Goal: Task Accomplishment & Management: Manage account settings

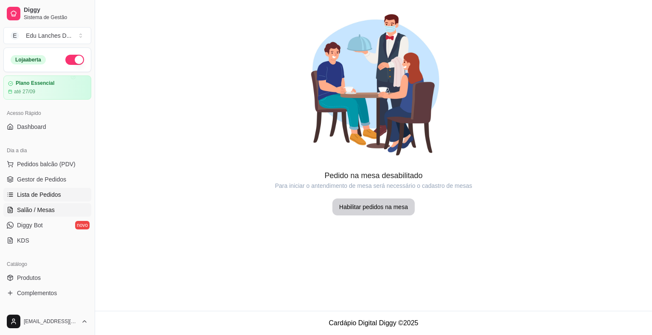
click at [42, 196] on span "Lista de Pedidos" at bounding box center [39, 195] width 44 height 8
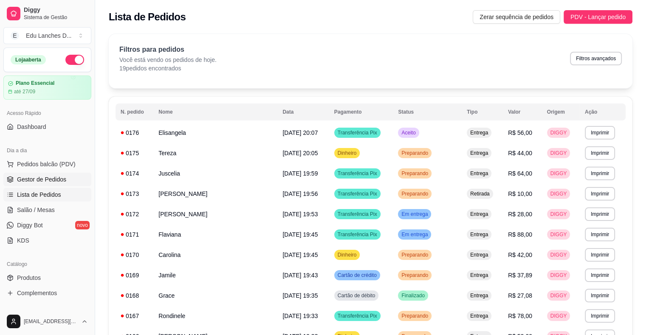
click at [44, 181] on span "Gestor de Pedidos" at bounding box center [41, 179] width 49 height 8
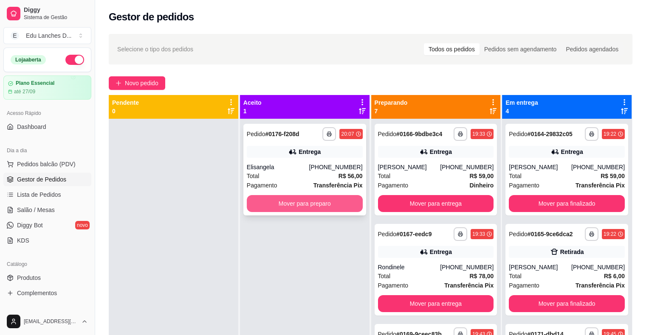
click at [301, 204] on button "Mover para preparo" at bounding box center [305, 203] width 116 height 17
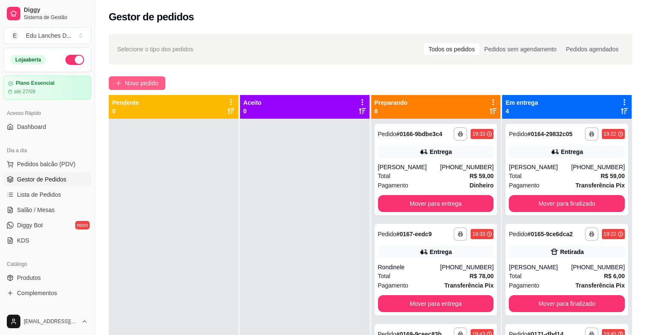
click at [130, 84] on span "Novo pedido" at bounding box center [142, 83] width 34 height 9
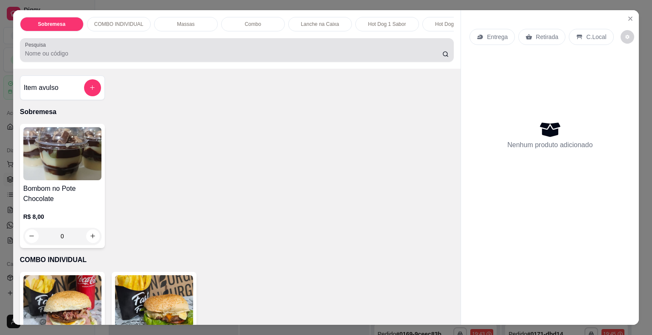
click at [77, 50] on div at bounding box center [237, 50] width 424 height 17
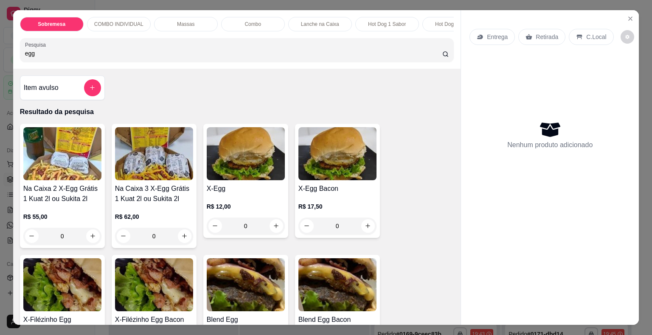
type input "egg"
click at [365, 228] on div "0" at bounding box center [337, 226] width 78 height 17
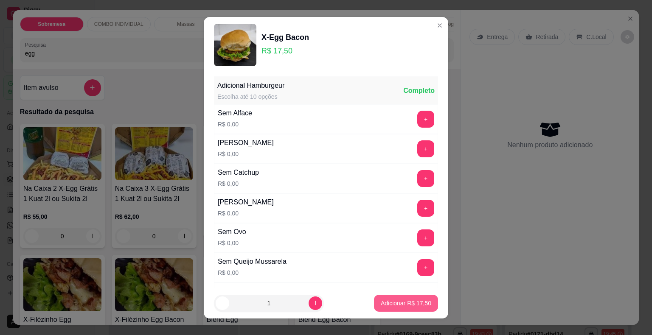
click at [408, 304] on p "Adicionar R$ 17,50" at bounding box center [406, 303] width 51 height 8
type input "1"
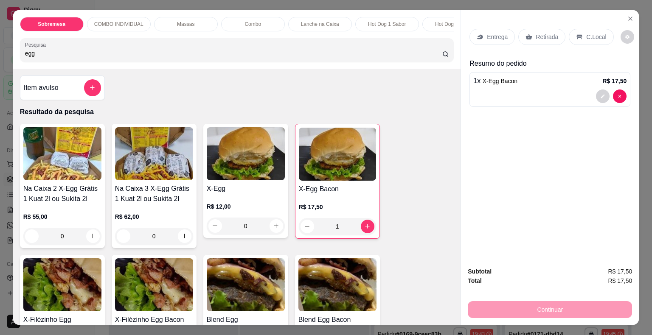
click at [542, 34] on p "Retirada" at bounding box center [547, 37] width 23 height 8
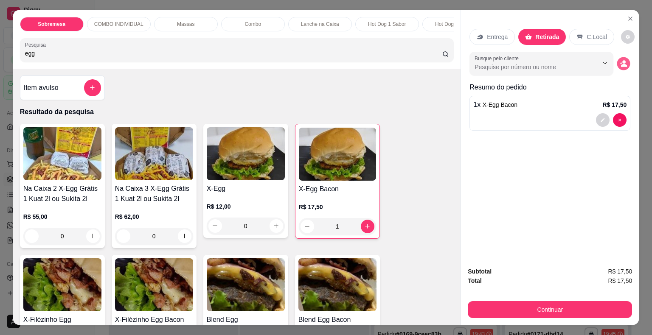
click at [620, 61] on icon "decrease-product-quantity" at bounding box center [623, 63] width 7 height 7
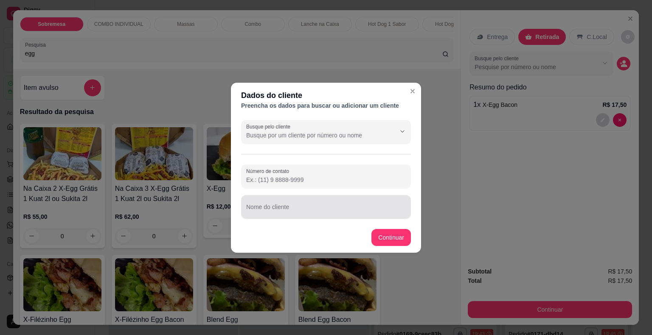
click at [312, 209] on input "Nome do cliente" at bounding box center [326, 210] width 160 height 8
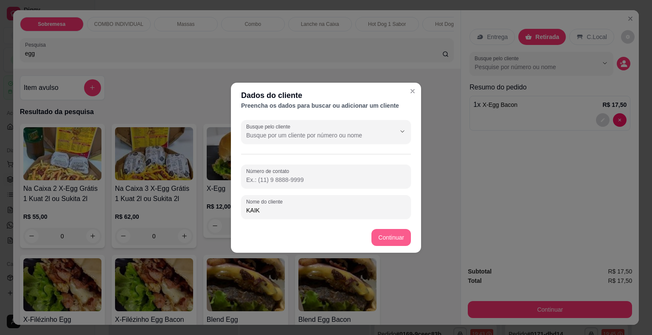
type input "KAIK"
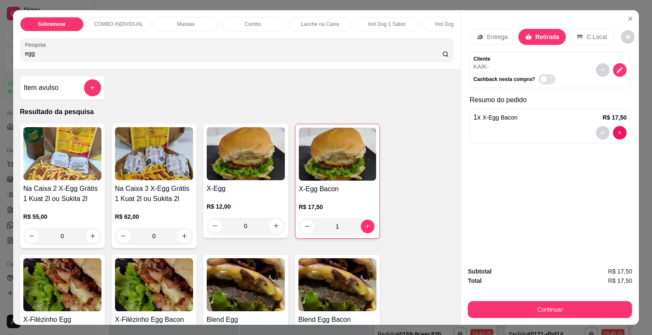
drag, startPoint x: 48, startPoint y: 55, endPoint x: 0, endPoint y: 61, distance: 48.8
click at [0, 61] on div "Sobremesa COMBO INDIVIDUAL Massas Combo Lanche na Caixa Hot Dog 1 Sabor Hot Dog…" at bounding box center [326, 167] width 652 height 335
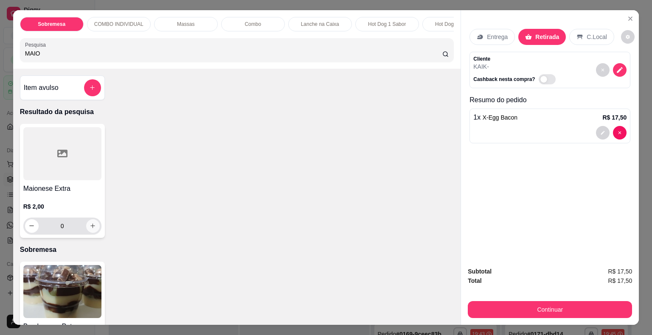
type input "MAIO"
click at [90, 226] on icon "increase-product-quantity" at bounding box center [93, 226] width 6 height 6
type input "1"
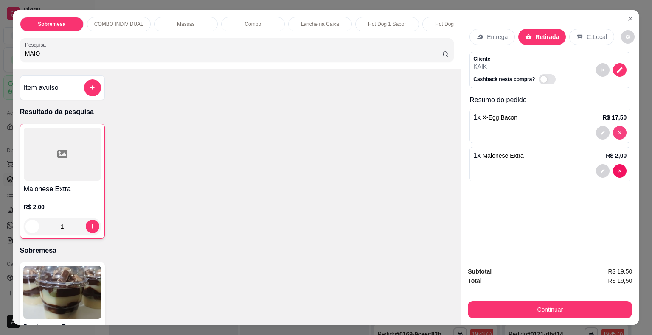
type input "0"
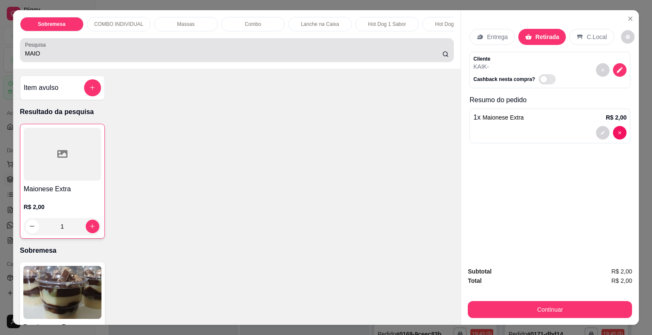
click at [104, 55] on input "MAIO" at bounding box center [233, 53] width 417 height 8
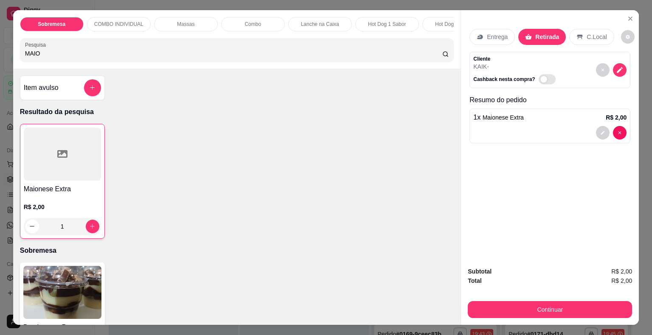
click at [104, 55] on input "MAIO" at bounding box center [233, 53] width 417 height 8
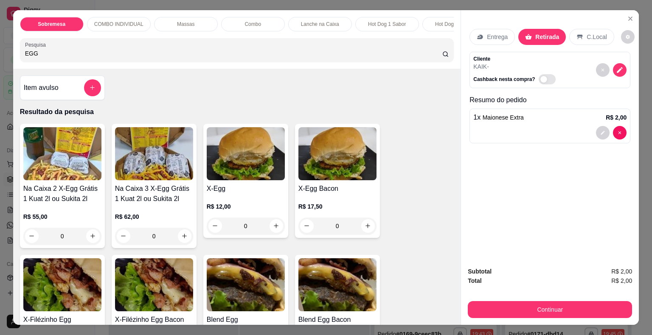
type input "EGG"
click at [364, 227] on div "0" at bounding box center [337, 226] width 78 height 17
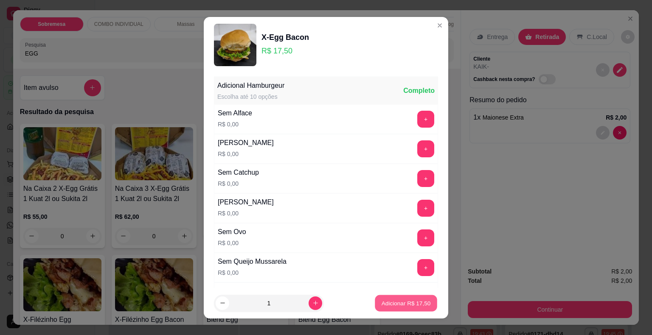
click at [408, 300] on p "Adicionar R$ 17,50" at bounding box center [406, 303] width 49 height 8
type input "1"
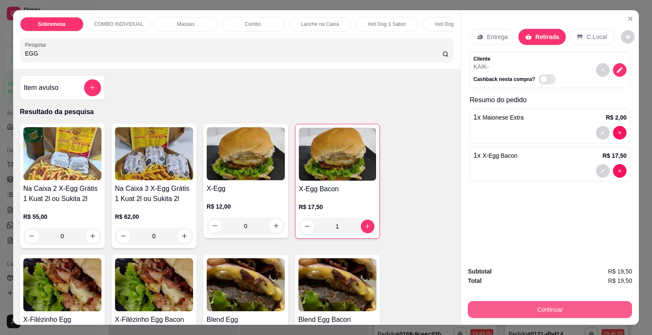
click at [557, 308] on button "Continuar" at bounding box center [550, 309] width 164 height 17
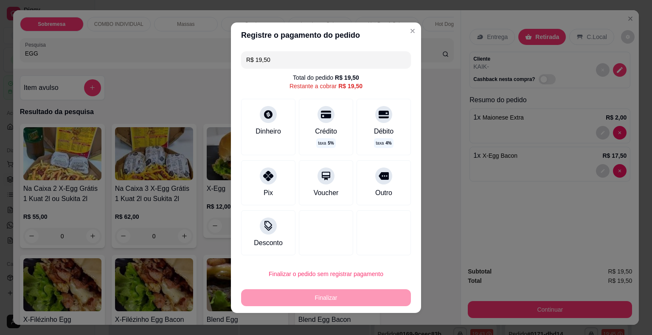
drag, startPoint x: 288, startPoint y: 62, endPoint x: 231, endPoint y: 68, distance: 57.7
click at [231, 68] on div "R$ 19,50 Total do pedido R$ 19,50 Restante a cobrar R$ 19,50 Dinheiro Crédito t…" at bounding box center [326, 153] width 190 height 211
type input "R$ 50,00"
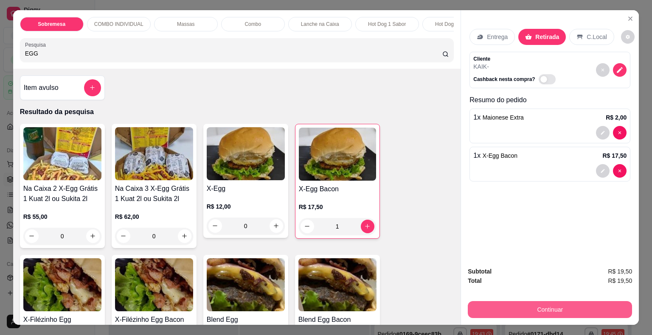
click at [544, 307] on button "Continuar" at bounding box center [550, 309] width 164 height 17
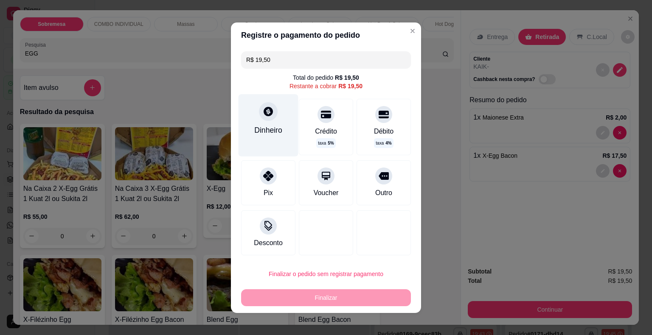
click at [264, 114] on icon at bounding box center [268, 111] width 9 height 9
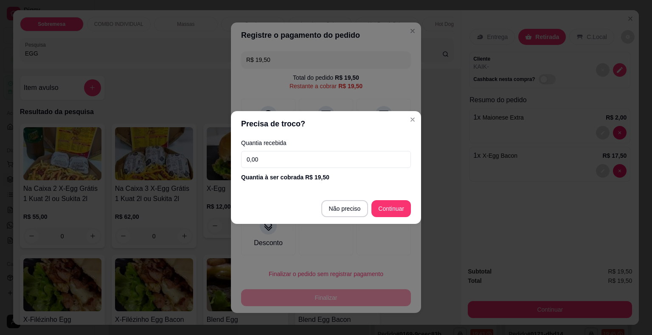
click at [302, 157] on input "0,00" at bounding box center [326, 159] width 170 height 17
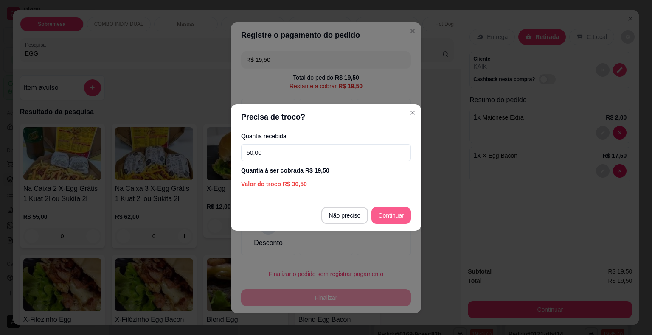
type input "50,00"
type input "R$ 0,00"
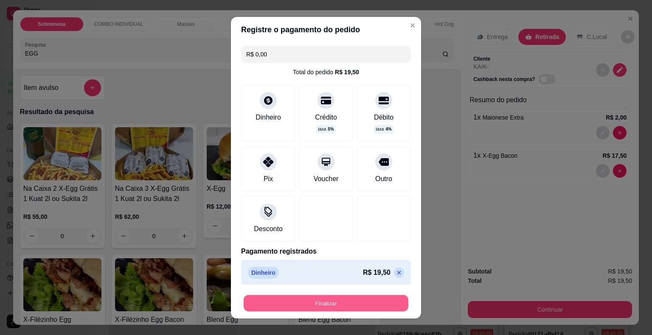
click at [321, 305] on button "Finalizar" at bounding box center [326, 303] width 165 height 17
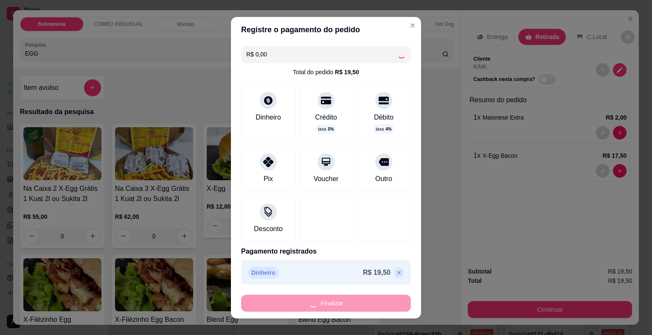
type input "0"
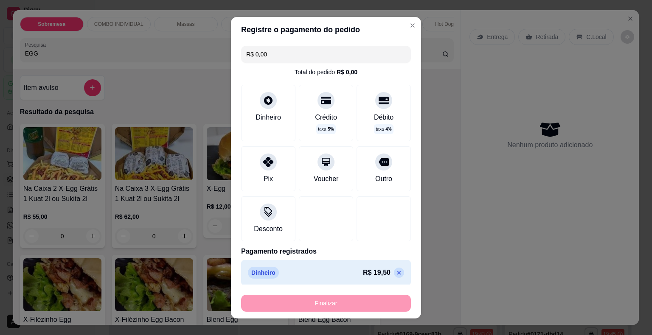
type input "-R$ 19,50"
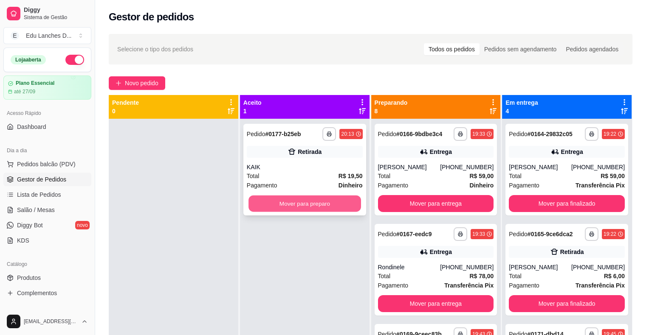
click at [307, 208] on button "Mover para preparo" at bounding box center [304, 204] width 113 height 17
click at [304, 207] on button "Mover para preparo" at bounding box center [305, 203] width 116 height 17
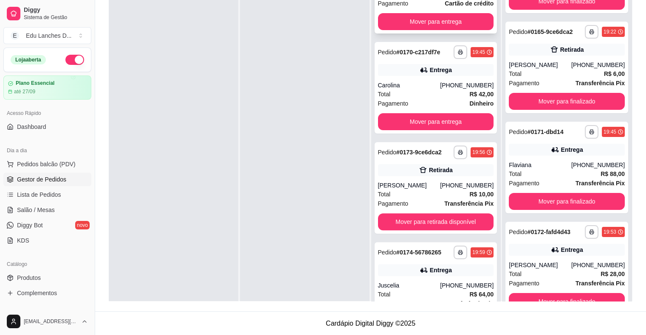
scroll to position [255, 0]
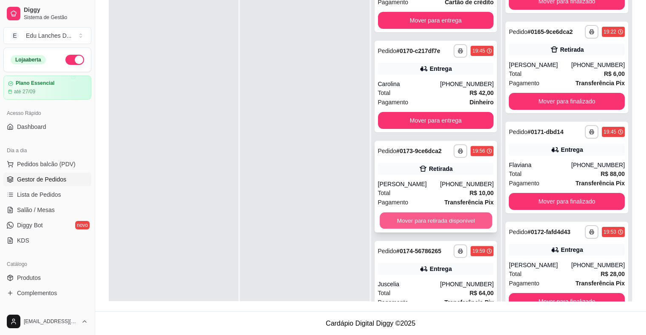
click at [426, 219] on button "Mover para retirada disponível" at bounding box center [436, 221] width 113 height 17
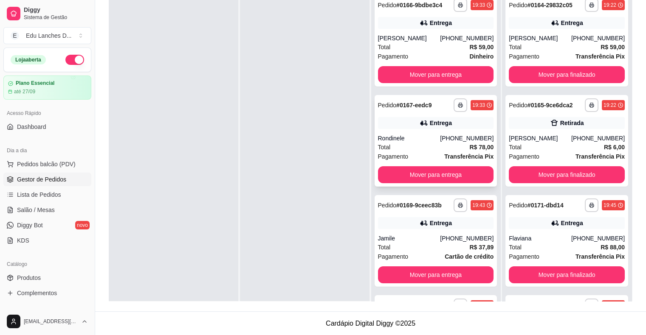
scroll to position [87, 0]
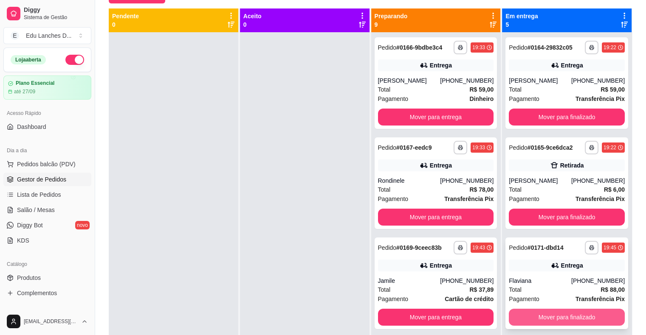
click at [544, 314] on button "Mover para finalizado" at bounding box center [567, 317] width 116 height 17
click at [552, 315] on button "Mover para finalizado" at bounding box center [567, 317] width 116 height 17
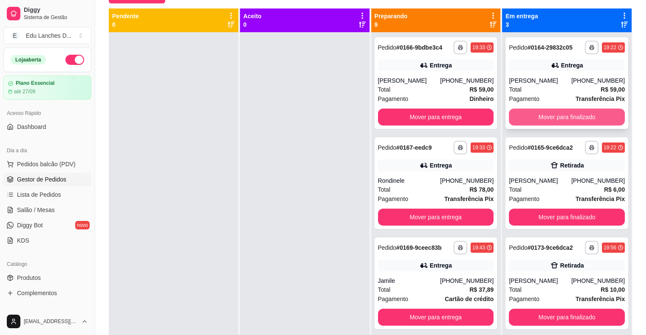
click at [566, 116] on button "Mover para finalizado" at bounding box center [567, 117] width 116 height 17
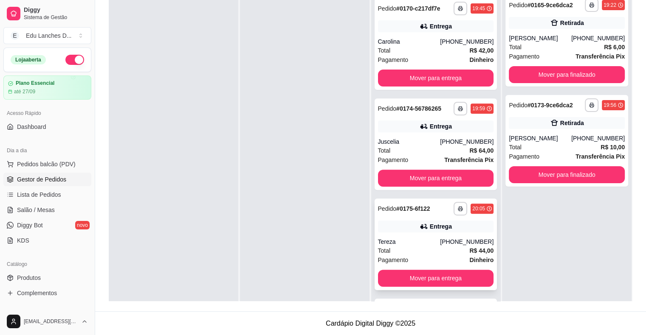
scroll to position [340, 0]
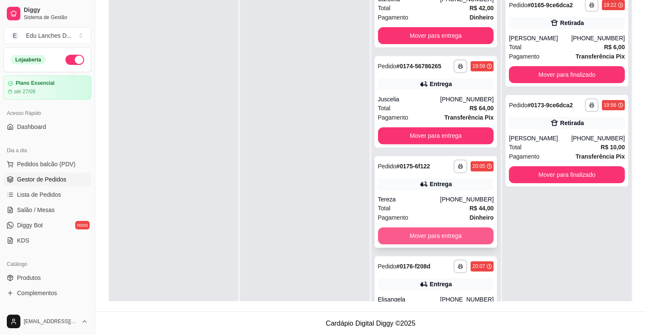
click at [425, 233] on button "Mover para entrega" at bounding box center [436, 236] width 116 height 17
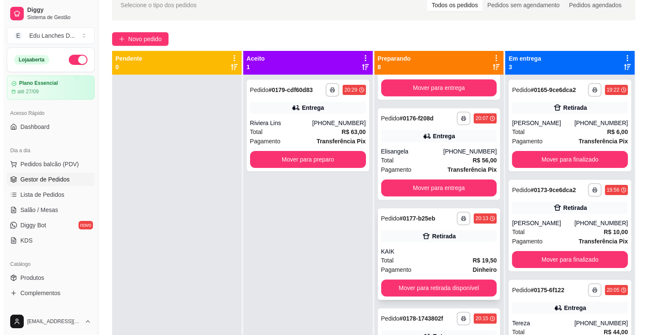
scroll to position [474, 0]
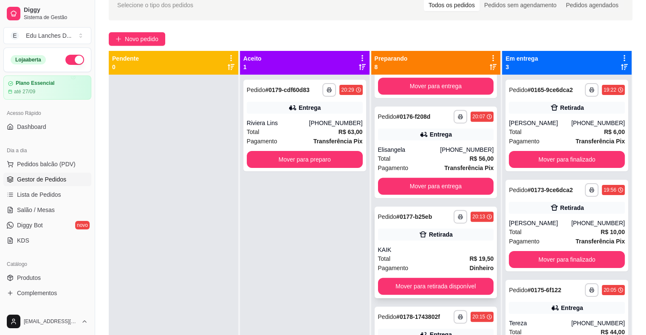
click at [431, 264] on div "Pagamento Dinheiro" at bounding box center [436, 268] width 116 height 9
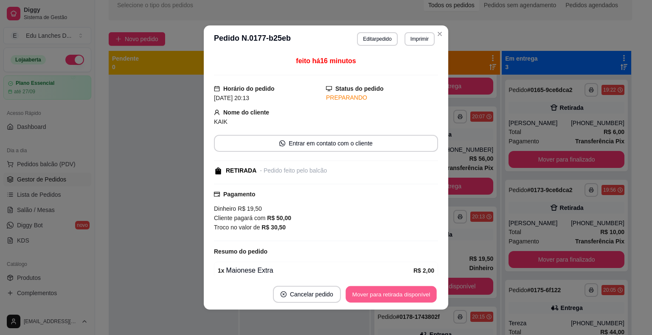
click at [375, 293] on button "Mover para retirada disponível" at bounding box center [391, 295] width 91 height 17
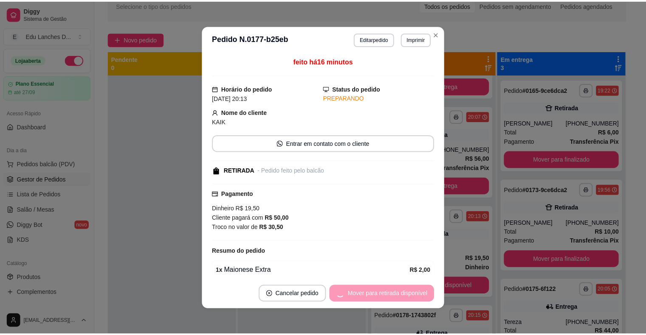
scroll to position [374, 0]
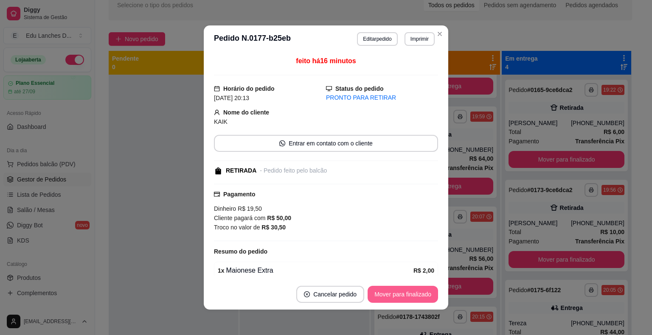
click at [384, 295] on button "Mover para finalizado" at bounding box center [403, 294] width 70 height 17
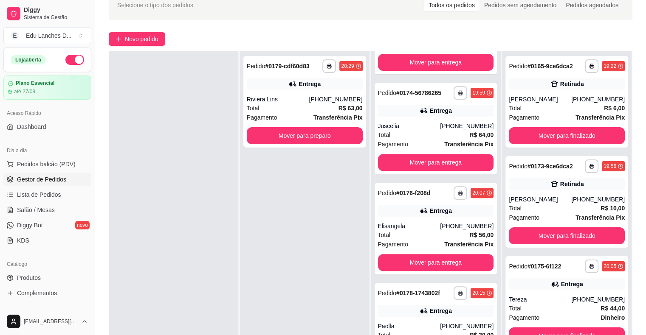
scroll to position [129, 0]
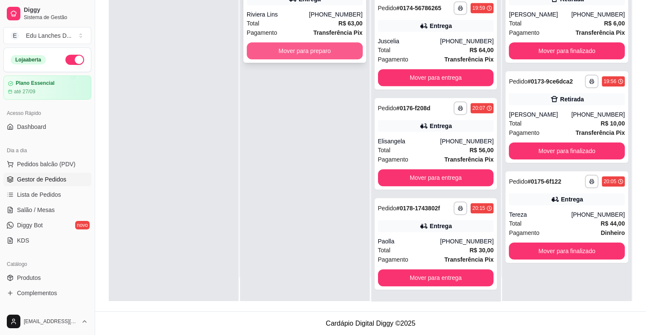
click at [335, 57] on button "Mover para preparo" at bounding box center [305, 50] width 116 height 17
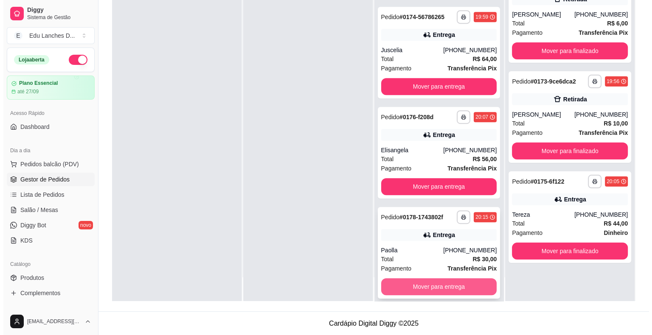
scroll to position [347, 0]
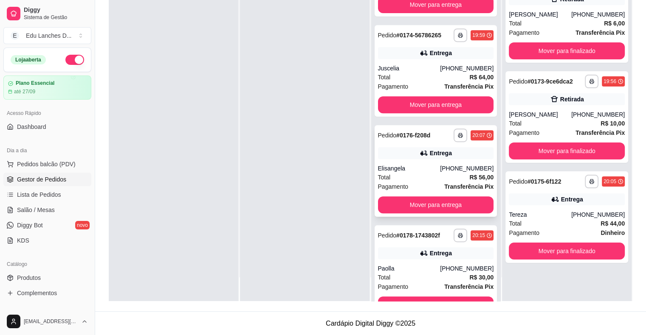
click at [427, 176] on div "Total R$ 56,00" at bounding box center [436, 177] width 116 height 9
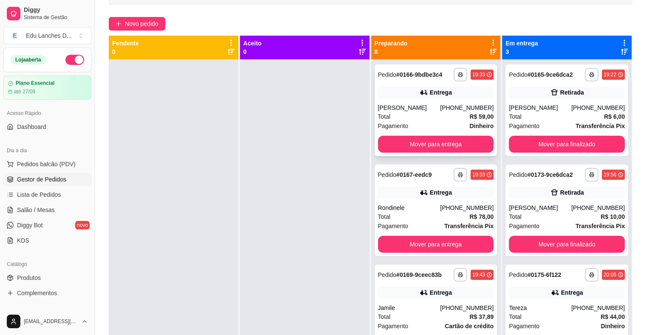
scroll to position [44, 0]
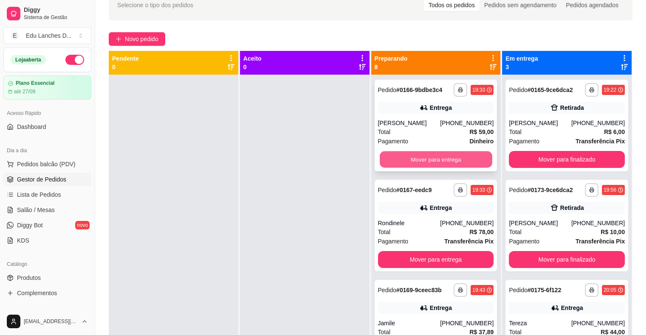
click at [430, 157] on button "Mover para entrega" at bounding box center [436, 160] width 113 height 17
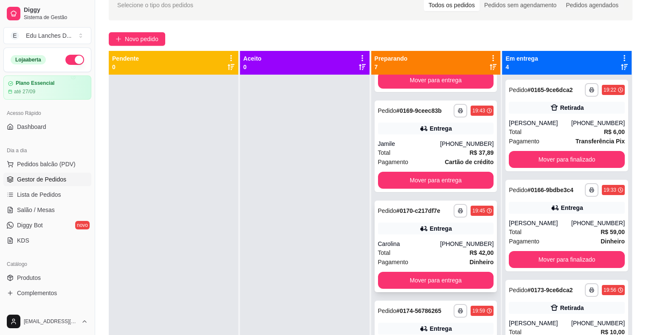
scroll to position [85, 0]
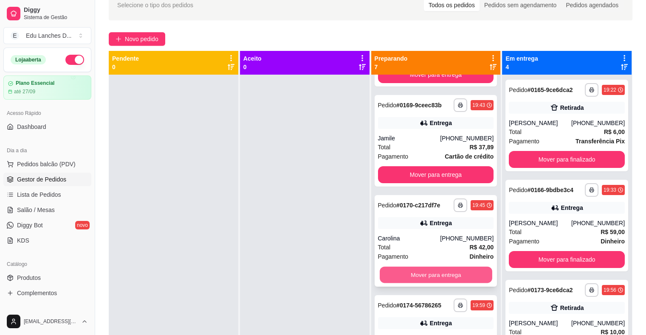
click at [424, 274] on button "Mover para entrega" at bounding box center [436, 275] width 113 height 17
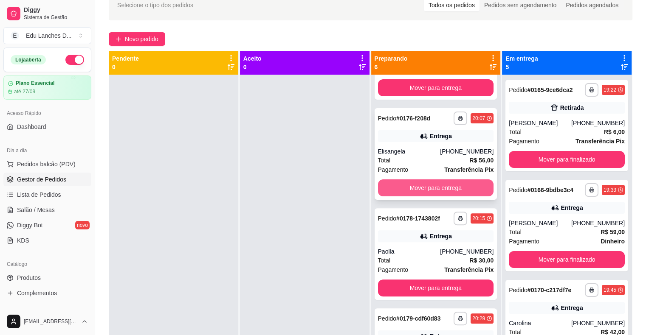
scroll to position [274, 0]
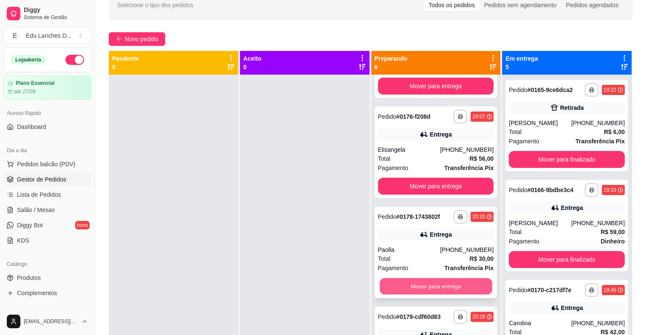
click at [425, 286] on button "Mover para entrega" at bounding box center [436, 287] width 113 height 17
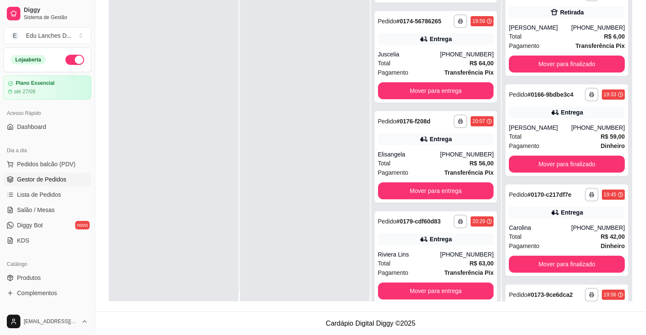
scroll to position [0, 0]
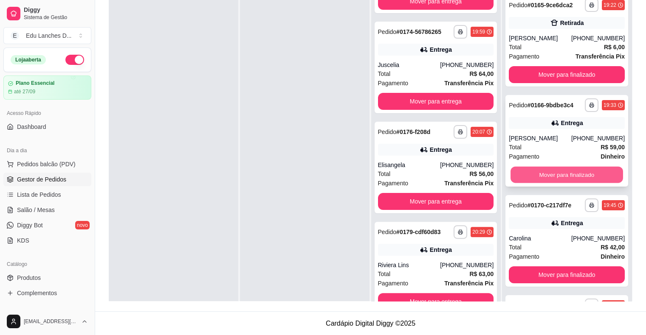
click at [555, 174] on button "Mover para finalizado" at bounding box center [566, 175] width 113 height 17
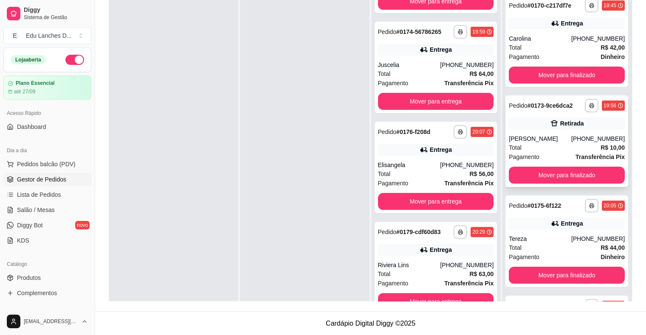
scroll to position [127, 0]
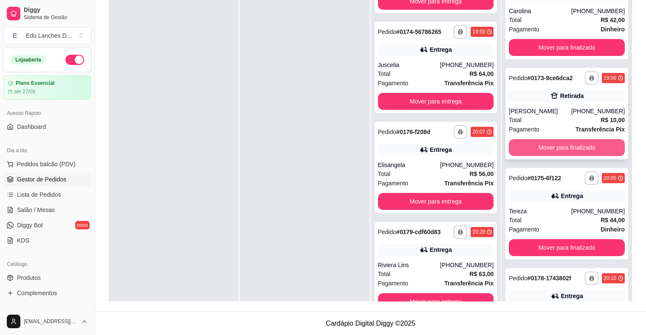
click at [557, 147] on button "Mover para finalizado" at bounding box center [567, 147] width 116 height 17
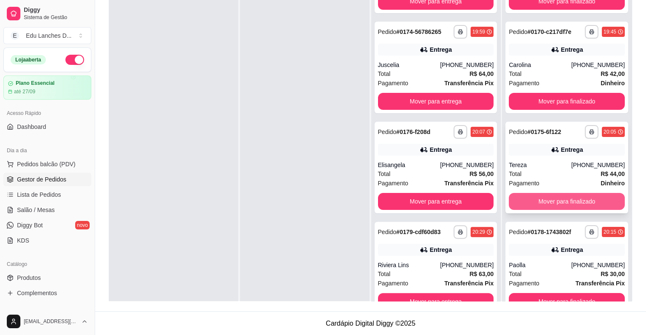
click at [549, 201] on button "Mover para finalizado" at bounding box center [567, 201] width 116 height 17
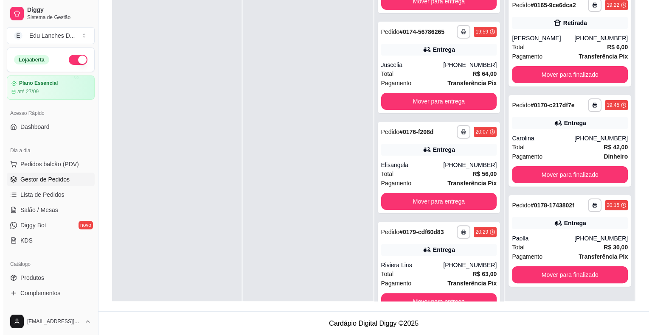
scroll to position [0, 0]
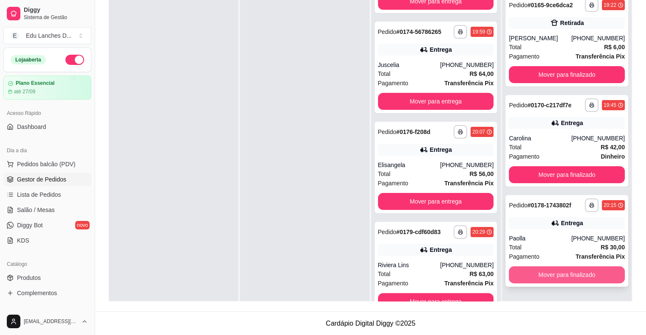
click at [560, 271] on button "Mover para finalizado" at bounding box center [567, 275] width 116 height 17
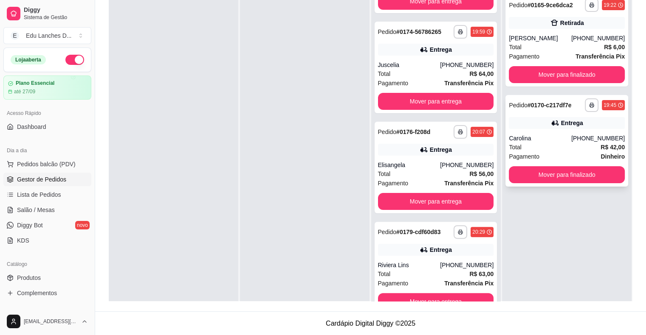
click at [548, 143] on div "Total R$ 42,00" at bounding box center [567, 147] width 116 height 9
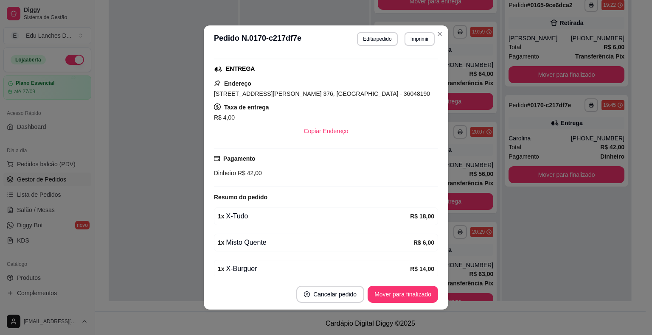
scroll to position [161, 0]
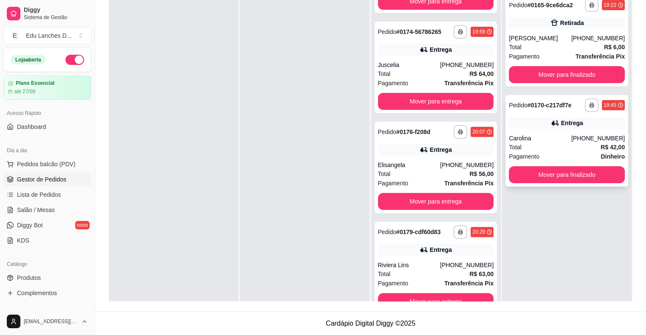
click at [565, 148] on div "Total R$ 42,00" at bounding box center [567, 147] width 116 height 9
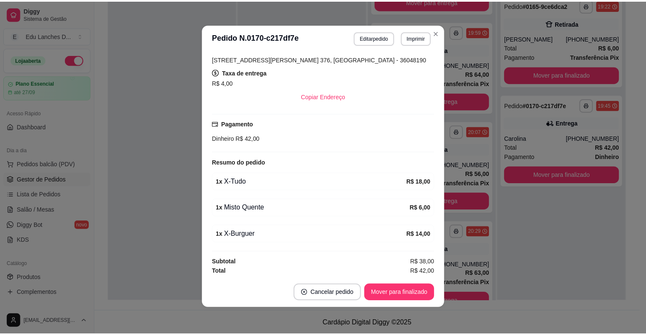
scroll to position [2, 0]
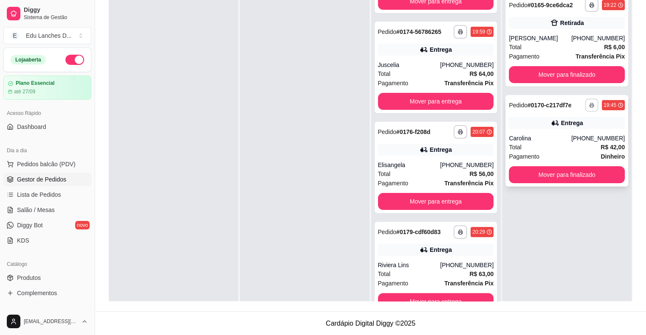
click at [585, 101] on button "button" at bounding box center [591, 104] width 13 height 13
click at [559, 137] on button "DIGGY" at bounding box center [563, 135] width 62 height 14
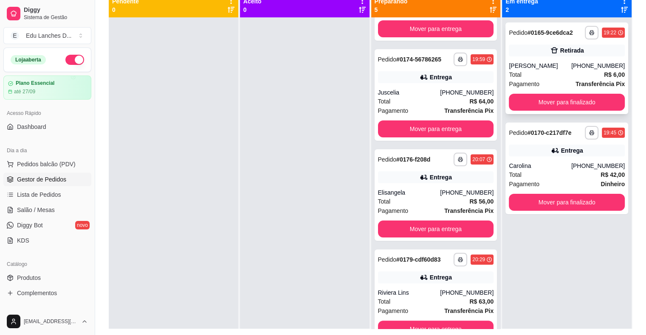
scroll to position [87, 0]
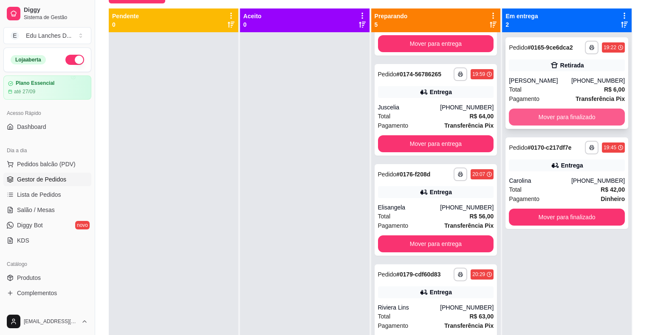
click at [557, 115] on button "Mover para finalizado" at bounding box center [567, 117] width 116 height 17
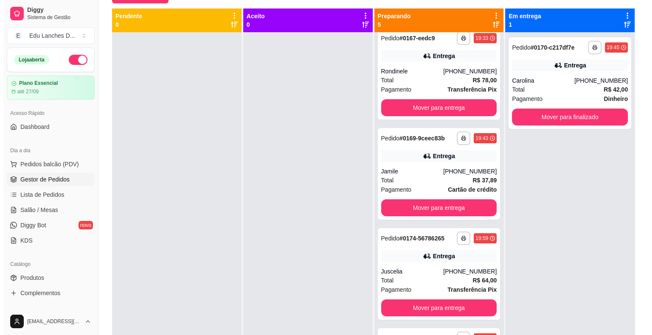
scroll to position [0, 0]
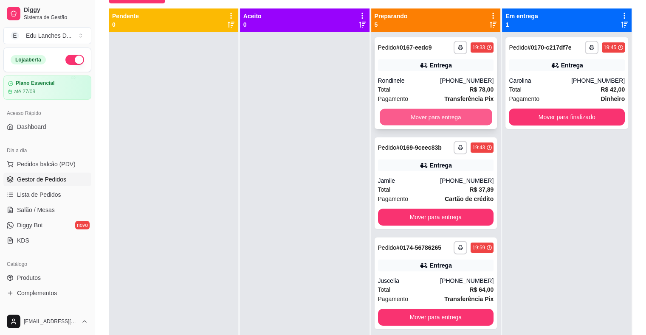
click at [424, 113] on button "Mover para entrega" at bounding box center [436, 117] width 113 height 17
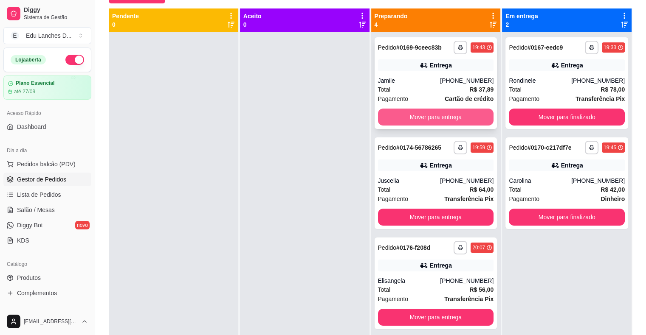
click at [428, 117] on button "Mover para entrega" at bounding box center [436, 117] width 116 height 17
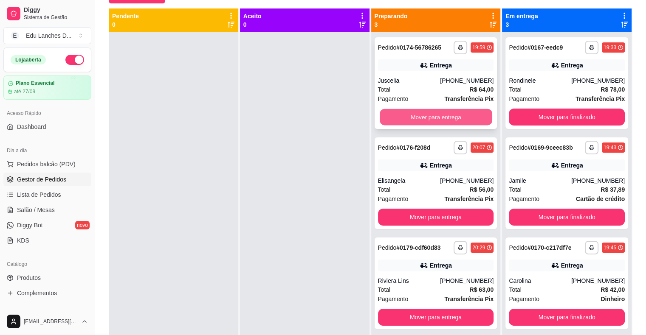
click at [431, 118] on button "Mover para entrega" at bounding box center [436, 117] width 113 height 17
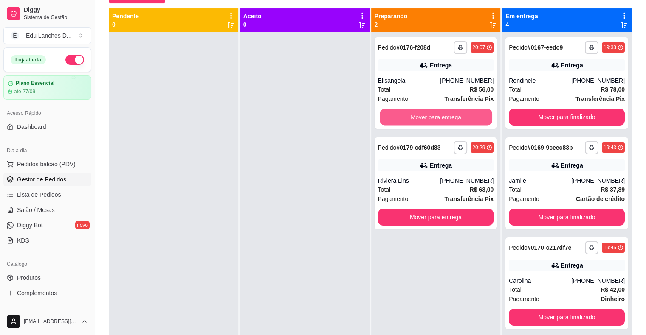
click at [431, 118] on button "Mover para entrega" at bounding box center [436, 117] width 113 height 17
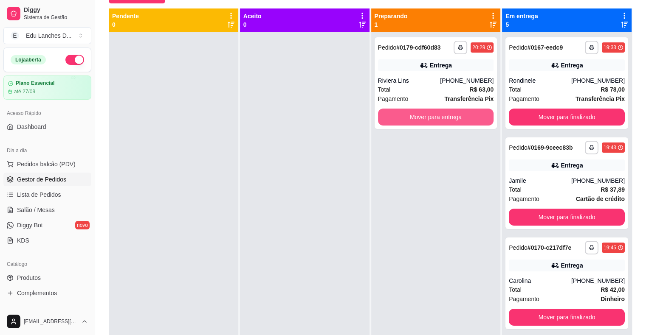
click at [431, 118] on button "Mover para entrega" at bounding box center [436, 117] width 116 height 17
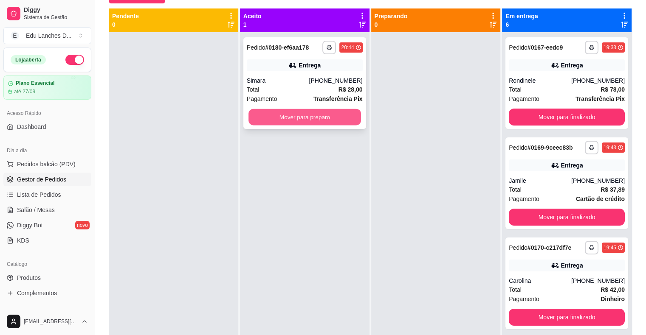
click at [325, 118] on button "Mover para preparo" at bounding box center [304, 117] width 113 height 17
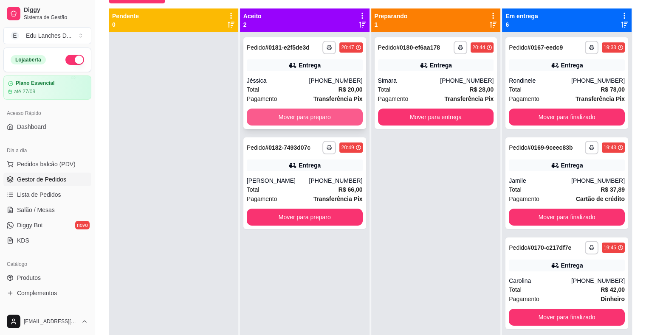
click at [324, 115] on button "Mover para preparo" at bounding box center [305, 117] width 116 height 17
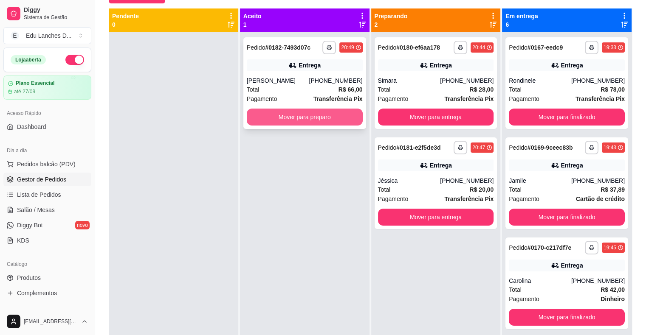
click at [325, 116] on button "Mover para preparo" at bounding box center [305, 117] width 116 height 17
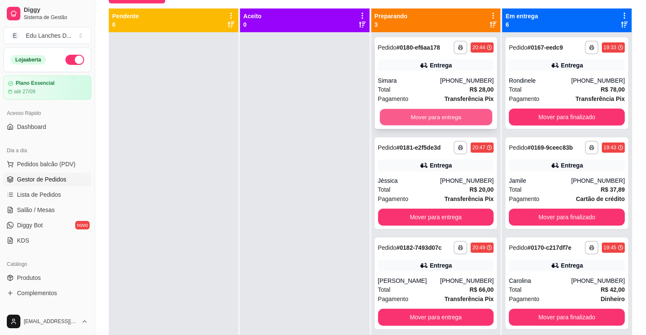
click at [400, 113] on button "Mover para entrega" at bounding box center [436, 117] width 113 height 17
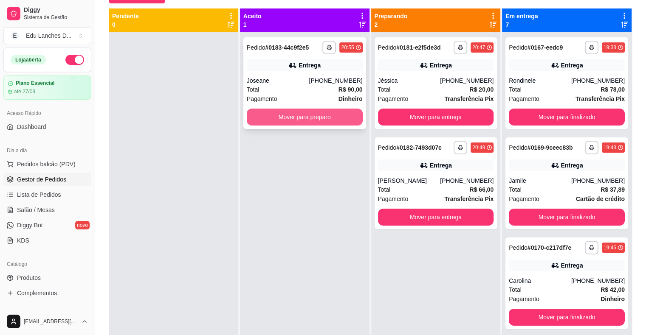
click at [307, 119] on button "Mover para preparo" at bounding box center [305, 117] width 116 height 17
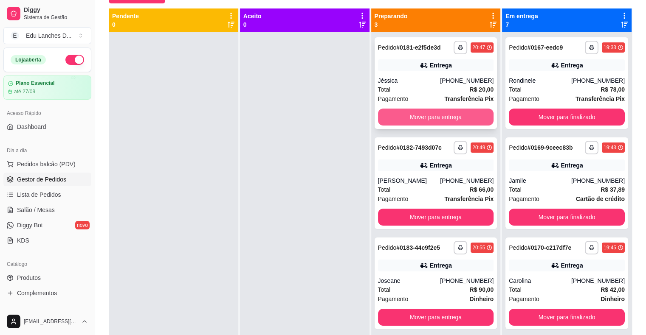
click at [438, 118] on button "Mover para entrega" at bounding box center [436, 117] width 116 height 17
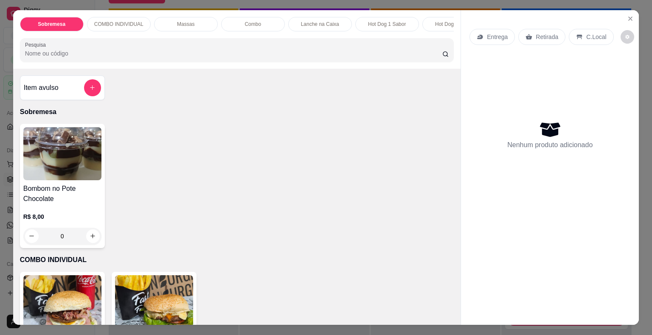
click at [470, 32] on div "Entrega" at bounding box center [492, 37] width 45 height 16
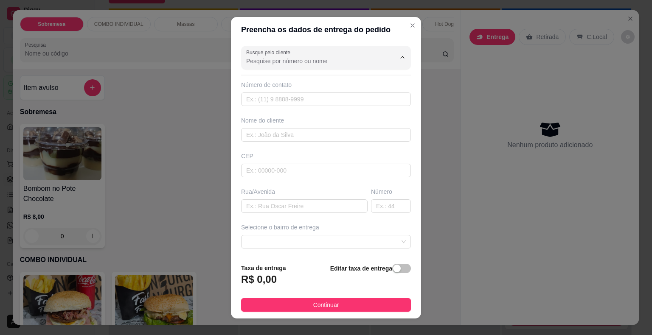
click at [324, 61] on input "Busque pelo cliente" at bounding box center [314, 61] width 136 height 8
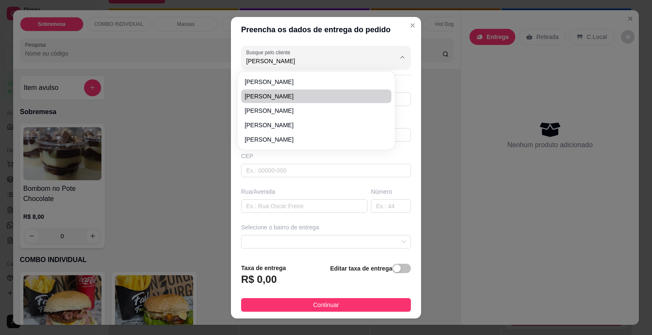
click at [281, 94] on span "[PERSON_NAME]" at bounding box center [312, 96] width 135 height 8
type input "[PERSON_NAME]"
type input "32998296607"
type input "[PERSON_NAME]"
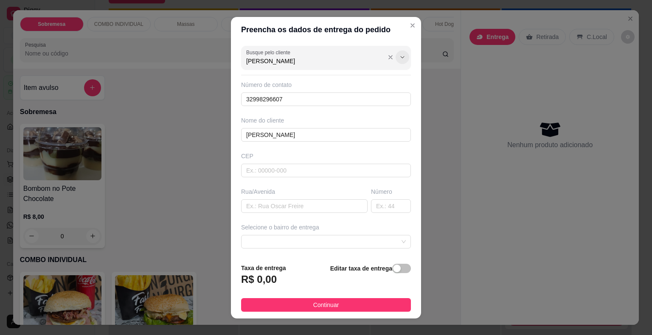
type input "[PERSON_NAME]"
click at [399, 58] on icon "Show suggestions" at bounding box center [402, 57] width 7 height 7
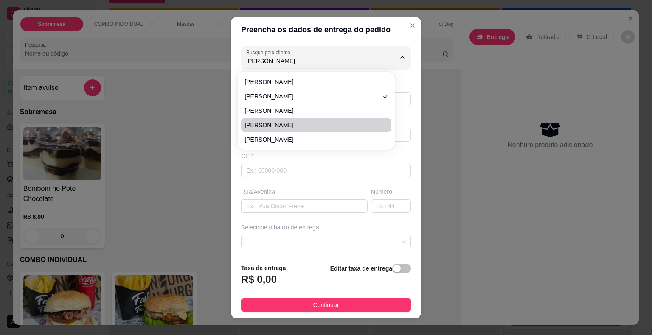
click at [276, 125] on span "[PERSON_NAME]" at bounding box center [312, 125] width 135 height 8
type input "32988401094"
type input "Rua [PERSON_NAME]"
type input "350"
type input "Juiz de Fora"
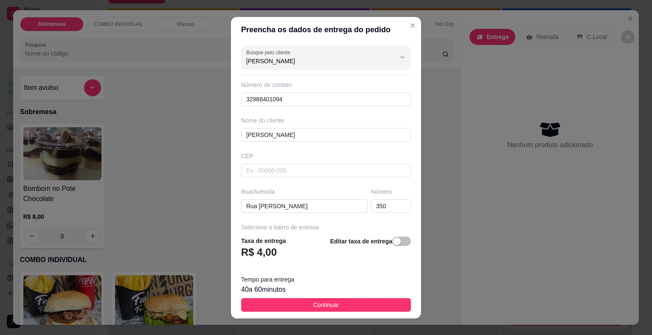
drag, startPoint x: 310, startPoint y: 304, endPoint x: 154, endPoint y: 105, distance: 252.5
click at [313, 304] on span "Continuar" at bounding box center [326, 305] width 26 height 9
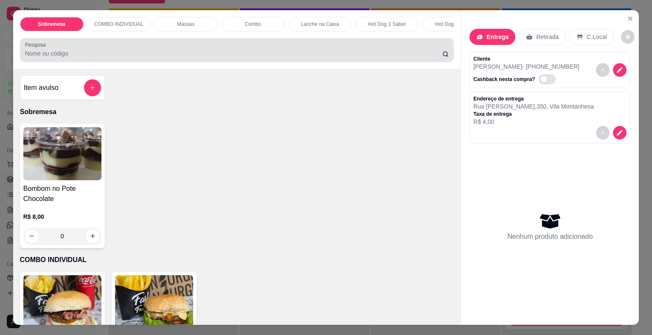
click at [65, 54] on input "Pesquisa" at bounding box center [233, 53] width 417 height 8
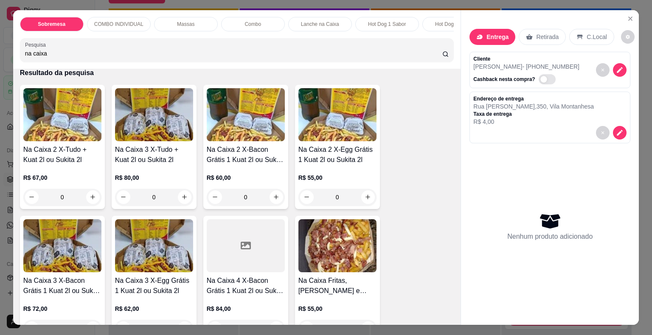
scroll to position [85, 0]
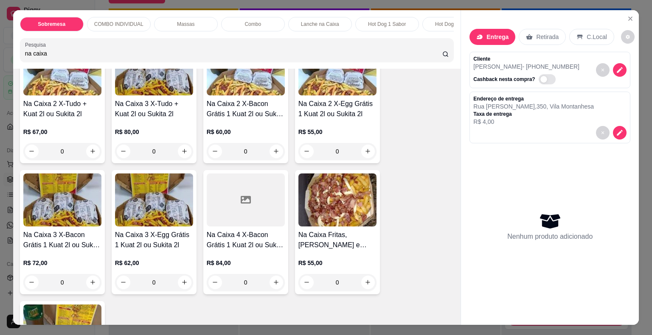
type input "na caixa"
click at [180, 284] on div "0" at bounding box center [154, 282] width 78 height 17
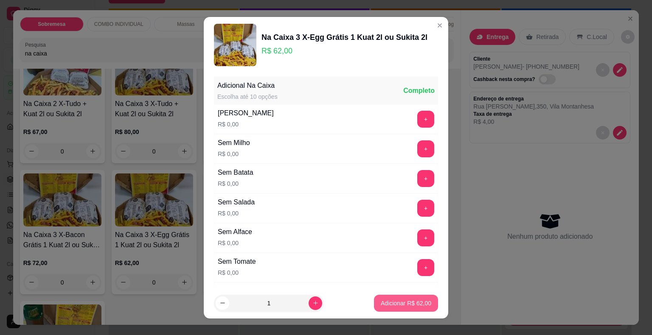
click at [389, 298] on button "Adicionar R$ 62,00" at bounding box center [406, 303] width 64 height 17
type input "1"
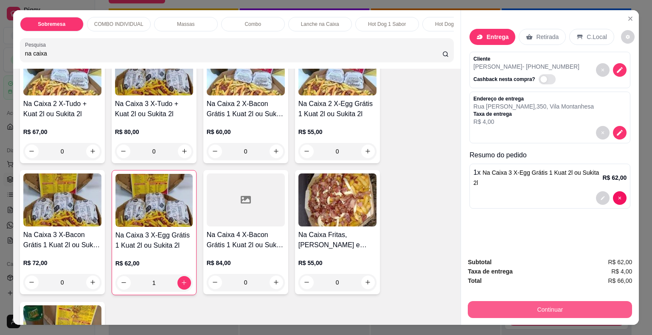
click at [552, 306] on button "Continuar" at bounding box center [550, 309] width 164 height 17
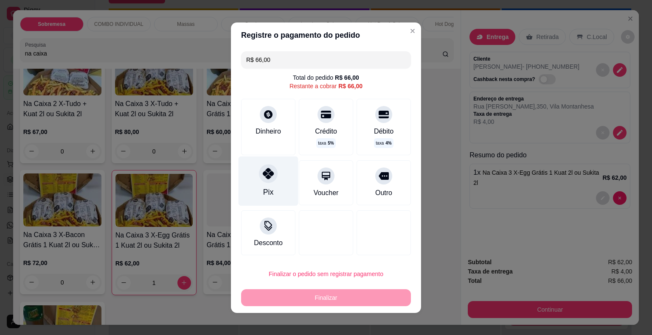
click at [263, 177] on icon at bounding box center [268, 173] width 11 height 11
type input "R$ 0,00"
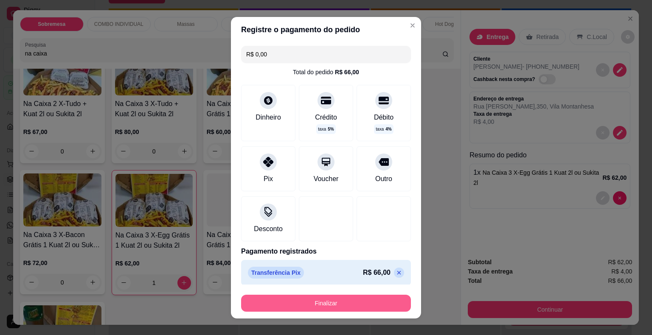
click at [315, 301] on button "Finalizar" at bounding box center [326, 303] width 170 height 17
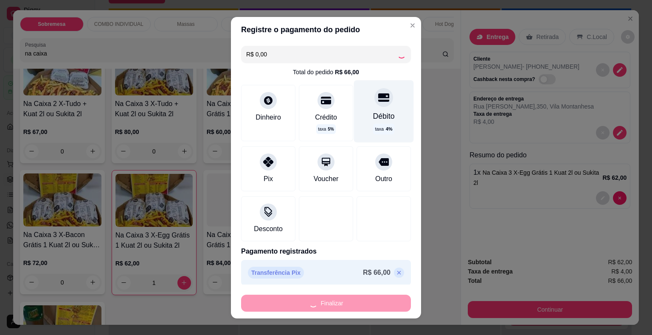
type input "0"
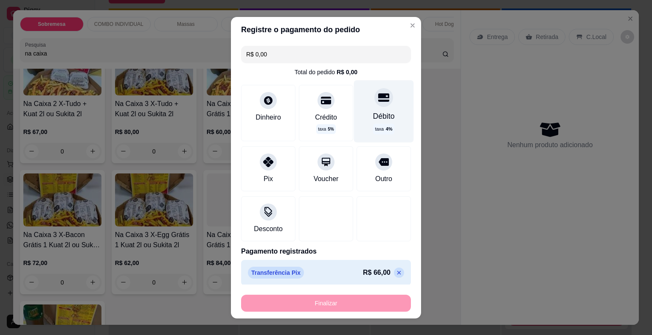
type input "-R$ 66,00"
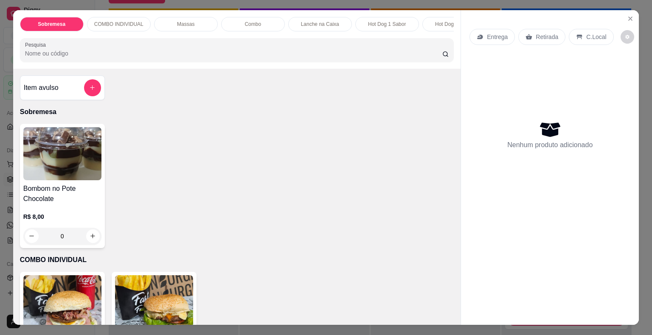
click at [172, 53] on input "Pesquisa" at bounding box center [233, 53] width 417 height 8
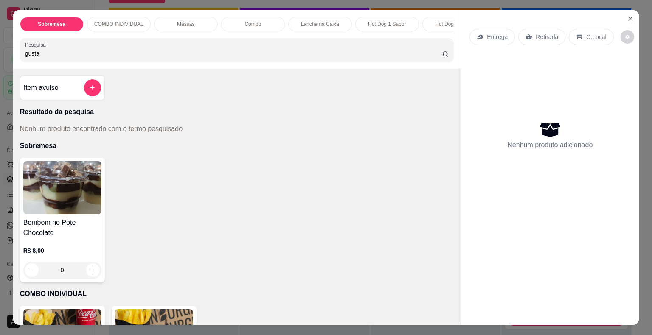
type input "gusta"
click at [496, 33] on p "Entrega" at bounding box center [497, 37] width 21 height 8
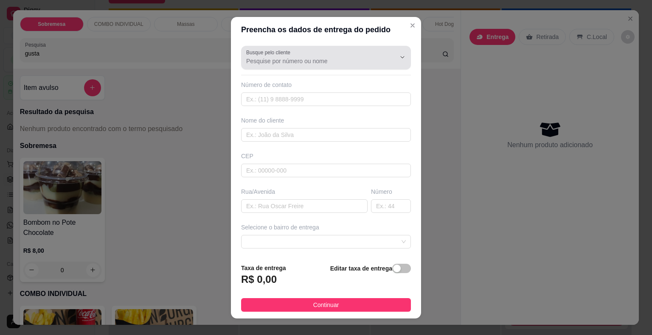
click at [335, 57] on input "Busque pelo cliente" at bounding box center [314, 61] width 136 height 8
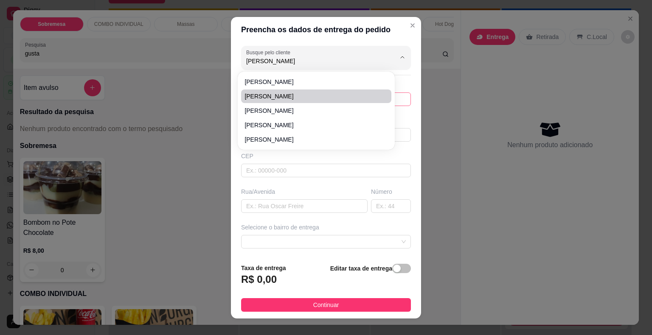
click at [294, 98] on span "[PERSON_NAME]" at bounding box center [312, 96] width 135 height 8
type input "[PERSON_NAME]"
type input "32984691766"
type input "[PERSON_NAME]"
type input "36048110"
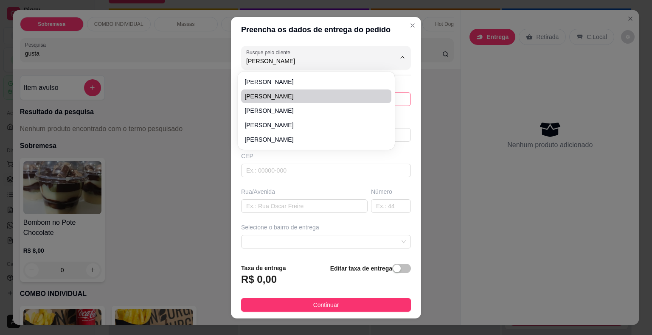
type input "Rua [PERSON_NAME]"
type input "360"
type input "Juiz de Fora"
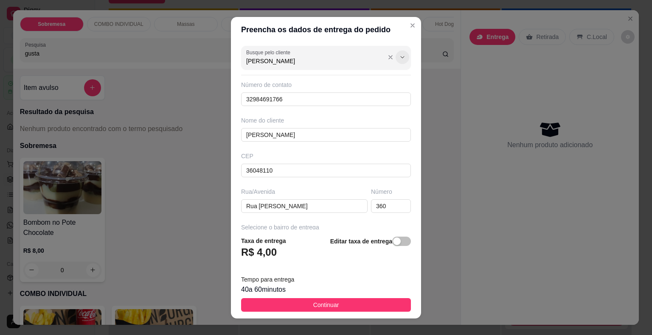
type input "[PERSON_NAME]"
click at [401, 57] on icon "Show suggestions" at bounding box center [402, 57] width 3 height 2
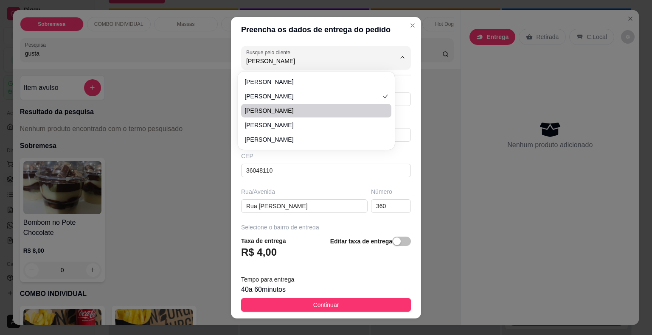
click at [349, 113] on span "[PERSON_NAME]" at bounding box center [312, 111] width 135 height 8
type input "32988231998"
type input "36048170"
type input "[GEOGRAPHIC_DATA]"
type input "710"
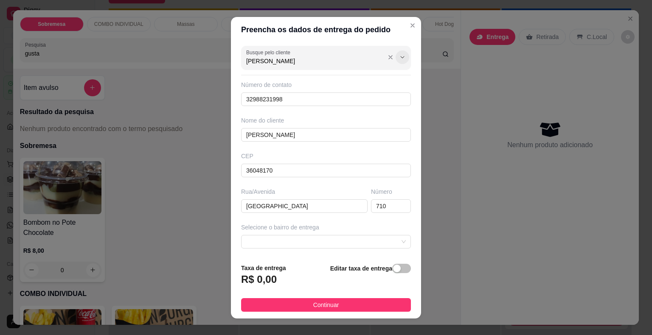
click at [399, 55] on icon "Show suggestions" at bounding box center [402, 57] width 7 height 7
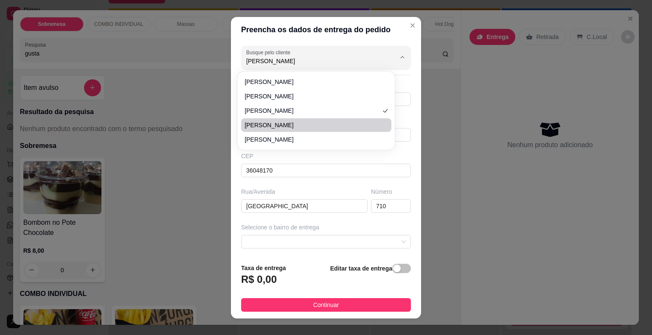
click at [374, 121] on span "[PERSON_NAME]" at bounding box center [312, 125] width 135 height 8
type input "[PERSON_NAME]"
type input "32991415420"
type input "[PERSON_NAME]"
type input "[GEOGRAPHIC_DATA]"
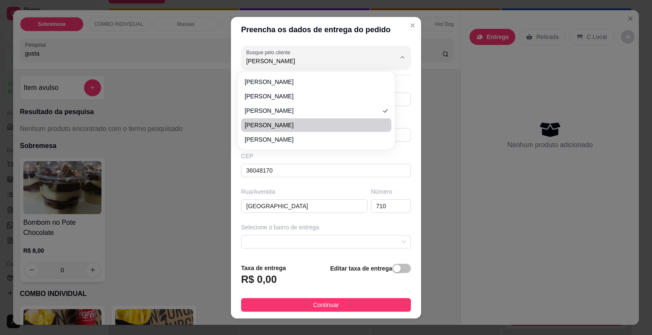
type input "2555"
type input "Juiz de Fora"
type input "Hospital [PERSON_NAME]"
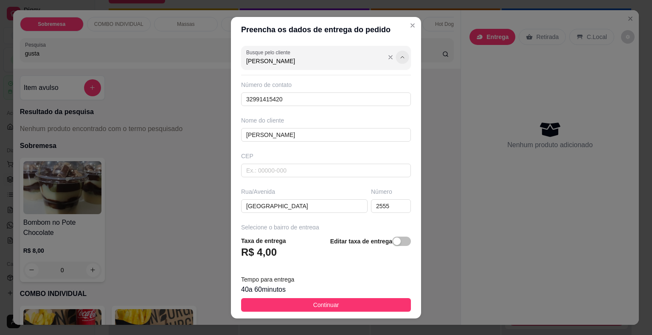
click at [399, 55] on icon "Show suggestions" at bounding box center [402, 57] width 7 height 7
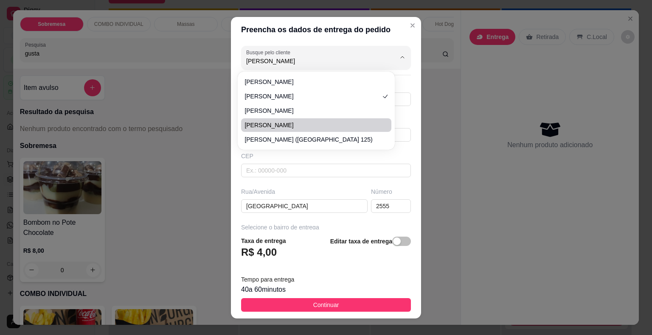
click at [371, 125] on span "[PERSON_NAME]" at bounding box center [312, 125] width 135 height 8
type input "32998089085"
type input "[GEOGRAPHIC_DATA]"
type input "120"
type input "Ao Lado do [GEOGRAPHIC_DATA] mix"
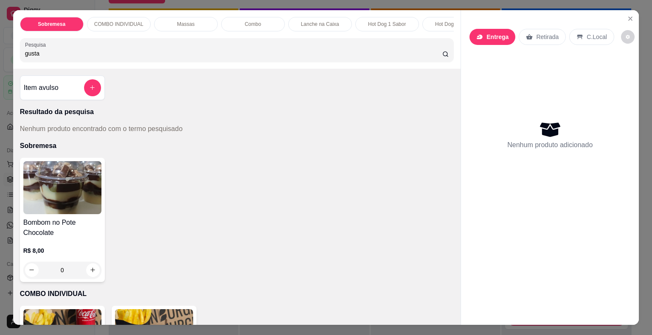
click at [487, 33] on p "Entrega" at bounding box center [498, 37] width 22 height 8
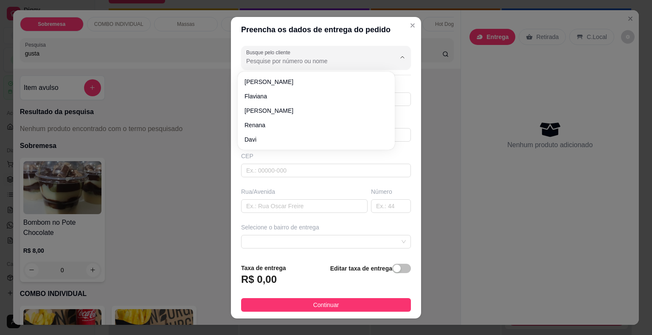
click at [332, 63] on input "Busque pelo cliente" at bounding box center [314, 61] width 136 height 8
type input "32991329572"
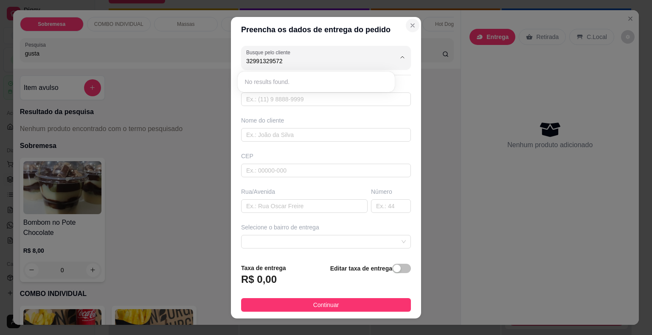
click at [409, 24] on icon "Close" at bounding box center [412, 25] width 7 height 7
click at [314, 96] on input "text" at bounding box center [326, 100] width 170 height 14
type input "[PHONE_NUMBER]"
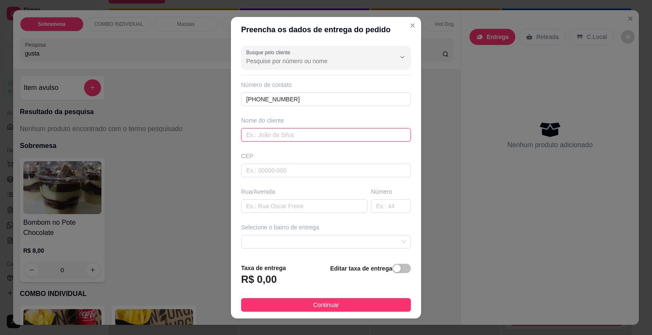
click at [260, 138] on input "text" at bounding box center [326, 135] width 170 height 14
type input "[PERSON_NAME]"
click at [273, 205] on input "text" at bounding box center [304, 207] width 127 height 14
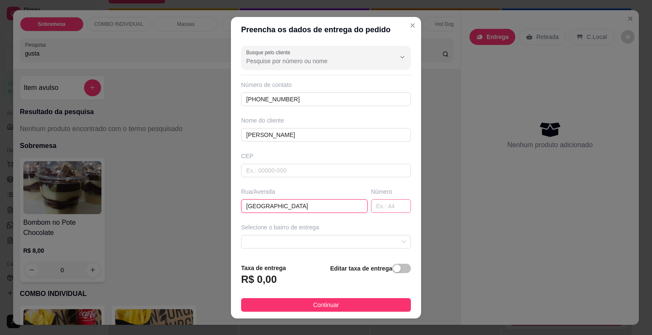
type input "[GEOGRAPHIC_DATA]"
click at [371, 204] on input "text" at bounding box center [391, 207] width 40 height 14
click at [348, 242] on span at bounding box center [326, 242] width 160 height 13
type input "145"
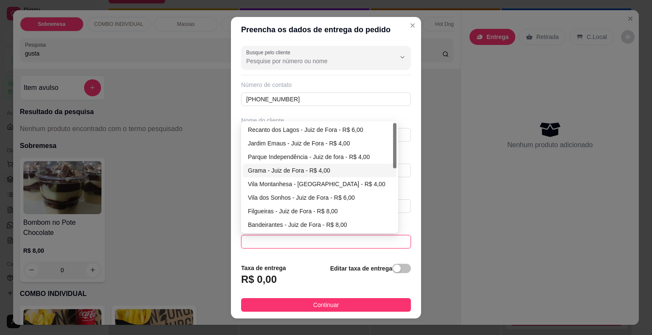
click at [287, 166] on div "Grama - Juiz de Fora - R$ 4,00" at bounding box center [320, 170] width 144 height 9
type input "Juiz de Fora"
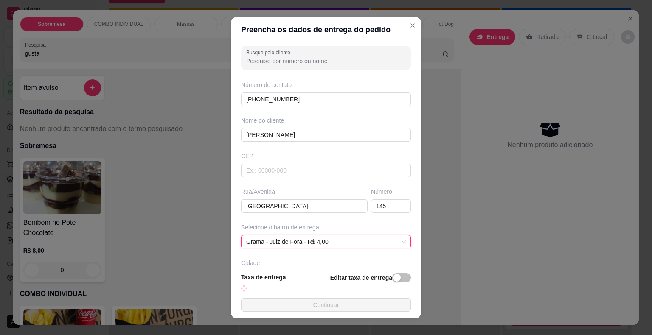
click at [319, 304] on button "Continuar" at bounding box center [326, 305] width 170 height 14
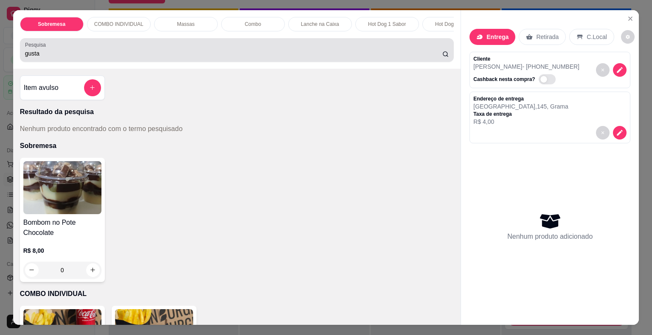
click at [144, 62] on div "Pesquisa gusta" at bounding box center [237, 50] width 434 height 24
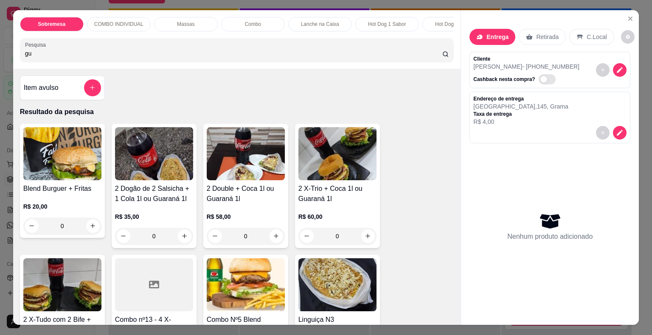
type input "g"
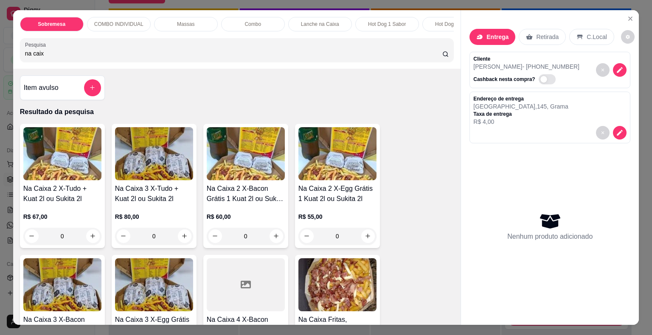
drag, startPoint x: 47, startPoint y: 53, endPoint x: 0, endPoint y: 58, distance: 47.4
click at [0, 58] on div "Sobremesa COMBO INDIVIDUAL Massas Combo Lanche na Caixa Hot Dog 1 Sabor Hot Dog…" at bounding box center [326, 167] width 652 height 335
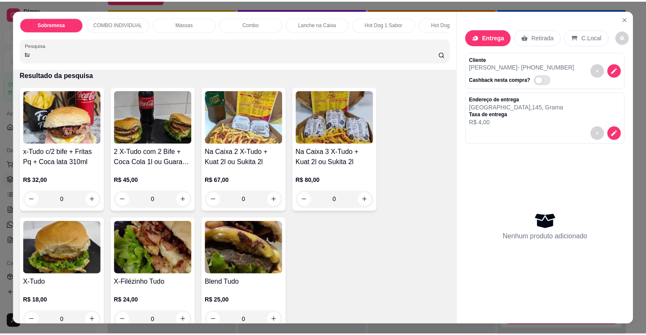
scroll to position [85, 0]
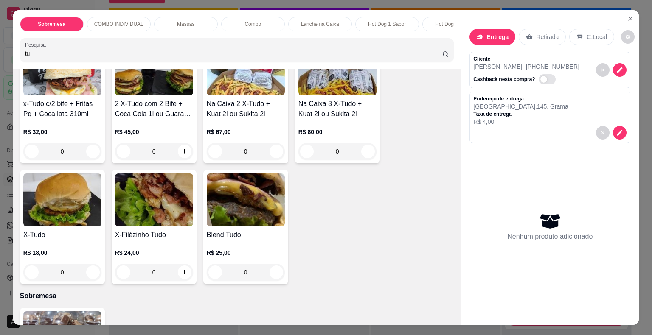
type input "tu"
click at [90, 276] on div "0" at bounding box center [62, 272] width 78 height 17
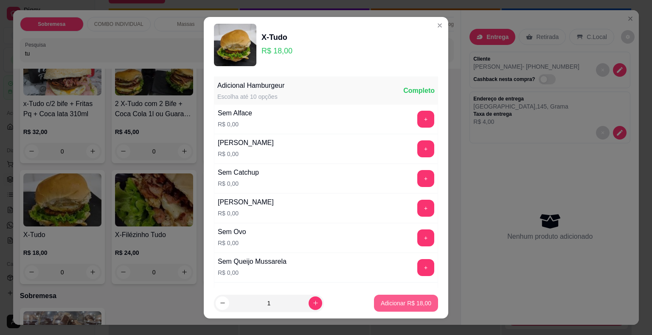
click at [394, 304] on p "Adicionar R$ 18,00" at bounding box center [406, 303] width 51 height 8
type input "1"
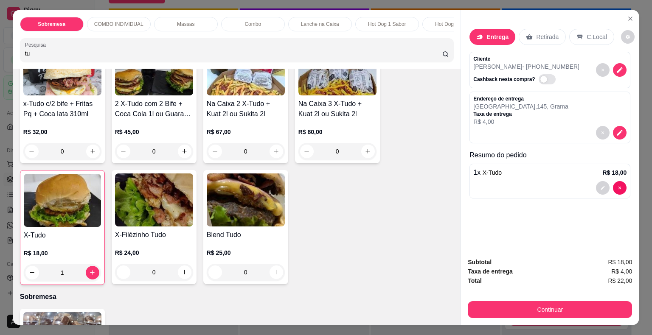
click at [366, 154] on div "0" at bounding box center [337, 151] width 78 height 17
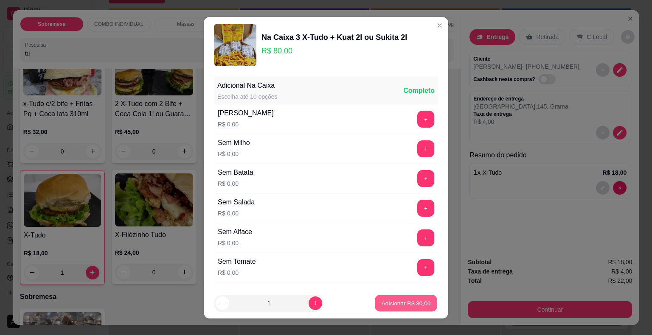
click at [409, 305] on p "Adicionar R$ 80,00" at bounding box center [406, 303] width 49 height 8
type input "1"
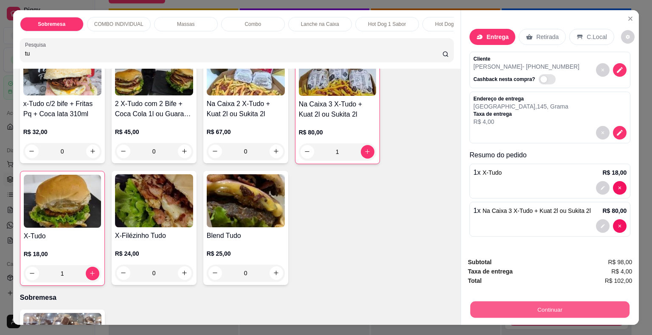
click at [545, 307] on button "Continuar" at bounding box center [549, 310] width 159 height 17
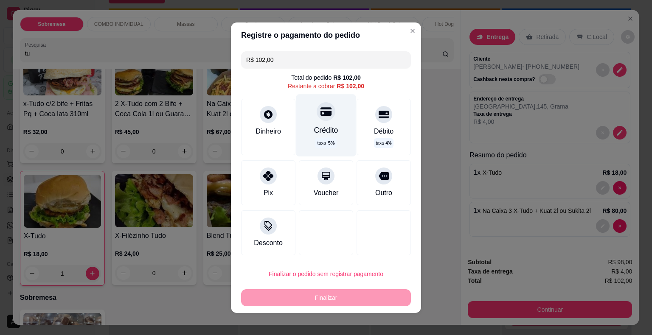
click at [321, 113] on icon at bounding box center [326, 111] width 11 height 8
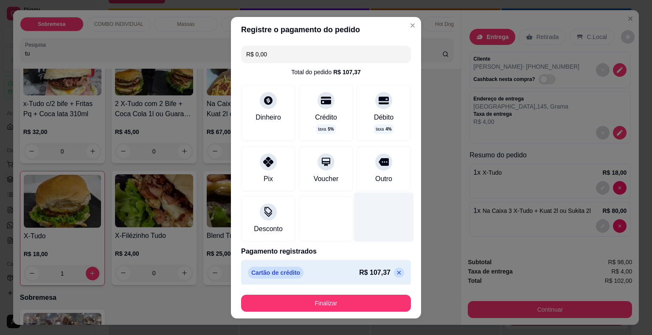
drag, startPoint x: 384, startPoint y: 272, endPoint x: 360, endPoint y: 235, distance: 43.6
click at [396, 271] on icon at bounding box center [399, 273] width 7 height 7
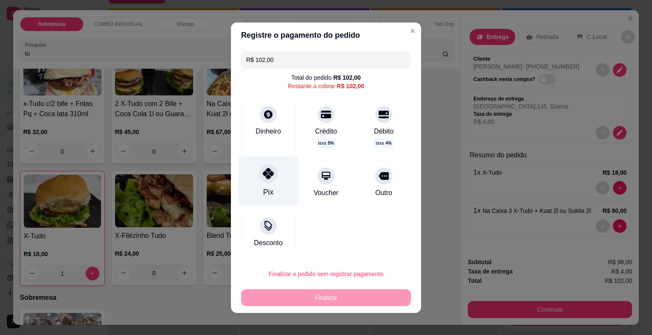
click at [259, 179] on div at bounding box center [268, 173] width 19 height 19
type input "R$ 0,00"
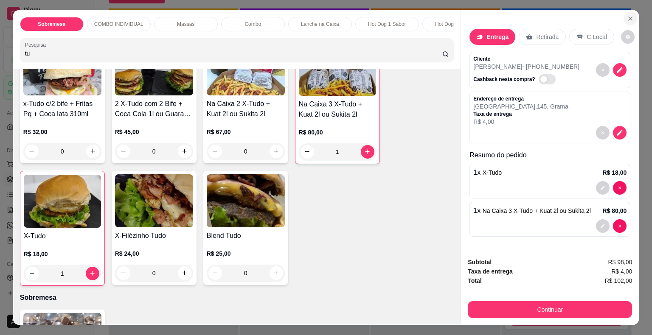
click at [629, 17] on icon "Close" at bounding box center [630, 18] width 3 height 3
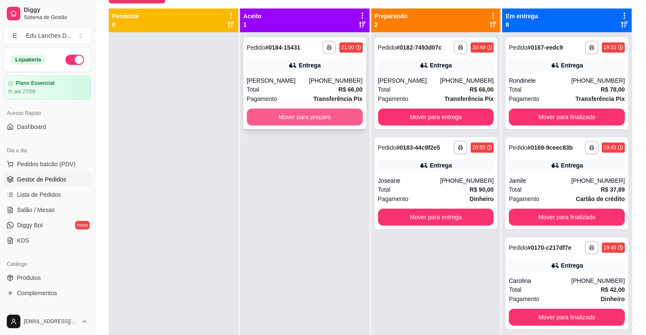
click at [295, 116] on button "Mover para preparo" at bounding box center [305, 117] width 116 height 17
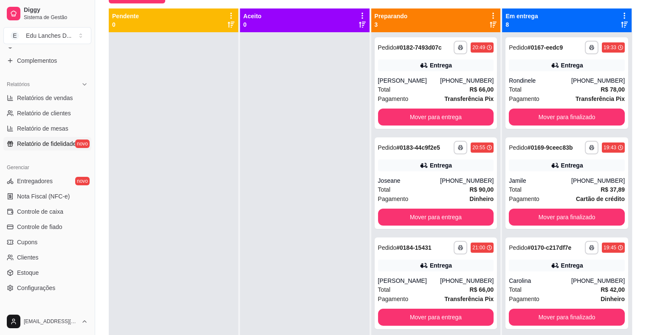
scroll to position [255, 0]
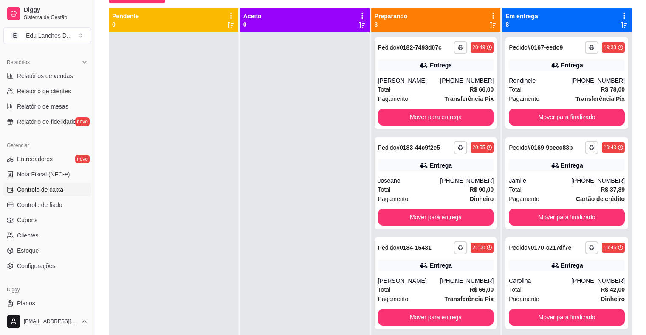
click at [53, 188] on span "Controle de caixa" at bounding box center [40, 190] width 46 height 8
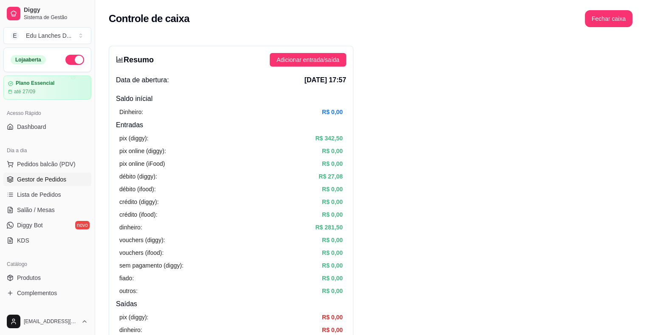
click at [46, 182] on span "Gestor de Pedidos" at bounding box center [41, 179] width 49 height 8
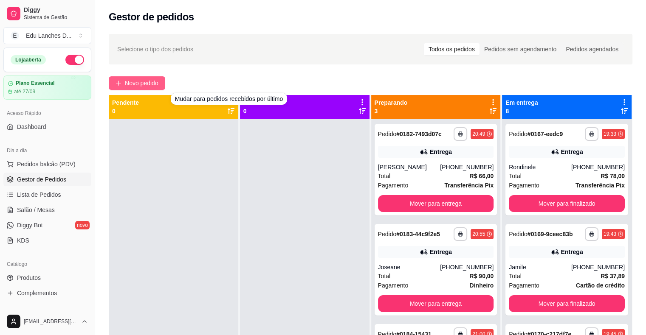
click at [147, 83] on span "Novo pedido" at bounding box center [142, 83] width 34 height 9
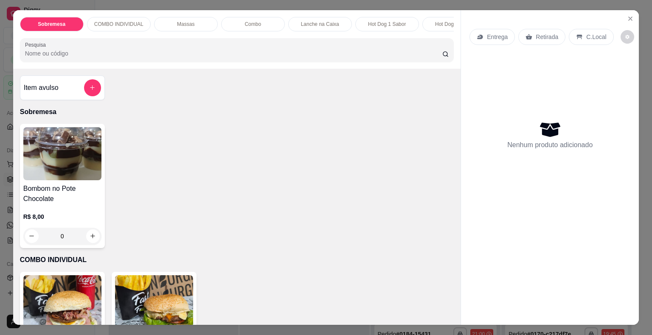
click at [481, 33] on div "Entrega" at bounding box center [492, 37] width 45 height 16
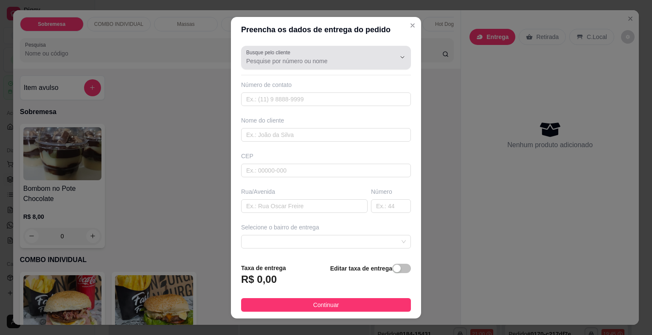
click at [360, 57] on input "Busque pelo cliente" at bounding box center [314, 61] width 136 height 8
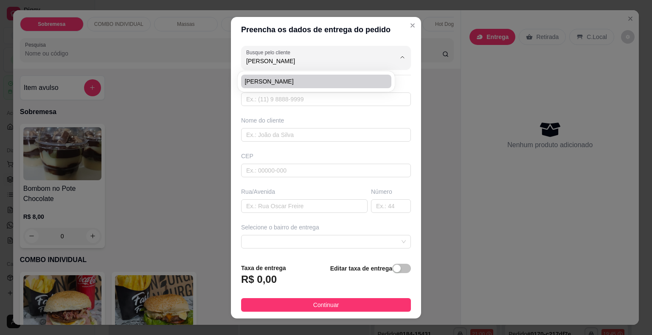
click at [342, 81] on span "[PERSON_NAME]" at bounding box center [312, 81] width 135 height 8
type input "[PERSON_NAME]"
type input "32935054936"
type input "[PERSON_NAME]"
type input "Av.Juiz de Fora"
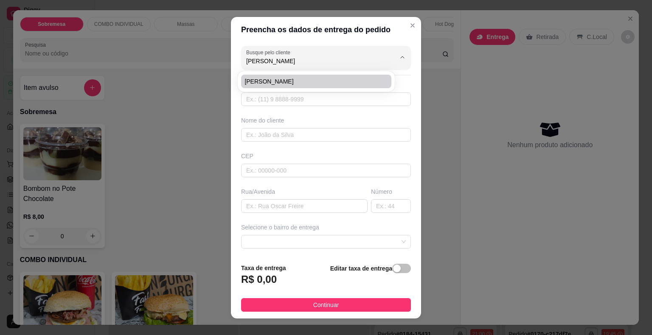
type input "674"
type input "Juiz de Fora"
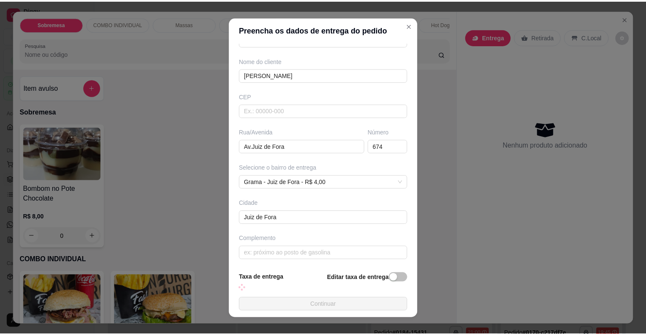
scroll to position [61, 0]
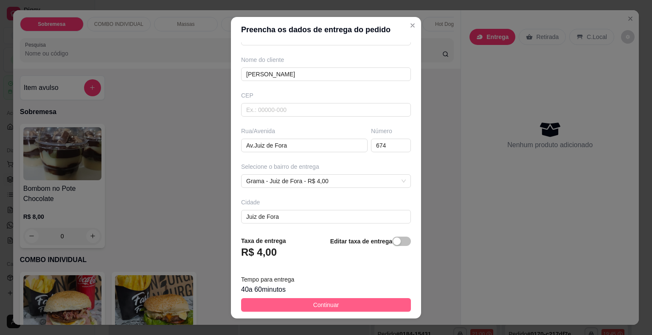
type input "[PERSON_NAME]"
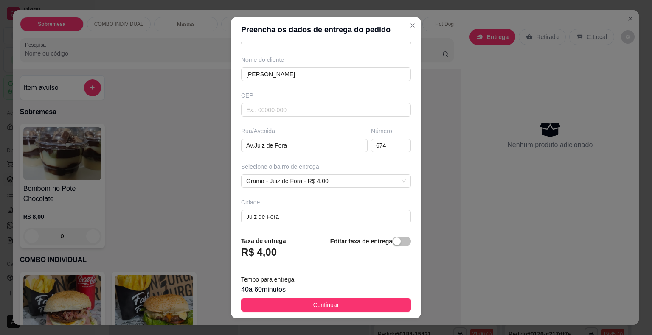
drag, startPoint x: 321, startPoint y: 303, endPoint x: 173, endPoint y: 193, distance: 184.3
click at [321, 303] on span "Continuar" at bounding box center [326, 305] width 26 height 9
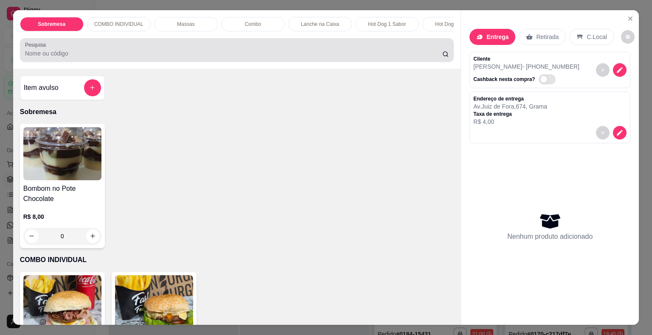
click at [84, 59] on div at bounding box center [237, 50] width 424 height 17
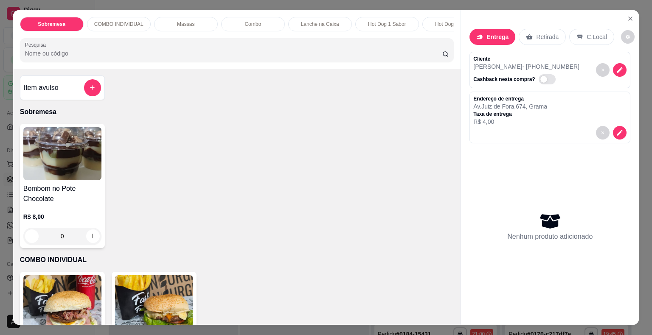
click at [84, 58] on input "Pesquisa" at bounding box center [233, 53] width 417 height 8
click at [90, 239] on icon "increase-product-quantity" at bounding box center [93, 236] width 6 height 6
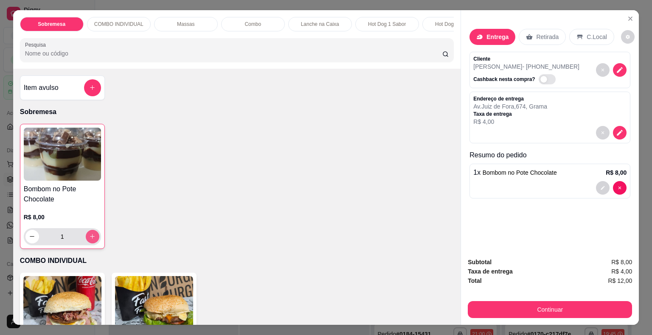
click at [89, 239] on icon "increase-product-quantity" at bounding box center [92, 237] width 6 height 6
type input "2"
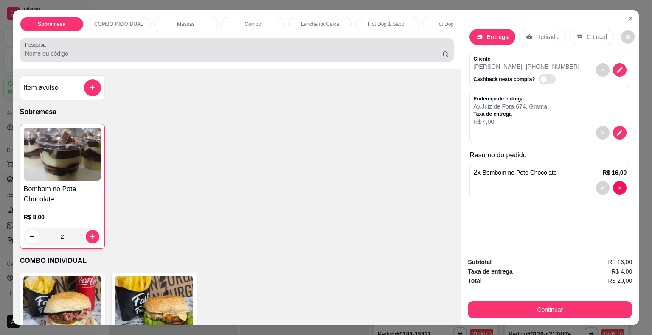
click at [45, 53] on input "Pesquisa" at bounding box center [233, 53] width 417 height 8
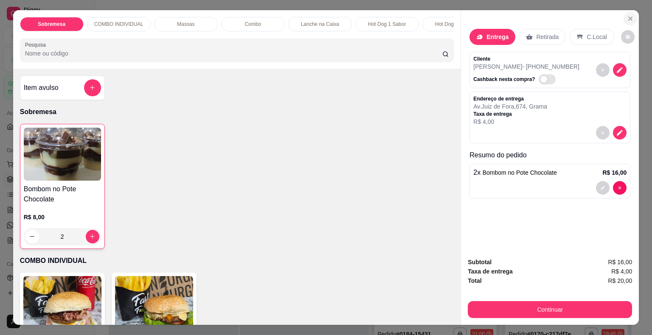
click at [633, 17] on div "Entrega Retirada C.Local Cliente [PERSON_NAME] - [PHONE_NUMBER] Cashback nesta …" at bounding box center [550, 130] width 178 height 241
click at [627, 16] on icon "Close" at bounding box center [630, 18] width 7 height 7
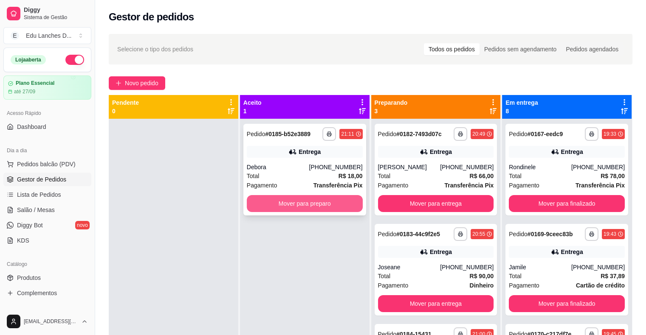
click at [293, 201] on button "Mover para preparo" at bounding box center [305, 203] width 116 height 17
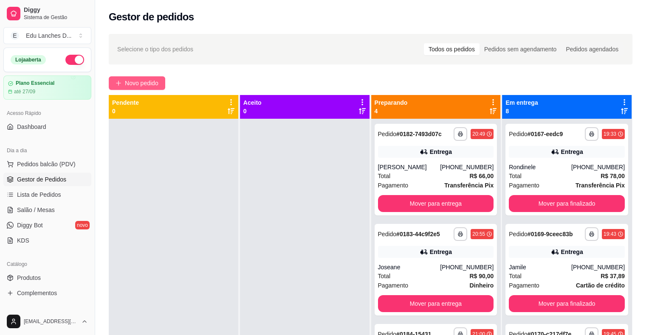
click at [144, 78] on button "Novo pedido" at bounding box center [137, 83] width 56 height 14
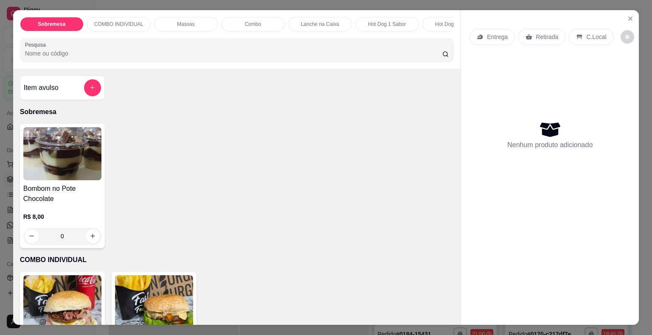
click at [487, 35] on p "Entrega" at bounding box center [497, 37] width 21 height 8
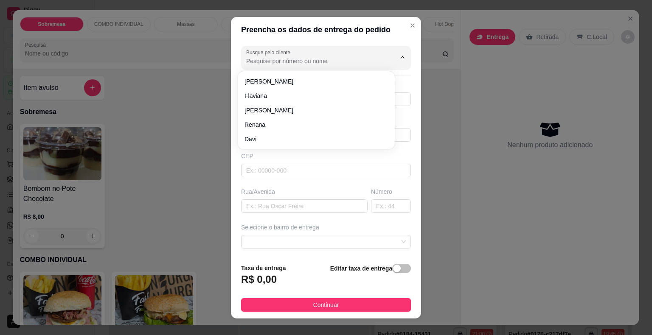
click at [348, 58] on input "Busque pelo cliente" at bounding box center [314, 61] width 136 height 8
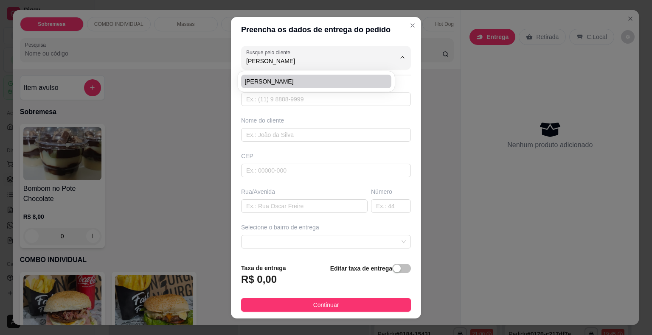
click at [296, 87] on li "[PERSON_NAME]" at bounding box center [316, 82] width 150 height 14
type input "[PERSON_NAME]"
type input "32935054936"
type input "[PERSON_NAME]"
type input "Av.Juiz de Fora"
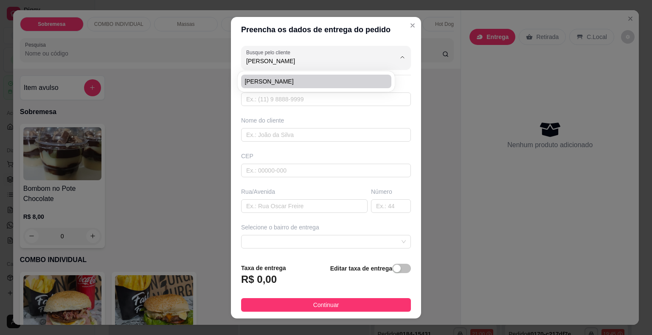
type input "674"
type input "Juiz de Fora"
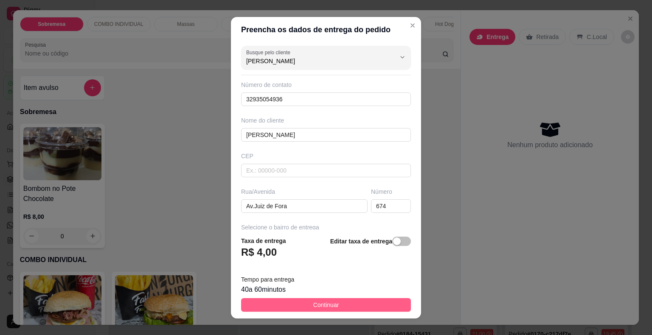
type input "[PERSON_NAME]"
click at [313, 303] on span "Continuar" at bounding box center [326, 305] width 26 height 9
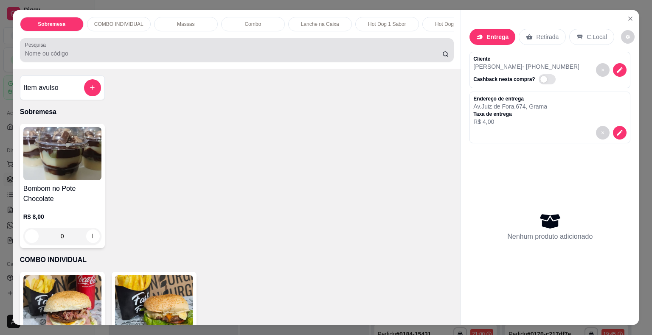
click at [88, 53] on input "Pesquisa" at bounding box center [233, 53] width 417 height 8
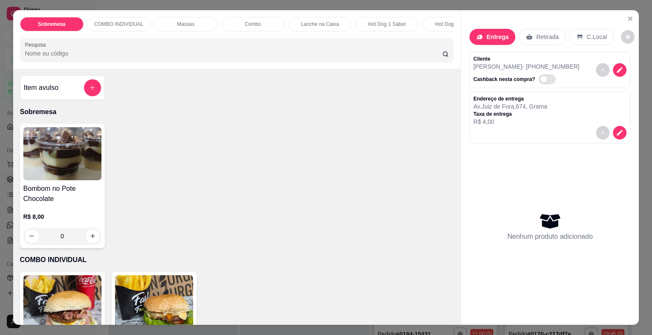
click at [88, 53] on input "Pesquisa" at bounding box center [233, 53] width 417 height 8
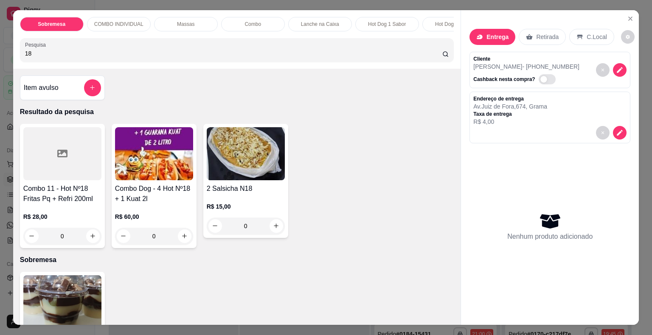
type input "18"
click at [273, 232] on div "0" at bounding box center [246, 226] width 78 height 17
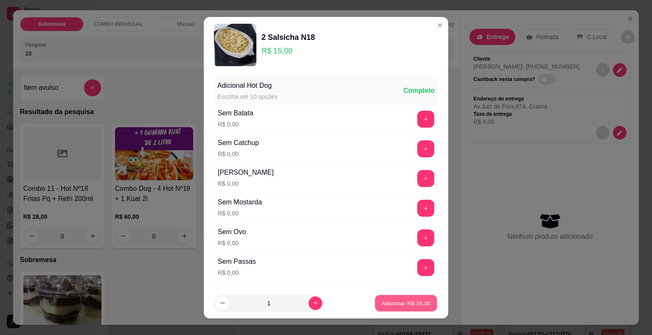
click at [392, 300] on p "Adicionar R$ 15,00" at bounding box center [406, 303] width 49 height 8
type input "1"
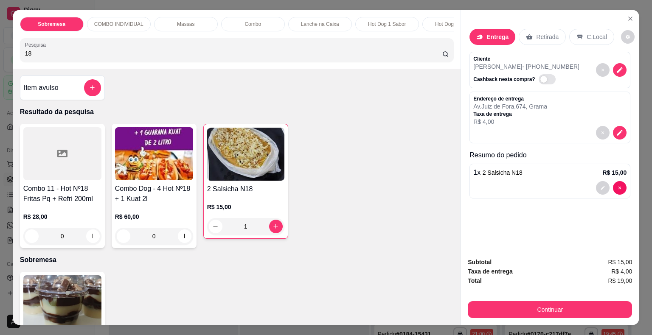
drag, startPoint x: 59, startPoint y: 57, endPoint x: 0, endPoint y: 59, distance: 59.1
click at [0, 59] on div "Sobremesa COMBO INDIVIDUAL Massas Combo Lanche na Caixa Hot Dog 1 Sabor Hot Dog…" at bounding box center [326, 167] width 652 height 335
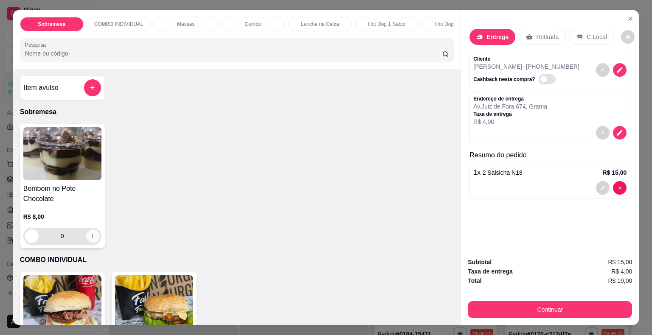
click at [90, 238] on icon "increase-product-quantity" at bounding box center [93, 236] width 6 height 6
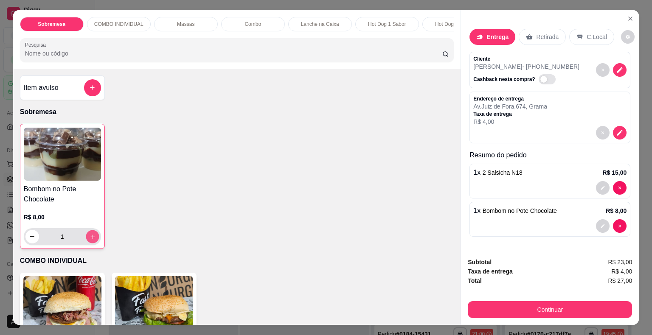
click at [89, 239] on icon "increase-product-quantity" at bounding box center [92, 237] width 6 height 6
type input "2"
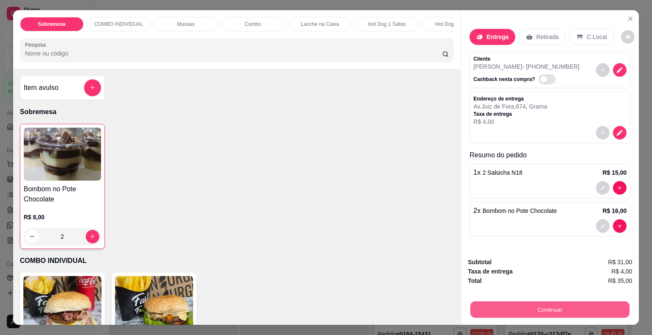
click at [552, 304] on button "Continuar" at bounding box center [549, 310] width 159 height 17
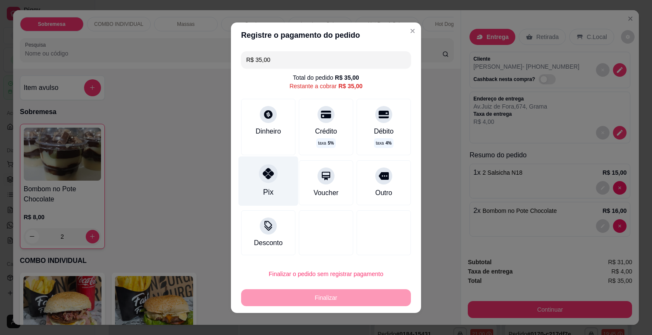
click at [259, 174] on div at bounding box center [268, 173] width 19 height 19
type input "R$ 0,00"
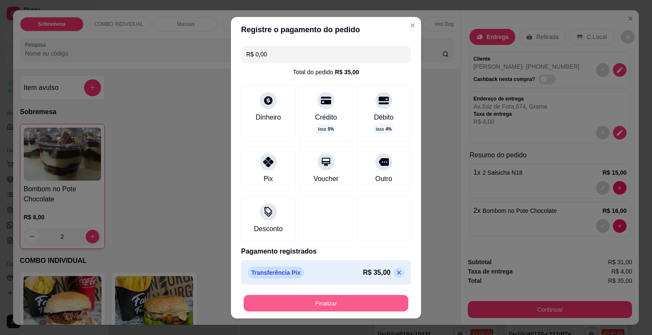
click at [332, 301] on button "Finalizar" at bounding box center [326, 303] width 165 height 17
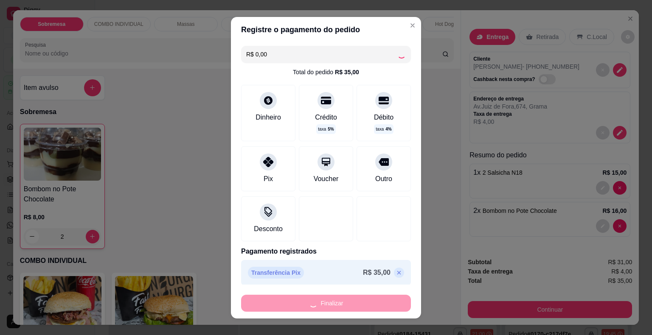
type input "0"
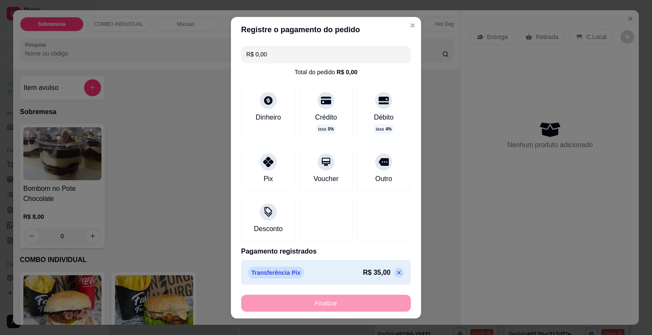
type input "-R$ 35,00"
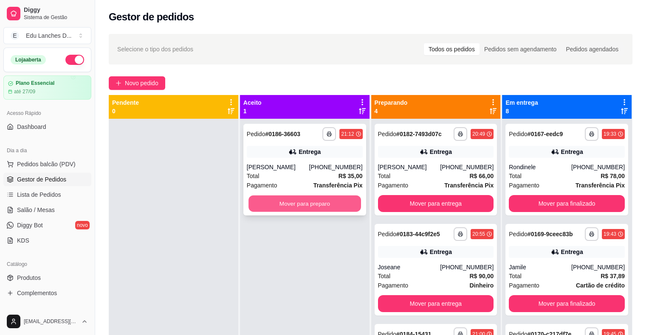
click at [302, 205] on button "Mover para preparo" at bounding box center [304, 204] width 113 height 17
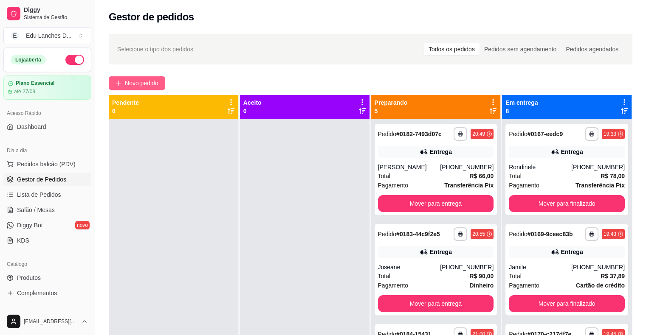
click at [149, 82] on span "Novo pedido" at bounding box center [142, 83] width 34 height 9
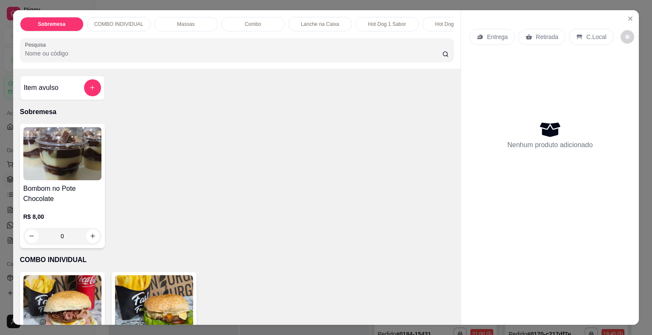
click at [491, 35] on p "Entrega" at bounding box center [497, 37] width 21 height 8
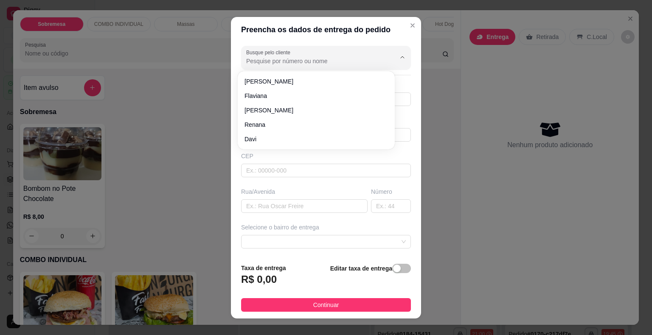
click at [284, 62] on input "Busque pelo cliente" at bounding box center [314, 61] width 136 height 8
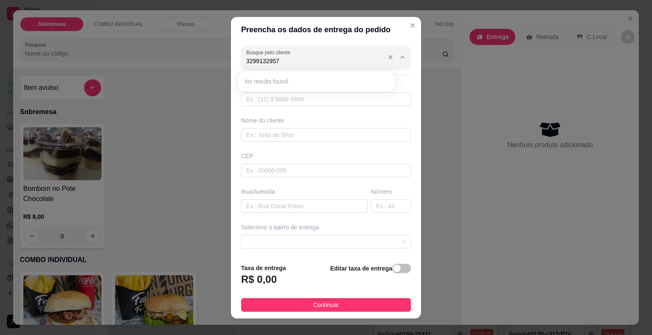
type input "32991329572"
click at [409, 28] on icon "Close" at bounding box center [412, 25] width 7 height 7
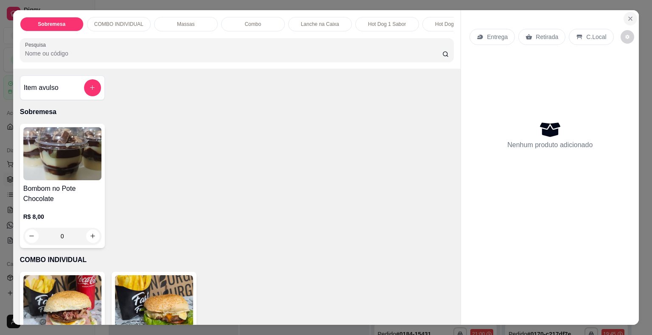
click at [627, 15] on icon "Close" at bounding box center [630, 18] width 7 height 7
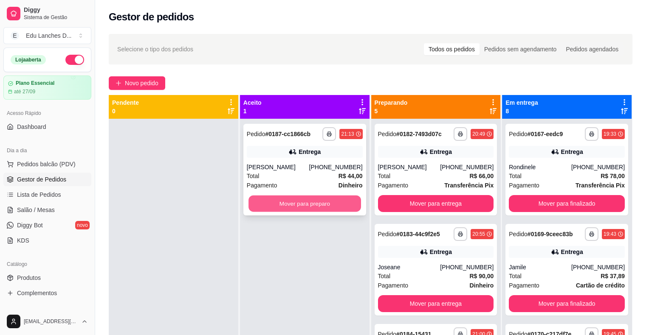
click at [293, 205] on button "Mover para preparo" at bounding box center [304, 204] width 113 height 17
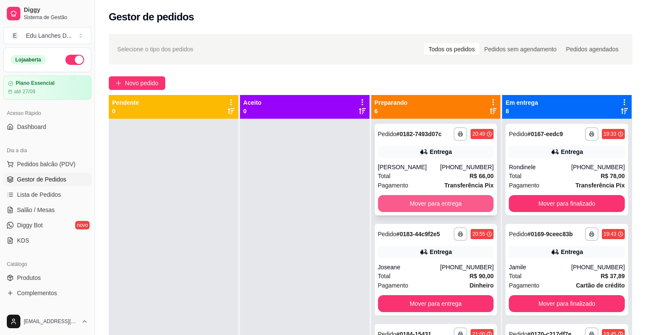
click at [409, 202] on button "Mover para entrega" at bounding box center [436, 203] width 116 height 17
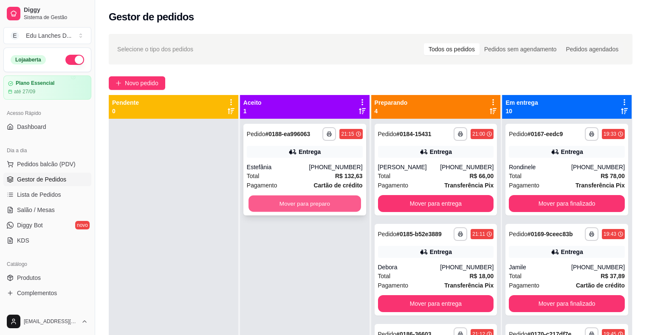
click at [312, 201] on button "Mover para preparo" at bounding box center [304, 204] width 113 height 17
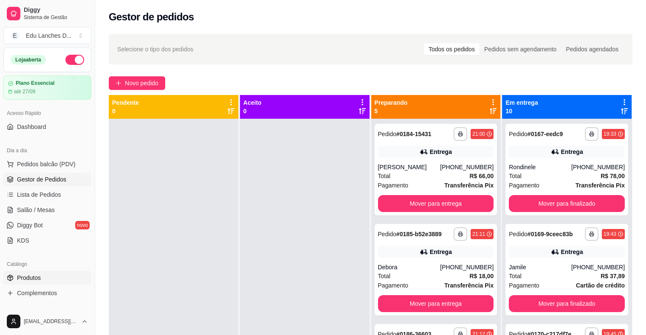
click at [56, 279] on link "Produtos" at bounding box center [47, 278] width 88 height 14
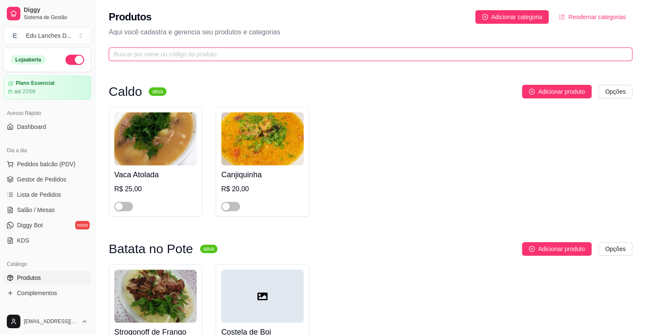
click at [180, 56] on input "text" at bounding box center [367, 54] width 506 height 9
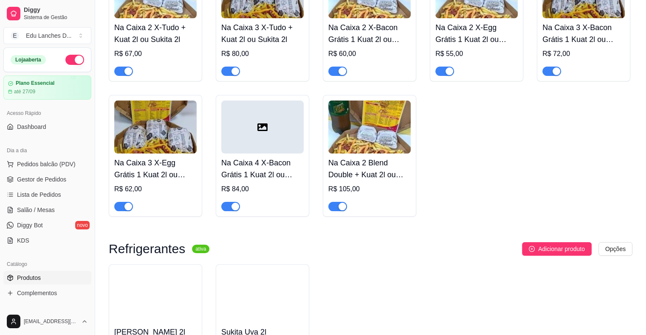
scroll to position [212, 0]
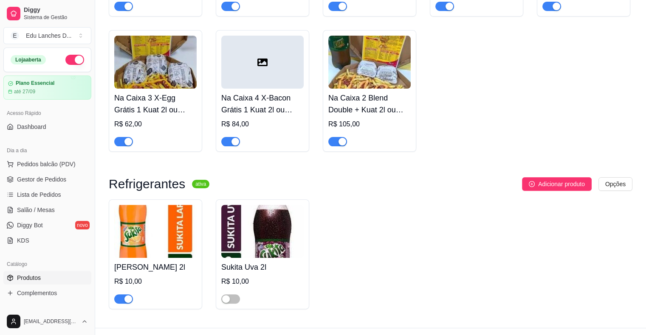
type input "suki"
click at [128, 300] on div "button" at bounding box center [128, 299] width 8 height 8
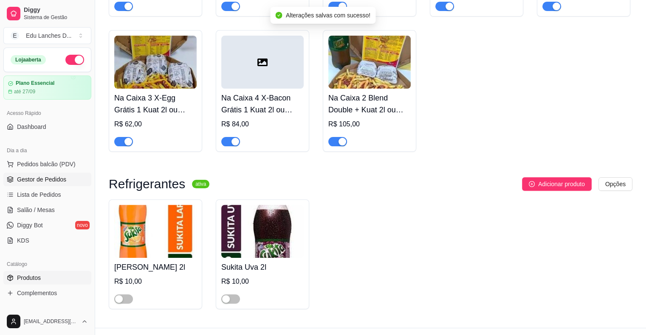
click at [39, 180] on span "Gestor de Pedidos" at bounding box center [41, 179] width 49 height 8
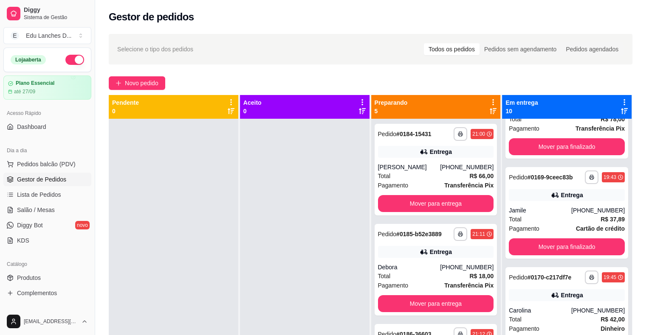
scroll to position [170, 0]
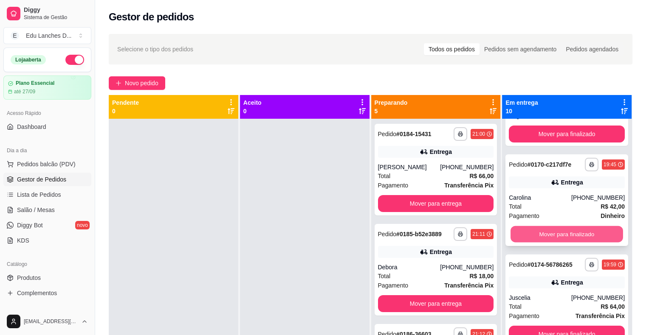
click at [555, 232] on button "Mover para finalizado" at bounding box center [566, 234] width 113 height 17
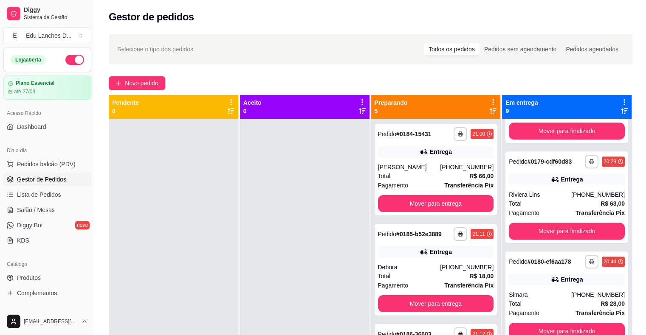
scroll to position [382, 0]
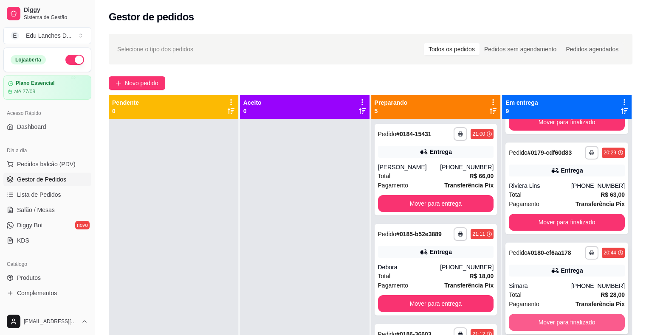
click at [550, 321] on button "Mover para finalizado" at bounding box center [567, 322] width 116 height 17
click at [550, 321] on button "Mover para finalizado" at bounding box center [566, 323] width 113 height 17
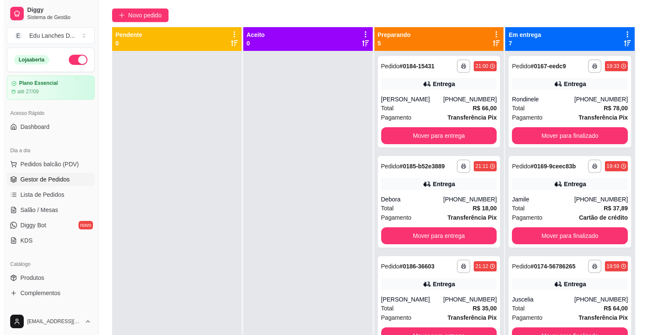
scroll to position [71, 0]
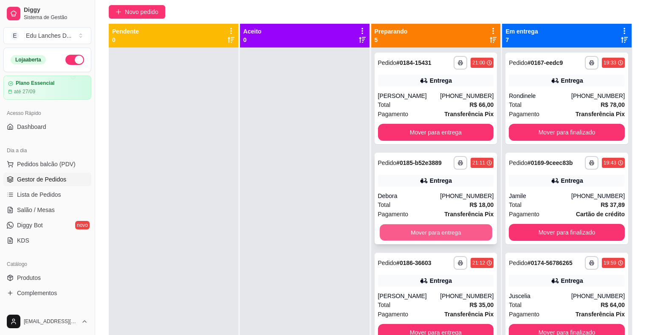
click at [420, 232] on button "Mover para entrega" at bounding box center [436, 233] width 113 height 17
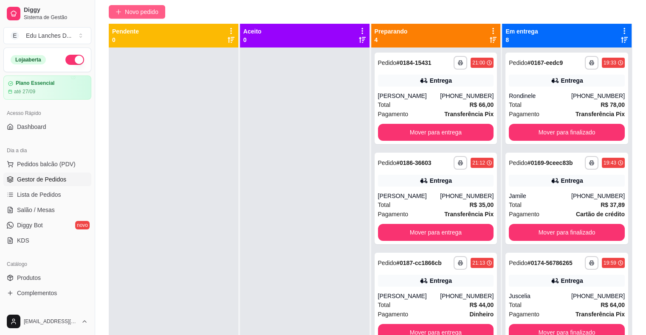
click at [143, 13] on span "Novo pedido" at bounding box center [142, 11] width 34 height 9
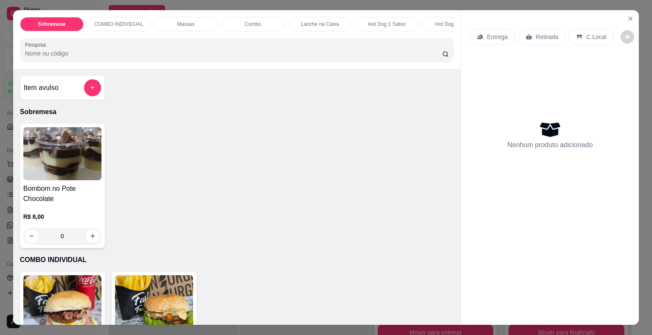
click at [489, 33] on p "Entrega" at bounding box center [497, 37] width 21 height 8
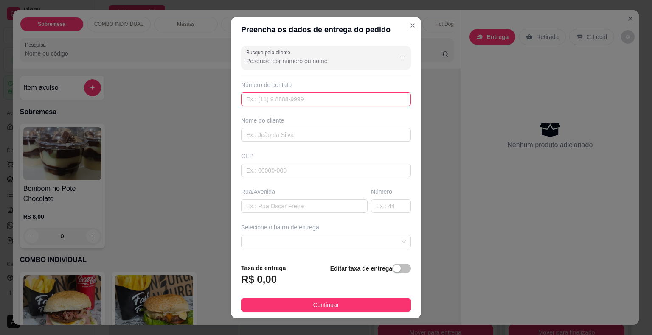
click at [295, 95] on input "text" at bounding box center [326, 100] width 170 height 14
type input "[PHONE_NUMBER]"
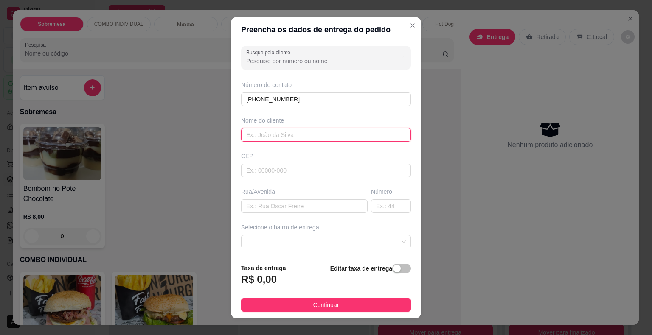
click at [279, 137] on input "text" at bounding box center [326, 135] width 170 height 14
type input "[PERSON_NAME]"
click at [283, 205] on input "text" at bounding box center [304, 207] width 127 height 14
click at [253, 208] on input "Rua flores" at bounding box center [304, 207] width 127 height 14
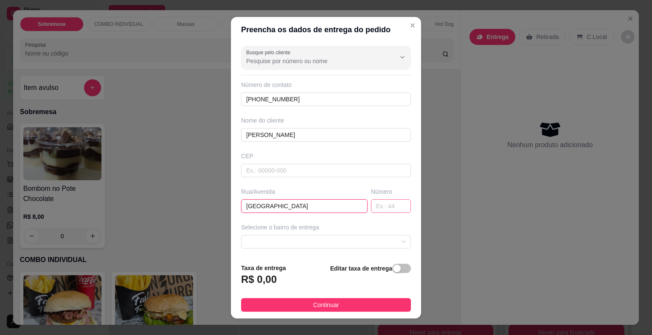
type input "[GEOGRAPHIC_DATA]"
click at [377, 208] on input "text" at bounding box center [391, 207] width 40 height 14
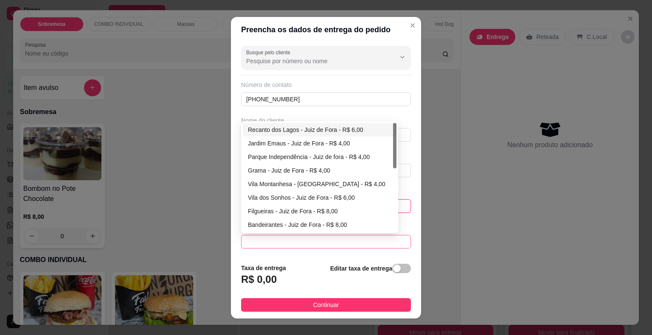
click at [293, 244] on span at bounding box center [326, 242] width 160 height 13
type input "145"
click at [293, 168] on div "Grama - Juiz de Fora - R$ 4,00" at bounding box center [320, 170] width 144 height 9
type input "Juiz de Fora"
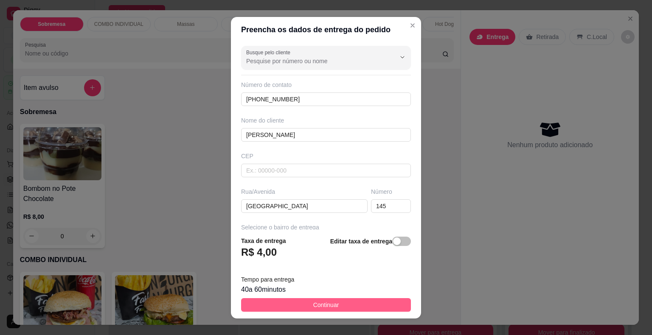
click at [327, 307] on span "Continuar" at bounding box center [326, 305] width 26 height 9
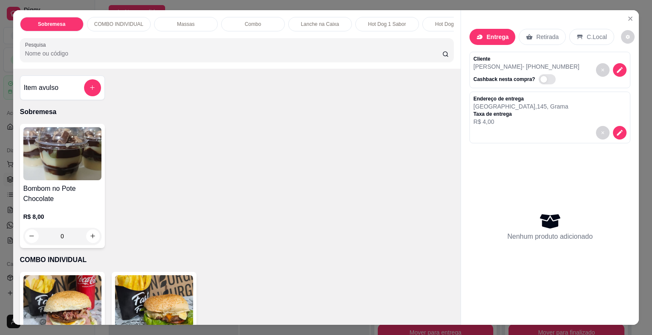
click at [246, 57] on input "Pesquisa" at bounding box center [233, 53] width 417 height 8
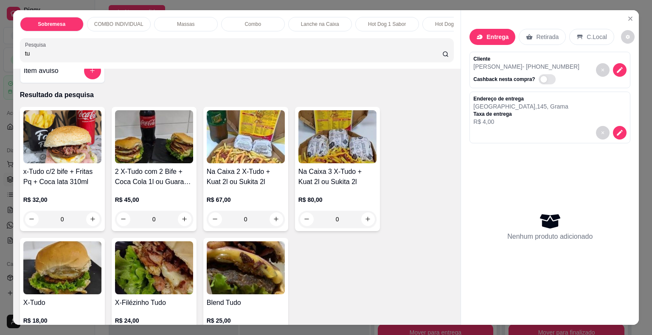
scroll to position [42, 0]
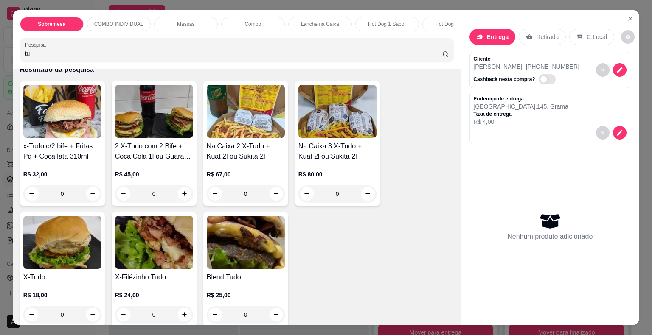
type input "tu"
click at [88, 317] on div "0" at bounding box center [62, 315] width 78 height 17
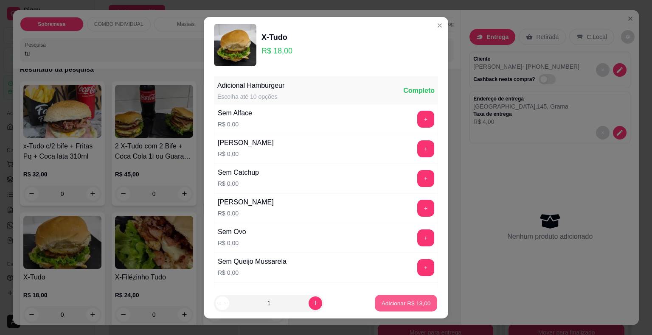
click at [384, 297] on button "Adicionar R$ 18,00" at bounding box center [406, 303] width 62 height 17
type input "1"
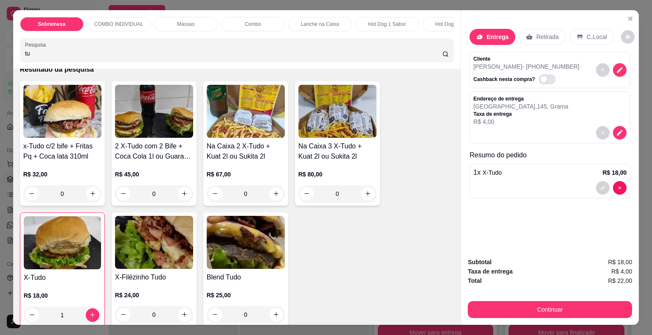
click at [366, 199] on div "0" at bounding box center [337, 194] width 78 height 17
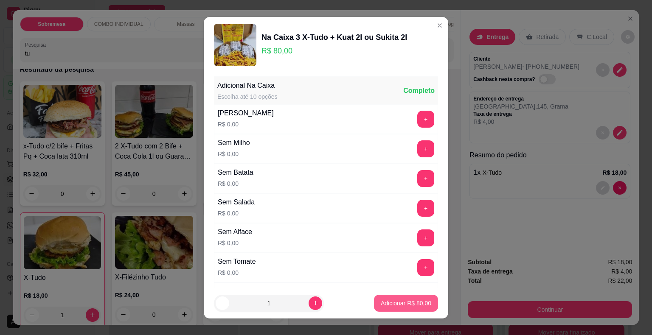
click at [407, 297] on button "Adicionar R$ 80,00" at bounding box center [406, 303] width 64 height 17
type input "1"
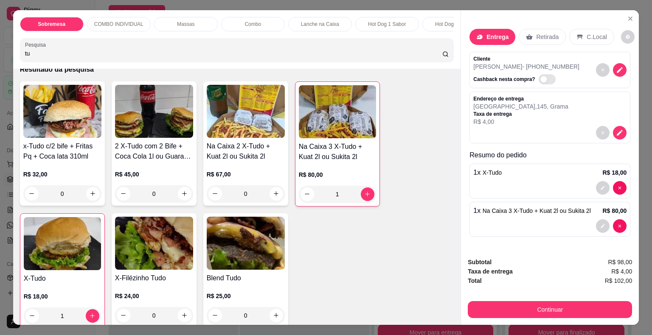
click at [539, 34] on p "Retirada" at bounding box center [547, 37] width 23 height 8
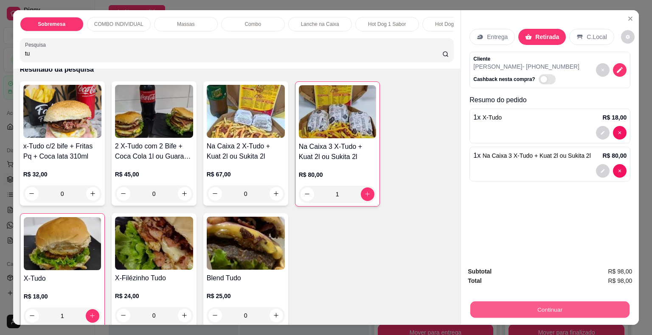
click at [546, 302] on button "Continuar" at bounding box center [549, 310] width 159 height 17
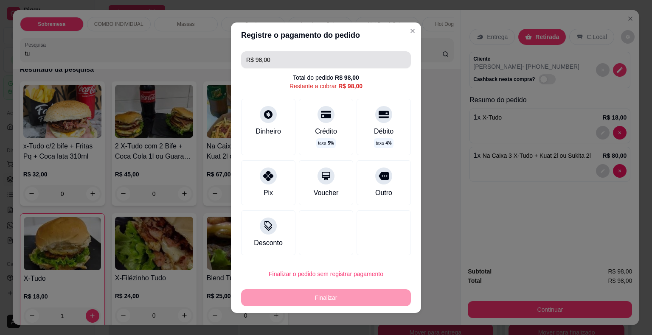
click at [273, 56] on input "R$ 98,00" at bounding box center [326, 59] width 160 height 17
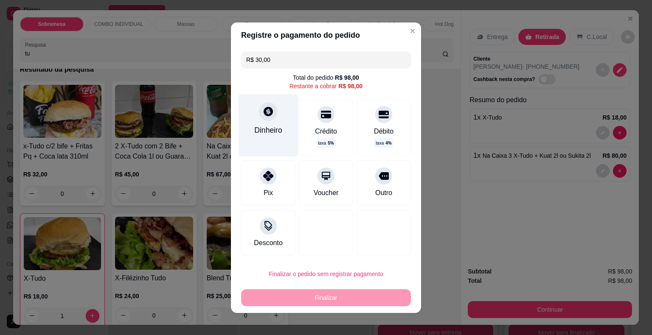
click at [265, 112] on icon at bounding box center [268, 111] width 11 height 11
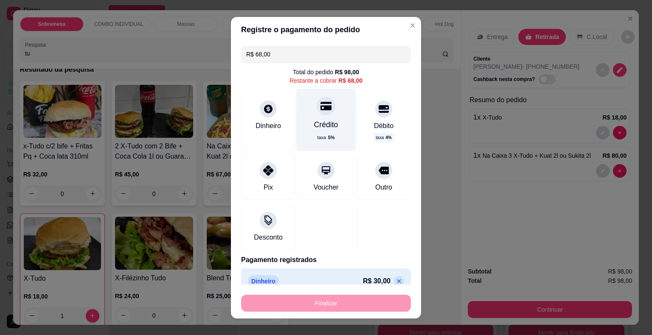
click at [321, 107] on icon at bounding box center [326, 106] width 11 height 8
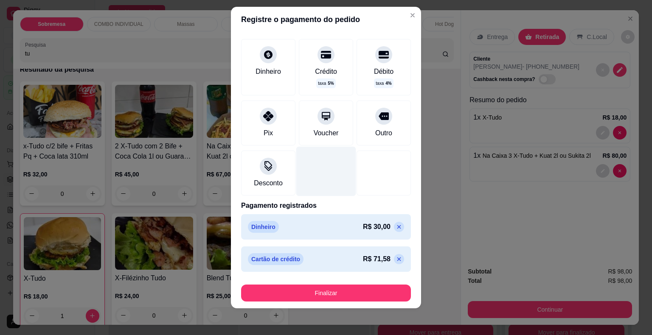
scroll to position [0, 0]
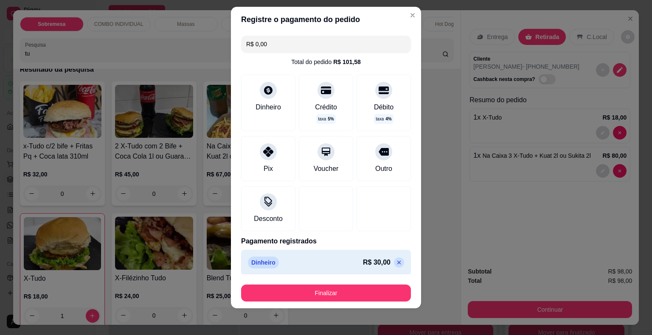
click at [396, 263] on icon at bounding box center [399, 262] width 7 height 7
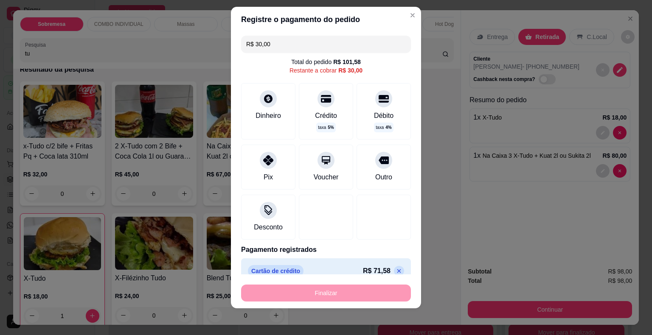
click at [396, 271] on icon at bounding box center [399, 271] width 7 height 7
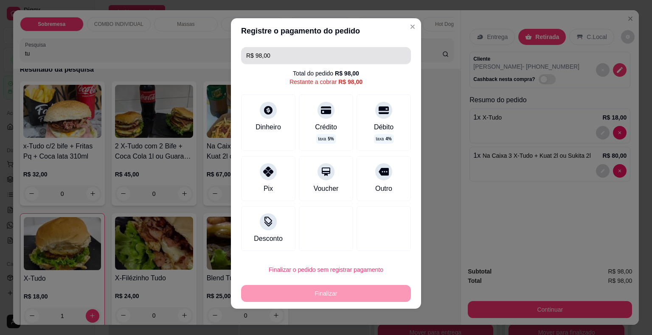
click at [269, 56] on input "R$ 98,00" at bounding box center [326, 55] width 160 height 17
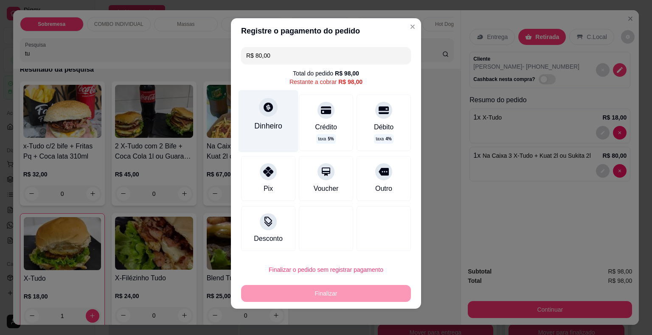
click at [262, 115] on div at bounding box center [268, 107] width 19 height 19
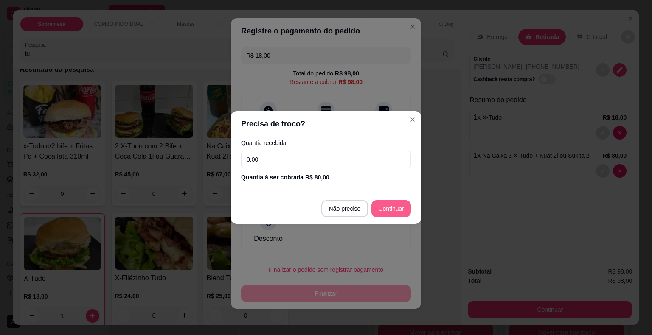
scroll to position [0, 0]
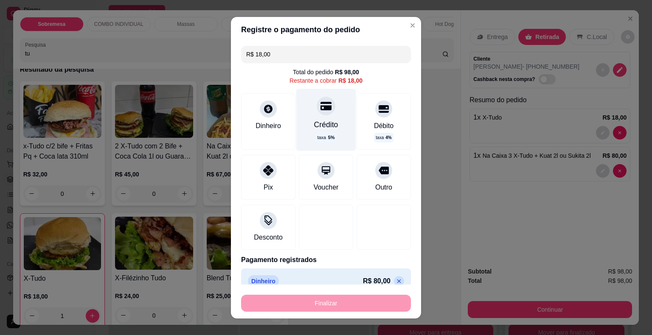
click at [321, 105] on icon at bounding box center [326, 106] width 11 height 8
type input "R$ 0,00"
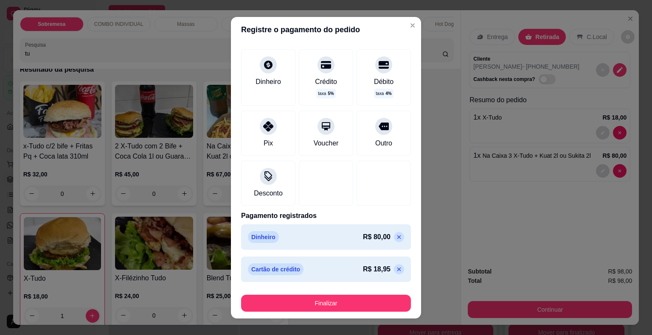
scroll to position [10, 0]
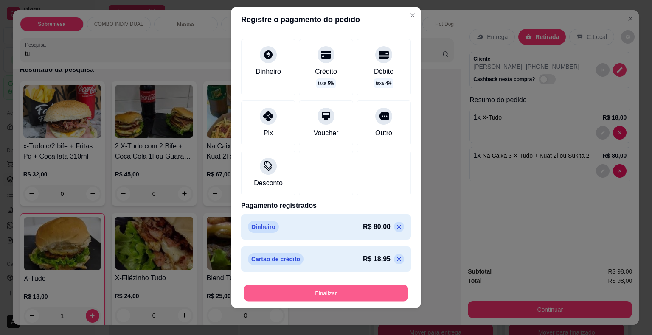
click at [320, 293] on button "Finalizar" at bounding box center [326, 293] width 165 height 17
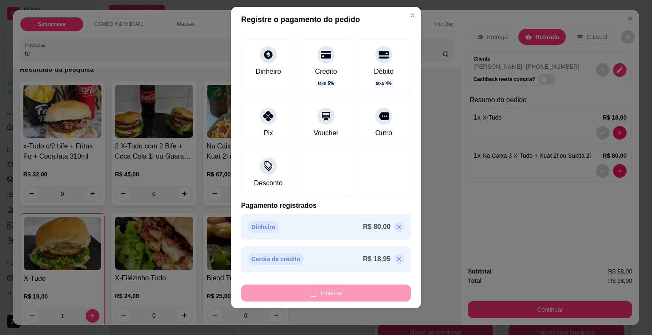
type input "0"
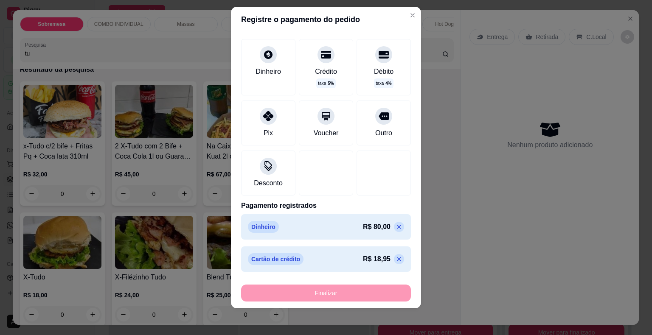
type input "-R$ 98,00"
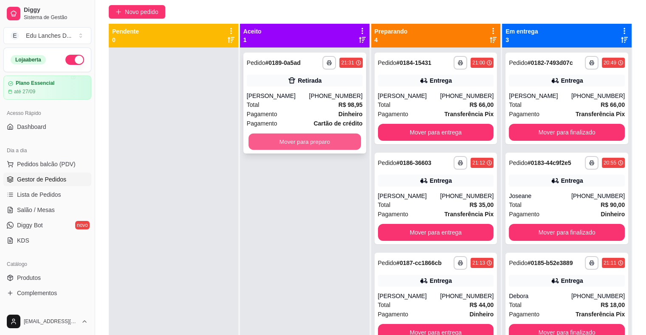
click at [326, 142] on button "Mover para preparo" at bounding box center [304, 142] width 113 height 17
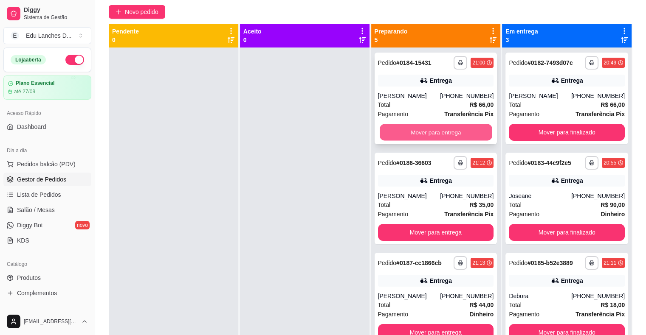
click at [429, 129] on button "Mover para entrega" at bounding box center [436, 132] width 113 height 17
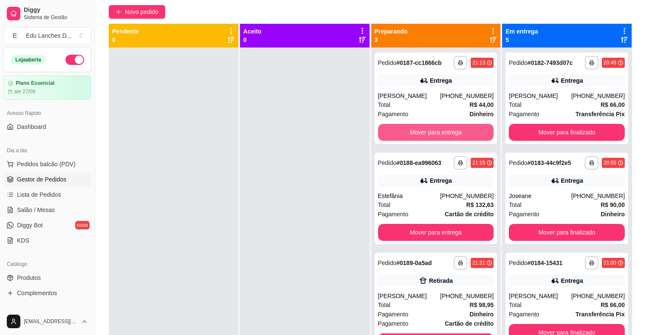
click at [429, 129] on button "Mover para entrega" at bounding box center [436, 132] width 116 height 17
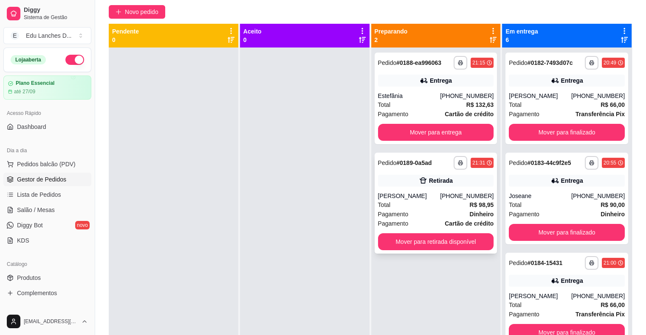
click at [423, 195] on div "[PERSON_NAME]" at bounding box center [409, 196] width 62 height 8
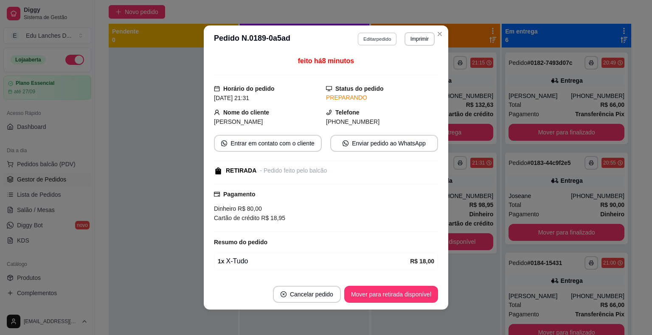
click at [377, 39] on button "Editar pedido" at bounding box center [377, 38] width 39 height 13
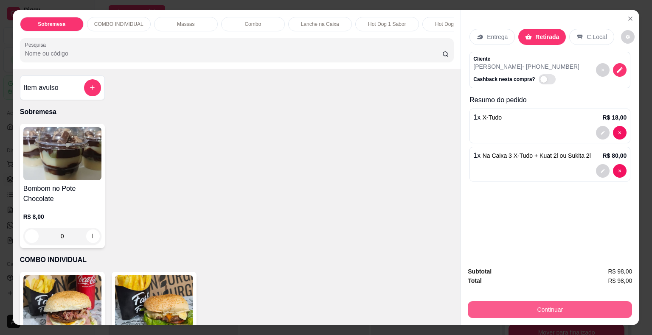
click at [548, 308] on button "Continuar" at bounding box center [550, 309] width 164 height 17
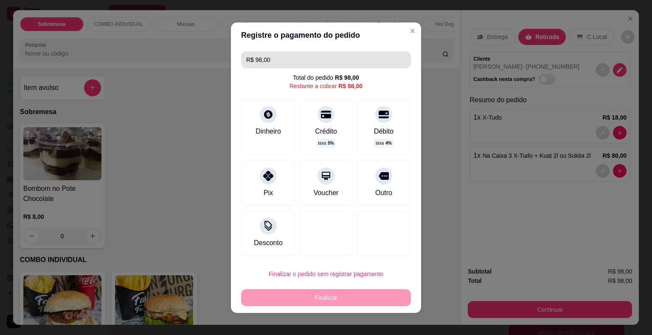
click at [272, 62] on input "R$ 98,00" at bounding box center [326, 59] width 160 height 17
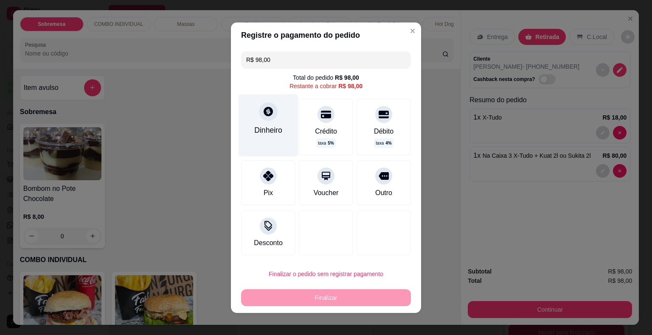
click at [265, 110] on icon at bounding box center [268, 111] width 9 height 9
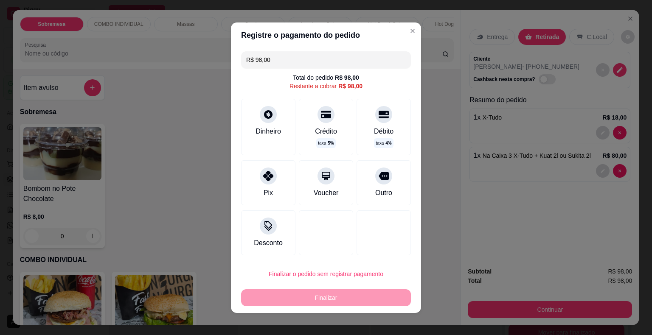
click at [277, 57] on input "R$ 98,00" at bounding box center [326, 59] width 160 height 17
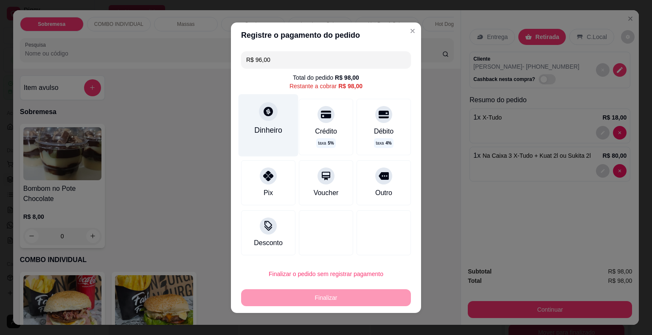
click at [264, 112] on icon at bounding box center [268, 111] width 11 height 11
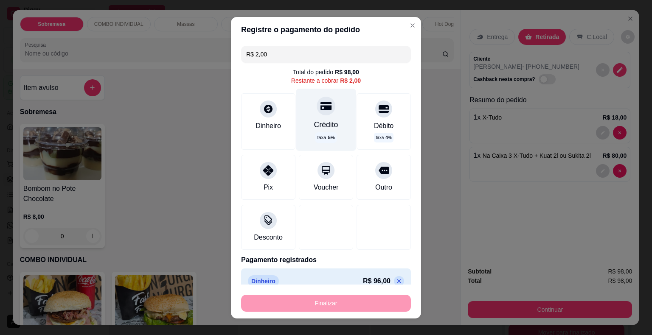
click at [321, 105] on icon at bounding box center [326, 106] width 11 height 8
type input "R$ 0,00"
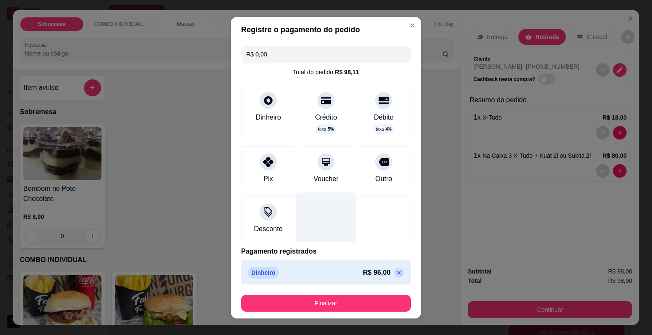
scroll to position [36, 0]
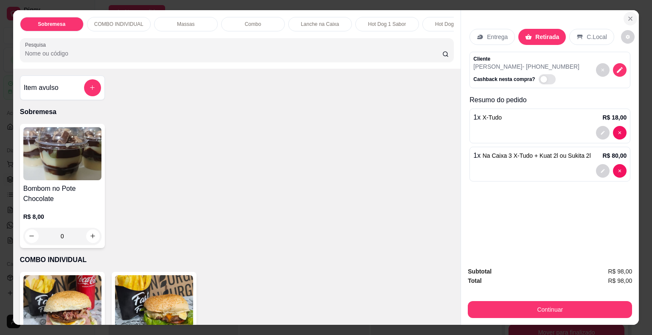
click at [628, 16] on icon "Close" at bounding box center [630, 18] width 7 height 7
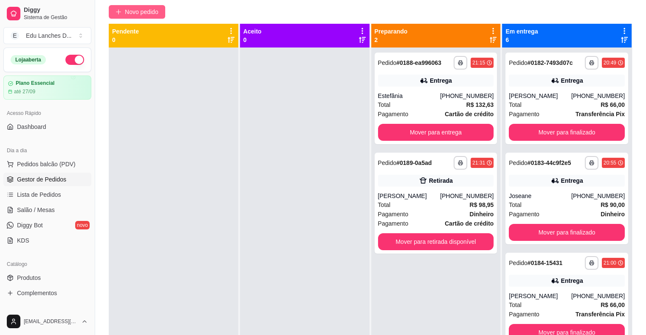
click at [146, 8] on span "Novo pedido" at bounding box center [142, 11] width 34 height 9
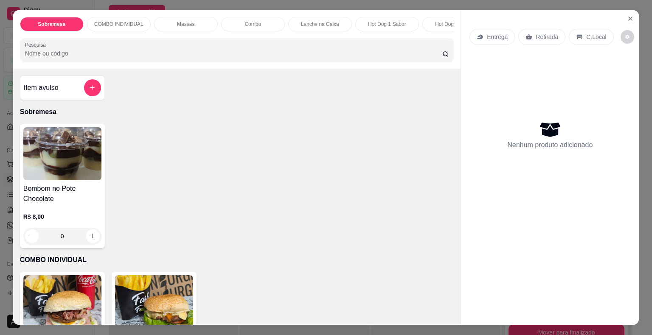
click at [487, 36] on p "Entrega" at bounding box center [497, 37] width 21 height 8
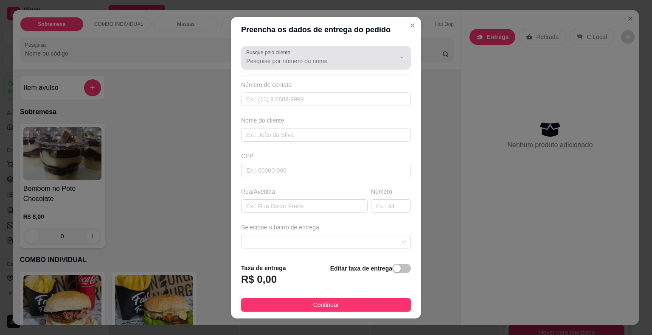
click at [384, 56] on button "Show suggestions" at bounding box center [391, 58] width 14 height 14
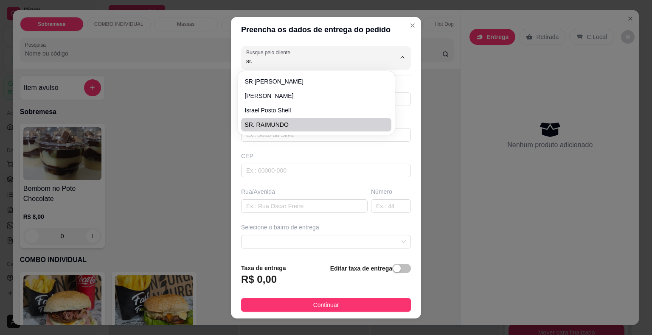
click at [343, 127] on span "SR. RAIMUNDO" at bounding box center [312, 125] width 135 height 8
type input "SR. RAIMUNDO"
type input "32991173871"
type input "SR. RAIMUNDO"
type input "RUA [PERSON_NAME]"
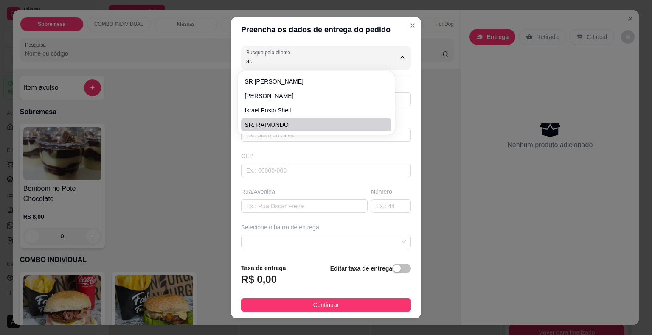
type input "195"
type input "Juiz de Fora"
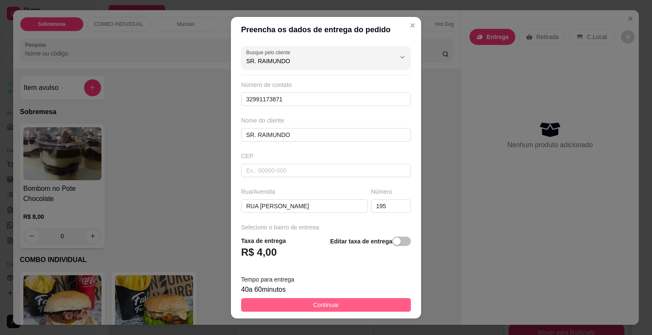
type input "SR. RAIMUNDO"
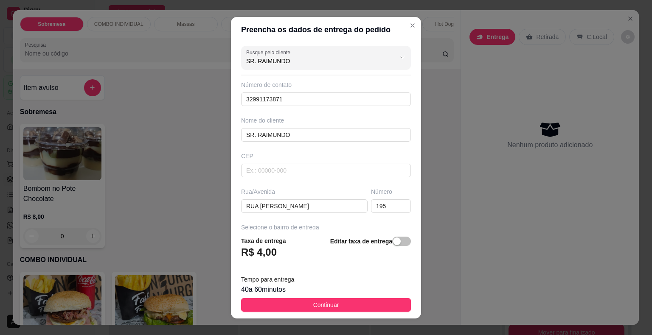
drag, startPoint x: 318, startPoint y: 307, endPoint x: 313, endPoint y: 276, distance: 31.0
click at [318, 307] on span "Continuar" at bounding box center [326, 305] width 26 height 9
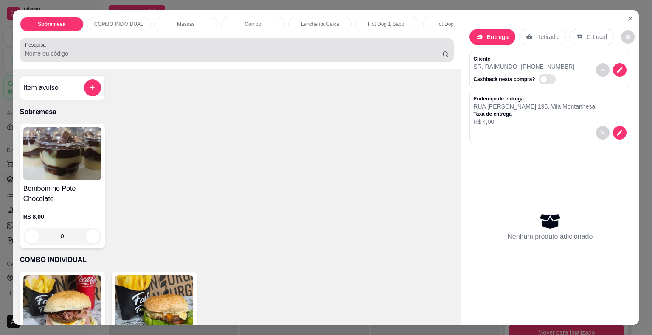
click at [149, 57] on input "Pesquisa" at bounding box center [233, 53] width 417 height 8
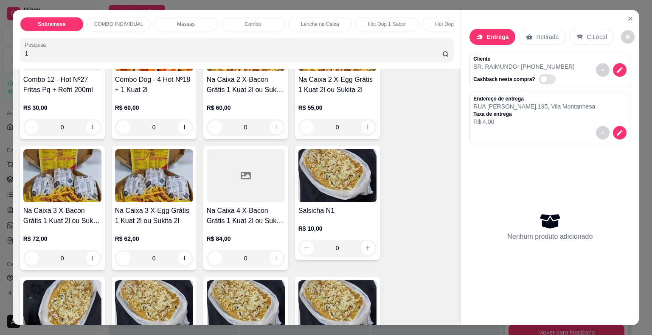
scroll to position [382, 0]
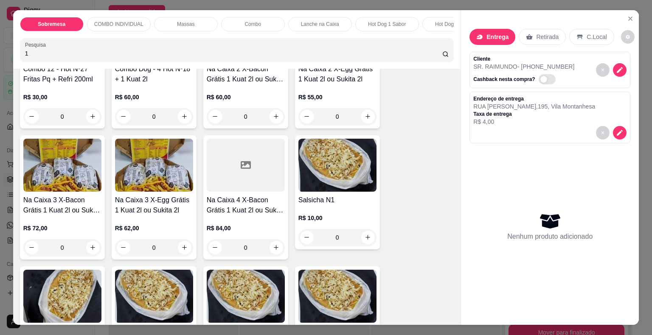
type input "1"
click at [362, 240] on div "0" at bounding box center [337, 237] width 78 height 17
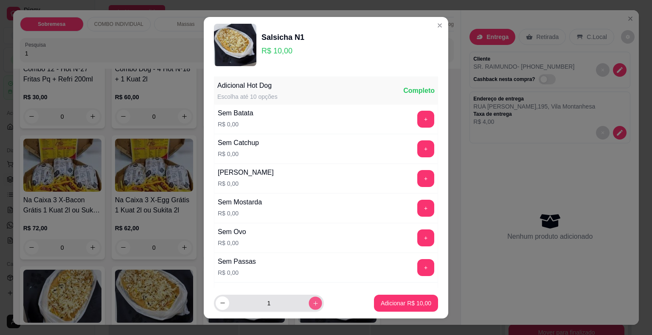
click at [309, 300] on button "increase-product-quantity" at bounding box center [315, 303] width 13 height 13
type input "2"
click at [407, 301] on p "Adicionar R$ 20,00" at bounding box center [406, 303] width 51 height 8
type input "2"
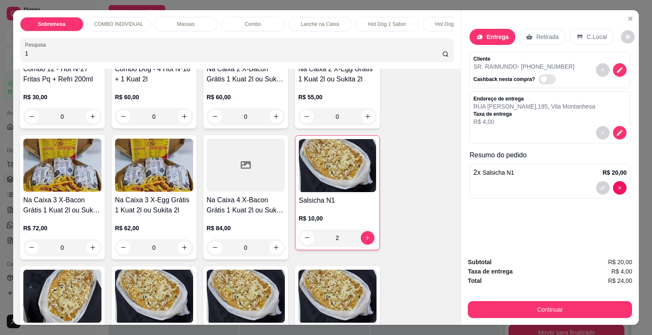
click at [551, 312] on button "Continuar" at bounding box center [550, 309] width 164 height 17
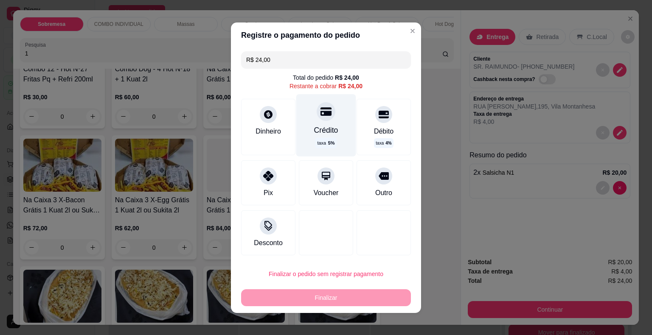
click at [321, 114] on icon at bounding box center [326, 111] width 11 height 8
type input "R$ 0,00"
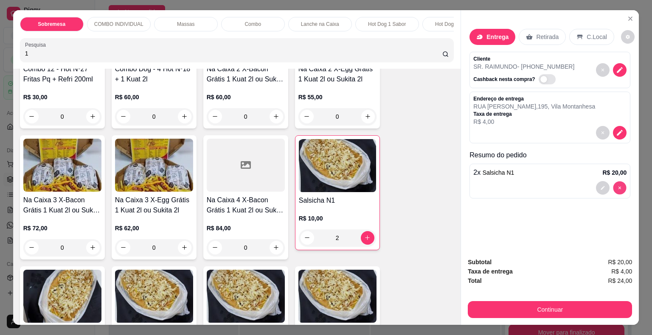
type input "0"
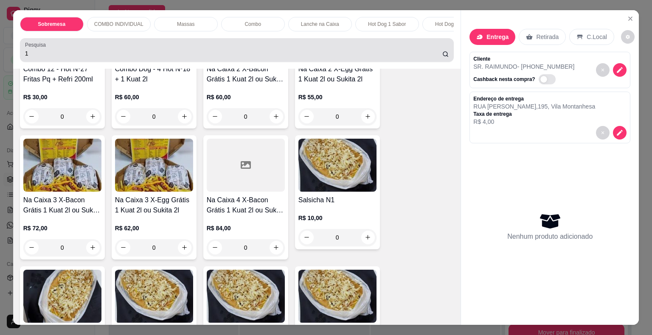
click at [34, 59] on div "1" at bounding box center [237, 50] width 424 height 17
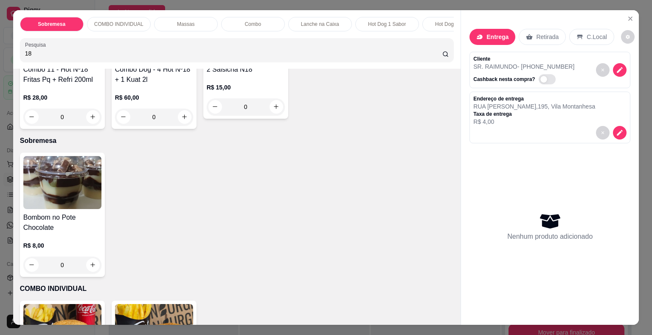
scroll to position [0, 0]
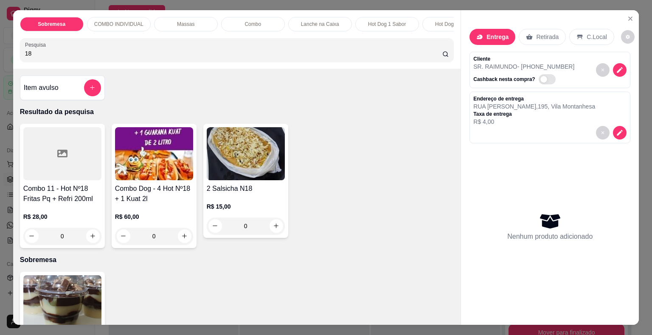
type input "18"
click at [272, 230] on div "0" at bounding box center [246, 226] width 78 height 17
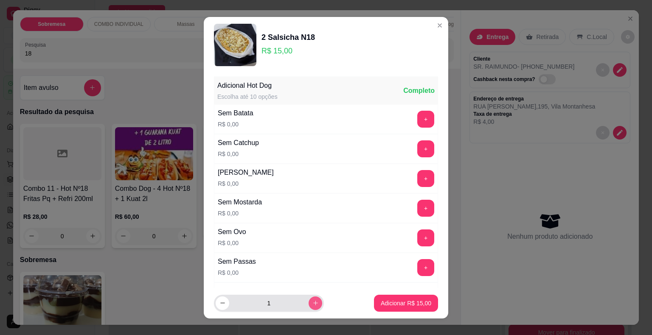
click at [312, 305] on icon "increase-product-quantity" at bounding box center [315, 303] width 6 height 6
type input "2"
click at [399, 301] on p "Adicionar R$ 30,00" at bounding box center [406, 303] width 51 height 8
type input "2"
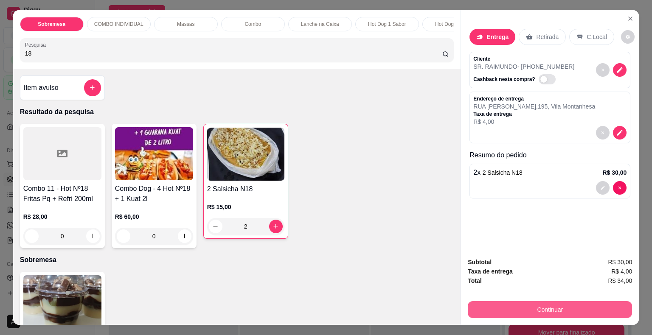
click at [555, 307] on button "Continuar" at bounding box center [550, 309] width 164 height 17
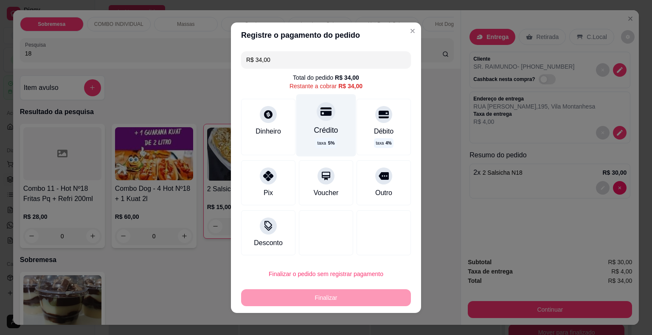
click at [321, 115] on icon at bounding box center [326, 111] width 11 height 8
type input "R$ 0,00"
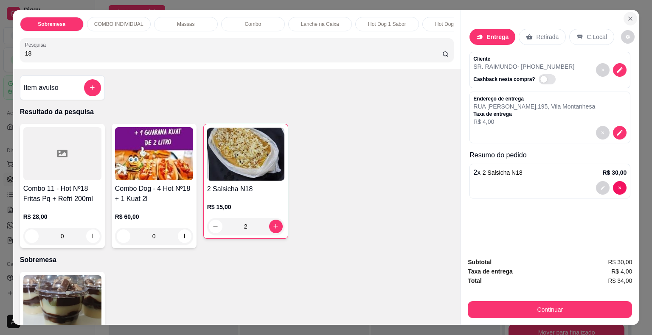
click at [627, 17] on icon "Close" at bounding box center [630, 18] width 7 height 7
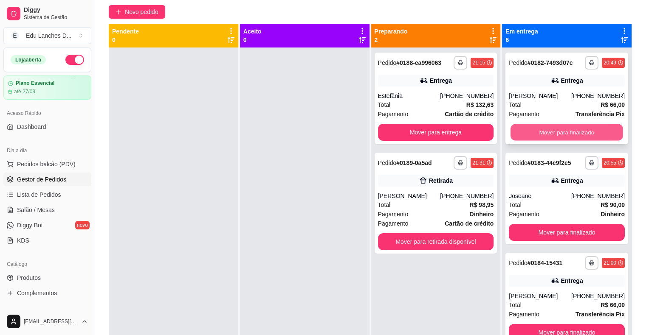
click at [568, 134] on button "Mover para finalizado" at bounding box center [566, 132] width 113 height 17
click at [568, 134] on button "Mover para finalizado" at bounding box center [567, 132] width 116 height 17
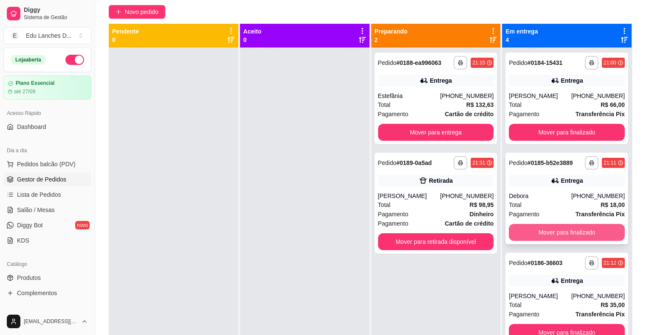
click at [562, 232] on button "Mover para finalizado" at bounding box center [567, 232] width 116 height 17
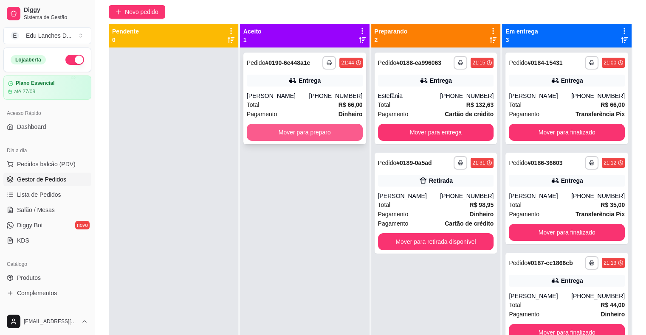
click at [297, 134] on button "Mover para preparo" at bounding box center [305, 132] width 116 height 17
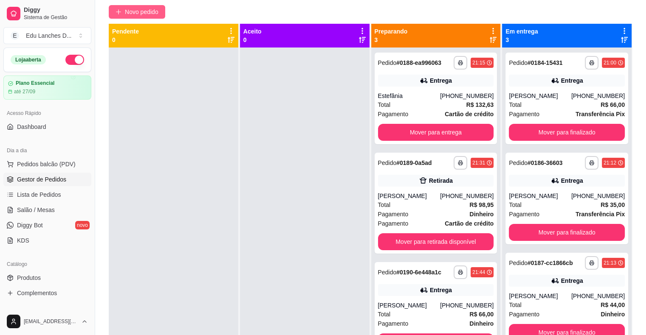
click at [139, 11] on span "Novo pedido" at bounding box center [142, 11] width 34 height 9
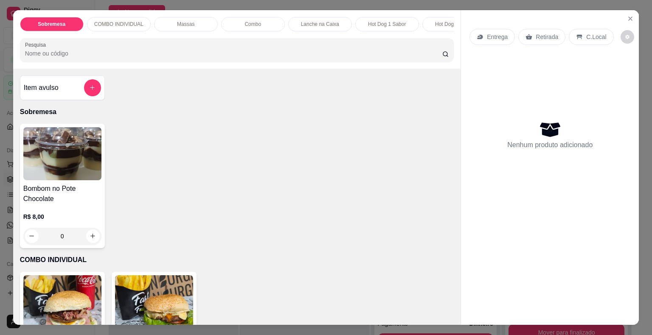
click at [491, 35] on p "Entrega" at bounding box center [497, 37] width 21 height 8
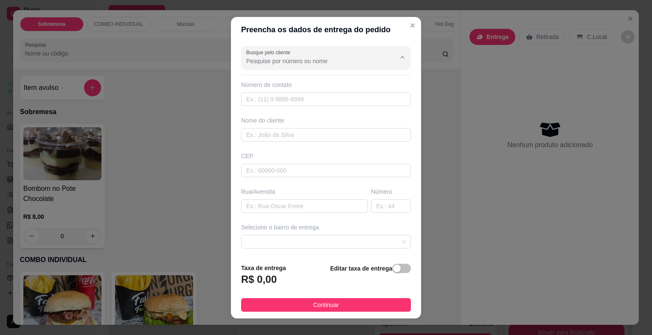
click at [321, 58] on input "Busque pelo cliente" at bounding box center [314, 61] width 136 height 8
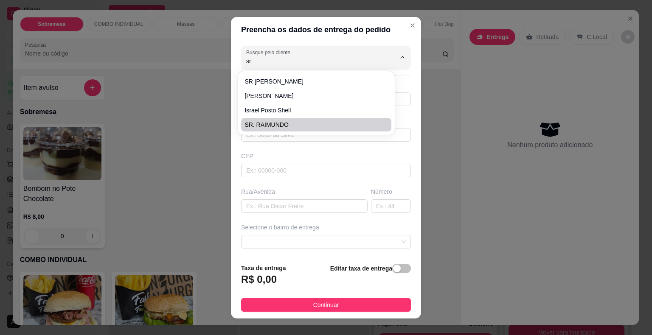
click at [274, 125] on span "SR. RAIMUNDO" at bounding box center [312, 125] width 135 height 8
type input "SR. RAIMUNDO"
type input "32991173871"
type input "SR. RAIMUNDO"
type input "RUA [PERSON_NAME]"
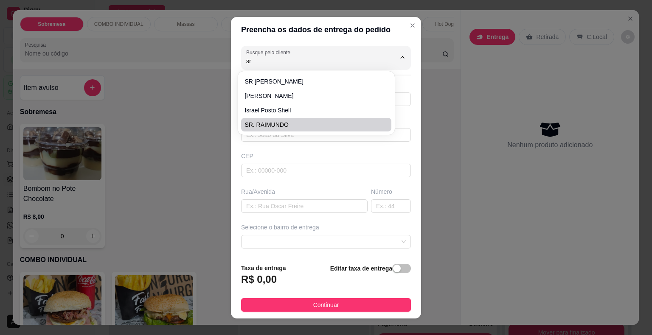
type input "195"
type input "Juiz de Fora"
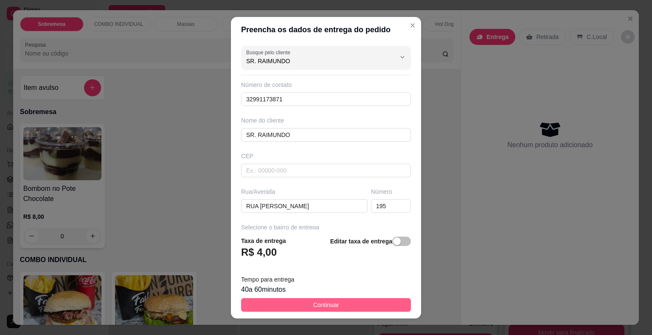
type input "SR. RAIMUNDO"
click at [317, 304] on span "Continuar" at bounding box center [326, 305] width 26 height 9
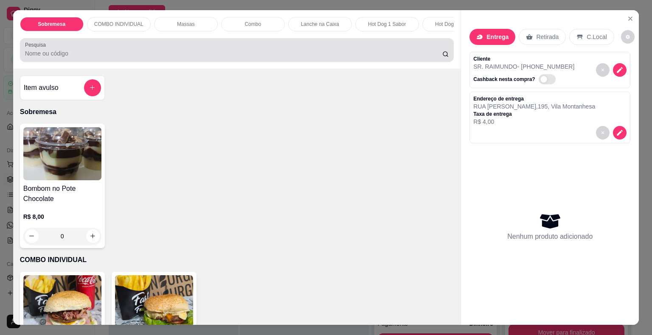
click at [132, 57] on input "Pesquisa" at bounding box center [233, 53] width 417 height 8
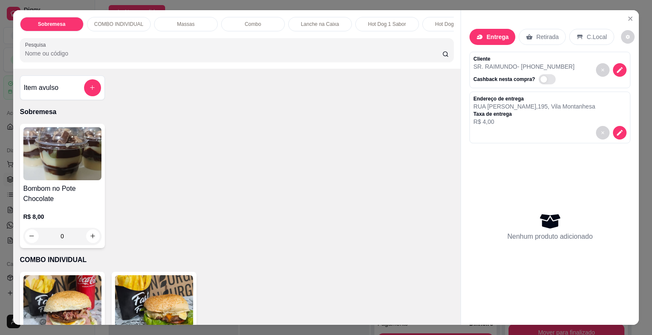
click at [132, 57] on input "Pesquisa" at bounding box center [233, 53] width 417 height 8
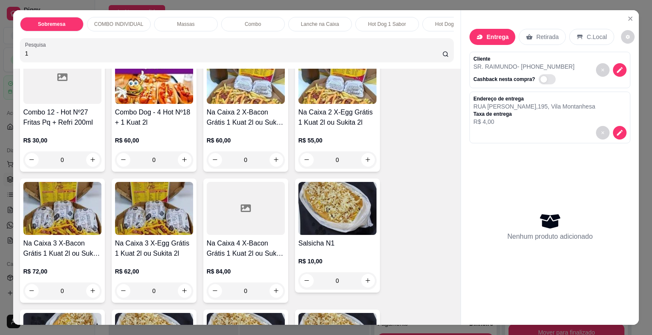
scroll to position [340, 0]
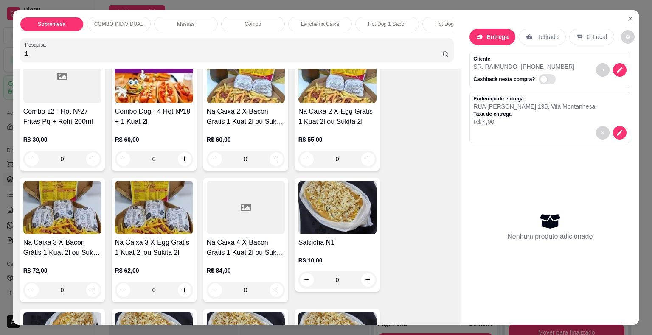
type input "1"
click at [365, 282] on div "0" at bounding box center [337, 280] width 78 height 17
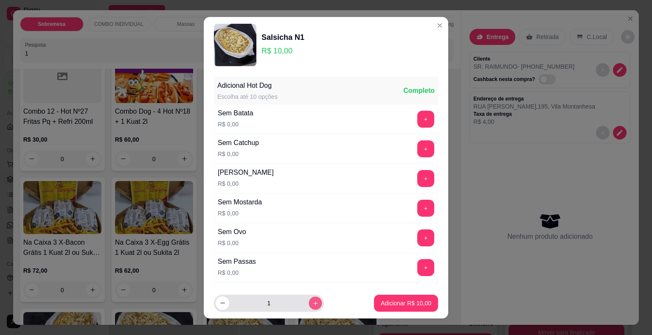
click at [309, 304] on button "increase-product-quantity" at bounding box center [315, 303] width 13 height 13
type input "2"
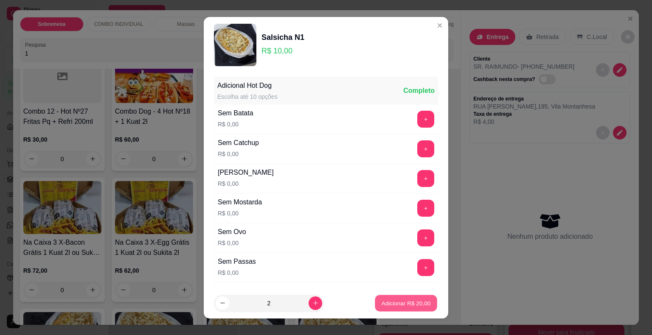
click at [394, 303] on p "Adicionar R$ 20,00" at bounding box center [406, 303] width 49 height 8
type input "2"
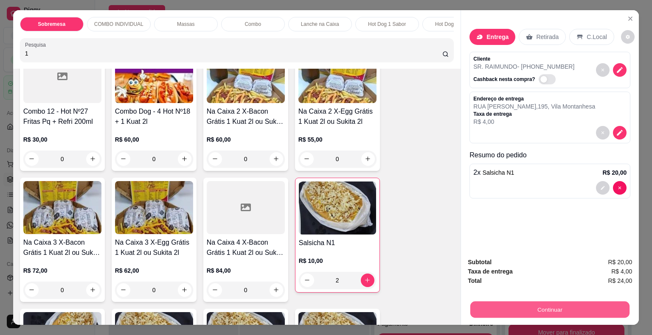
click at [557, 304] on button "Continuar" at bounding box center [549, 310] width 159 height 17
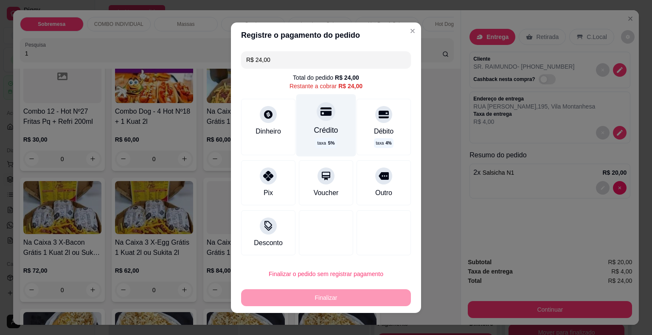
click at [321, 113] on icon at bounding box center [326, 111] width 11 height 8
type input "R$ 0,00"
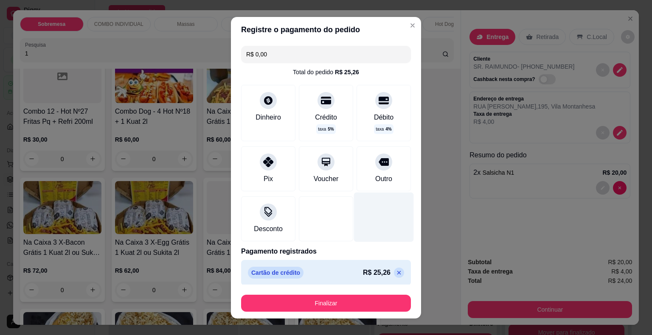
scroll to position [3, 0]
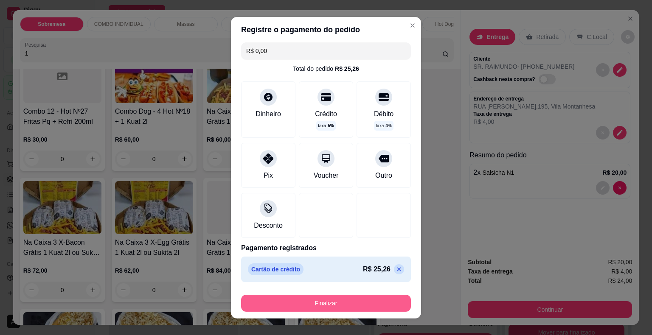
click at [320, 301] on button "Finalizar" at bounding box center [326, 303] width 170 height 17
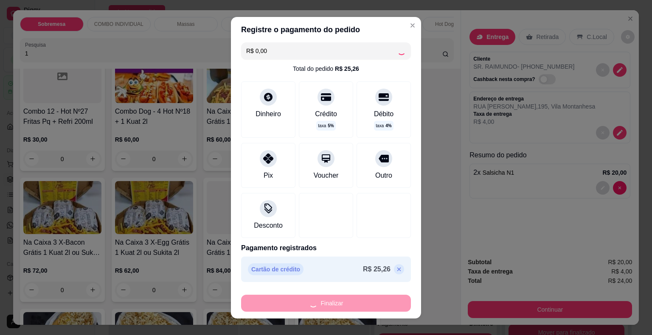
type input "0"
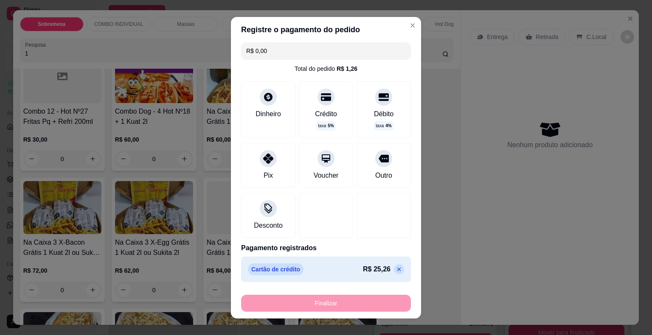
type input "-R$ 24,00"
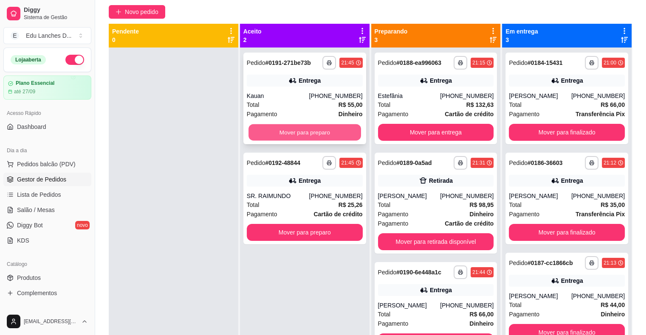
click at [290, 130] on button "Mover para preparo" at bounding box center [304, 132] width 113 height 17
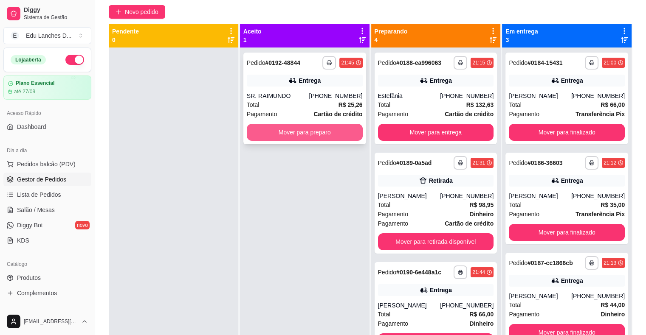
click at [293, 133] on button "Mover para preparo" at bounding box center [305, 132] width 116 height 17
click at [294, 132] on button "Mover para preparo" at bounding box center [304, 132] width 113 height 17
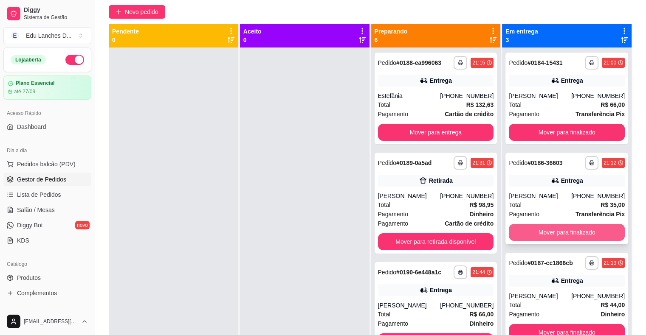
click at [540, 229] on button "Mover para finalizado" at bounding box center [567, 232] width 116 height 17
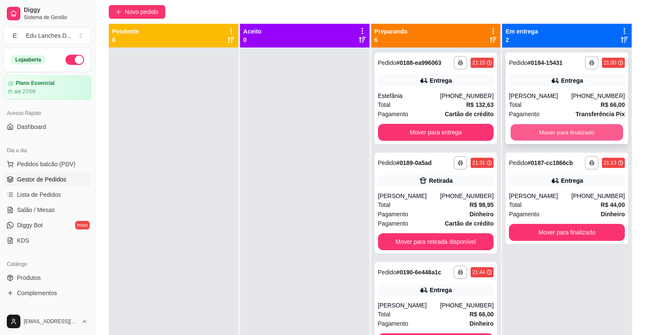
click at [564, 132] on button "Mover para finalizado" at bounding box center [566, 132] width 113 height 17
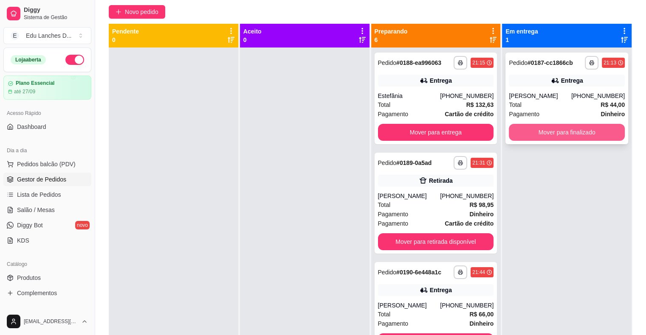
click at [565, 132] on button "Mover para finalizado" at bounding box center [567, 132] width 116 height 17
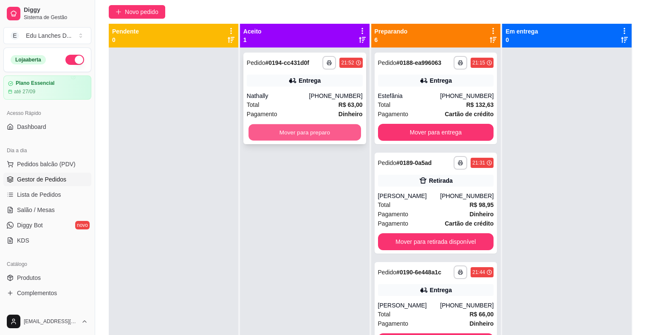
click at [274, 132] on button "Mover para preparo" at bounding box center [304, 132] width 113 height 17
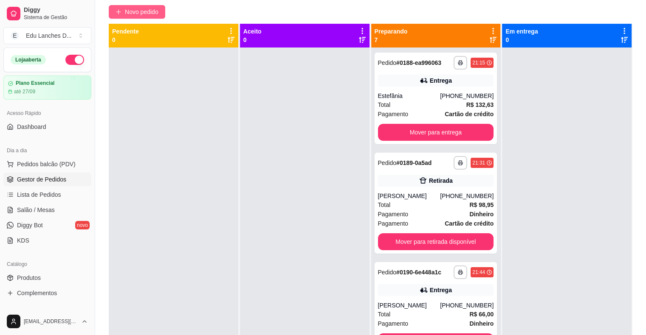
click at [146, 13] on span "Novo pedido" at bounding box center [142, 11] width 34 height 9
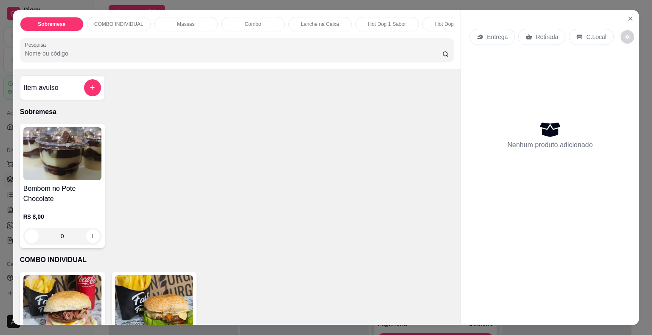
click at [490, 34] on p "Entrega" at bounding box center [497, 37] width 21 height 8
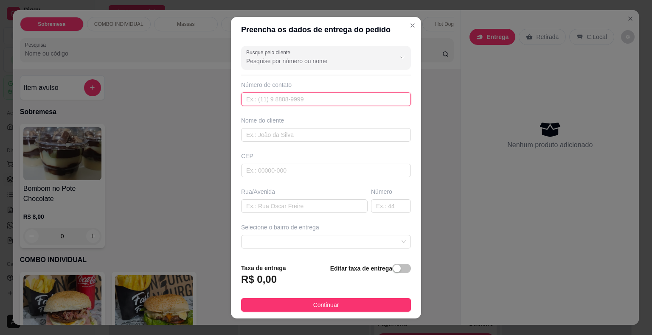
click at [290, 100] on input "text" at bounding box center [326, 100] width 170 height 14
type input "[PHONE_NUMBER]"
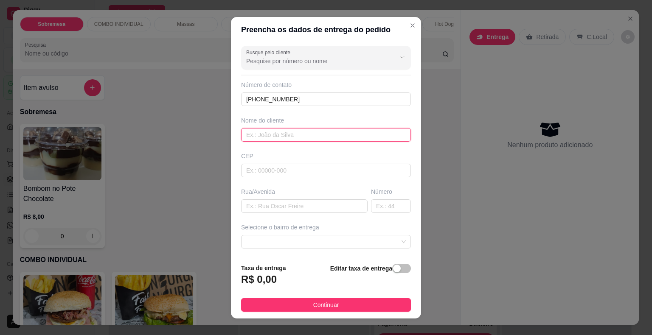
click at [287, 135] on input "text" at bounding box center [326, 135] width 170 height 14
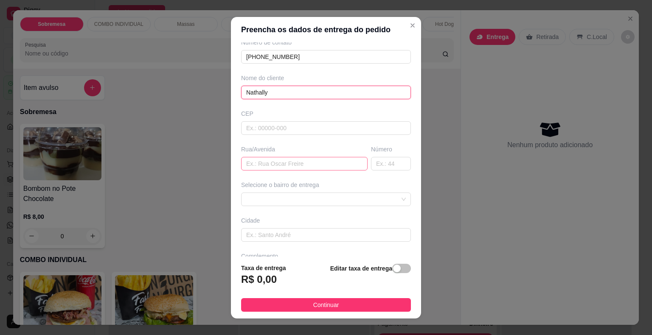
type input "Nathally"
click at [287, 164] on input "text" at bounding box center [304, 164] width 127 height 14
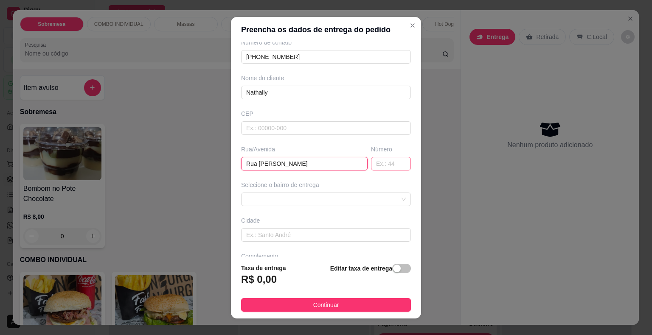
type input "Rua [PERSON_NAME]"
click at [371, 164] on input "text" at bounding box center [391, 164] width 40 height 14
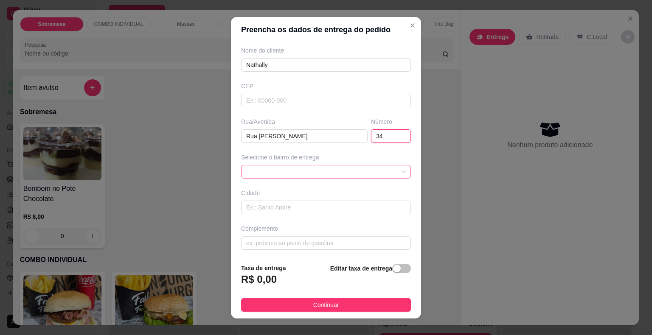
click at [304, 173] on span at bounding box center [326, 172] width 160 height 13
type input "34"
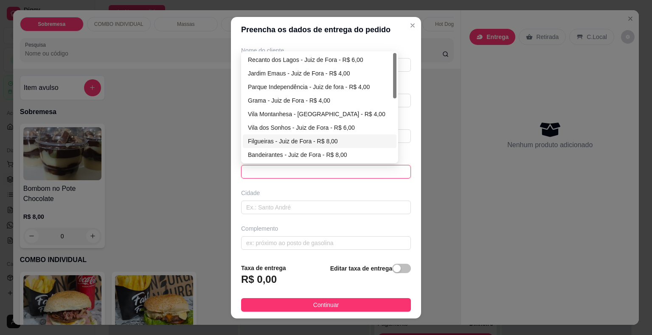
click at [276, 144] on div "Filgueiras - Juiz de Fora - R$ 8,00" at bounding box center [320, 141] width 144 height 9
type input "Juiz de Fora"
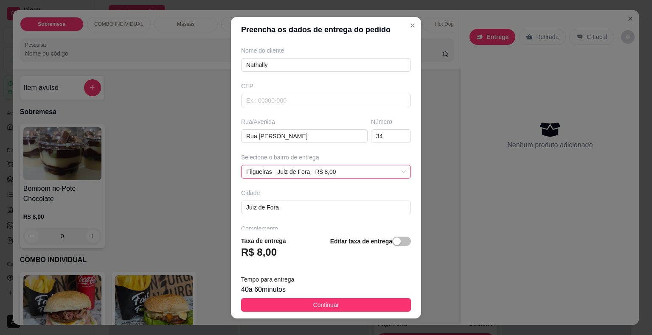
scroll to position [97, 0]
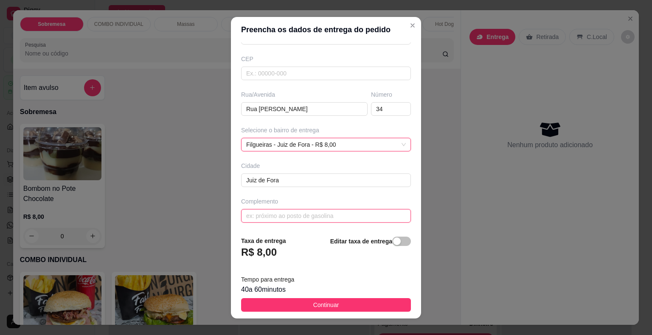
click at [311, 217] on input "text" at bounding box center [326, 216] width 170 height 14
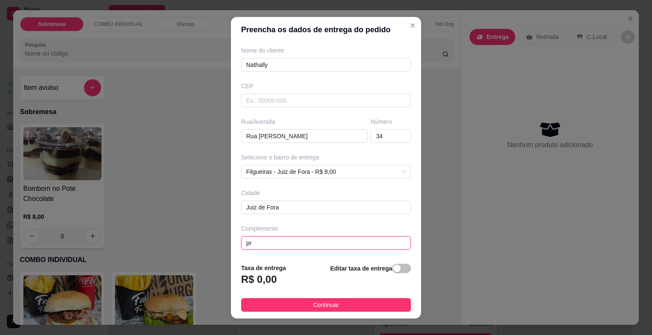
type input "p"
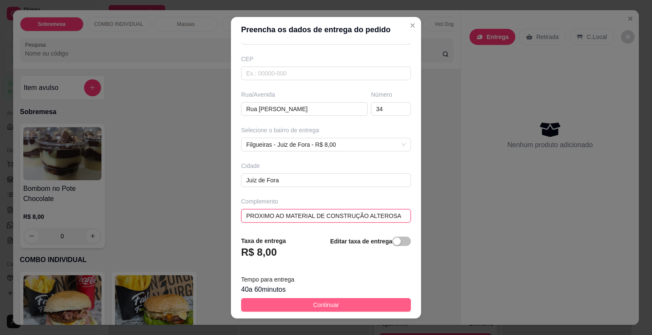
type input "PROXIMO AO MATERIAL DE CONSTRUÇÃO ALTEROSA"
click at [313, 306] on span "Continuar" at bounding box center [326, 305] width 26 height 9
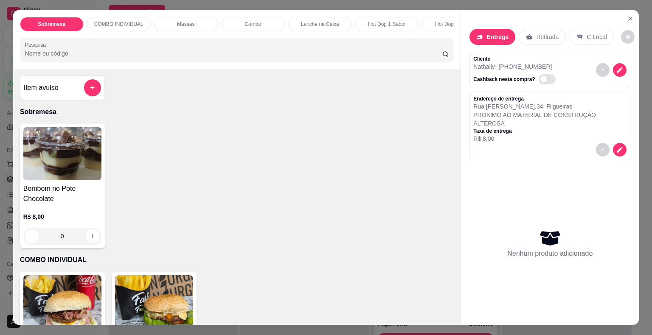
click at [90, 58] on input "Pesquisa" at bounding box center [233, 53] width 417 height 8
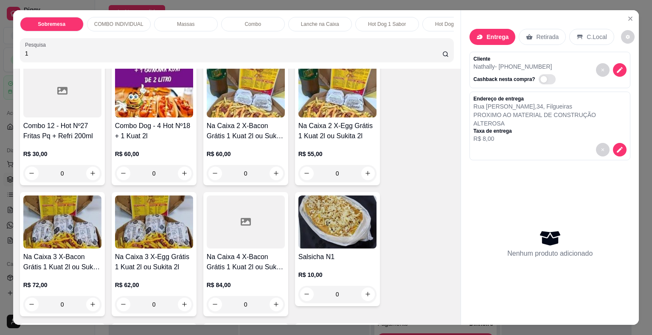
scroll to position [340, 0]
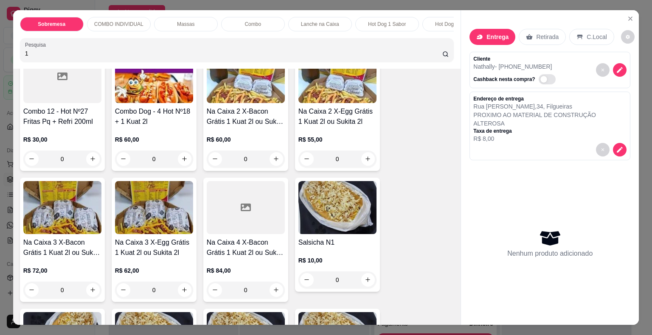
type input "1"
click at [366, 282] on div "0" at bounding box center [337, 280] width 78 height 17
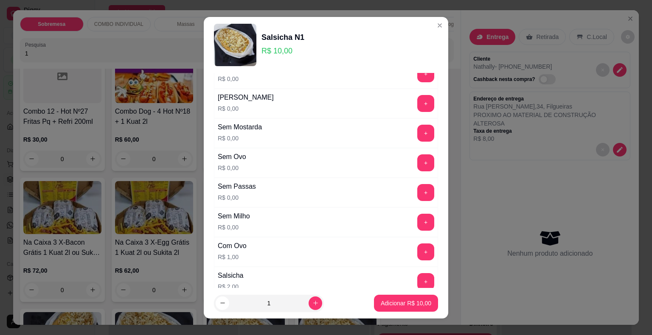
scroll to position [85, 0]
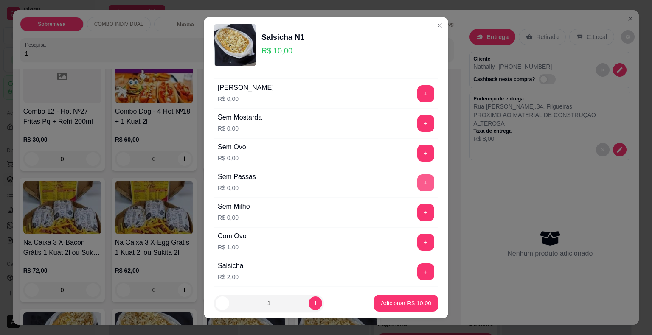
click at [417, 183] on button "+" at bounding box center [425, 182] width 17 height 17
click at [402, 304] on p "Adicionar R$ 10,00" at bounding box center [406, 303] width 49 height 8
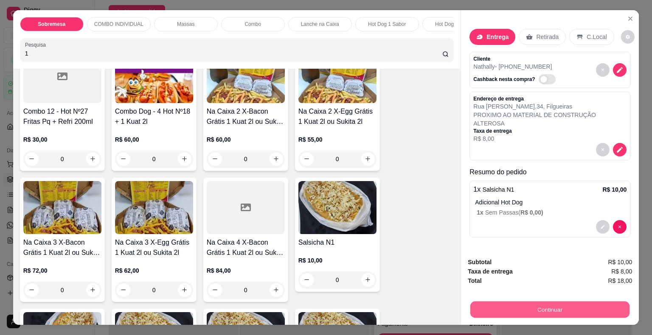
click at [521, 305] on button "Continuar" at bounding box center [549, 310] width 159 height 17
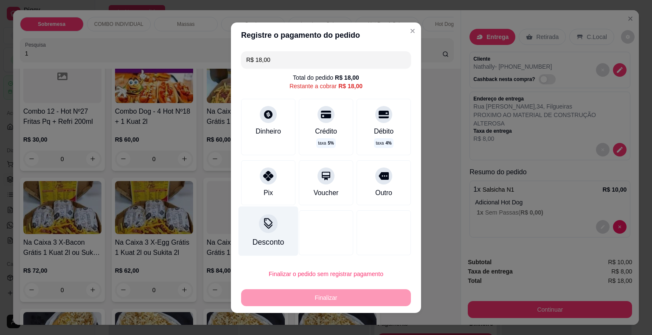
click at [263, 222] on icon at bounding box center [268, 223] width 11 height 11
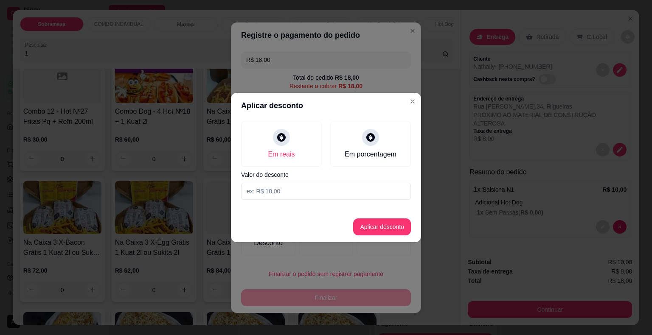
click at [304, 191] on input at bounding box center [326, 191] width 170 height 17
type input "8,00"
click at [384, 225] on button "Aplicar desconto" at bounding box center [382, 227] width 58 height 17
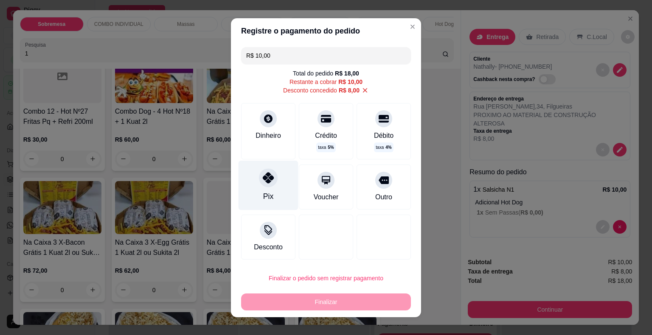
click at [266, 179] on icon at bounding box center [268, 177] width 11 height 11
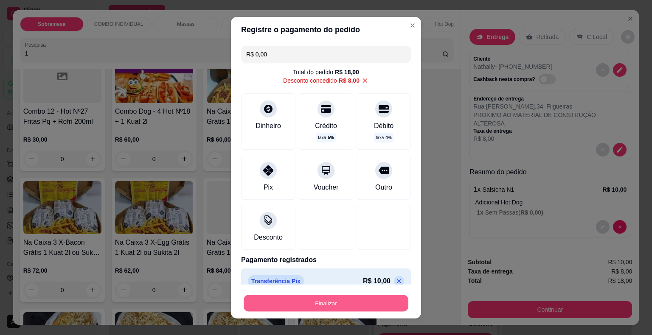
click at [324, 301] on button "Finalizar" at bounding box center [326, 303] width 165 height 17
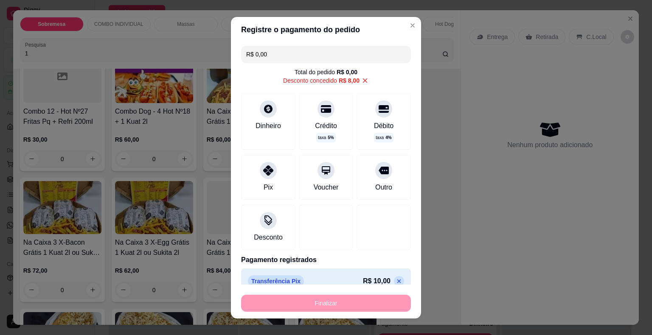
type input "-R$ 18,00"
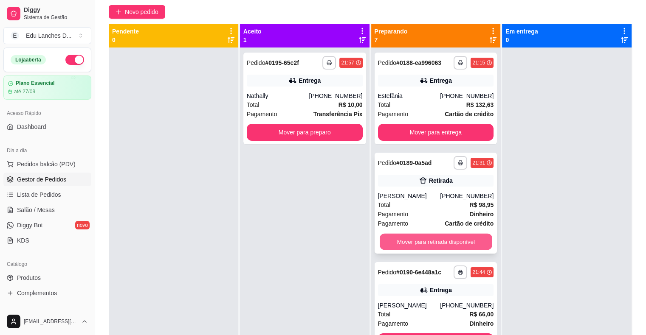
click at [415, 240] on button "Mover para retirada disponível" at bounding box center [436, 242] width 113 height 17
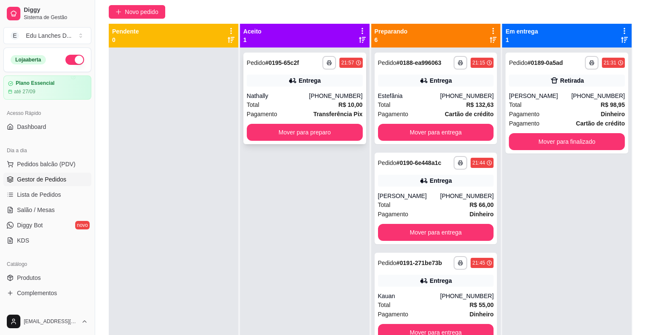
click at [300, 104] on div "Total R$ 10,00" at bounding box center [305, 104] width 116 height 9
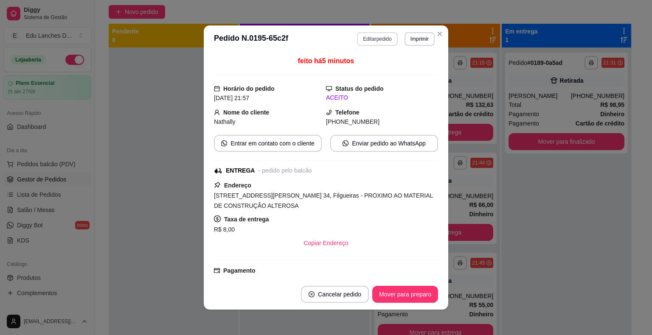
click at [373, 37] on button "Editar pedido" at bounding box center [377, 39] width 40 height 14
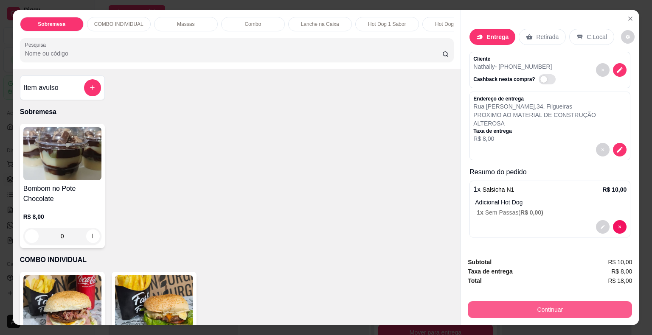
click at [546, 307] on button "Continuar" at bounding box center [550, 309] width 164 height 17
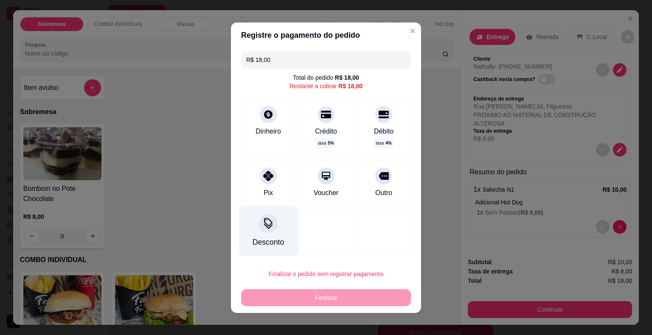
click at [262, 232] on div at bounding box center [268, 223] width 19 height 19
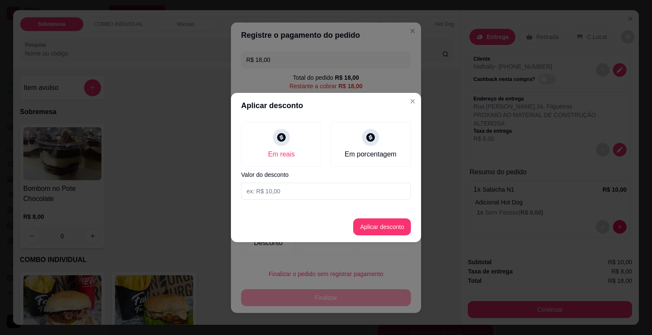
click at [287, 195] on input at bounding box center [326, 191] width 170 height 17
type input "8,00"
click at [381, 227] on button "Aplicar desconto" at bounding box center [383, 227] width 56 height 17
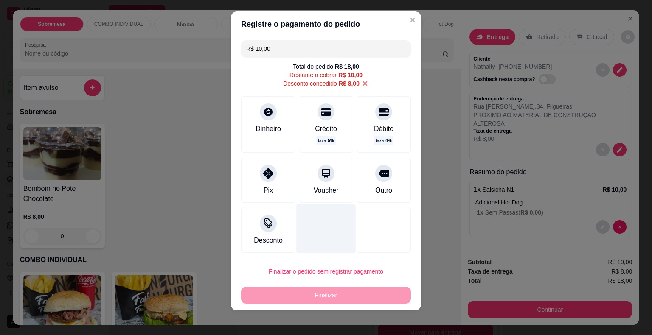
scroll to position [8, 0]
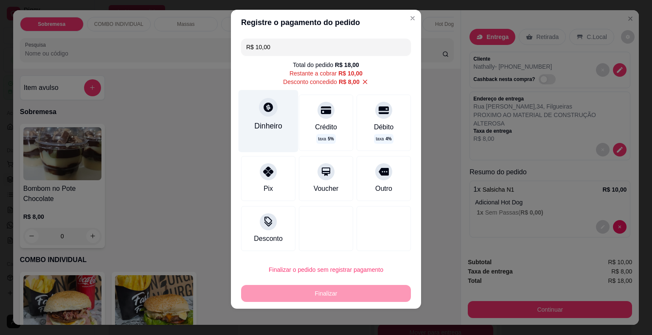
click at [263, 104] on icon at bounding box center [268, 106] width 11 height 11
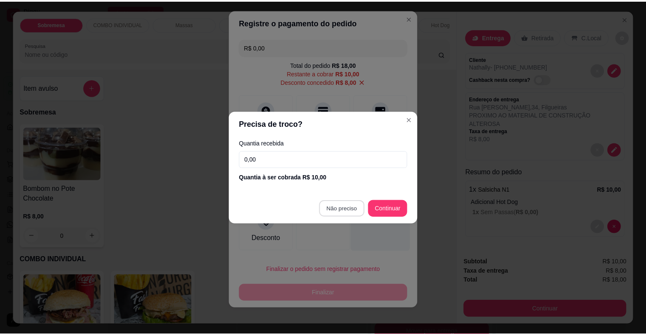
scroll to position [7, 0]
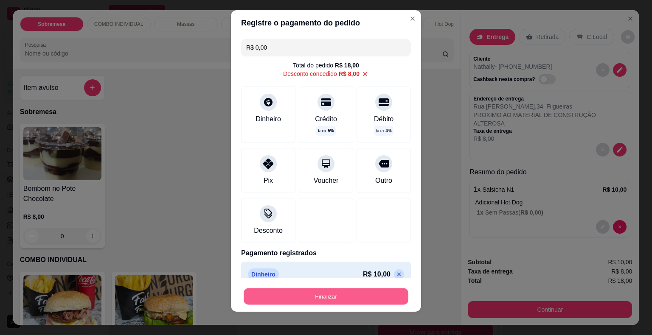
click at [339, 295] on button "Finalizar" at bounding box center [326, 296] width 165 height 17
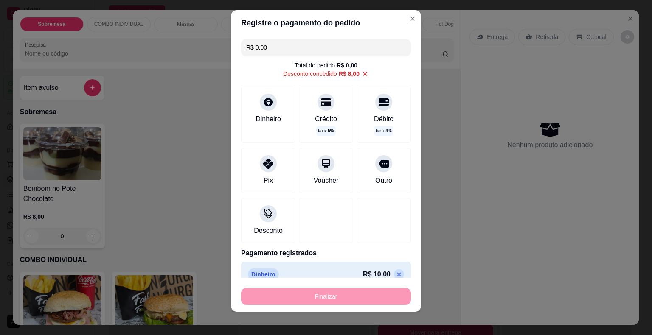
type input "-R$ 18,00"
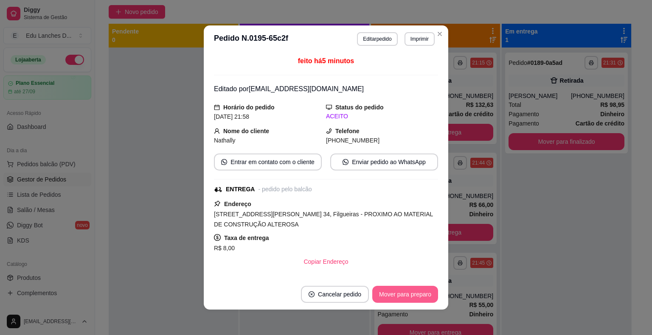
click at [407, 294] on button "Mover para preparo" at bounding box center [405, 294] width 66 height 17
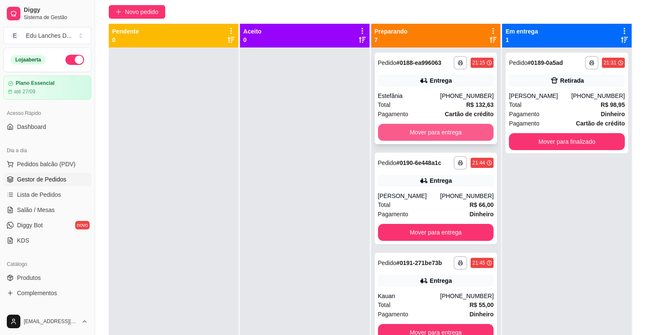
click at [403, 131] on button "Mover para entrega" at bounding box center [436, 132] width 116 height 17
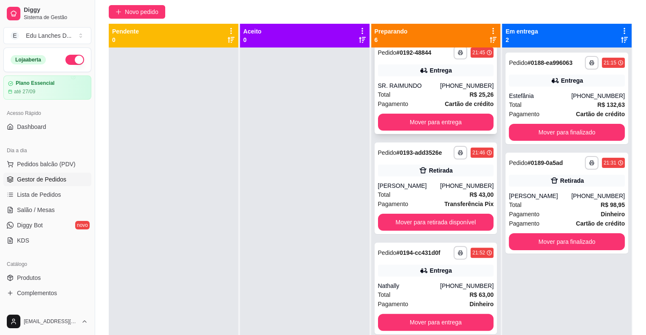
scroll to position [212, 0]
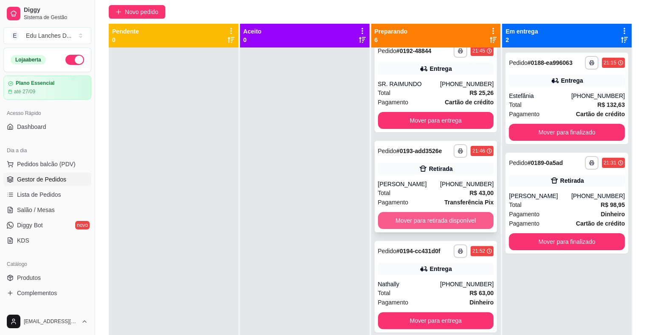
click at [419, 222] on button "Mover para retirada disponível" at bounding box center [436, 220] width 116 height 17
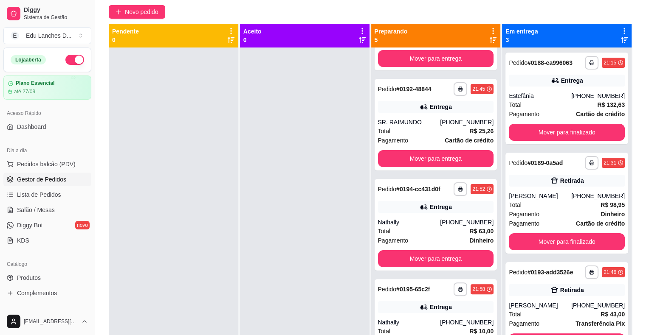
scroll to position [174, 0]
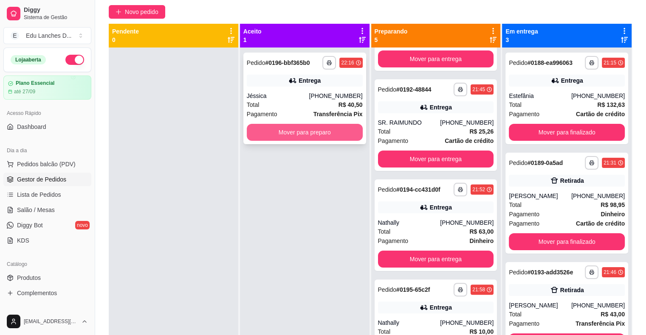
click at [281, 132] on button "Mover para preparo" at bounding box center [305, 132] width 116 height 17
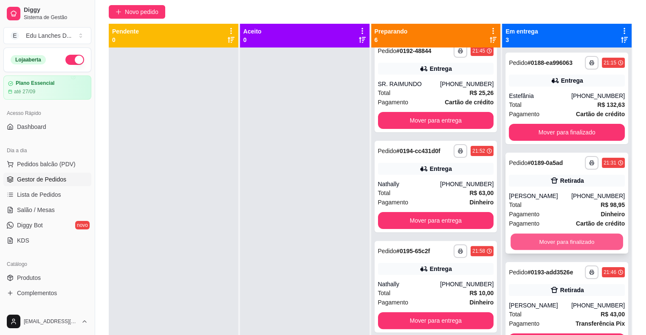
click at [560, 246] on button "Mover para finalizado" at bounding box center [566, 242] width 113 height 17
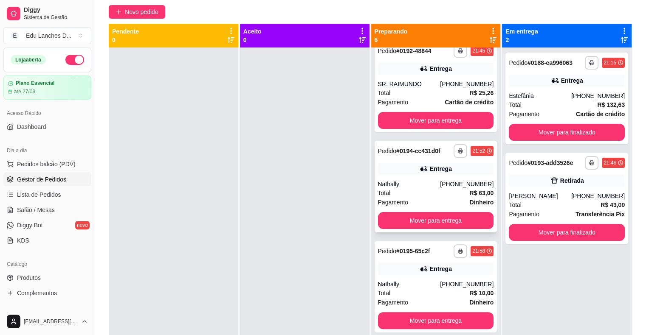
scroll to position [0, 0]
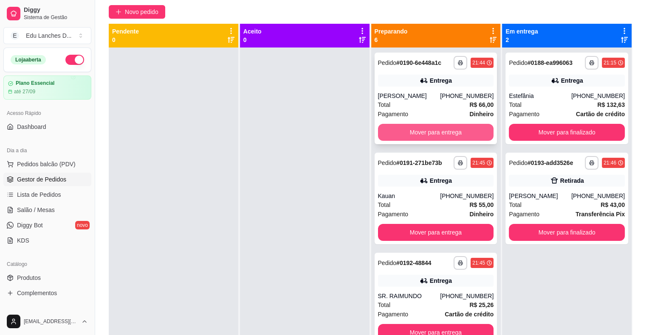
click at [442, 131] on button "Mover para entrega" at bounding box center [436, 132] width 116 height 17
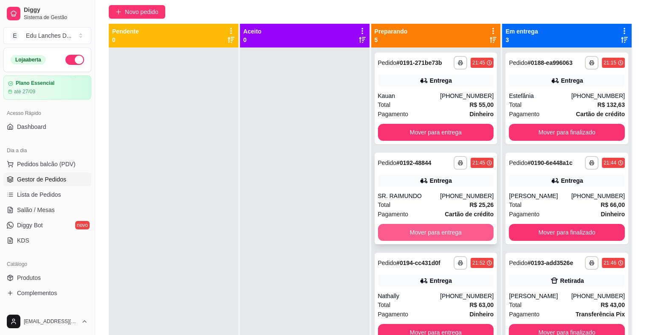
click at [420, 233] on button "Mover para entrega" at bounding box center [436, 232] width 116 height 17
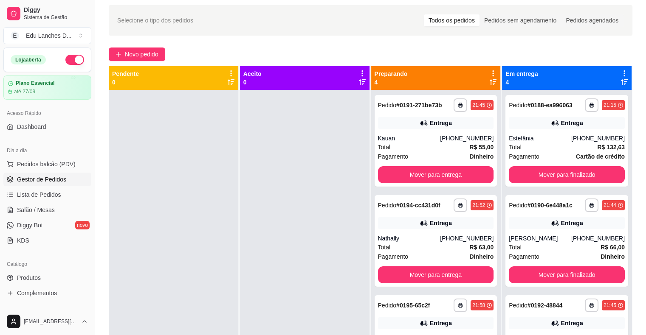
scroll to position [28, 0]
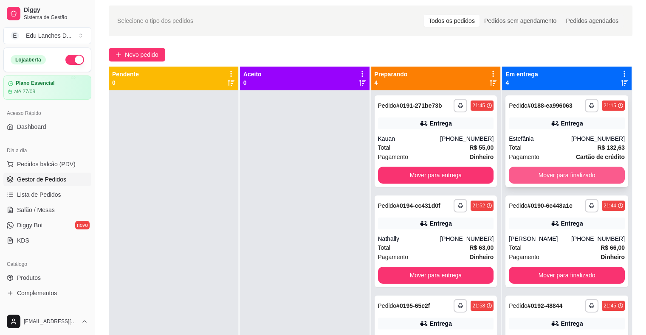
click at [540, 177] on button "Mover para finalizado" at bounding box center [567, 175] width 116 height 17
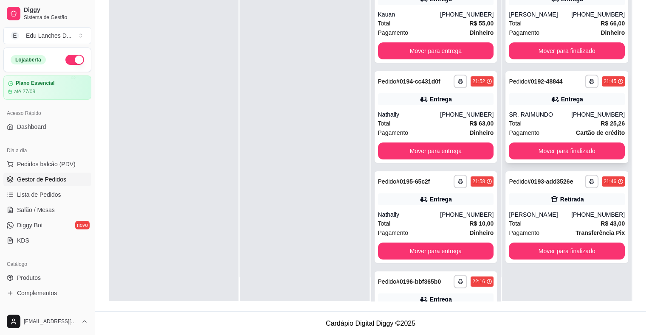
scroll to position [129, 0]
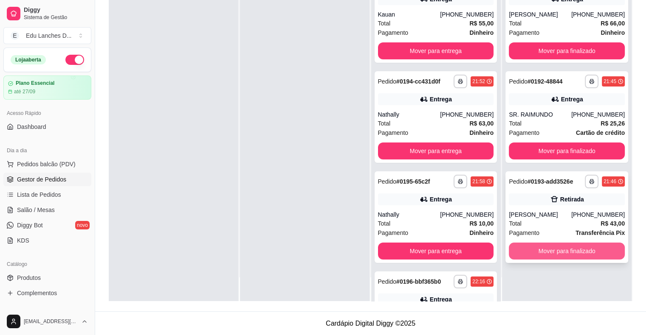
click at [553, 250] on button "Mover para finalizado" at bounding box center [567, 251] width 116 height 17
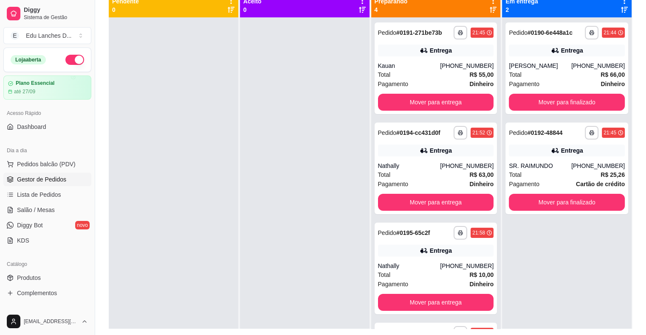
scroll to position [87, 0]
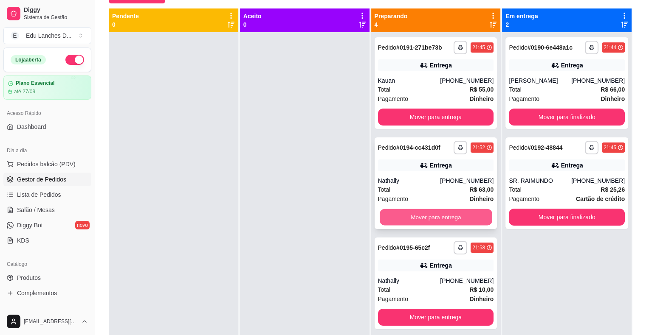
click at [422, 215] on button "Mover para entrega" at bounding box center [436, 217] width 113 height 17
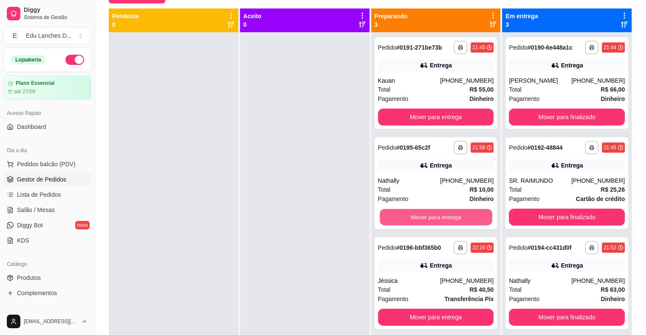
click at [422, 215] on button "Mover para entrega" at bounding box center [436, 217] width 113 height 17
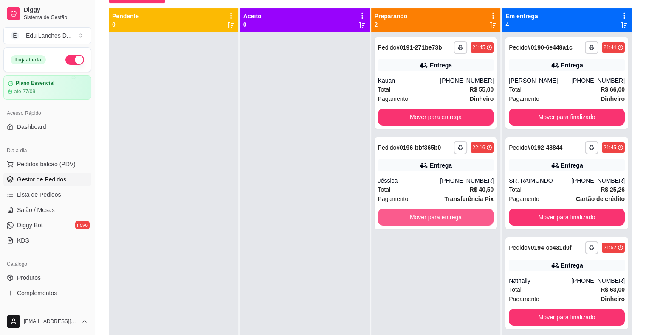
click at [422, 215] on button "Mover para entrega" at bounding box center [436, 217] width 116 height 17
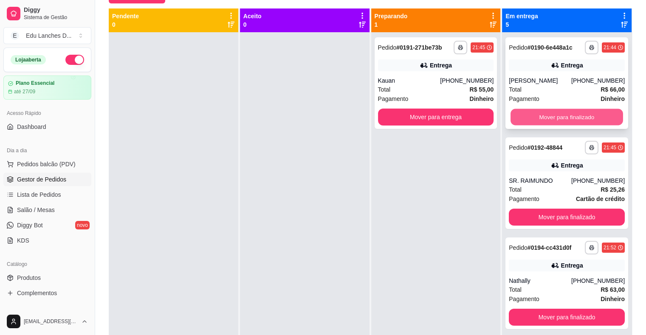
click at [546, 117] on button "Mover para finalizado" at bounding box center [566, 117] width 113 height 17
click at [546, 117] on button "Mover para finalizado" at bounding box center [567, 117] width 116 height 17
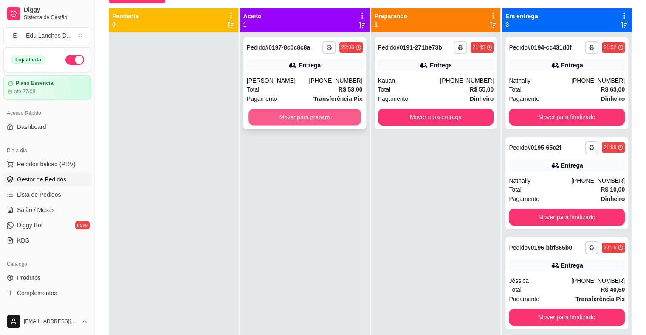
click at [304, 118] on button "Mover para preparo" at bounding box center [304, 117] width 113 height 17
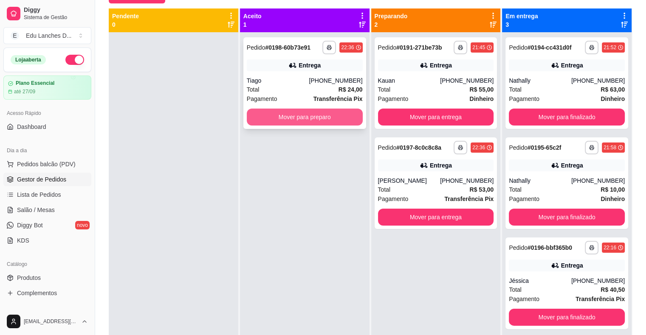
click at [328, 117] on button "Mover para preparo" at bounding box center [305, 117] width 116 height 17
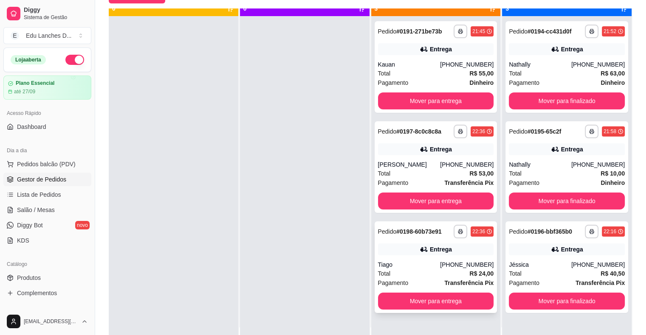
scroll to position [24, 0]
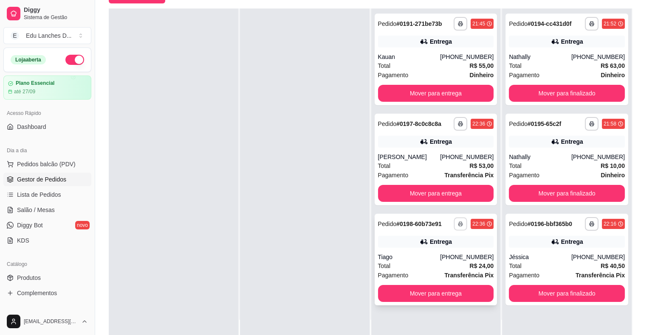
click at [458, 224] on icon "button" at bounding box center [460, 225] width 4 height 2
click at [431, 254] on button "DIGGY" at bounding box center [433, 254] width 62 height 14
click at [434, 93] on button "Mover para entrega" at bounding box center [436, 93] width 116 height 17
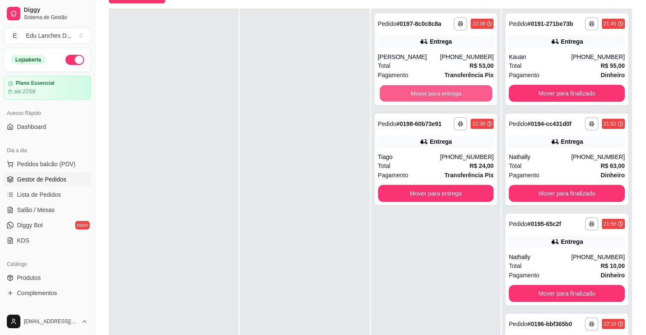
click at [434, 93] on button "Mover para entrega" at bounding box center [436, 93] width 113 height 17
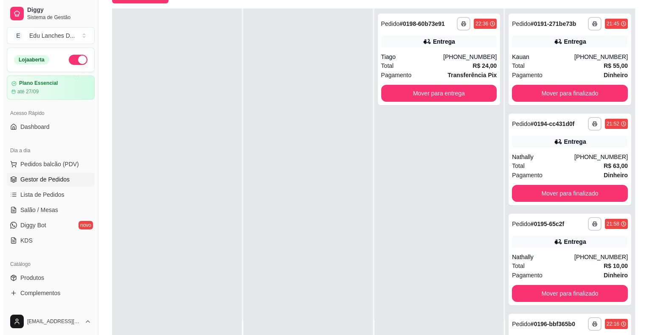
scroll to position [0, 0]
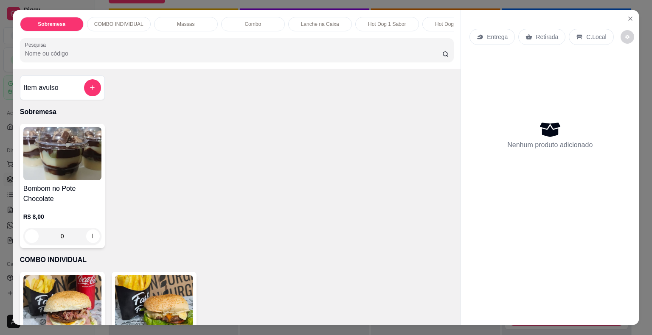
click at [586, 35] on p "C.Local" at bounding box center [596, 37] width 20 height 8
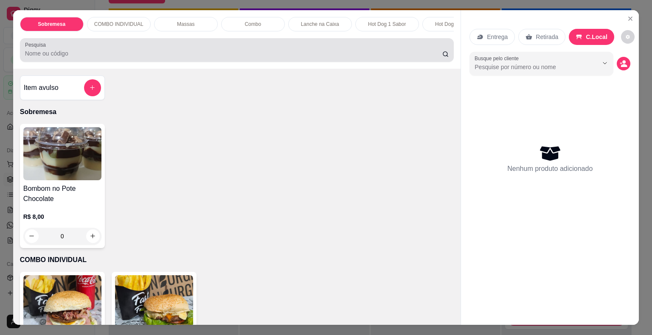
click at [190, 57] on input "Pesquisa" at bounding box center [233, 53] width 417 height 8
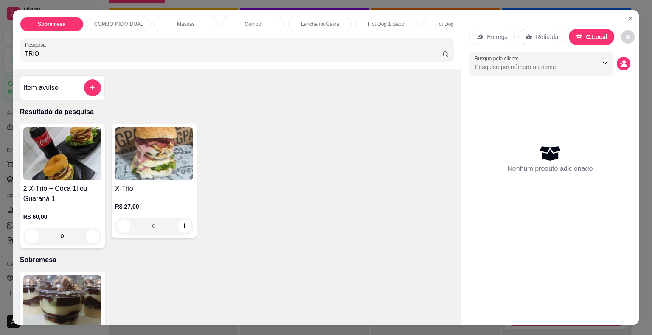
click at [181, 232] on div "0" at bounding box center [154, 226] width 78 height 17
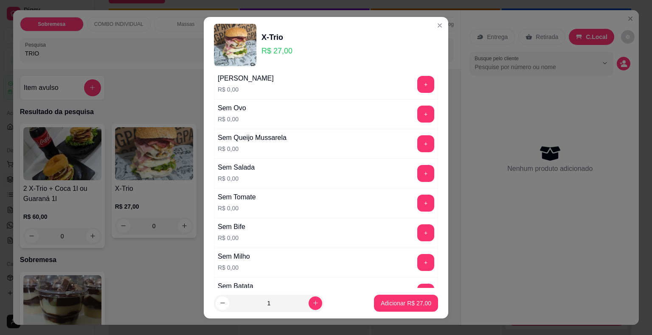
scroll to position [127, 0]
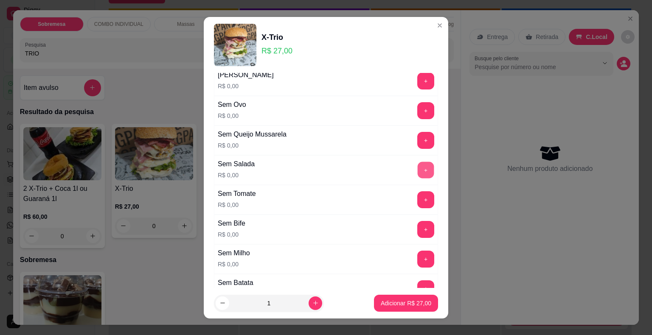
click at [418, 168] on button "+" at bounding box center [426, 170] width 17 height 17
click at [394, 305] on p "Adicionar R$ 27,00" at bounding box center [406, 303] width 51 height 8
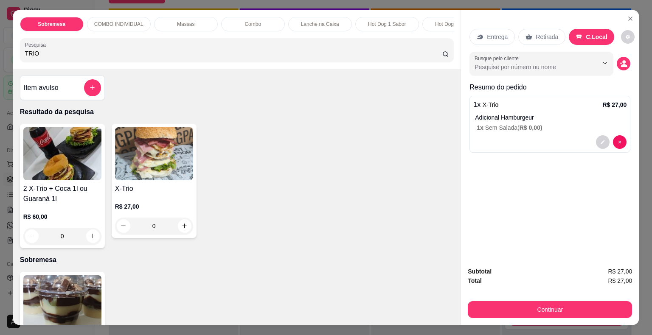
drag, startPoint x: 40, startPoint y: 60, endPoint x: 1, endPoint y: 52, distance: 39.9
click at [0, 54] on div "Sobremesa COMBO INDIVIDUAL Massas Combo Lanche na Caixa Hot Dog 1 Sabor Hot Dog…" at bounding box center [326, 167] width 652 height 335
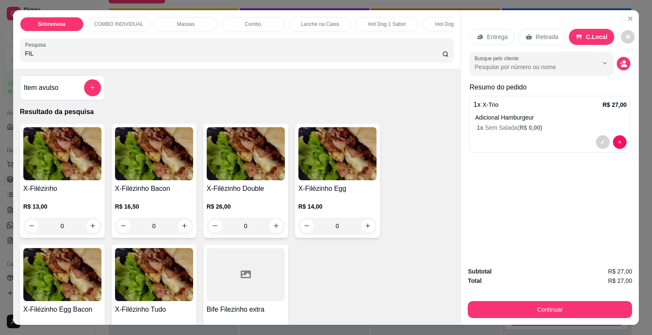
type input "FIL"
click at [273, 228] on div "0" at bounding box center [246, 226] width 78 height 17
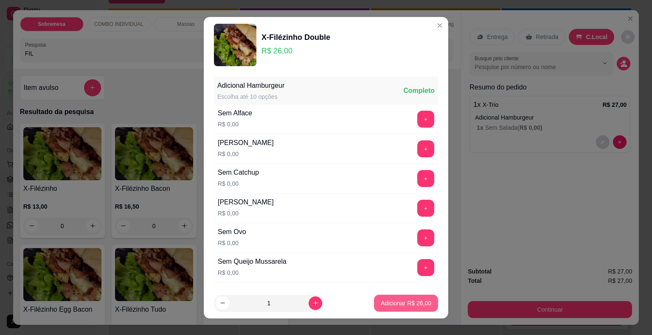
click at [395, 304] on p "Adicionar R$ 26,00" at bounding box center [406, 303] width 51 height 8
type input "1"
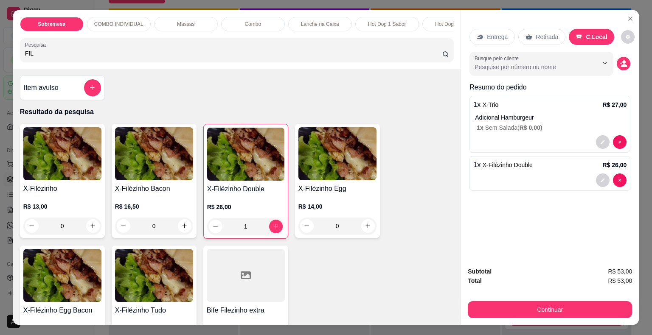
drag, startPoint x: 42, startPoint y: 57, endPoint x: 0, endPoint y: 55, distance: 42.5
click at [0, 55] on div "Sobremesa COMBO INDIVIDUAL Massas Combo Lanche na Caixa Hot Dog 1 Sabor Hot Dog…" at bounding box center [326, 167] width 652 height 335
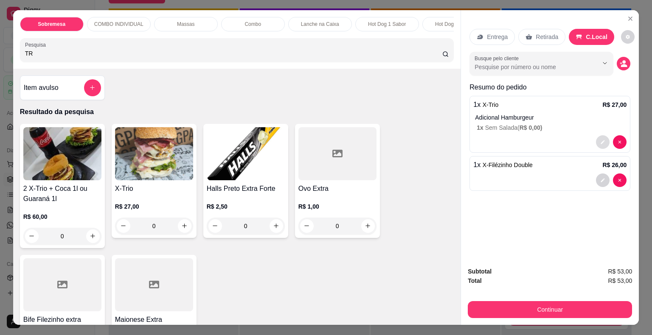
type input "TR"
click at [600, 140] on icon "decrease-product-quantity" at bounding box center [602, 142] width 5 height 5
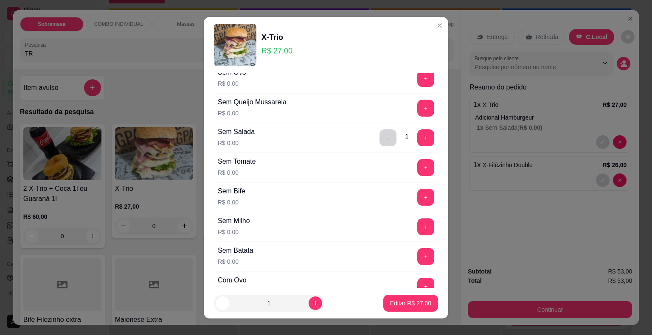
scroll to position [170, 0]
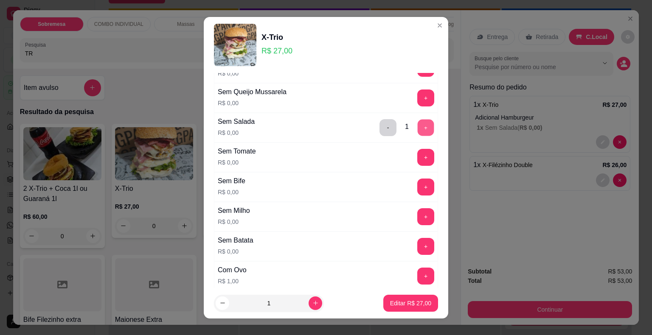
click at [418, 127] on button "+" at bounding box center [426, 127] width 17 height 17
click at [380, 123] on button "-" at bounding box center [388, 127] width 17 height 17
click at [410, 305] on p "Editar R$ 27,00" at bounding box center [410, 303] width 41 height 8
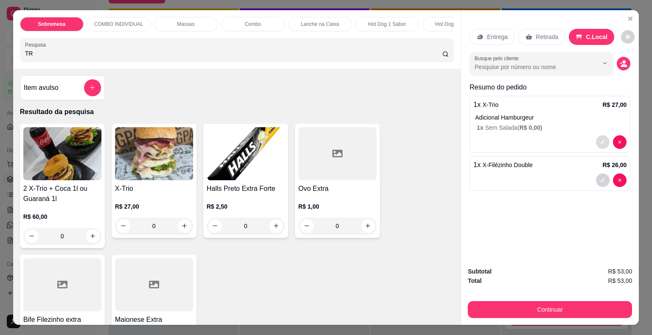
click at [596, 140] on button "decrease-product-quantity" at bounding box center [603, 142] width 14 height 14
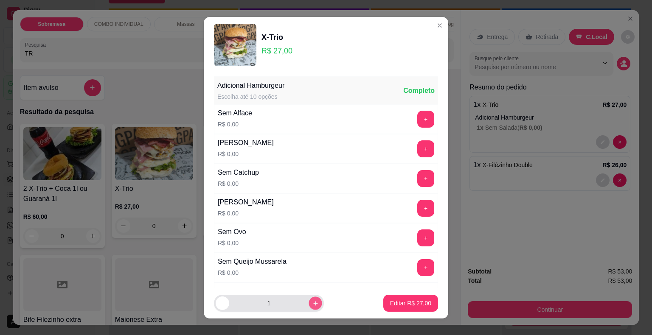
click at [312, 305] on icon "increase-product-quantity" at bounding box center [315, 303] width 6 height 6
type input "2"
click at [400, 303] on p "Editar R$ 54,00" at bounding box center [411, 303] width 40 height 8
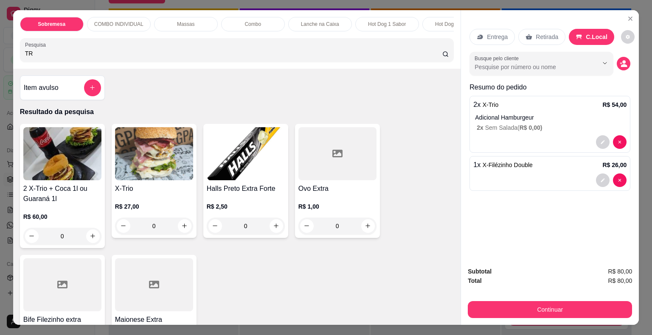
drag, startPoint x: 60, startPoint y: 58, endPoint x: 0, endPoint y: 62, distance: 60.0
click at [0, 62] on div "Sobremesa COMBO INDIVIDUAL Massas Combo Lanche na Caixa Hot Dog 1 Sabor Hot Dog…" at bounding box center [326, 167] width 652 height 335
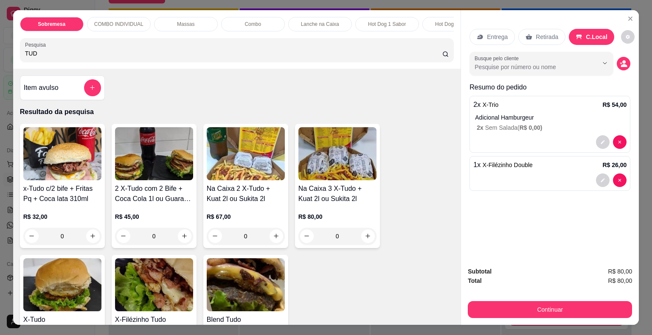
scroll to position [42, 0]
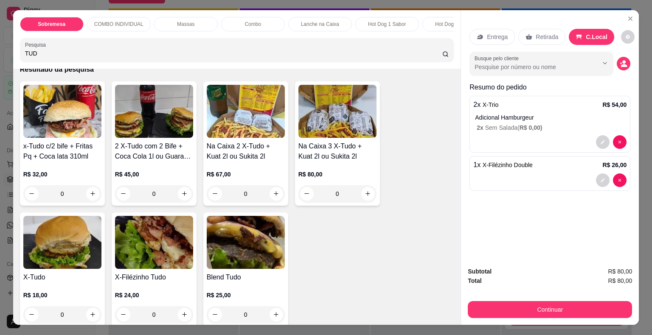
type input "TUD"
click at [89, 316] on div "0" at bounding box center [62, 315] width 78 height 17
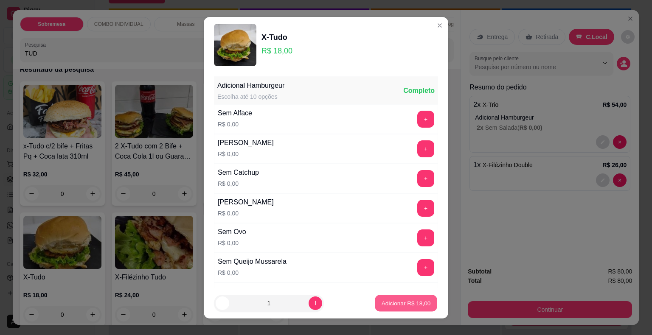
click at [384, 304] on p "Adicionar R$ 18,00" at bounding box center [406, 303] width 49 height 8
type input "1"
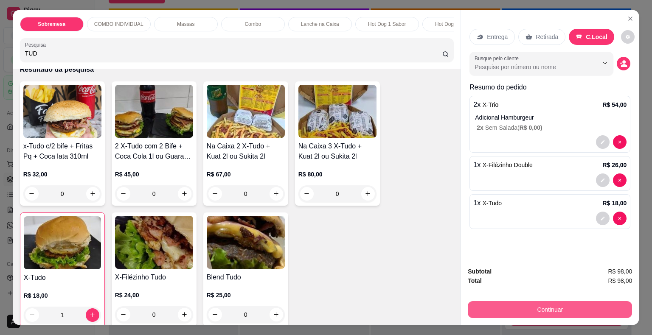
click at [545, 305] on button "Continuar" at bounding box center [550, 309] width 164 height 17
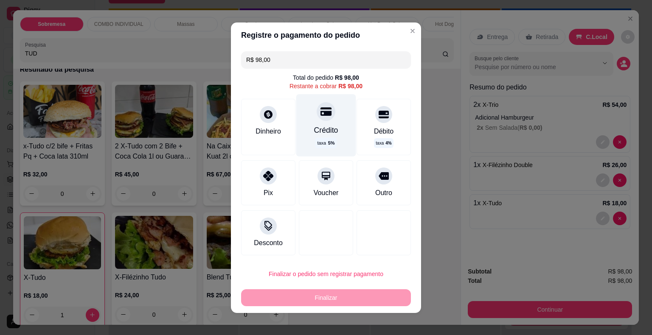
click at [321, 117] on icon at bounding box center [326, 111] width 11 height 11
type input "R$ 0,00"
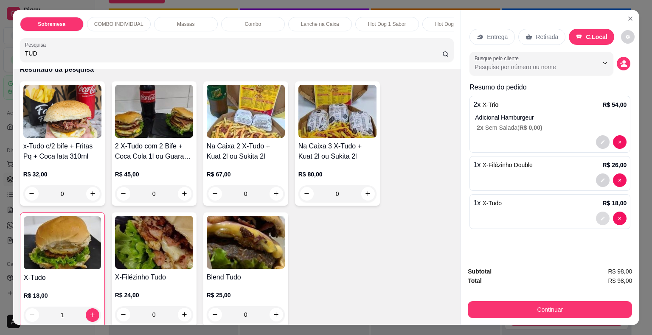
click at [601, 216] on icon "decrease-product-quantity" at bounding box center [602, 218] width 5 height 5
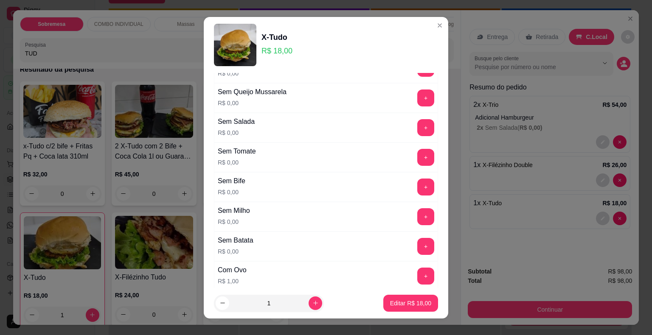
scroll to position [212, 0]
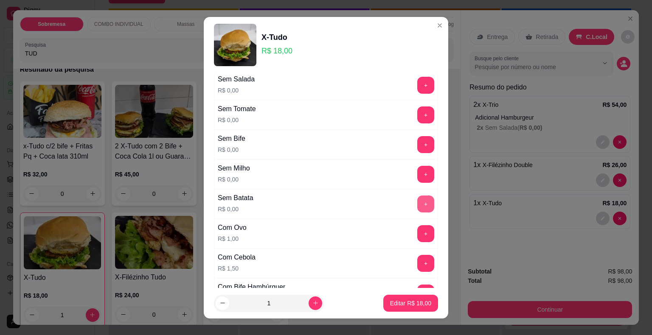
click at [417, 202] on button "+" at bounding box center [425, 204] width 17 height 17
click at [402, 300] on p "Editar R$ 18,00" at bounding box center [410, 303] width 41 height 8
type input "0"
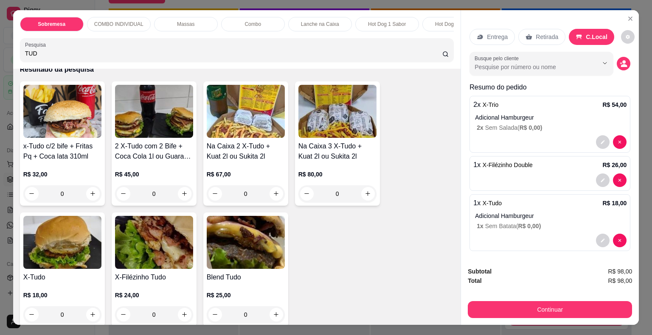
drag, startPoint x: 39, startPoint y: 57, endPoint x: 0, endPoint y: 59, distance: 39.1
click at [0, 59] on div "Sobremesa COMBO INDIVIDUAL Massas Combo Lanche na Caixa Hot Dog 1 Sabor Hot Dog…" at bounding box center [326, 167] width 652 height 335
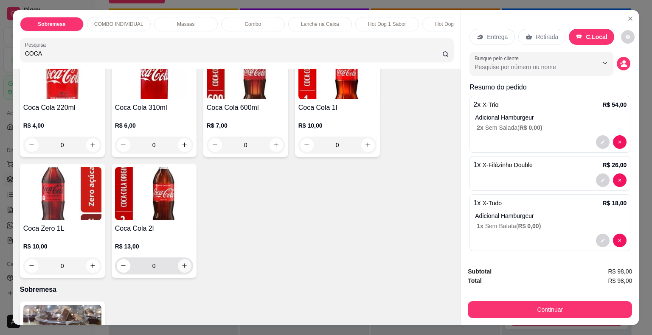
type input "COCA"
click at [185, 267] on button "increase-product-quantity" at bounding box center [184, 265] width 13 height 13
type input "1"
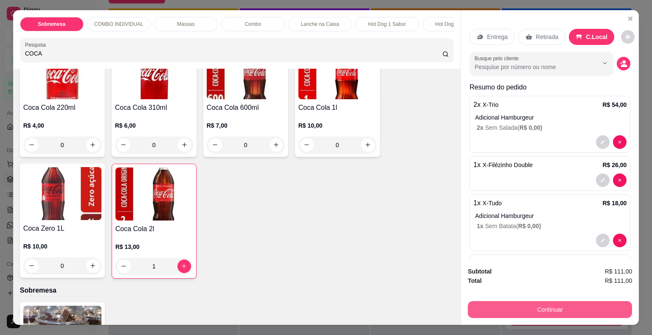
click at [547, 307] on button "Continuar" at bounding box center [550, 309] width 164 height 17
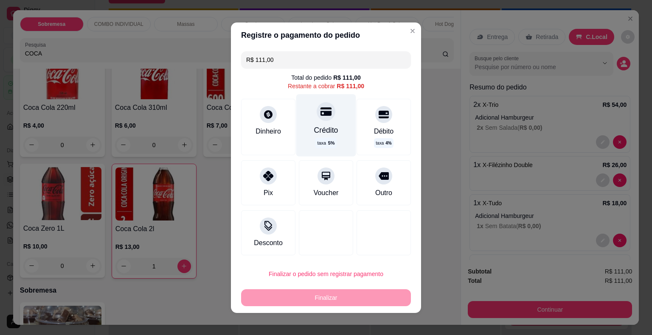
click at [321, 112] on icon at bounding box center [326, 111] width 11 height 8
type input "R$ 0,00"
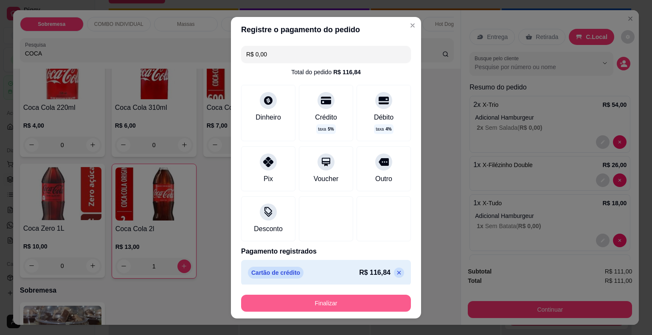
click at [321, 305] on button "Finalizar" at bounding box center [326, 303] width 170 height 17
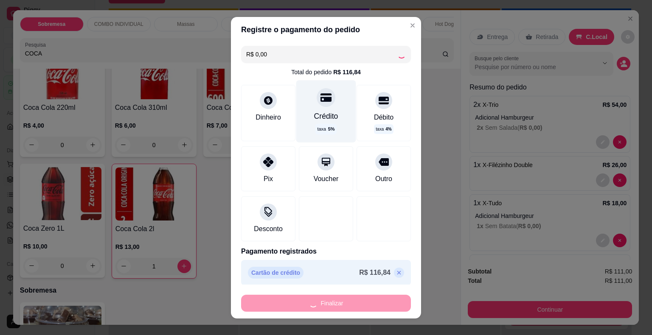
type input "0"
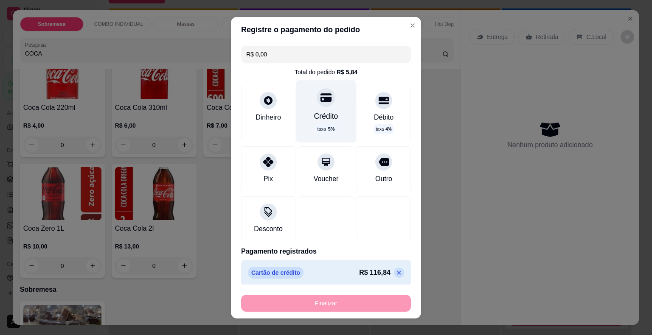
type input "-R$ 111,00"
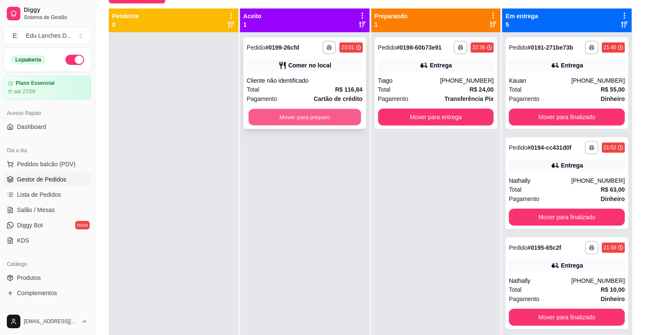
click at [299, 119] on button "Mover para preparo" at bounding box center [304, 117] width 113 height 17
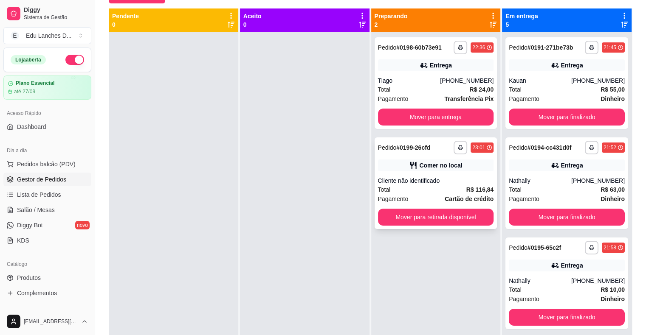
click at [431, 187] on div "Total R$ 116,84" at bounding box center [436, 189] width 116 height 9
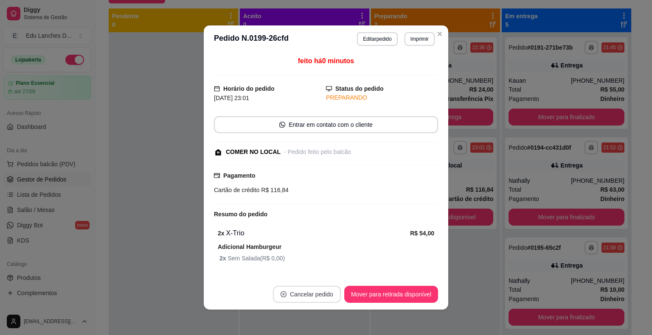
click at [302, 297] on button "Cancelar pedido" at bounding box center [307, 294] width 68 height 17
click at [319, 273] on button "Sim" at bounding box center [327, 274] width 33 height 17
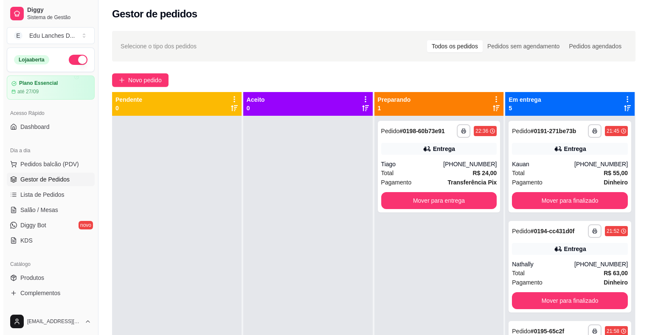
scroll to position [2, 0]
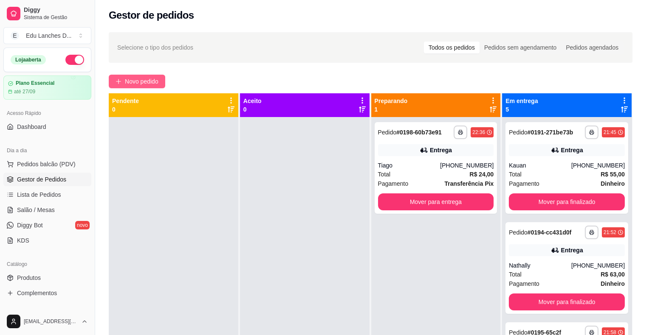
click at [145, 79] on span "Novo pedido" at bounding box center [142, 81] width 34 height 9
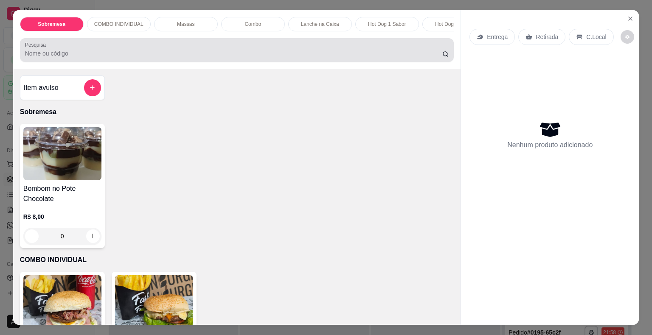
click at [83, 56] on input "Pesquisa" at bounding box center [233, 53] width 417 height 8
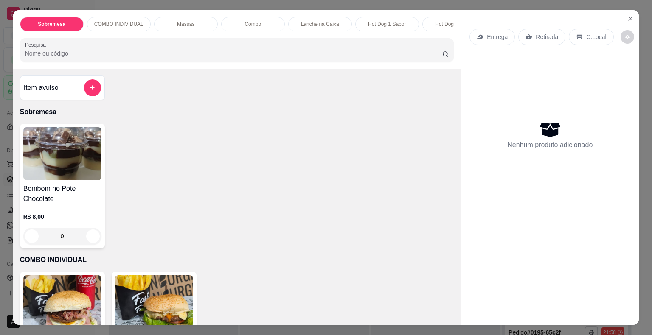
click at [83, 56] on input "Pesquisa" at bounding box center [233, 53] width 417 height 8
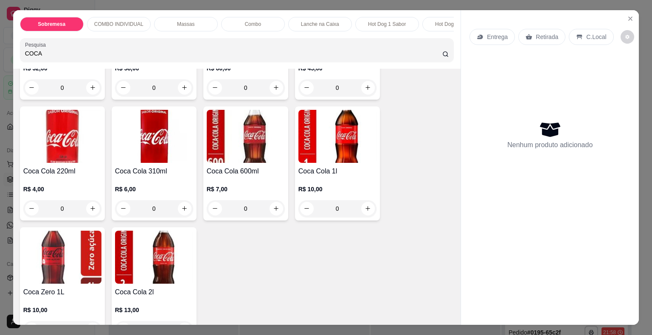
scroll to position [170, 0]
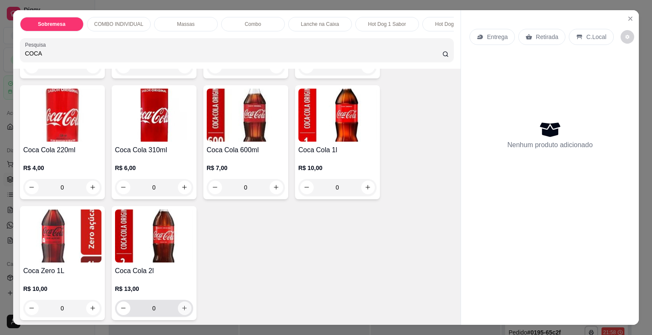
type input "COCA"
click at [181, 312] on icon "increase-product-quantity" at bounding box center [184, 308] width 6 height 6
type input "1"
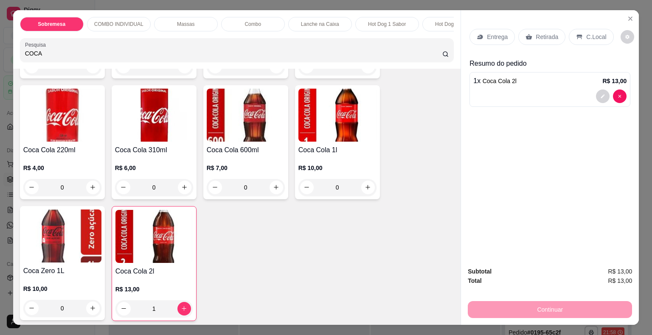
click at [586, 34] on p "C.Local" at bounding box center [596, 37] width 20 height 8
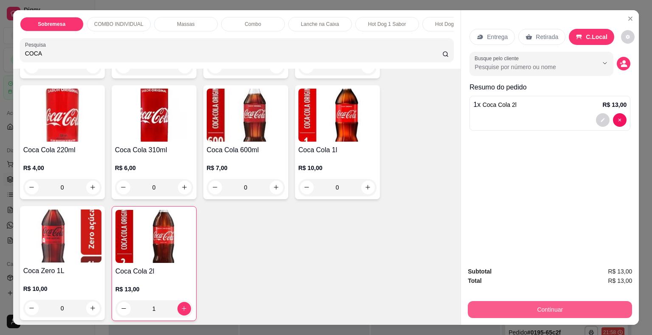
click at [549, 307] on button "Continuar" at bounding box center [550, 309] width 164 height 17
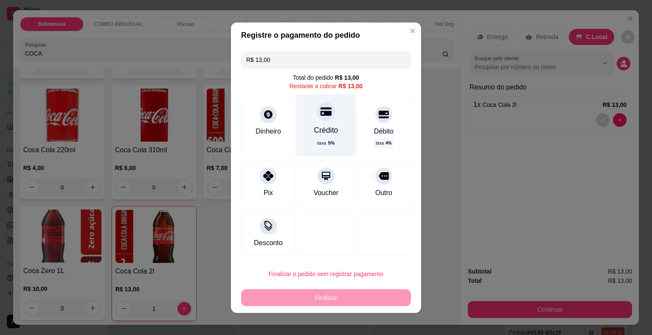
click at [321, 113] on icon at bounding box center [326, 111] width 11 height 11
type input "R$ 0,00"
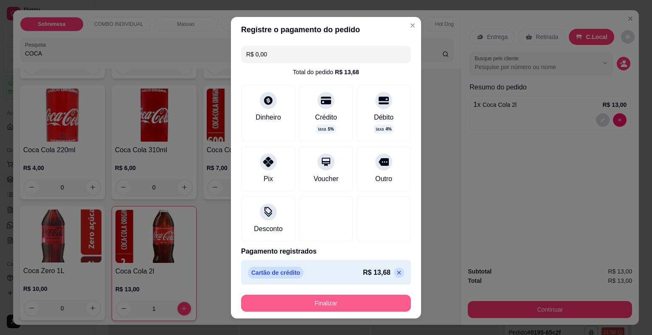
click at [332, 302] on button "Finalizar" at bounding box center [326, 303] width 170 height 17
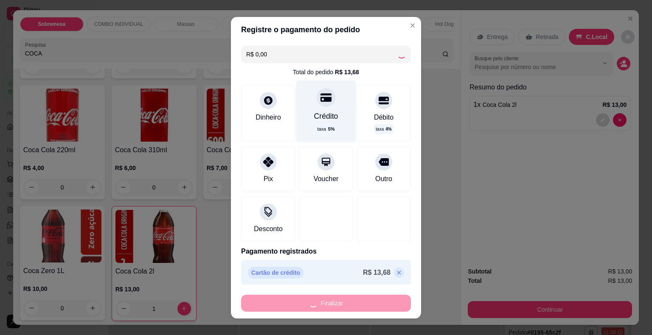
type input "0"
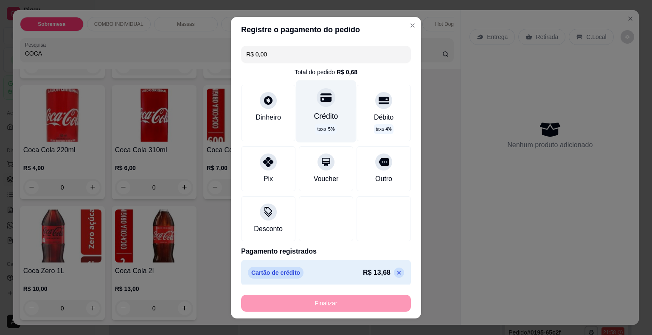
type input "-R$ 13,00"
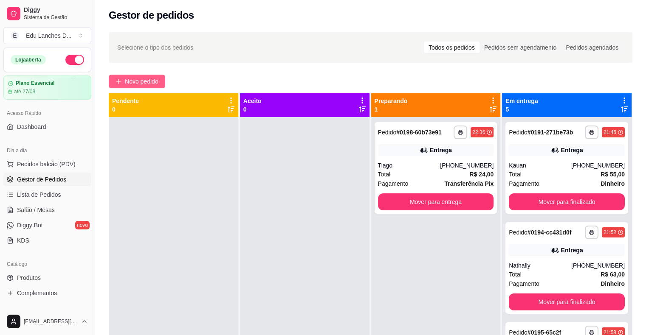
click at [147, 80] on span "Novo pedido" at bounding box center [142, 81] width 34 height 9
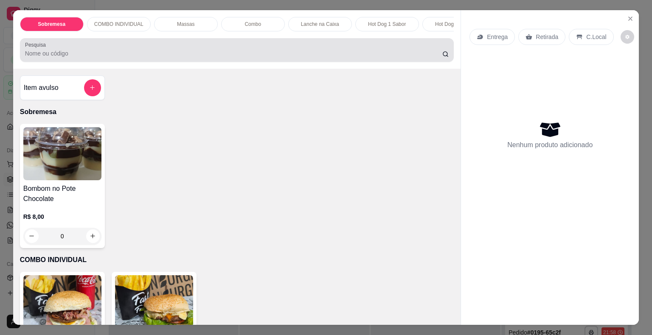
click at [286, 56] on input "Pesquisa" at bounding box center [233, 53] width 417 height 8
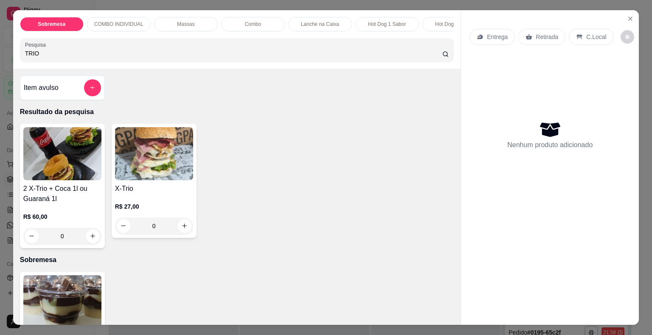
type input "TRIO"
click at [181, 228] on div "0" at bounding box center [154, 226] width 78 height 17
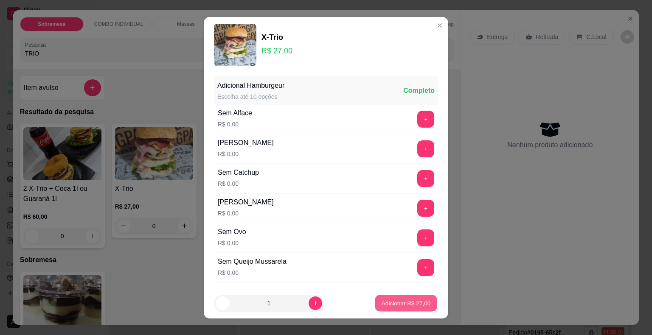
click at [399, 302] on p "Adicionar R$ 27,00" at bounding box center [406, 303] width 49 height 8
type input "1"
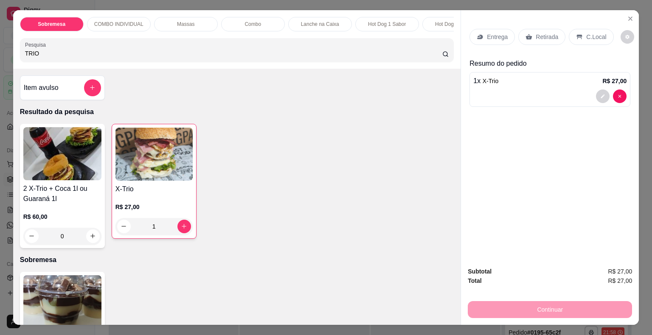
click at [184, 229] on div "1" at bounding box center [153, 226] width 77 height 17
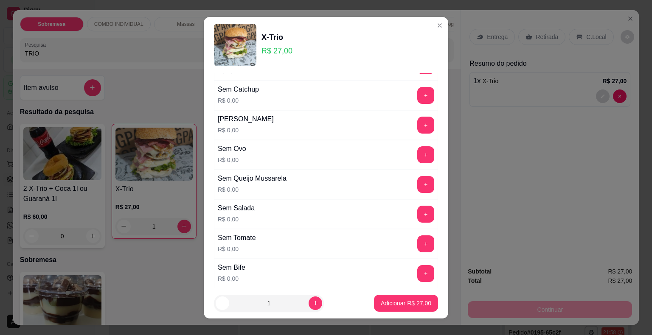
scroll to position [85, 0]
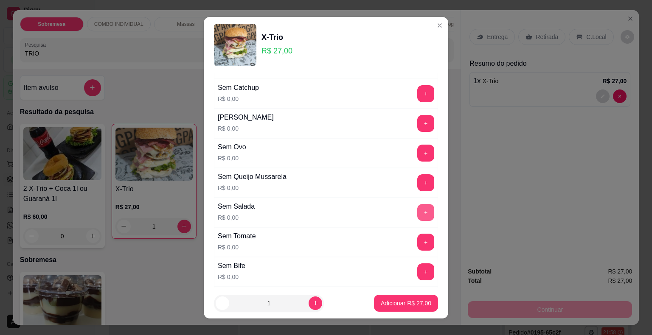
click at [417, 213] on button "+" at bounding box center [425, 212] width 17 height 17
click at [393, 303] on p "Adicionar R$ 27,00" at bounding box center [406, 303] width 51 height 8
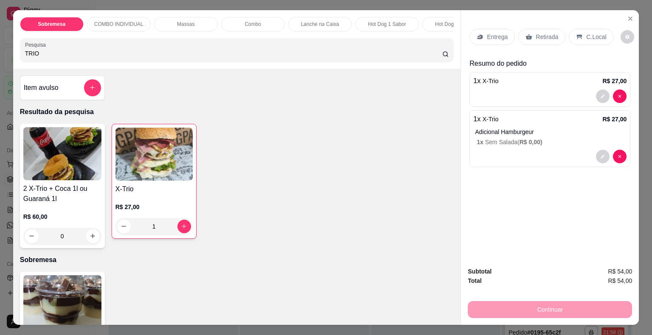
click at [541, 307] on div "Continuar" at bounding box center [550, 308] width 164 height 19
click at [588, 33] on p "C.Local" at bounding box center [596, 37] width 20 height 8
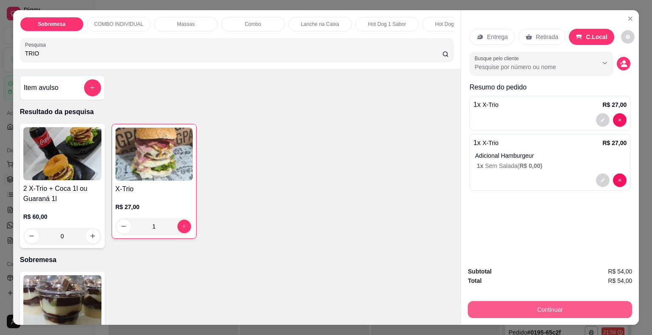
click at [535, 304] on button "Continuar" at bounding box center [550, 309] width 164 height 17
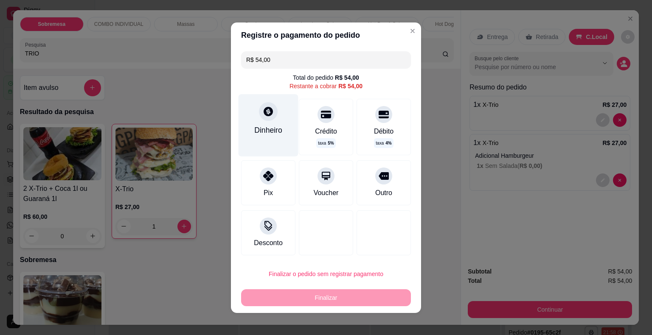
click at [264, 111] on icon at bounding box center [268, 111] width 9 height 9
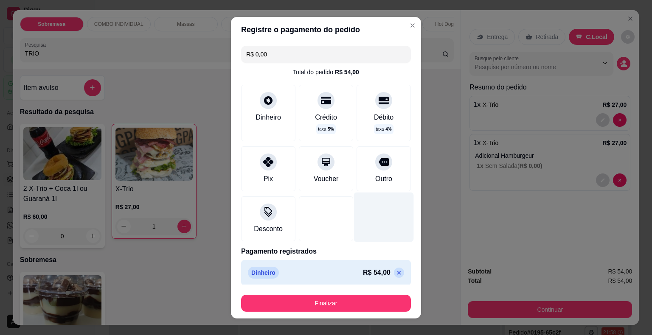
type input "R$ 0,00"
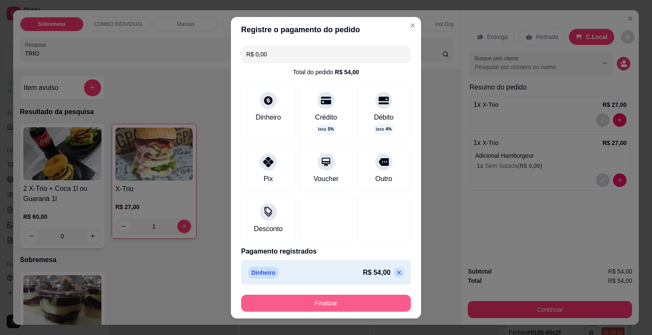
click at [331, 303] on button "Finalizar" at bounding box center [326, 303] width 170 height 17
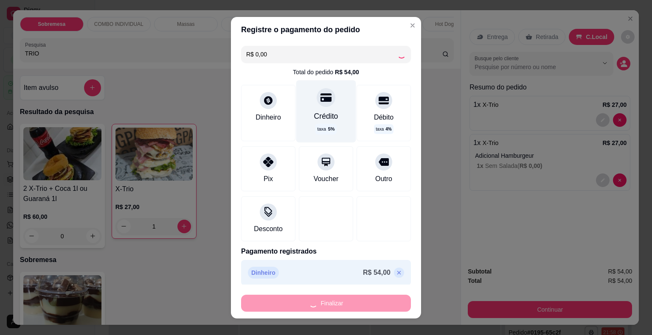
type input "0"
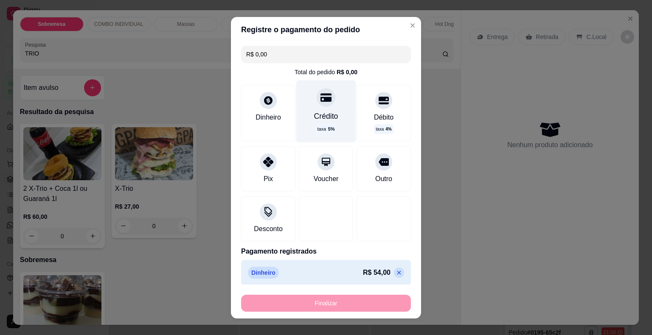
type input "-R$ 54,00"
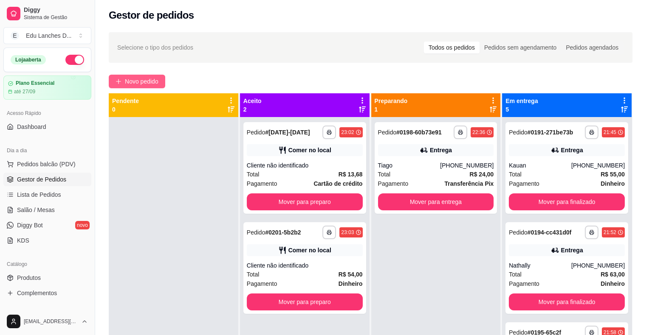
click at [152, 83] on span "Novo pedido" at bounding box center [142, 81] width 34 height 9
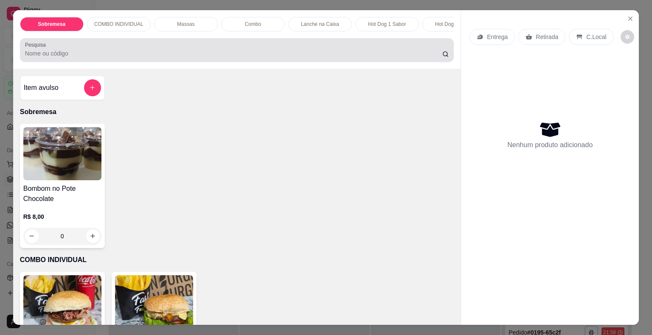
click at [401, 51] on div at bounding box center [237, 50] width 424 height 17
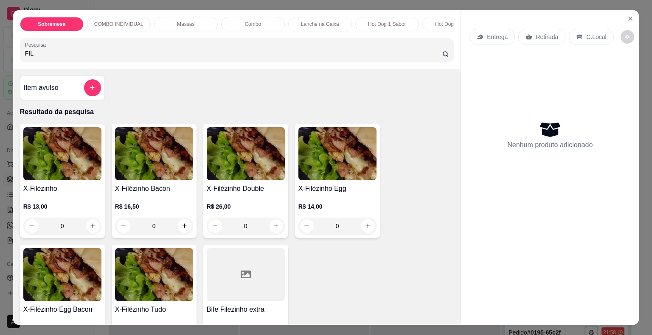
type input "FIL"
click at [273, 231] on div "0" at bounding box center [246, 226] width 78 height 17
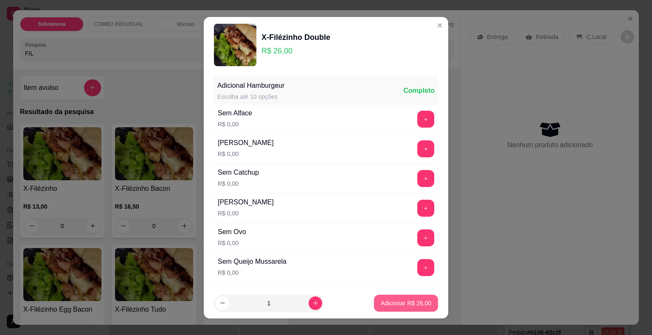
click at [396, 303] on p "Adicionar R$ 26,00" at bounding box center [406, 303] width 51 height 8
type input "1"
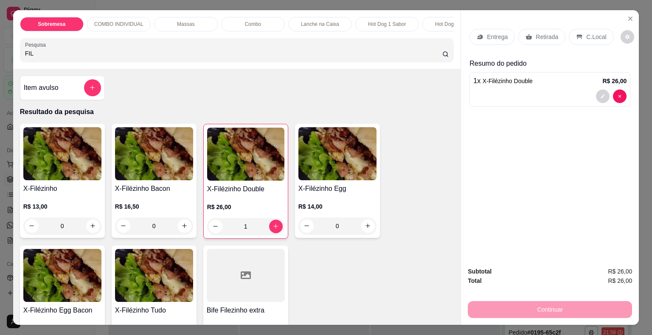
click at [586, 37] on p "C.Local" at bounding box center [596, 37] width 20 height 8
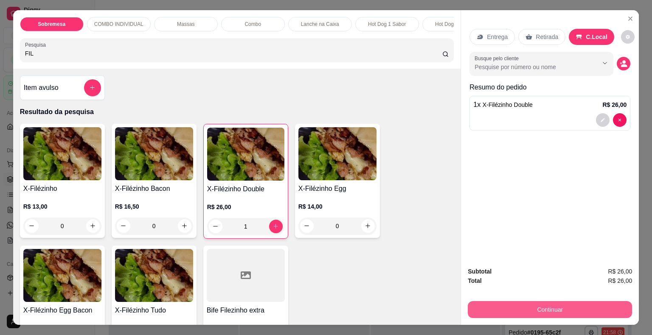
click at [538, 305] on button "Continuar" at bounding box center [550, 309] width 164 height 17
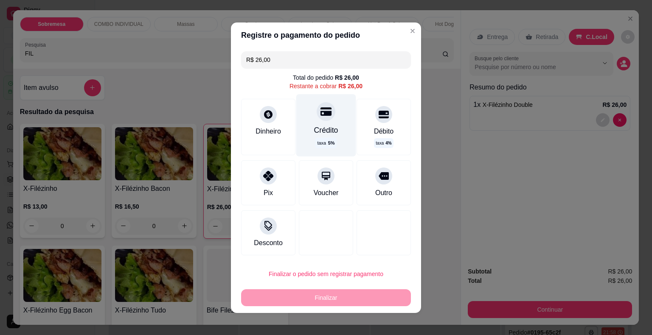
click at [321, 117] on icon at bounding box center [326, 111] width 11 height 11
type input "R$ 0,00"
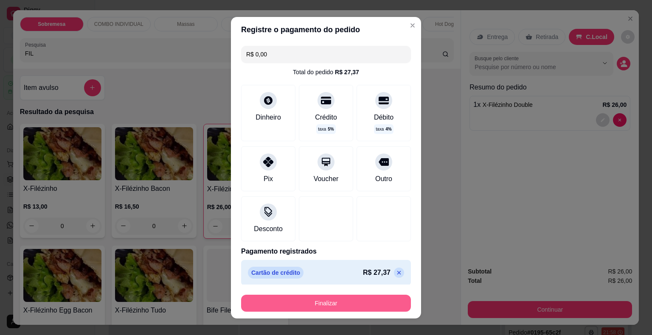
click at [323, 304] on button "Finalizar" at bounding box center [326, 303] width 170 height 17
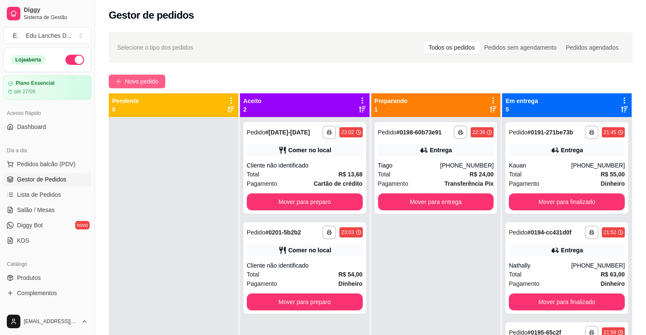
click at [157, 81] on span "Novo pedido" at bounding box center [142, 81] width 34 height 9
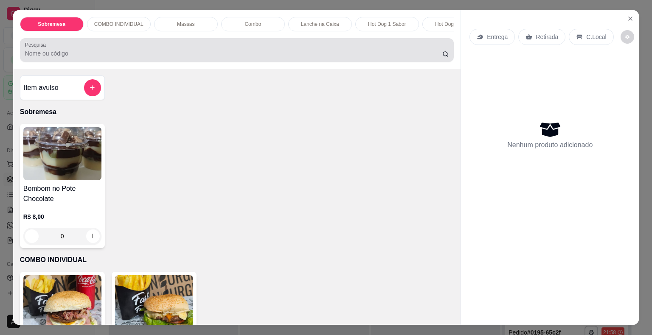
click at [411, 49] on div at bounding box center [237, 50] width 424 height 17
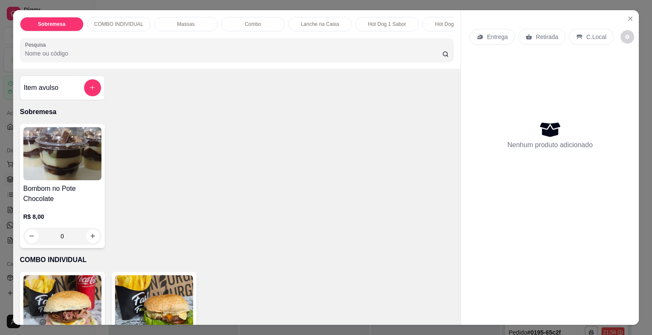
click at [411, 49] on div at bounding box center [237, 50] width 424 height 17
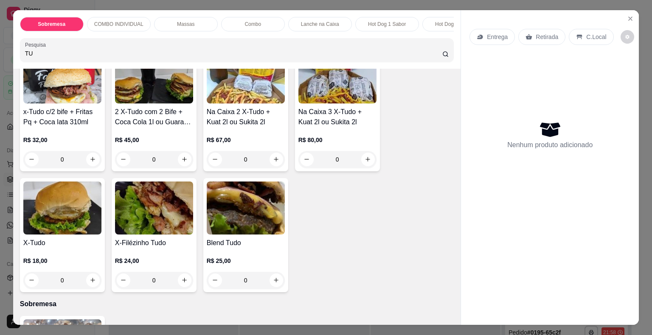
scroll to position [85, 0]
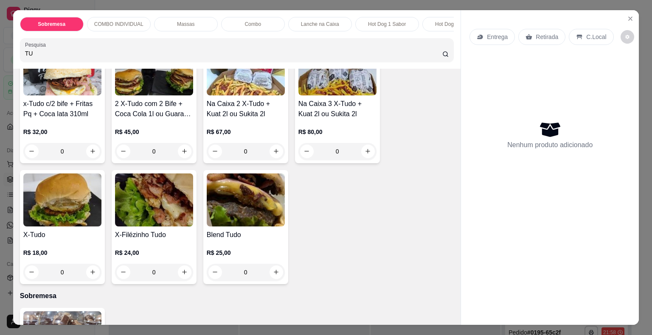
click at [88, 274] on div "0" at bounding box center [62, 272] width 78 height 17
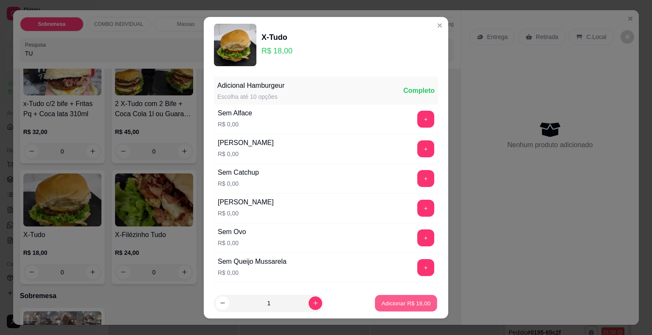
click at [392, 303] on p "Adicionar R$ 18,00" at bounding box center [406, 303] width 49 height 8
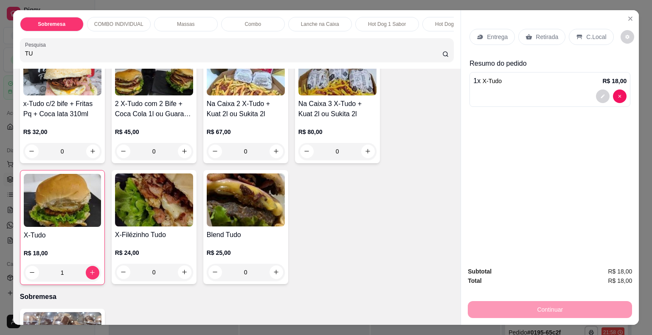
click at [543, 307] on div "Continuar" at bounding box center [550, 308] width 164 height 19
click at [582, 38] on div "C.Local" at bounding box center [591, 37] width 45 height 16
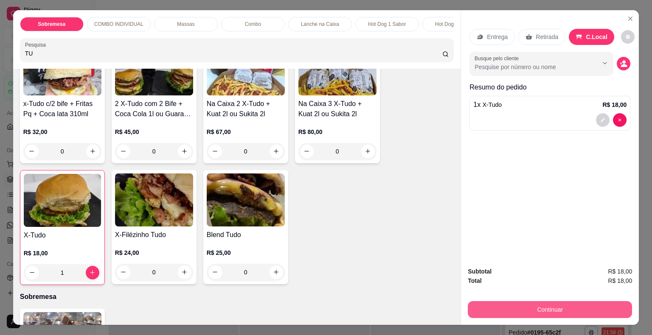
click at [552, 313] on button "Continuar" at bounding box center [550, 309] width 164 height 17
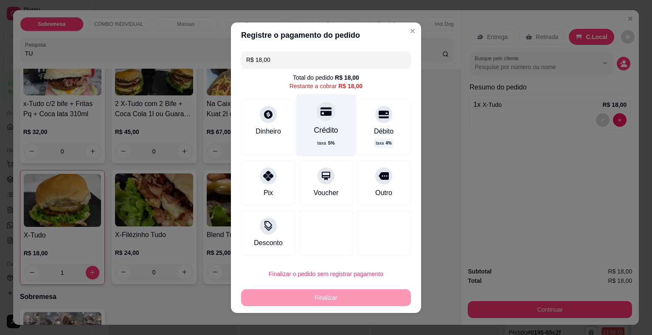
click at [321, 114] on icon at bounding box center [326, 111] width 11 height 8
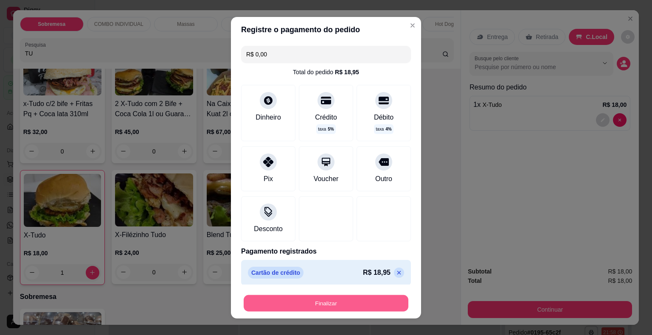
click at [320, 305] on button "Finalizar" at bounding box center [326, 303] width 165 height 17
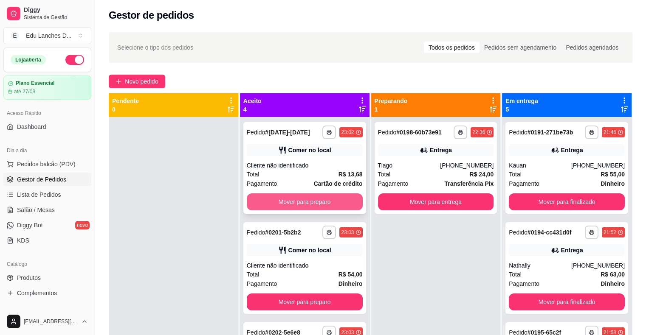
click at [301, 201] on button "Mover para preparo" at bounding box center [305, 202] width 116 height 17
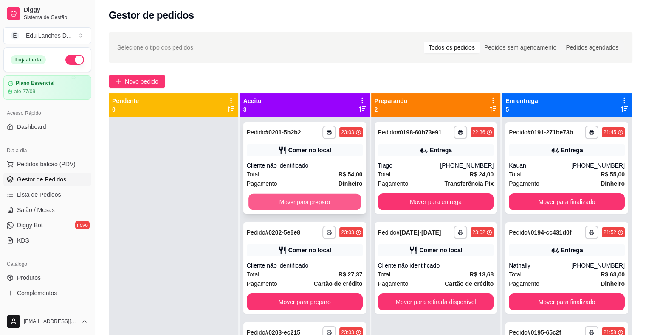
click at [301, 200] on button "Mover para preparo" at bounding box center [304, 202] width 113 height 17
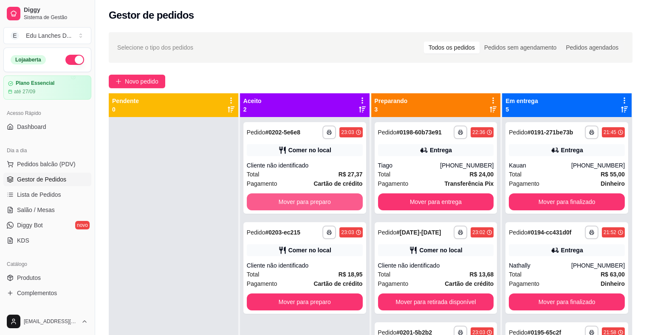
click at [301, 200] on button "Mover para preparo" at bounding box center [305, 202] width 116 height 17
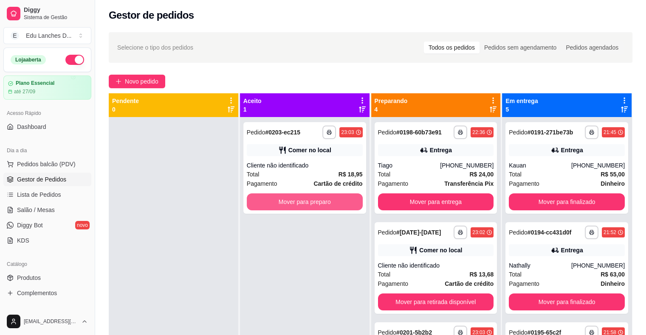
click at [301, 200] on button "Mover para preparo" at bounding box center [305, 202] width 116 height 17
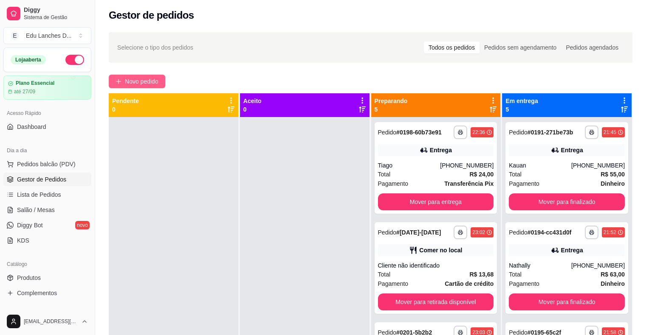
click at [148, 82] on span "Novo pedido" at bounding box center [142, 81] width 34 height 9
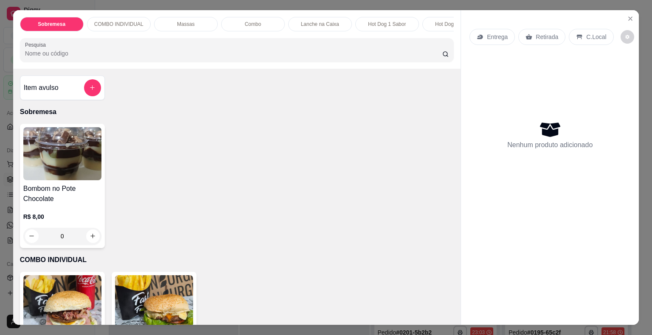
click at [586, 33] on p "C.Local" at bounding box center [596, 37] width 20 height 8
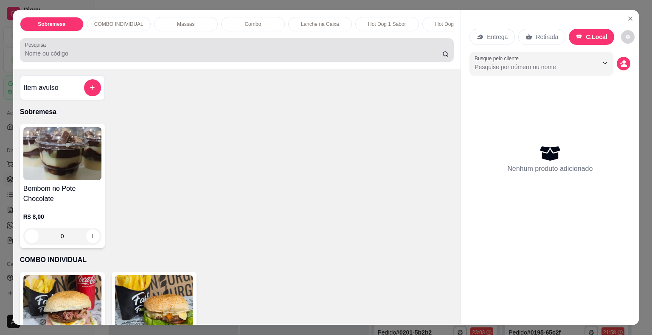
click at [231, 57] on input "Pesquisa" at bounding box center [233, 53] width 417 height 8
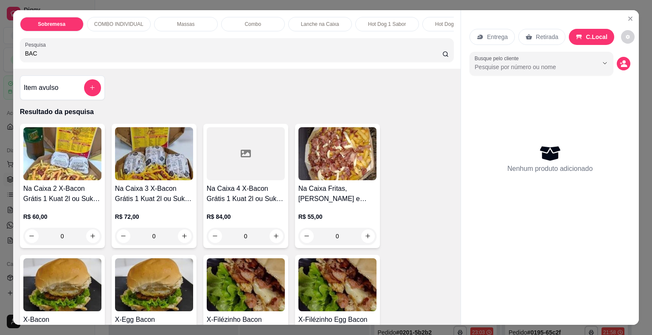
click at [542, 35] on p "Retirada" at bounding box center [547, 37] width 23 height 8
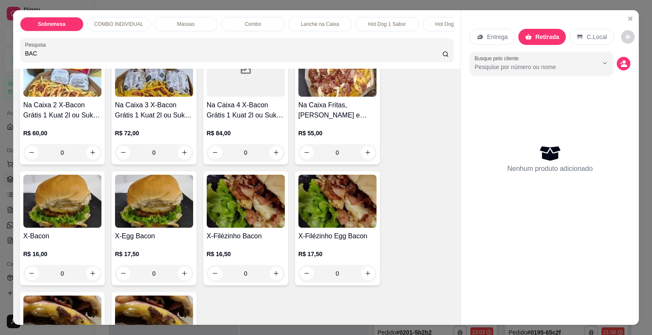
scroll to position [85, 0]
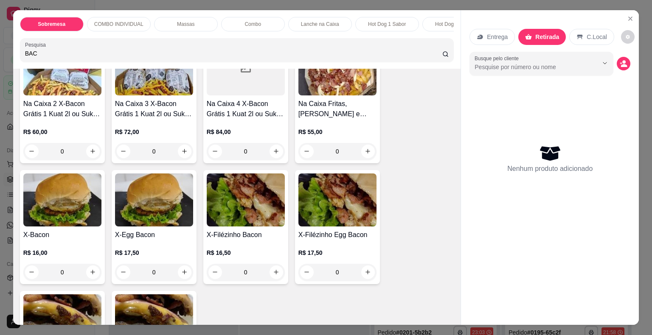
click at [89, 275] on div "0" at bounding box center [62, 272] width 78 height 17
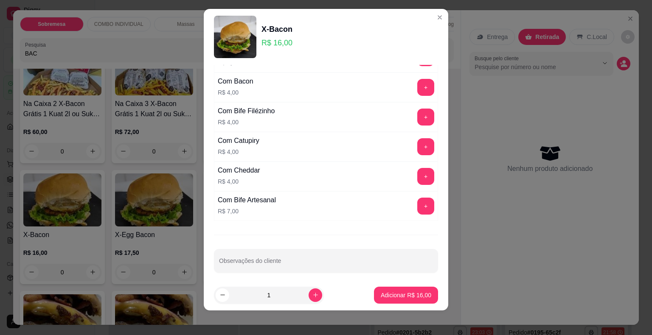
scroll to position [10, 0]
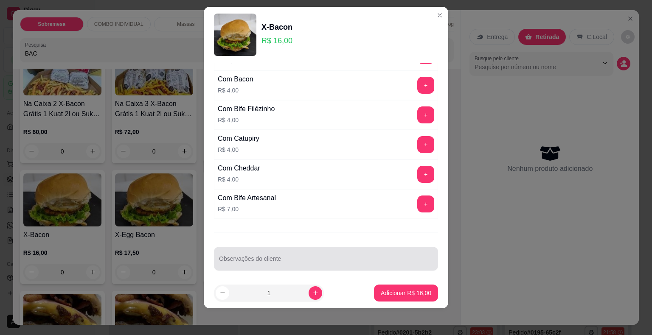
click at [296, 250] on div at bounding box center [326, 258] width 214 height 17
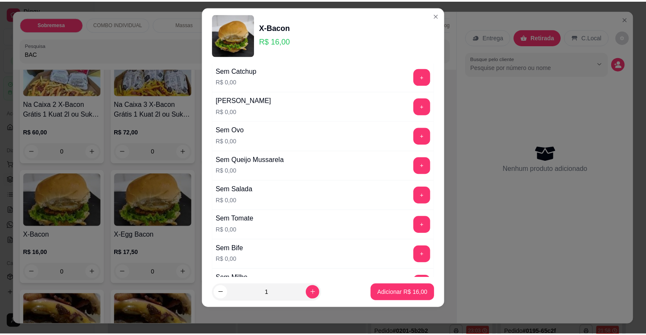
scroll to position [49, 0]
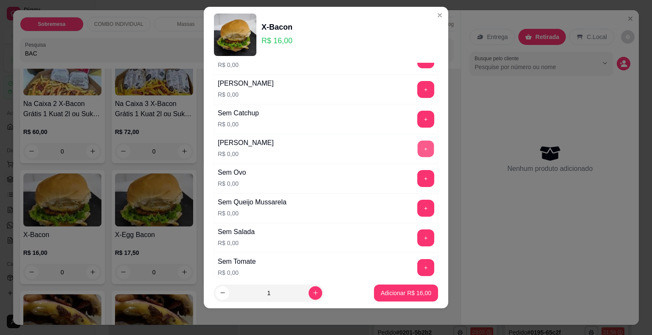
click at [418, 145] on button "+" at bounding box center [426, 149] width 17 height 17
click at [418, 114] on button "+" at bounding box center [426, 119] width 17 height 17
click at [414, 294] on p "Adicionar R$ 16,00" at bounding box center [406, 293] width 49 height 8
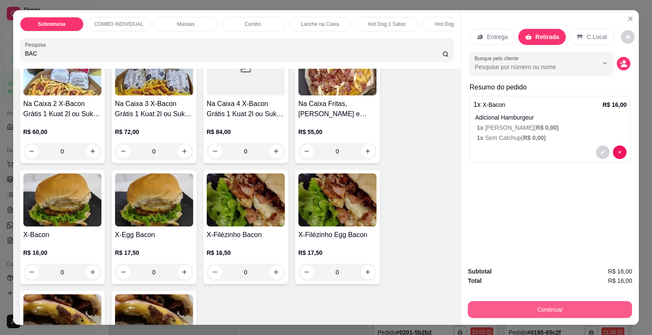
click at [529, 310] on button "Continuar" at bounding box center [550, 309] width 164 height 17
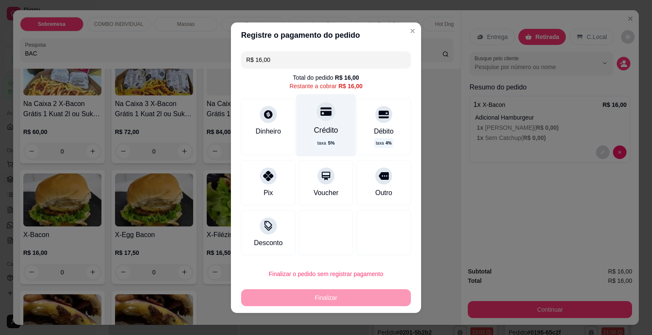
click at [321, 116] on icon at bounding box center [326, 111] width 11 height 8
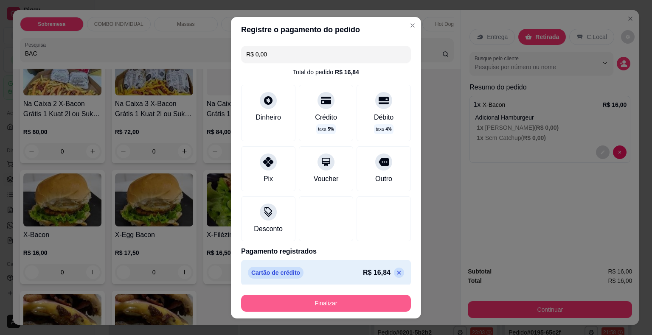
click at [329, 301] on button "Finalizar" at bounding box center [326, 303] width 170 height 17
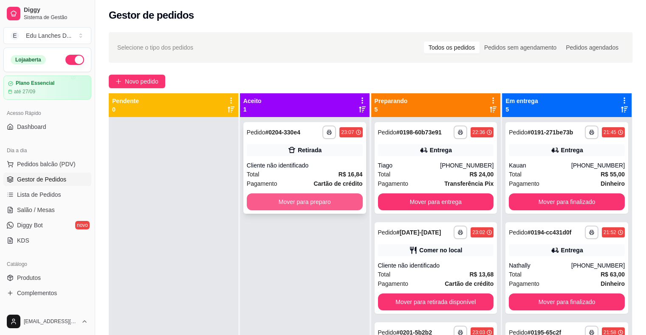
click at [311, 203] on button "Mover para preparo" at bounding box center [305, 202] width 116 height 17
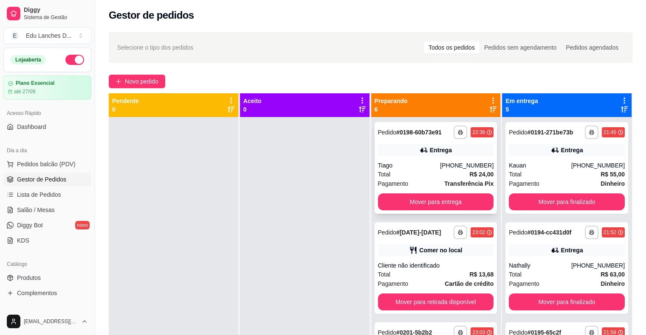
click at [408, 165] on div "Tiago" at bounding box center [409, 165] width 62 height 8
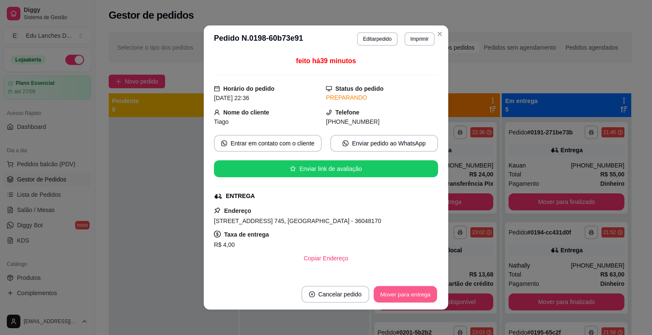
click at [407, 295] on button "Mover para entrega" at bounding box center [406, 295] width 64 height 17
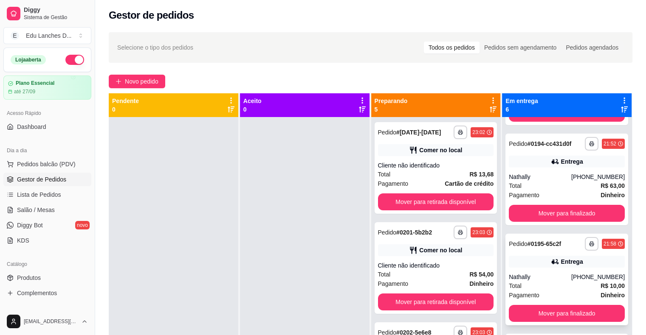
scroll to position [127, 0]
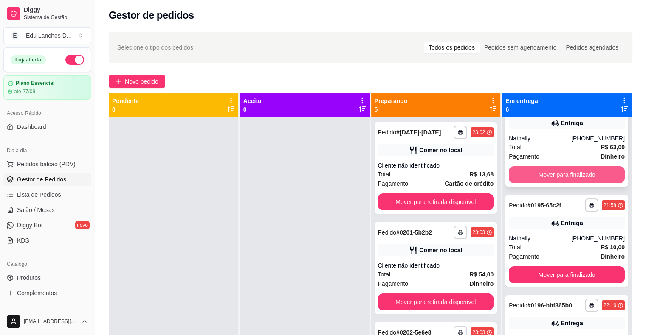
click at [551, 176] on button "Mover para finalizado" at bounding box center [567, 174] width 116 height 17
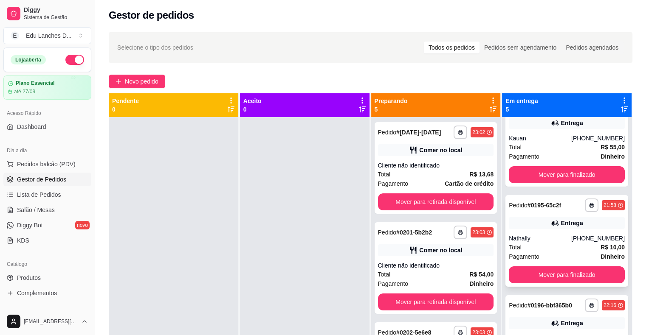
scroll to position [112, 0]
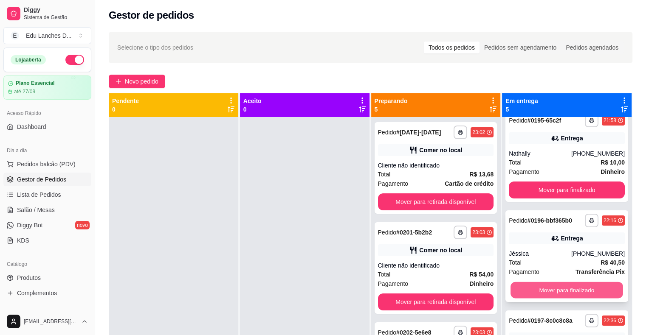
click at [549, 288] on button "Mover para finalizado" at bounding box center [566, 290] width 113 height 17
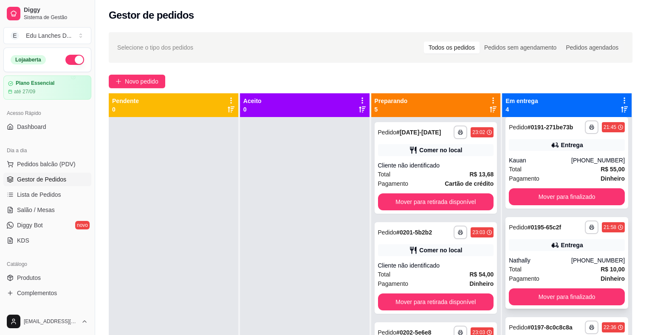
scroll to position [0, 0]
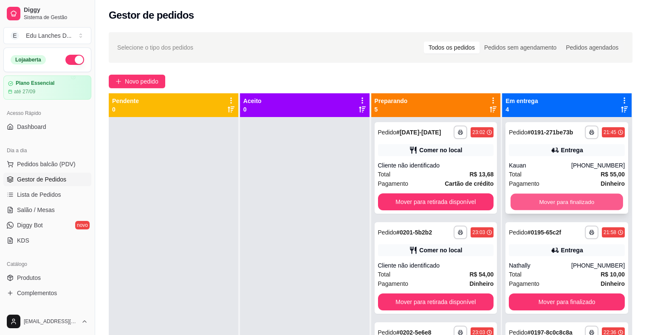
click at [560, 201] on button "Mover para finalizado" at bounding box center [566, 202] width 113 height 17
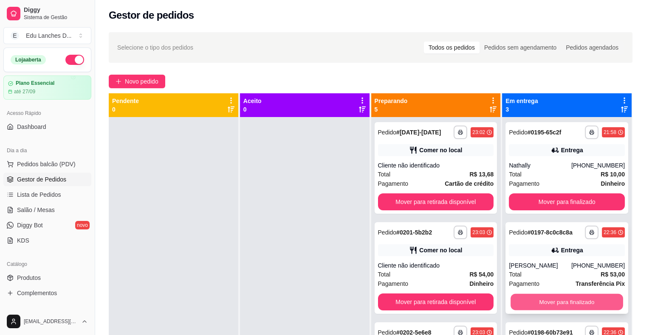
click at [554, 303] on button "Mover para finalizado" at bounding box center [566, 302] width 113 height 17
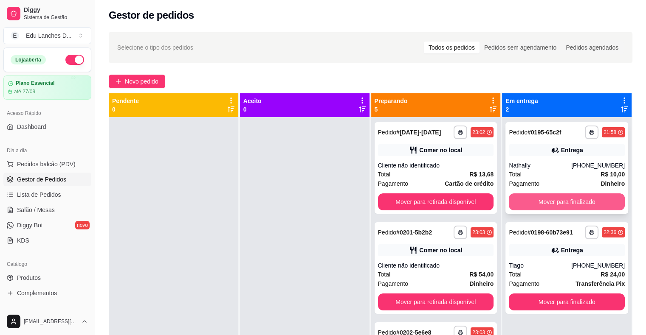
click at [554, 202] on button "Mover para finalizado" at bounding box center [567, 202] width 116 height 17
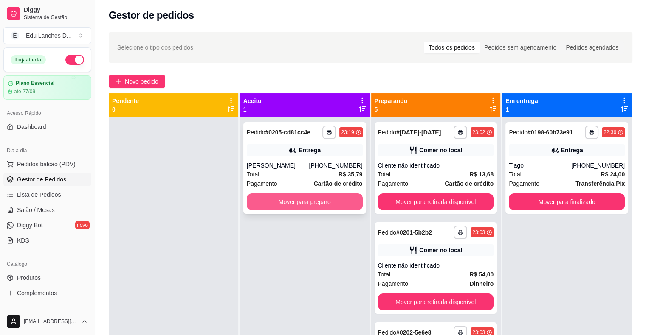
click at [303, 205] on button "Mover para preparo" at bounding box center [305, 202] width 116 height 17
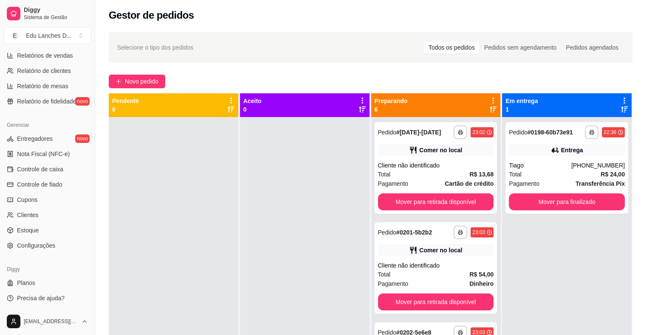
scroll to position [129, 0]
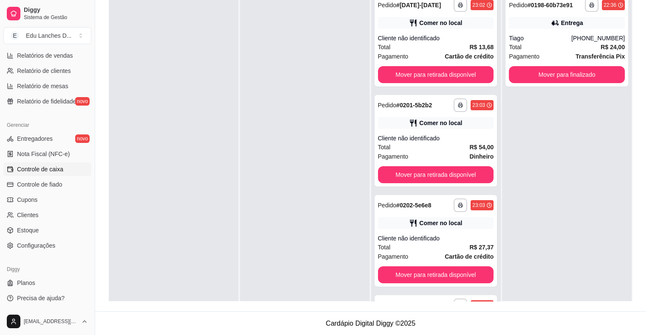
click at [49, 169] on span "Controle de caixa" at bounding box center [40, 169] width 46 height 8
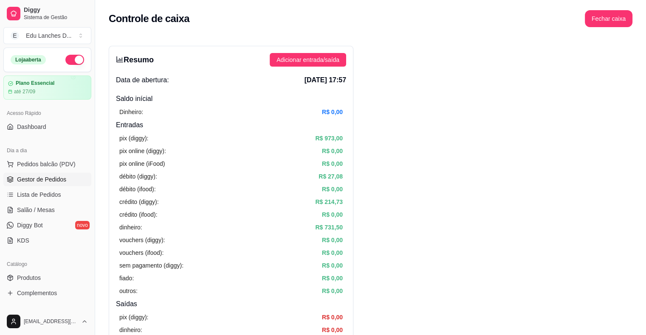
click at [40, 181] on span "Gestor de Pedidos" at bounding box center [41, 179] width 49 height 8
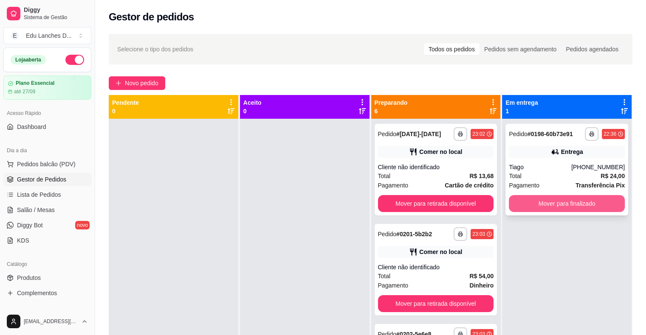
click at [544, 202] on button "Mover para finalizado" at bounding box center [567, 203] width 116 height 17
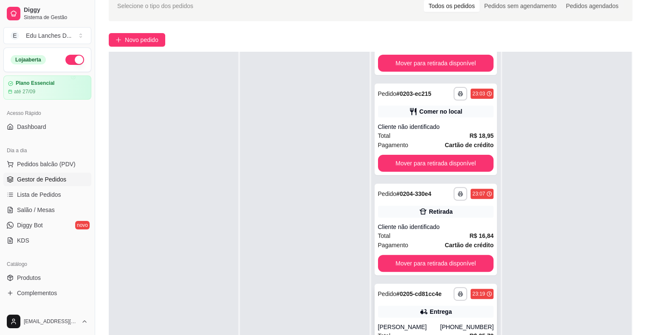
scroll to position [127, 0]
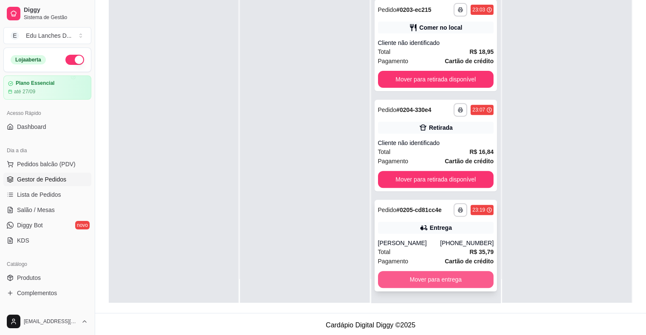
click at [428, 281] on button "Mover para entrega" at bounding box center [436, 279] width 116 height 17
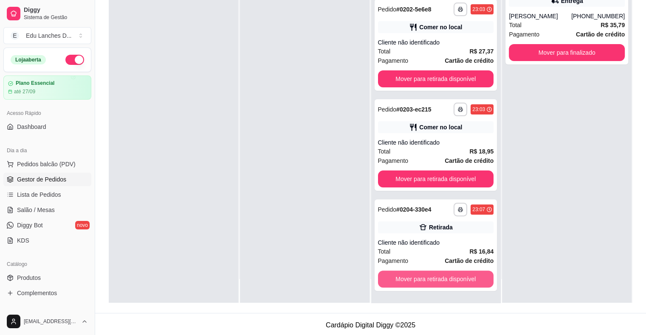
scroll to position [174, 0]
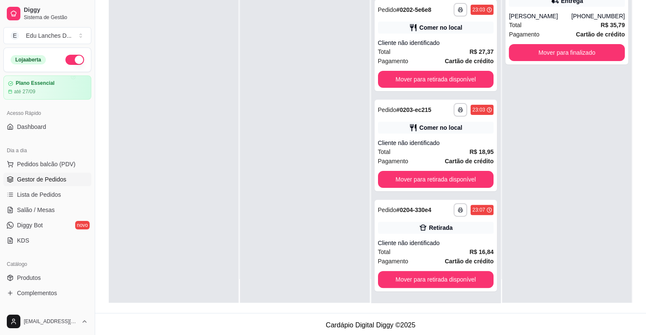
click at [72, 59] on button "button" at bounding box center [74, 60] width 19 height 10
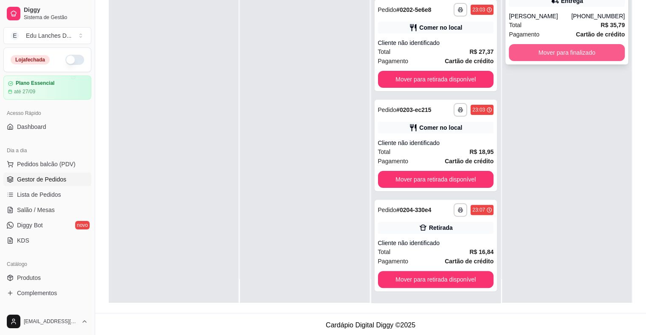
click at [577, 57] on button "Mover para finalizado" at bounding box center [567, 52] width 116 height 17
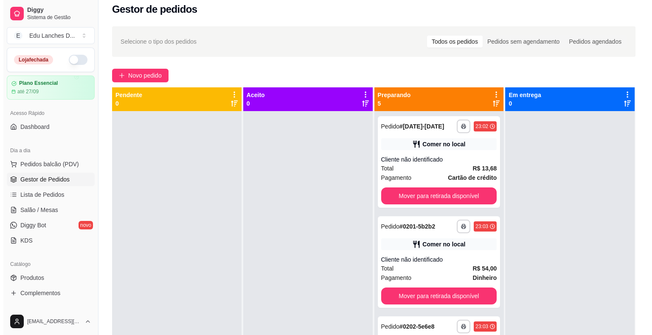
scroll to position [2, 0]
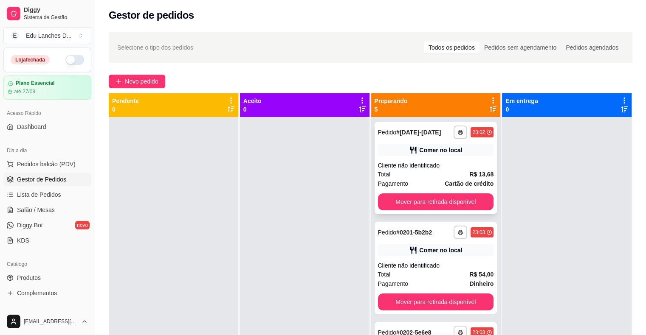
click at [416, 176] on div "Total R$ 13,68" at bounding box center [436, 174] width 116 height 9
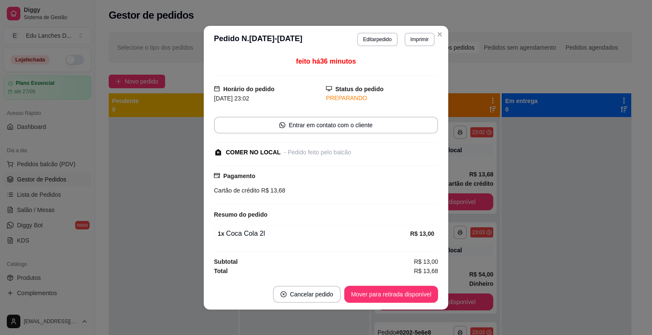
scroll to position [1, 0]
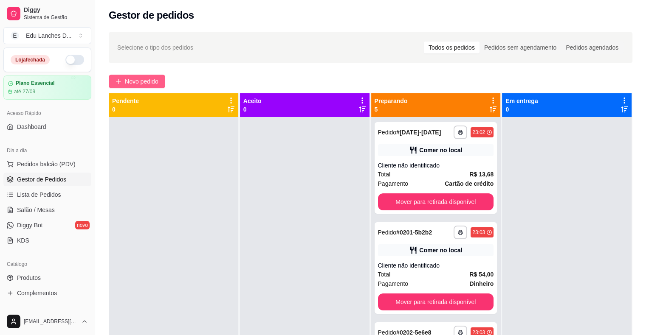
click at [148, 83] on span "Novo pedido" at bounding box center [142, 81] width 34 height 9
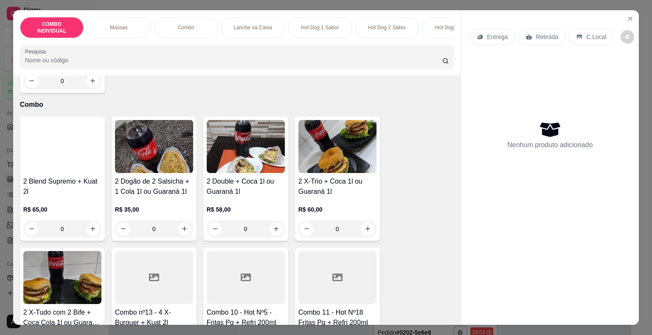
scroll to position [297, 0]
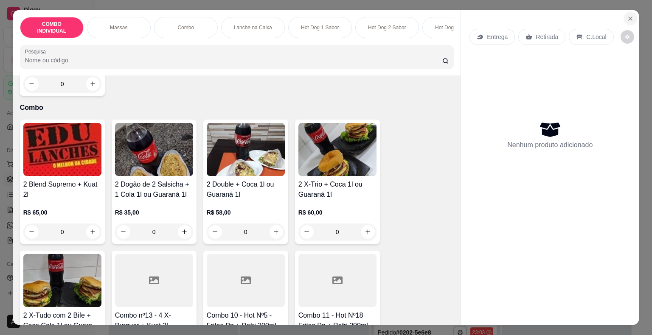
click at [628, 17] on icon "Close" at bounding box center [630, 18] width 7 height 7
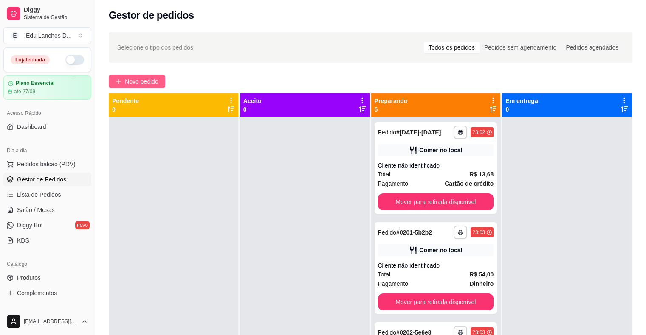
click at [153, 79] on span "Novo pedido" at bounding box center [142, 81] width 34 height 9
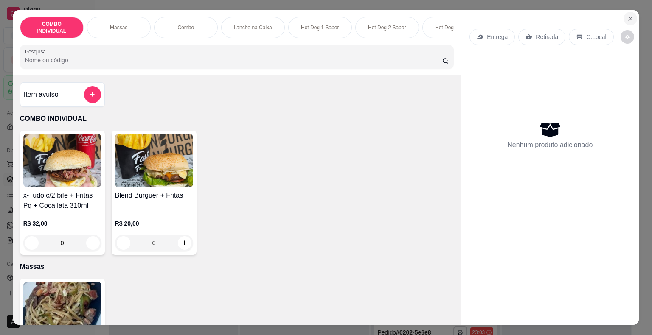
click at [629, 17] on icon "Close" at bounding box center [630, 18] width 3 height 3
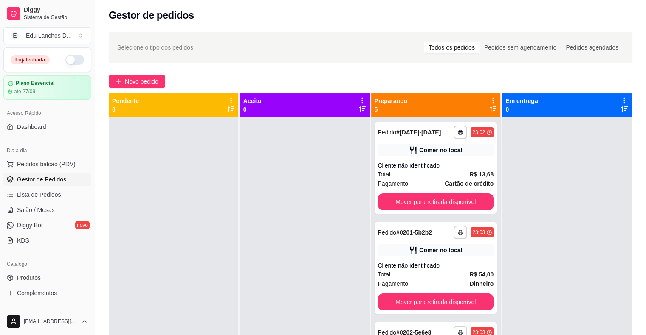
click at [69, 62] on button "button" at bounding box center [74, 60] width 19 height 10
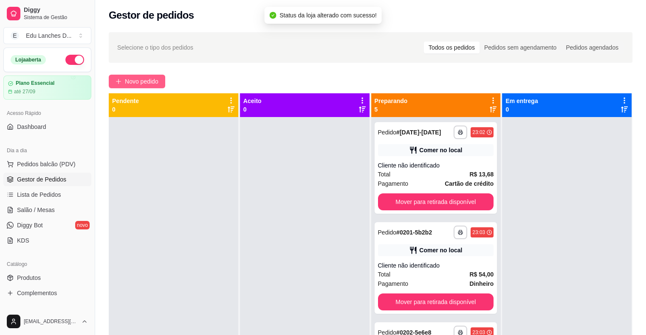
click at [136, 81] on span "Novo pedido" at bounding box center [142, 81] width 34 height 9
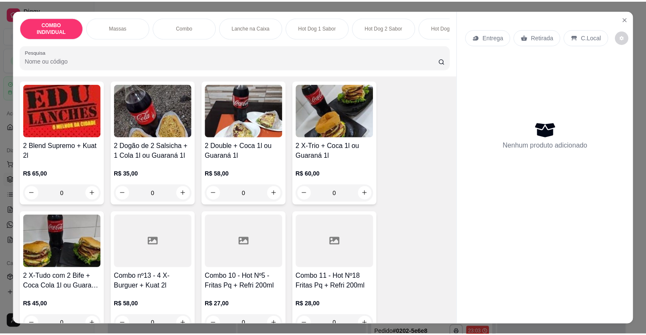
scroll to position [255, 0]
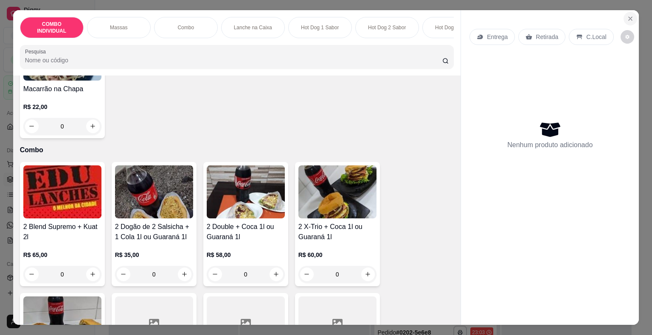
click at [627, 16] on icon "Close" at bounding box center [630, 18] width 7 height 7
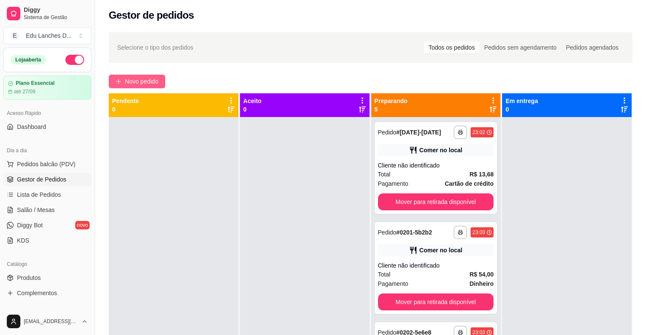
click at [141, 82] on span "Novo pedido" at bounding box center [142, 81] width 34 height 9
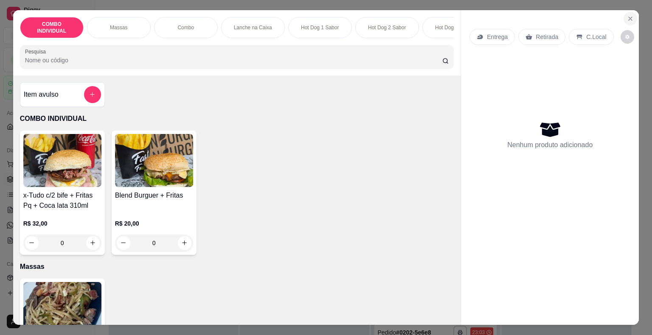
click at [627, 15] on icon "Close" at bounding box center [630, 18] width 7 height 7
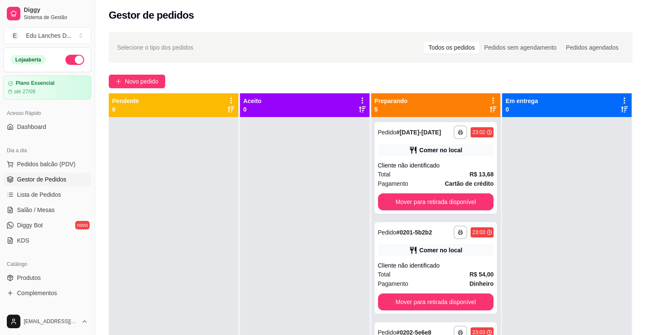
click at [73, 62] on button "button" at bounding box center [74, 60] width 19 height 10
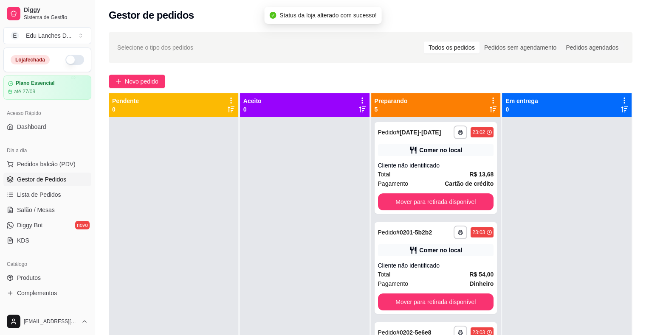
scroll to position [127, 0]
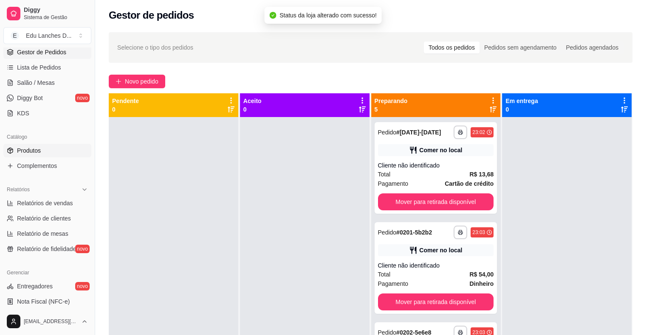
click at [34, 149] on span "Produtos" at bounding box center [29, 150] width 24 height 8
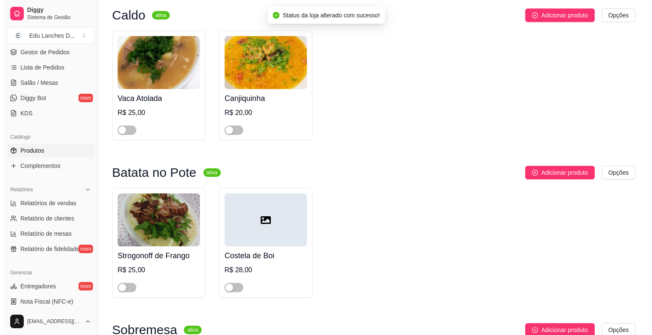
scroll to position [255, 0]
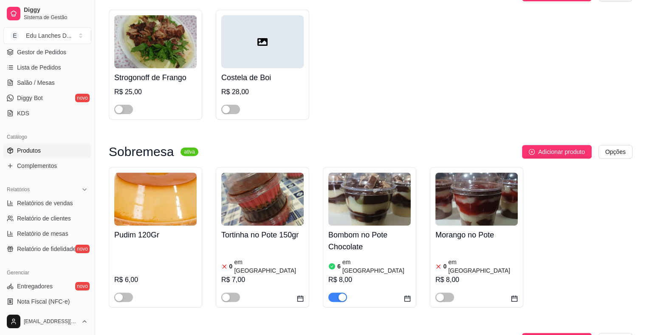
click at [363, 246] on h4 "Bombom no Pote Chocolate" at bounding box center [369, 241] width 82 height 24
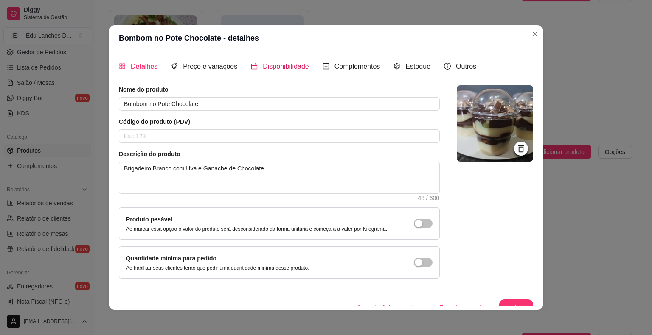
click at [270, 70] on span "Disponibilidade" at bounding box center [286, 66] width 46 height 7
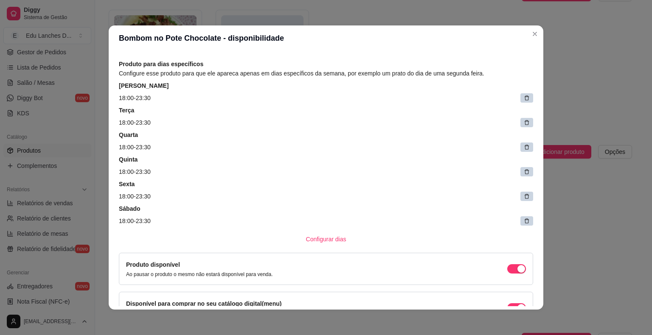
scroll to position [85, 0]
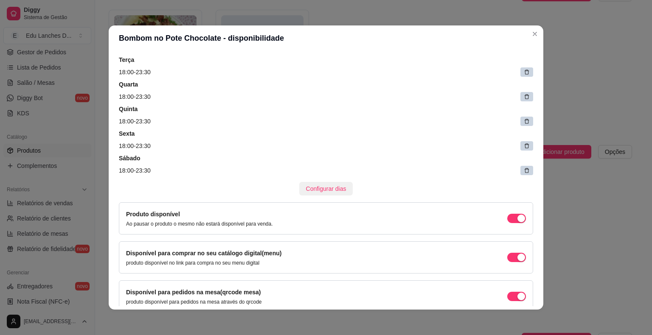
click at [314, 189] on span "Configurar dias" at bounding box center [326, 188] width 40 height 9
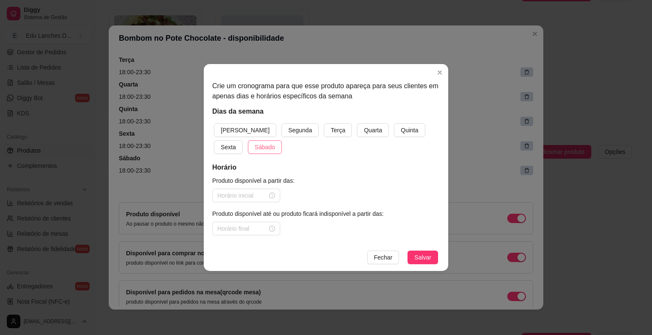
click at [255, 149] on span "Sábado" at bounding box center [265, 147] width 20 height 9
click at [272, 195] on div at bounding box center [246, 195] width 58 height 9
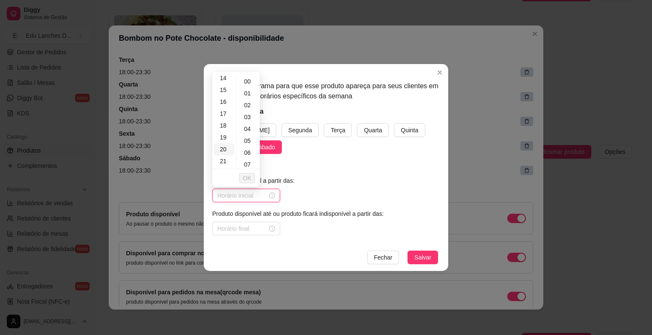
scroll to position [194, 0]
click at [224, 159] on div "23" at bounding box center [224, 161] width 20 height 12
click at [246, 166] on div "50" at bounding box center [248, 166] width 20 height 12
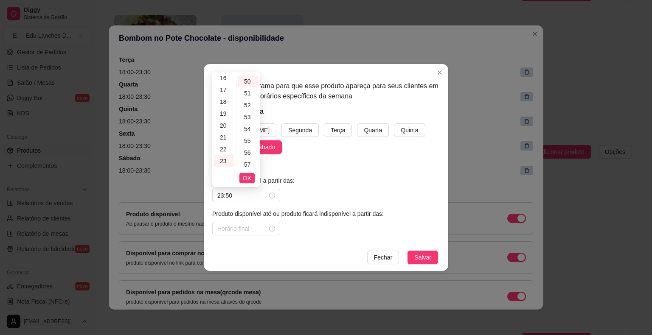
click at [315, 189] on div "Produto disponível a partir das: 23:50 Produto disponível até ou produto ficará…" at bounding box center [326, 205] width 228 height 59
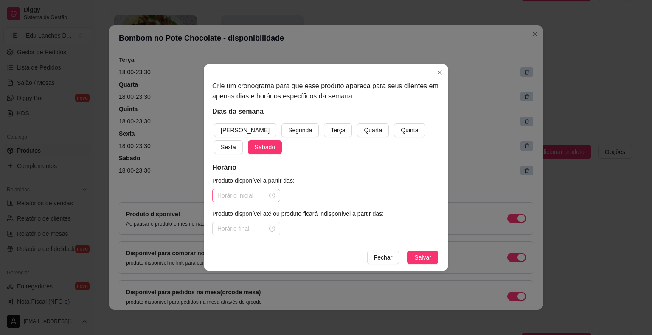
click at [272, 196] on div at bounding box center [246, 195] width 58 height 9
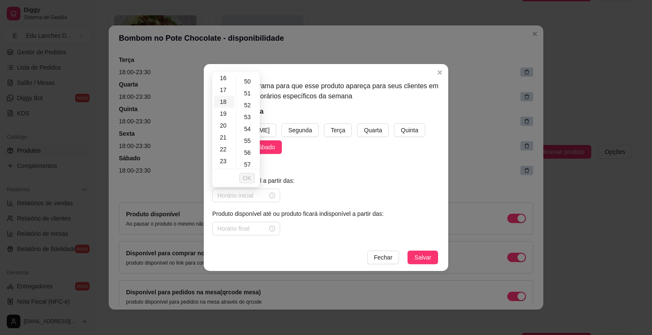
click at [223, 101] on div "18" at bounding box center [224, 102] width 20 height 12
click at [248, 176] on span "OK" at bounding box center [247, 178] width 8 height 9
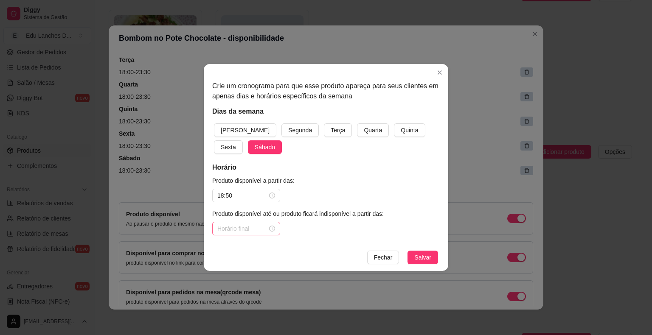
click at [272, 229] on div at bounding box center [246, 228] width 58 height 9
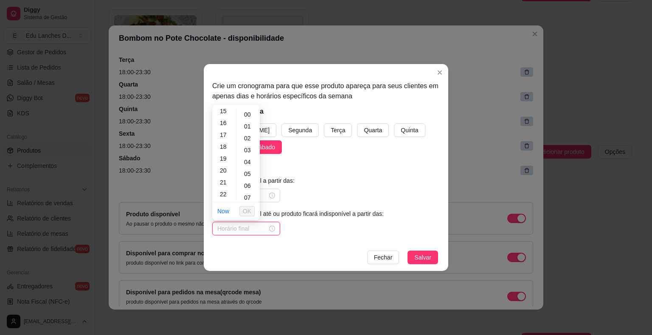
scroll to position [194, 0]
click at [226, 195] on div "23" at bounding box center [224, 195] width 20 height 12
click at [248, 130] on div "50" at bounding box center [248, 130] width 20 height 12
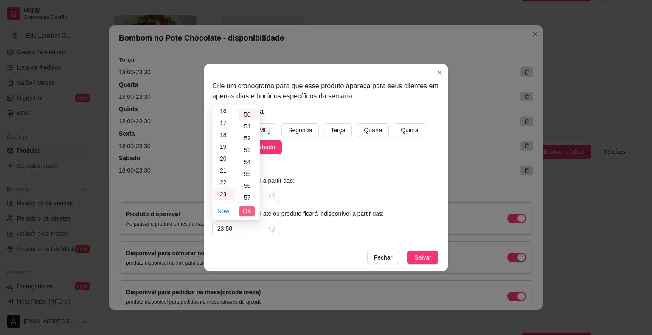
click at [245, 214] on span "OK" at bounding box center [247, 211] width 8 height 9
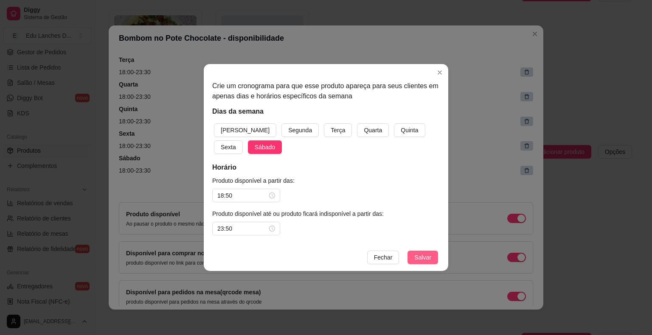
click at [418, 254] on span "Salvar" at bounding box center [422, 257] width 17 height 9
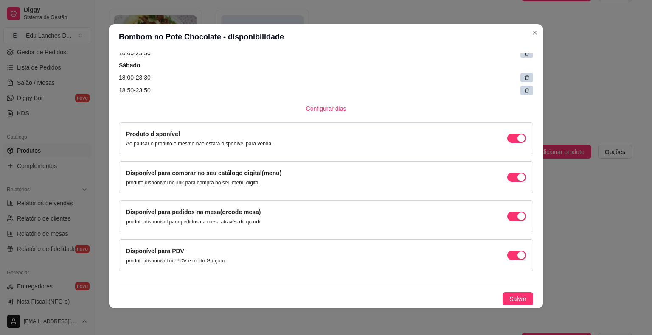
scroll to position [2, 0]
click at [509, 301] on span "Salvar" at bounding box center [517, 298] width 17 height 9
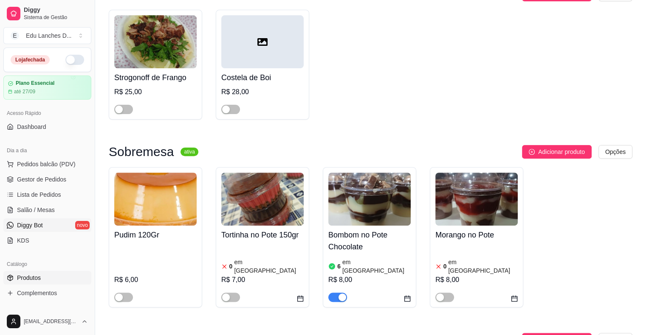
scroll to position [0, 0]
click at [39, 177] on span "Gestor de Pedidos" at bounding box center [41, 179] width 49 height 8
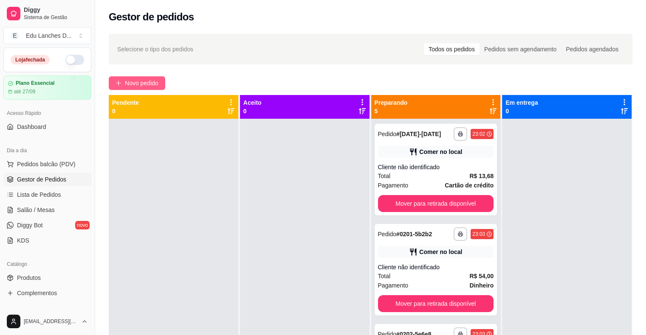
click at [136, 83] on span "Novo pedido" at bounding box center [142, 83] width 34 height 9
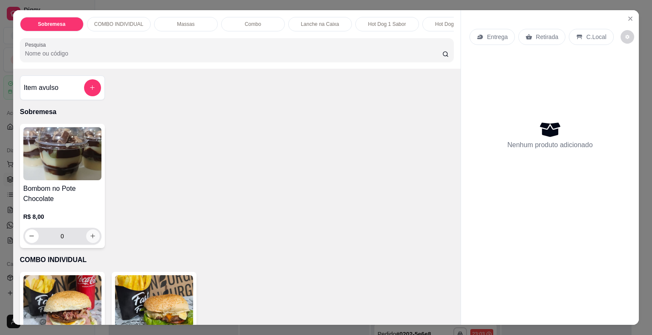
click at [90, 242] on button "increase-product-quantity" at bounding box center [93, 237] width 14 height 14
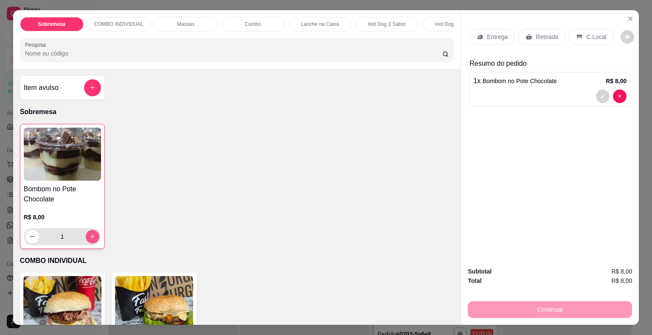
click at [90, 242] on button "increase-product-quantity" at bounding box center [93, 237] width 14 height 14
click at [543, 33] on p "Retirada" at bounding box center [547, 37] width 23 height 8
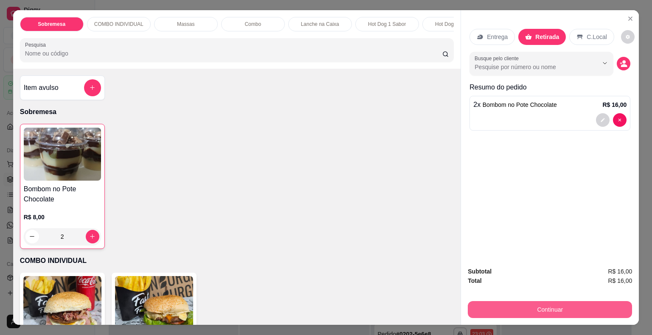
click at [538, 306] on button "Continuar" at bounding box center [550, 309] width 164 height 17
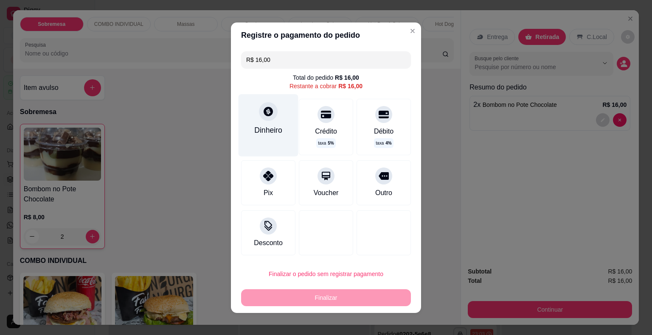
click at [264, 109] on icon at bounding box center [268, 111] width 9 height 9
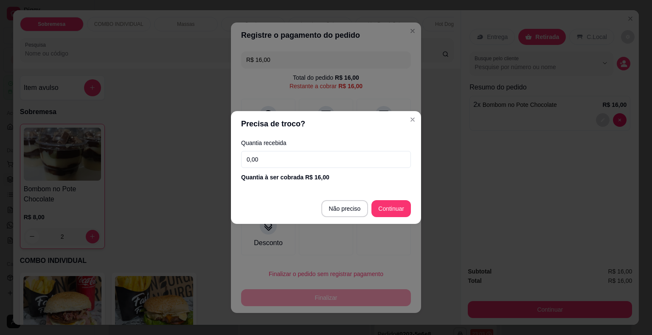
click at [295, 156] on input "0,00" at bounding box center [326, 159] width 170 height 17
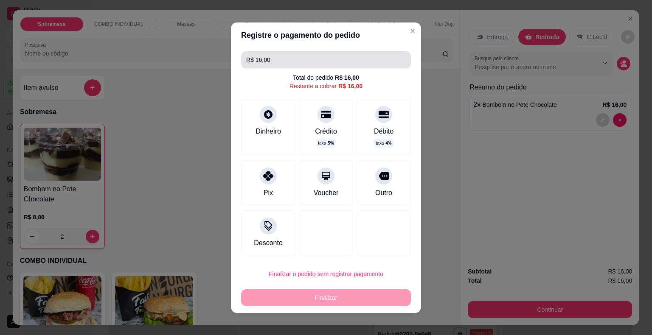
click at [292, 62] on input "R$ 16,00" at bounding box center [326, 59] width 160 height 17
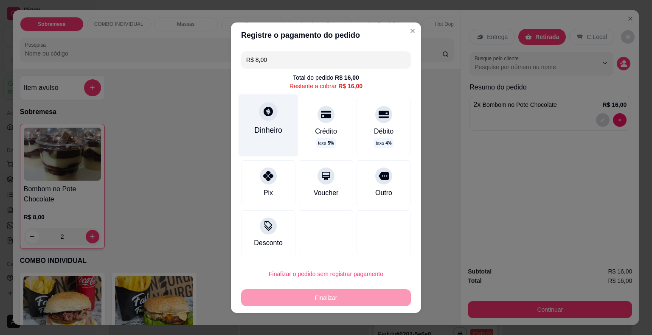
click at [263, 112] on icon at bounding box center [268, 111] width 11 height 11
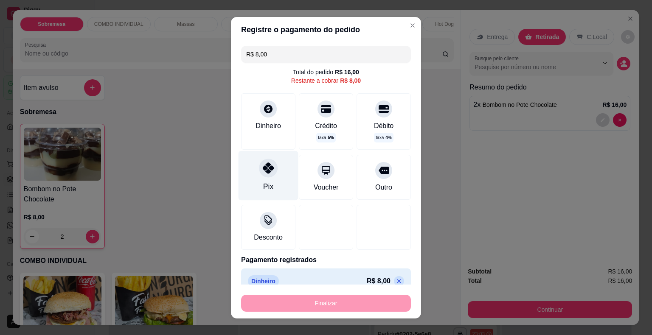
click at [259, 168] on div at bounding box center [268, 168] width 19 height 19
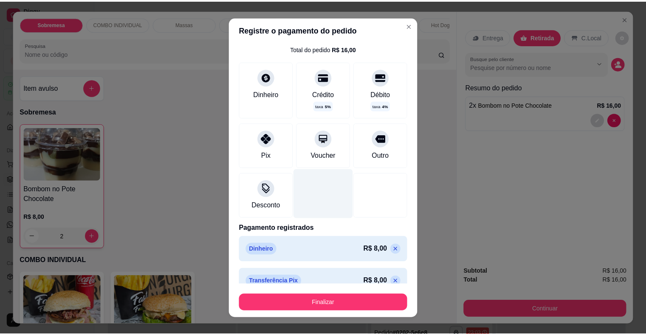
scroll to position [36, 0]
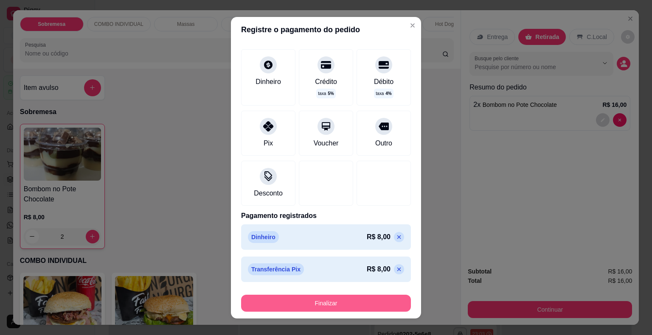
click at [327, 303] on button "Finalizar" at bounding box center [326, 303] width 170 height 17
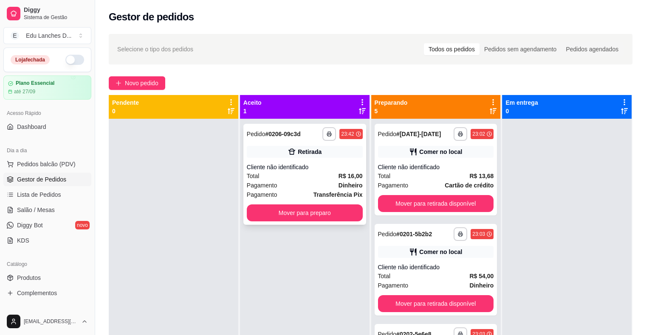
click at [316, 180] on div "Total R$ 16,00" at bounding box center [305, 176] width 116 height 9
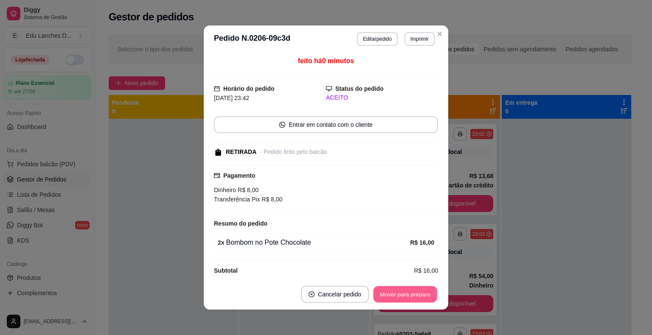
click at [412, 295] on button "Mover para preparo" at bounding box center [405, 295] width 64 height 17
click at [409, 295] on button "Mover para retirada disponível" at bounding box center [391, 294] width 94 height 17
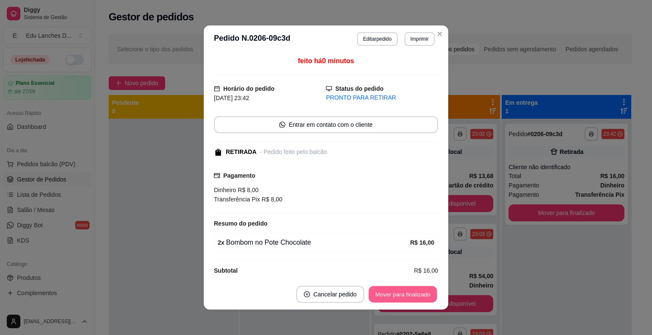
click at [409, 295] on button "Mover para finalizado" at bounding box center [403, 295] width 68 height 17
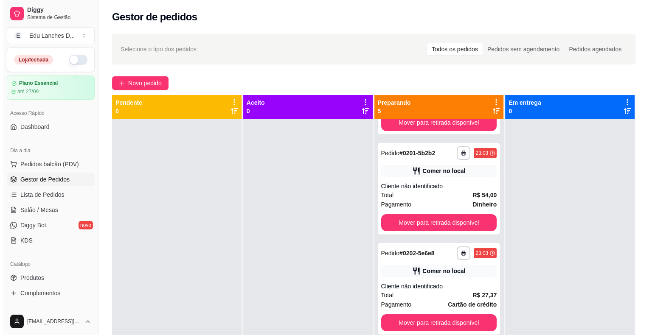
scroll to position [85, 0]
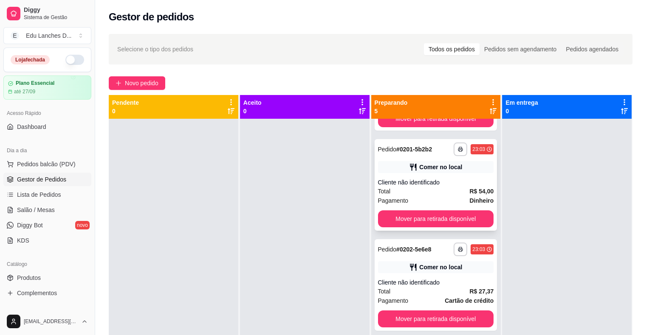
click at [424, 198] on div "Pagamento Dinheiro" at bounding box center [436, 200] width 116 height 9
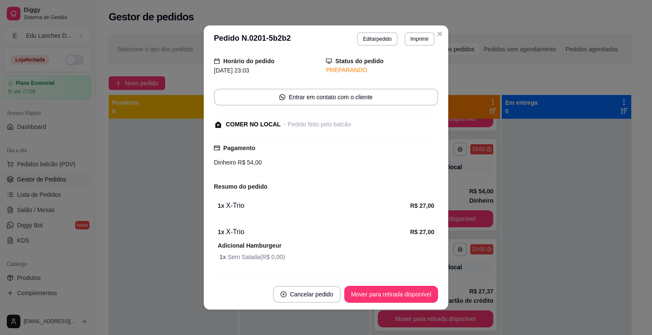
scroll to position [42, 0]
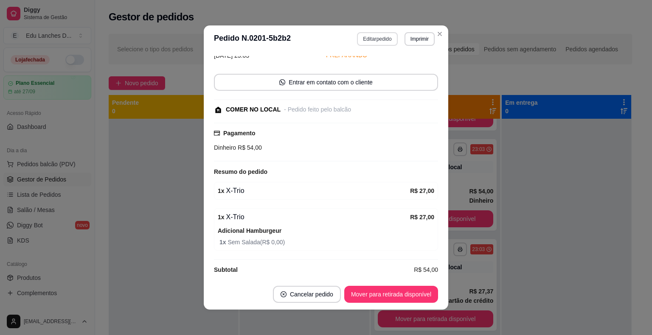
click at [371, 41] on button "Editar pedido" at bounding box center [377, 39] width 40 height 14
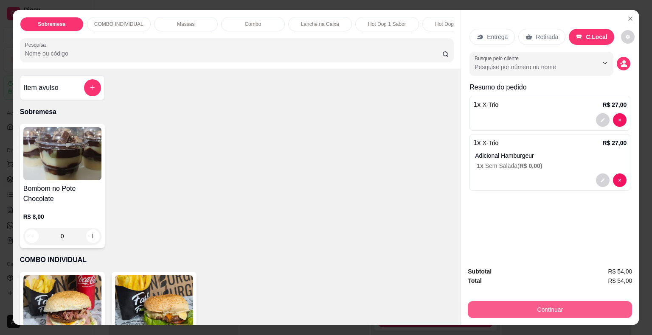
click at [543, 305] on button "Continuar" at bounding box center [550, 309] width 164 height 17
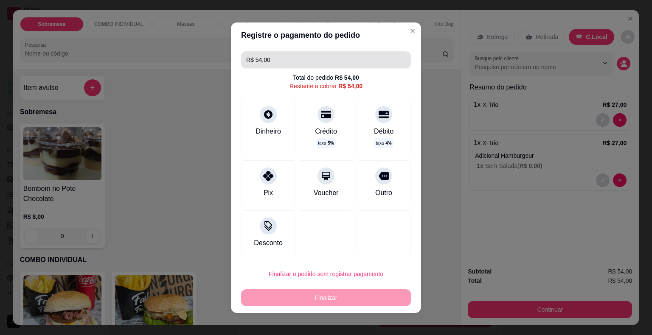
click at [272, 60] on input "R$ 54,00" at bounding box center [326, 59] width 160 height 17
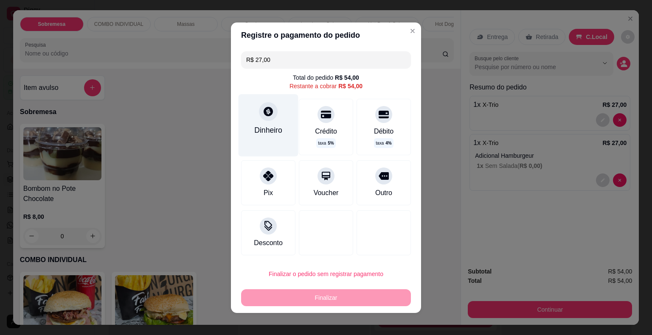
click at [263, 116] on icon at bounding box center [268, 111] width 11 height 11
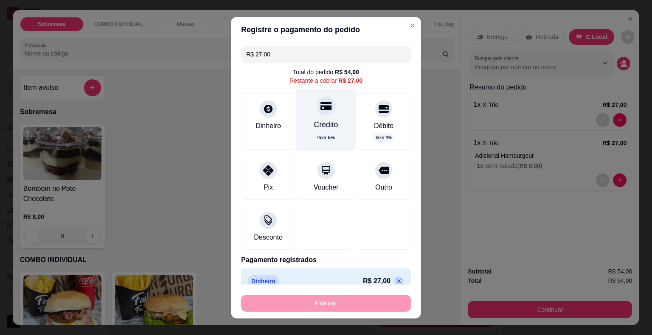
click at [321, 108] on icon at bounding box center [326, 106] width 11 height 8
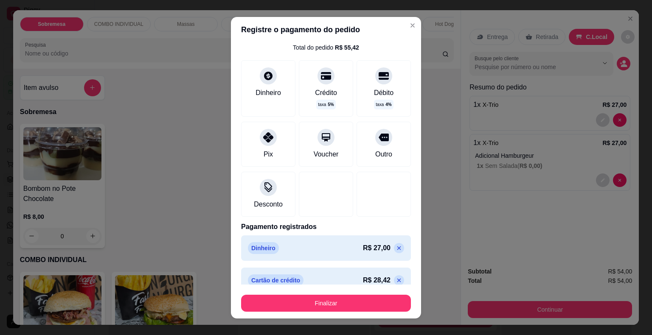
scroll to position [36, 0]
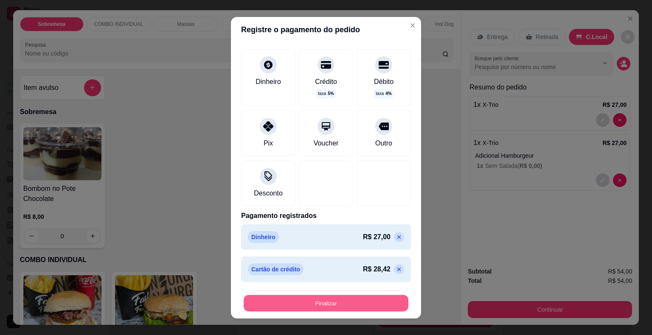
click at [315, 304] on button "Finalizar" at bounding box center [326, 303] width 165 height 17
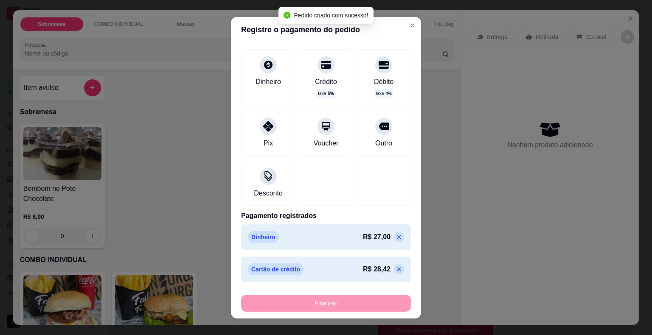
scroll to position [61, 0]
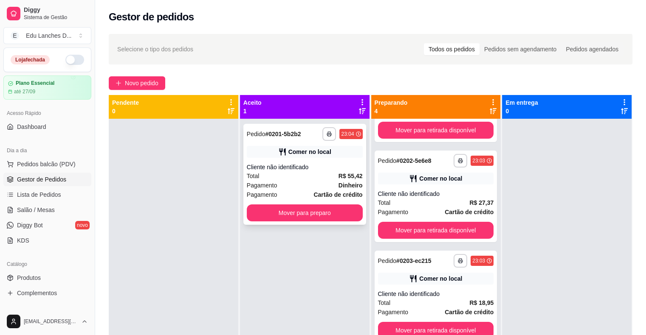
click at [304, 170] on div "Cliente não identificado" at bounding box center [305, 167] width 116 height 8
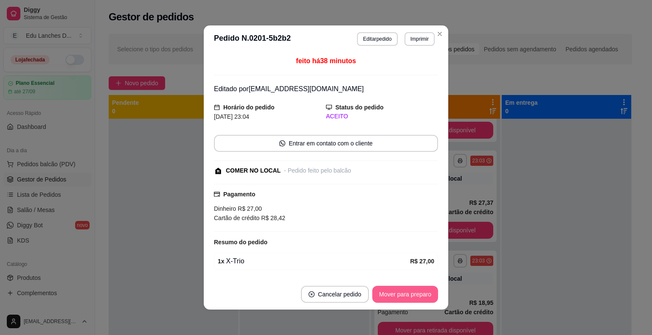
click at [400, 292] on button "Mover para preparo" at bounding box center [405, 294] width 66 height 17
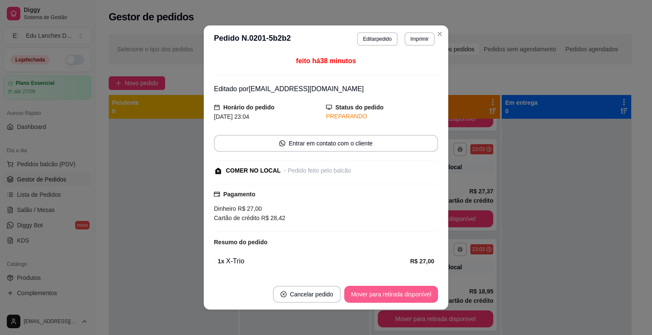
click at [400, 292] on button "Mover para retirada disponível" at bounding box center [391, 294] width 94 height 17
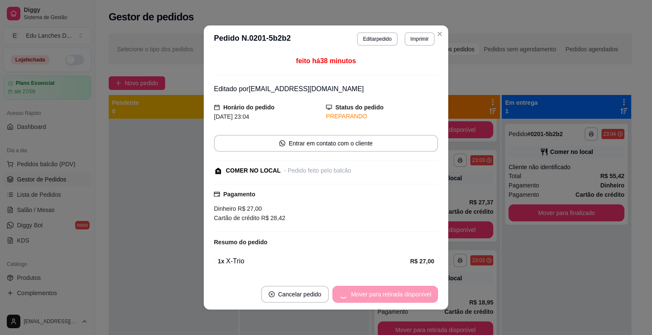
scroll to position [73, 0]
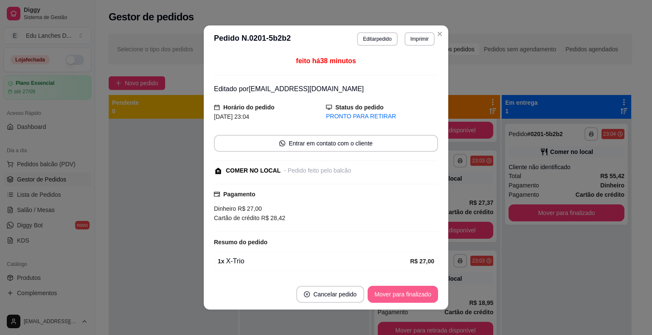
click at [400, 292] on button "Mover para finalizado" at bounding box center [403, 294] width 70 height 17
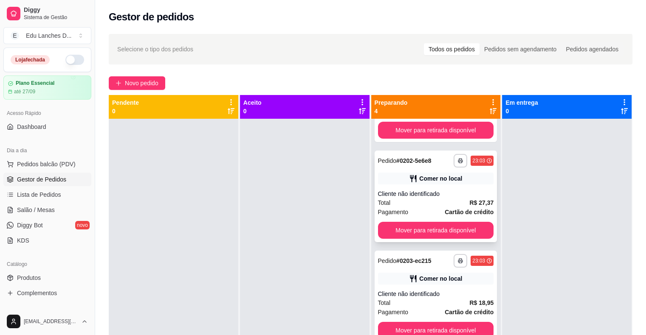
click at [429, 191] on div "Cliente não identificado" at bounding box center [436, 194] width 116 height 8
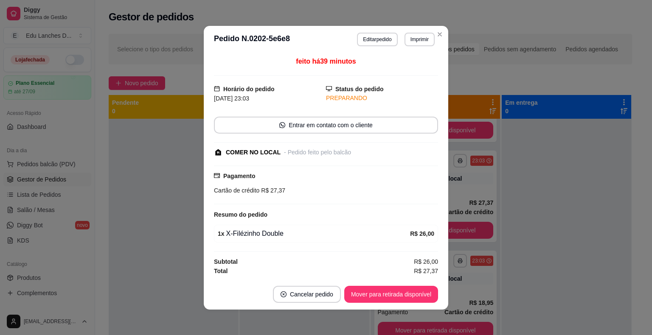
scroll to position [1, 0]
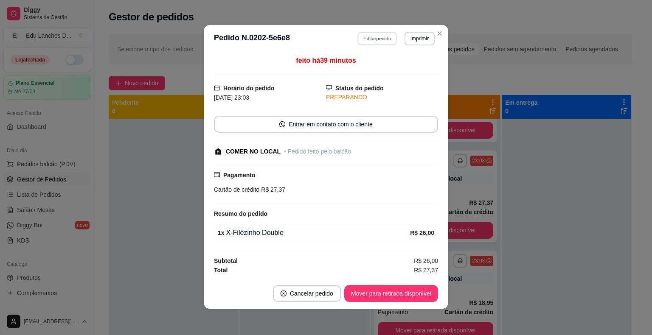
click at [367, 38] on button "Editar pedido" at bounding box center [377, 38] width 39 height 13
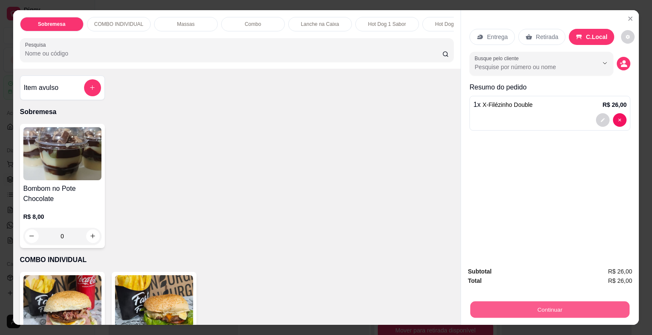
click at [535, 308] on button "Continuar" at bounding box center [549, 310] width 159 height 17
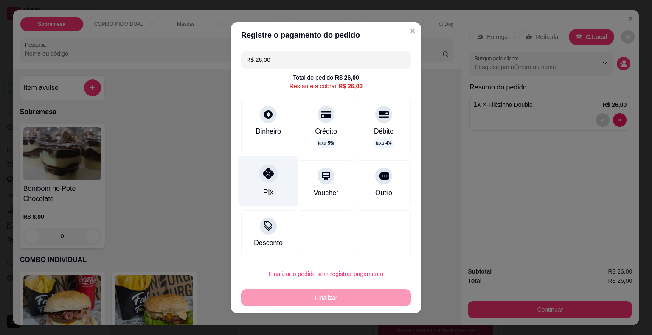
click at [263, 174] on icon at bounding box center [268, 173] width 11 height 11
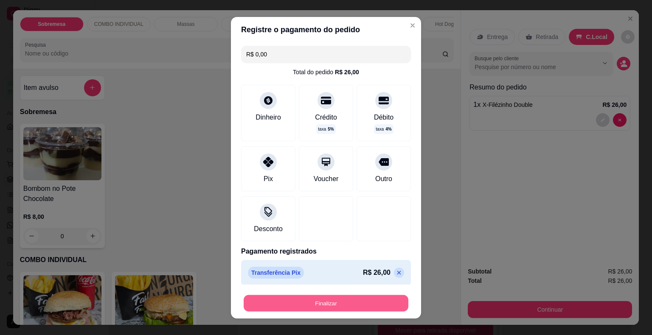
click at [318, 302] on button "Finalizar" at bounding box center [326, 303] width 165 height 17
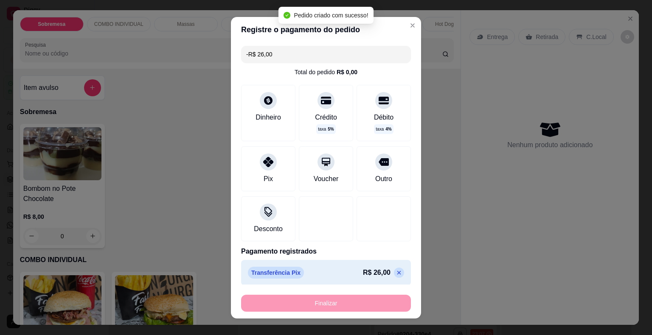
scroll to position [0, 0]
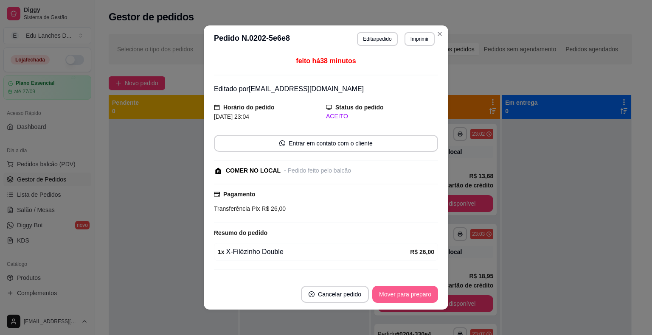
click at [397, 298] on button "Mover para preparo" at bounding box center [405, 294] width 66 height 17
click at [396, 296] on button "Mover para retirada disponível" at bounding box center [391, 295] width 91 height 17
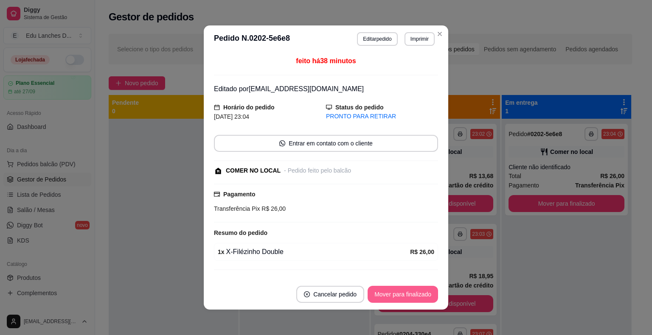
click at [399, 290] on button "Mover para finalizado" at bounding box center [403, 294] width 70 height 17
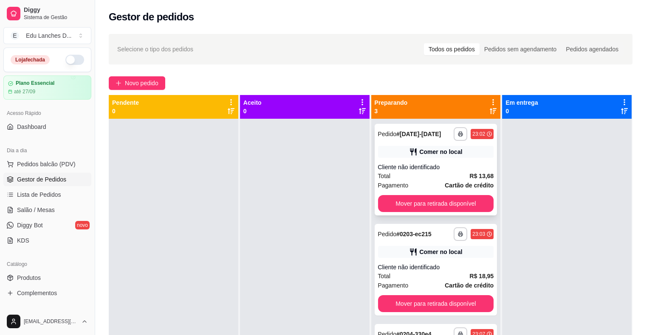
click at [422, 184] on div "Pagamento Cartão de crédito" at bounding box center [436, 185] width 116 height 9
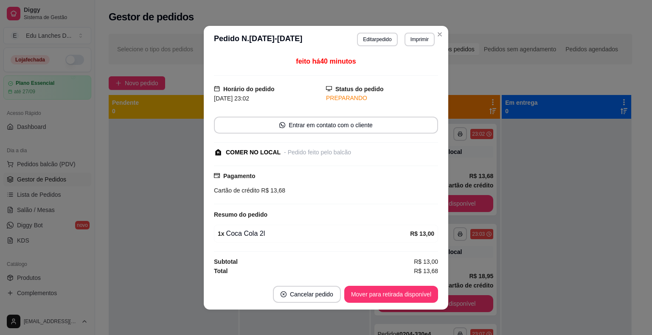
scroll to position [1, 0]
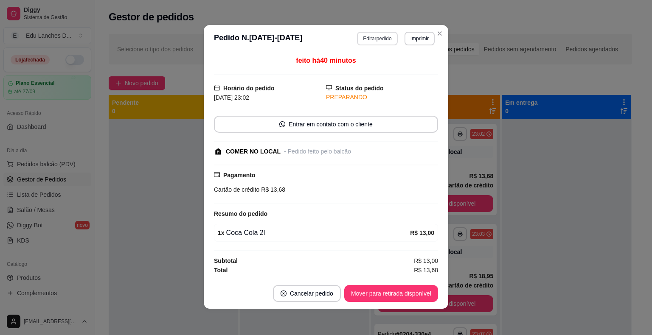
click at [374, 31] on header "**********" at bounding box center [326, 38] width 245 height 27
click at [372, 39] on button "Editar pedido" at bounding box center [377, 38] width 39 height 13
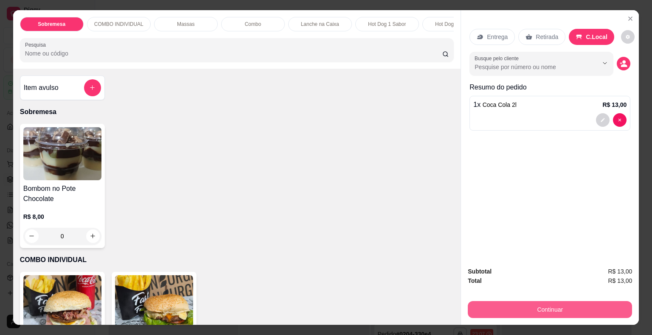
click at [549, 305] on button "Continuar" at bounding box center [550, 309] width 164 height 17
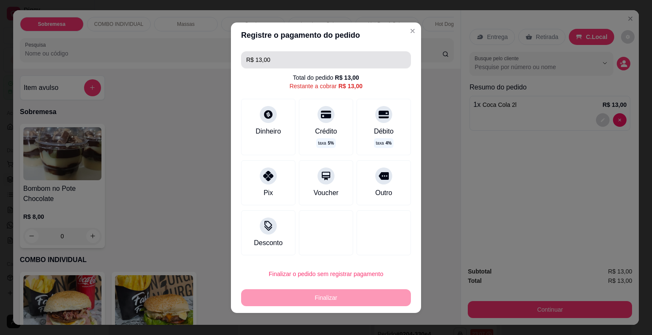
click at [273, 59] on input "R$ 13,00" at bounding box center [326, 59] width 160 height 17
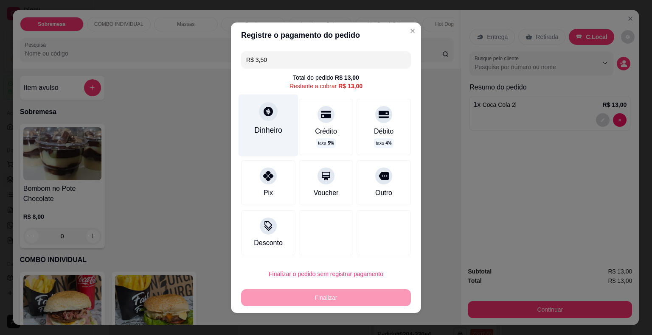
click at [259, 118] on div at bounding box center [268, 111] width 19 height 19
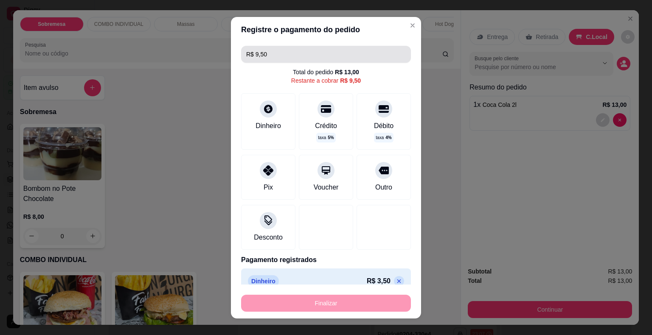
click at [271, 55] on input "R$ 9,50" at bounding box center [326, 54] width 160 height 17
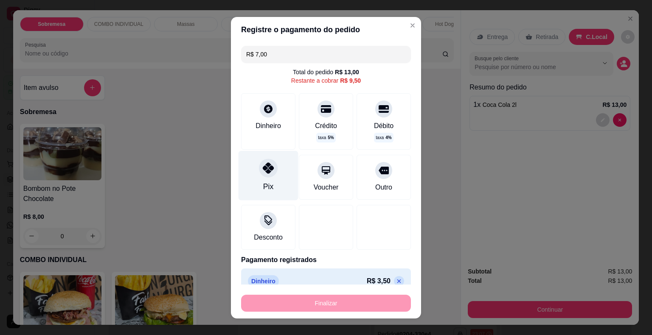
click at [263, 170] on icon at bounding box center [268, 168] width 11 height 11
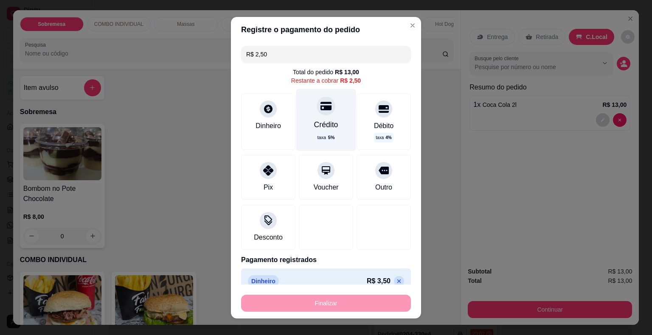
click at [321, 107] on icon at bounding box center [326, 106] width 11 height 8
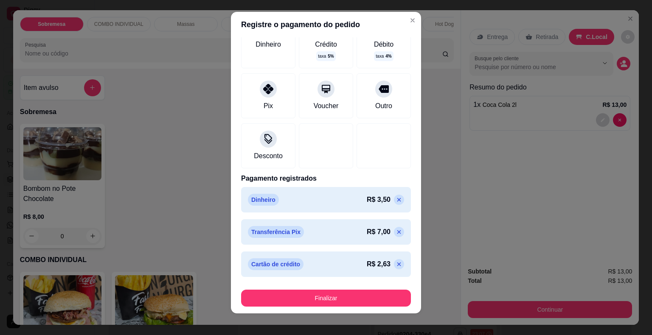
scroll to position [10, 0]
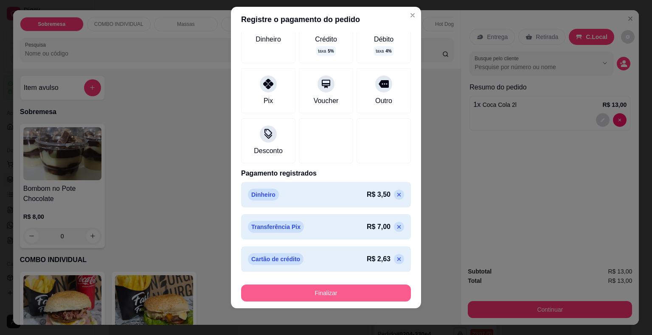
click at [323, 293] on button "Finalizar" at bounding box center [326, 293] width 170 height 17
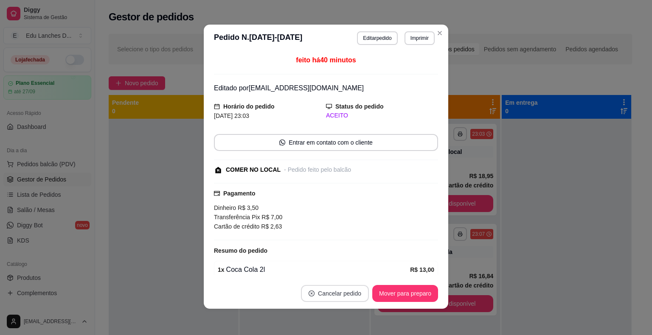
scroll to position [0, 0]
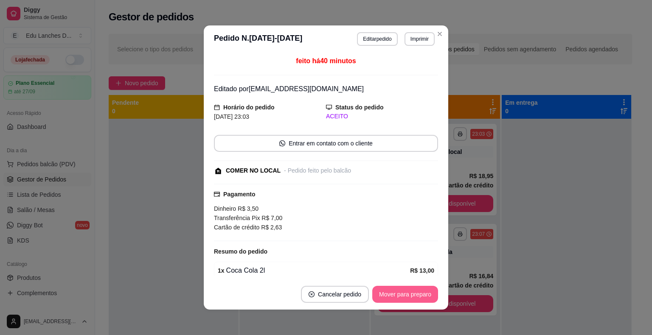
click at [396, 295] on button "Mover para preparo" at bounding box center [405, 294] width 66 height 17
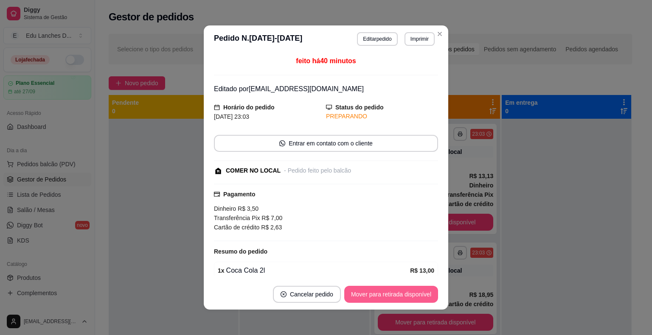
click at [395, 293] on button "Mover para retirada disponível" at bounding box center [391, 294] width 94 height 17
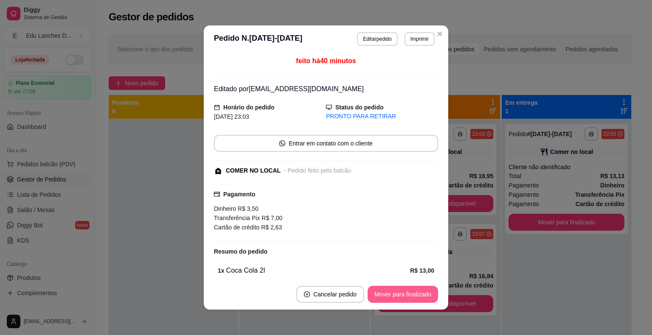
click at [395, 293] on button "Mover para finalizado" at bounding box center [403, 294] width 70 height 17
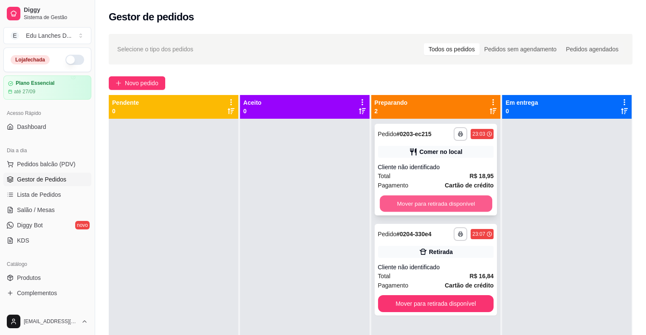
click at [439, 203] on button "Mover para retirada disponível" at bounding box center [436, 204] width 113 height 17
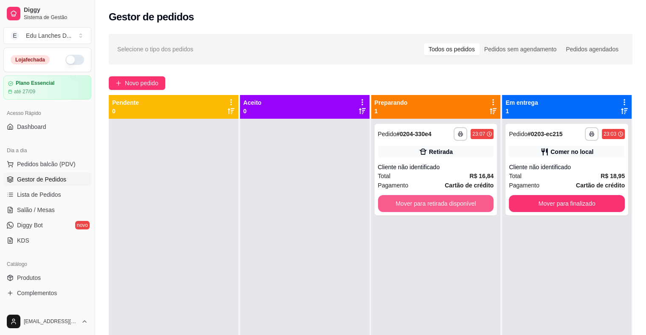
click at [439, 203] on button "Mover para retirada disponível" at bounding box center [436, 203] width 116 height 17
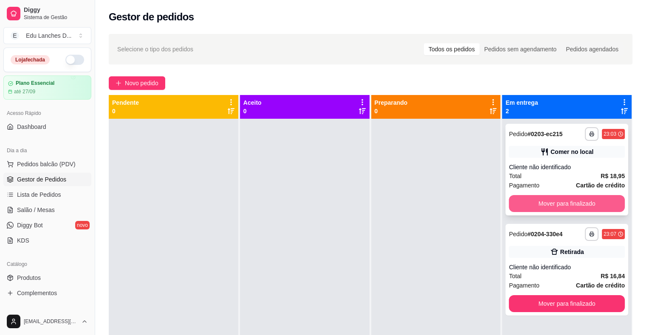
click at [557, 201] on button "Mover para finalizado" at bounding box center [567, 203] width 116 height 17
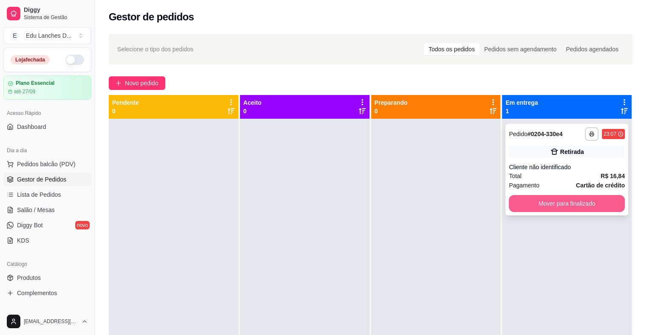
click at [557, 203] on button "Mover para finalizado" at bounding box center [567, 203] width 116 height 17
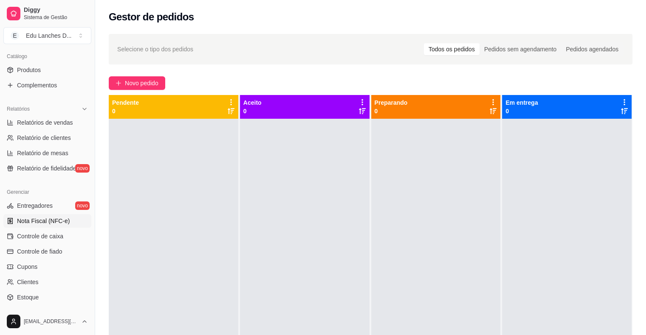
scroll to position [212, 0]
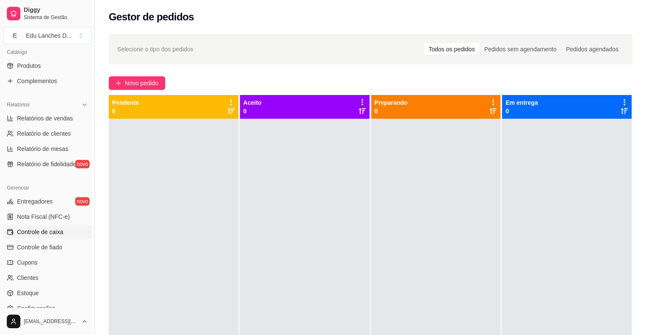
click at [39, 234] on span "Controle de caixa" at bounding box center [40, 232] width 46 height 8
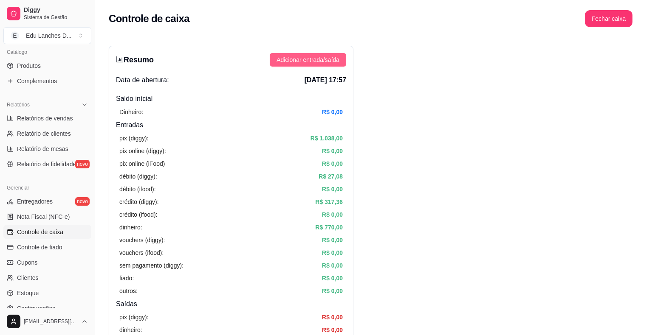
click at [316, 59] on span "Adicionar entrada/saída" at bounding box center [307, 59] width 63 height 9
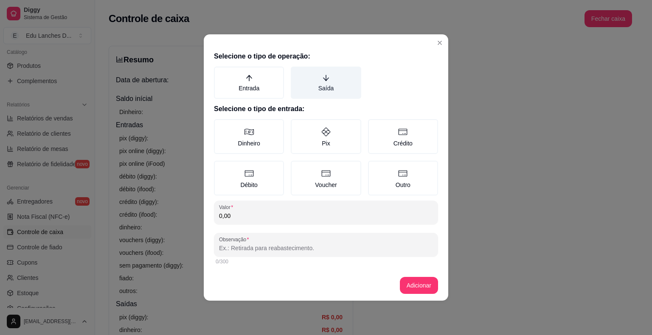
click at [324, 88] on label "Saída" at bounding box center [326, 83] width 70 height 32
click at [297, 73] on button "Saída" at bounding box center [293, 69] width 7 height 7
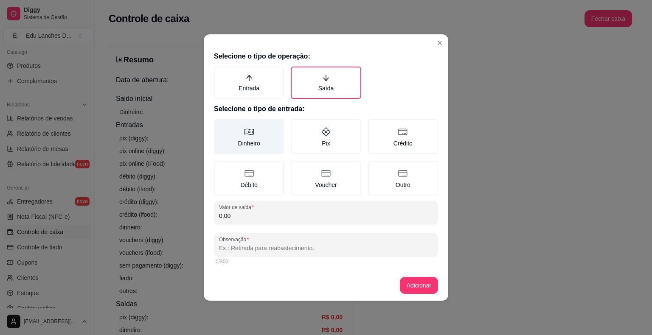
click at [248, 140] on label "Dinheiro" at bounding box center [249, 136] width 70 height 35
click at [220, 126] on button "Dinheiro" at bounding box center [217, 122] width 7 height 7
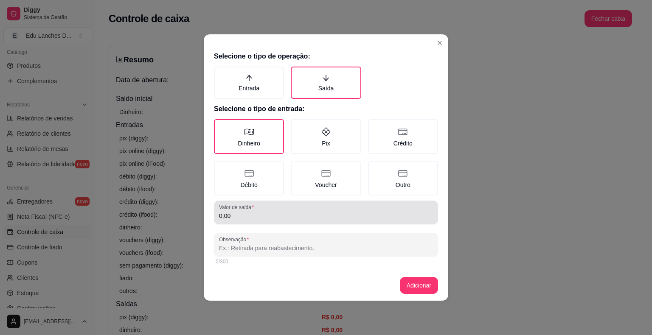
click at [235, 217] on input "0,00" at bounding box center [326, 216] width 214 height 8
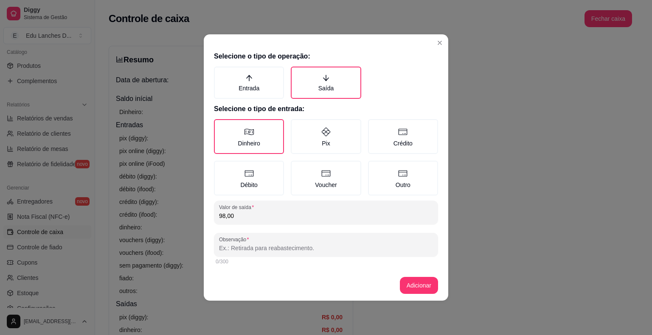
click at [237, 245] on input "Observação" at bounding box center [326, 248] width 214 height 8
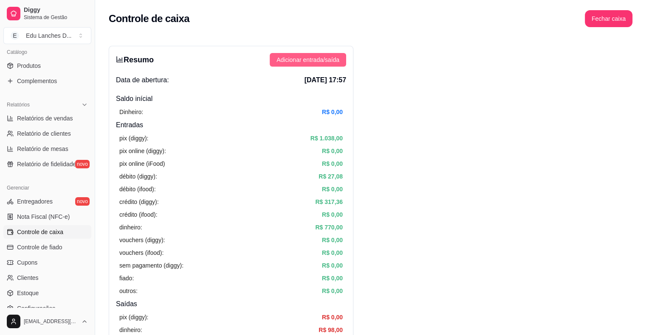
click at [304, 59] on span "Adicionar entrada/saída" at bounding box center [307, 59] width 63 height 9
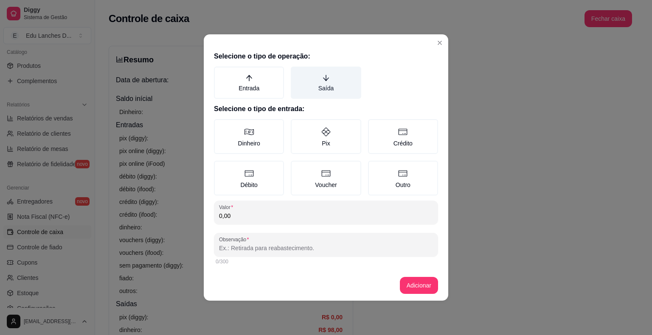
click at [323, 82] on label "Saída" at bounding box center [326, 83] width 70 height 32
click at [297, 73] on button "Saída" at bounding box center [293, 69] width 7 height 7
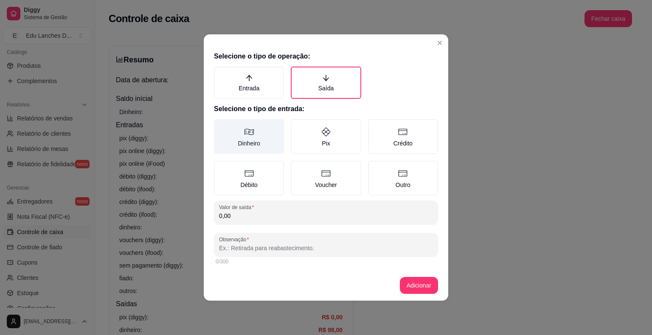
click at [255, 126] on label "Dinheiro" at bounding box center [249, 136] width 70 height 35
click at [220, 126] on button "Dinheiro" at bounding box center [217, 122] width 7 height 7
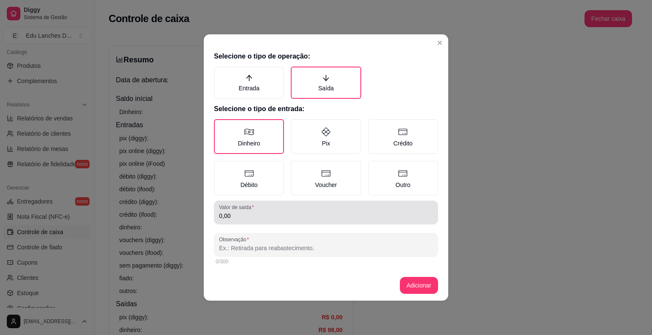
click at [236, 219] on input "0,00" at bounding box center [326, 216] width 214 height 8
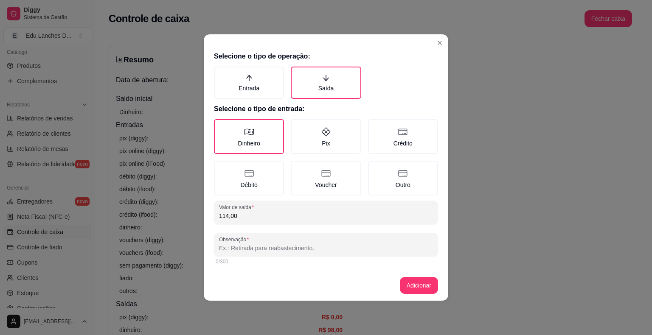
drag, startPoint x: 248, startPoint y: 251, endPoint x: 262, endPoint y: 227, distance: 27.8
click at [253, 248] on input "Observação" at bounding box center [326, 248] width 214 height 8
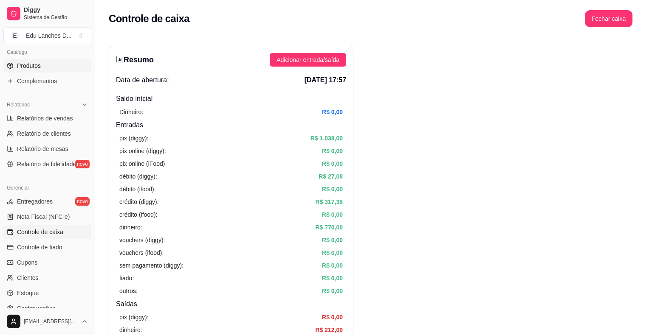
click at [22, 69] on span "Produtos" at bounding box center [29, 66] width 24 height 8
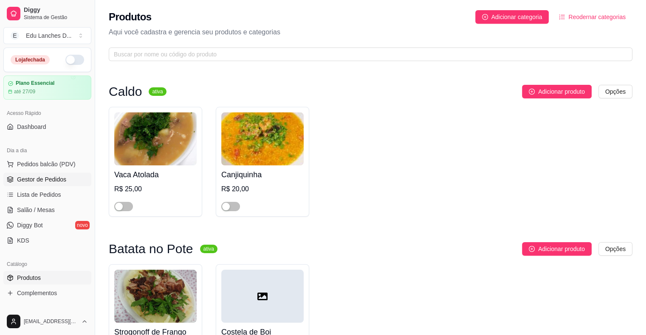
click at [40, 179] on span "Gestor de Pedidos" at bounding box center [41, 179] width 49 height 8
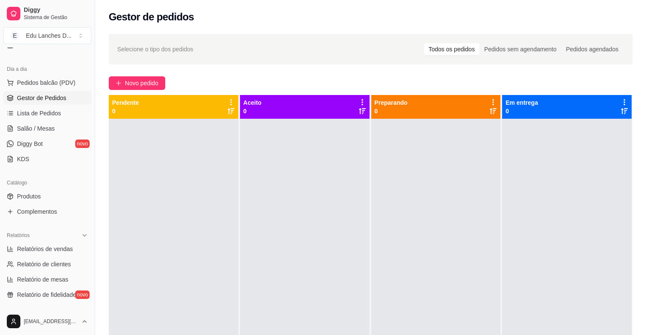
scroll to position [85, 0]
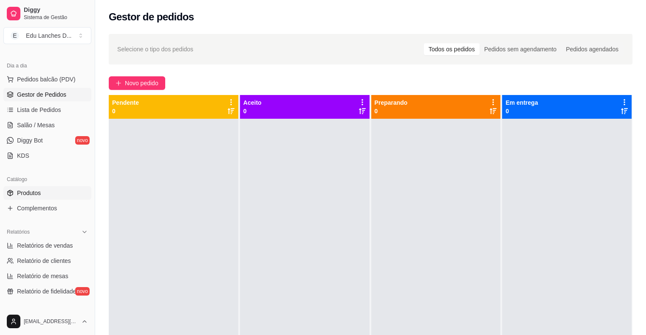
click at [35, 194] on span "Produtos" at bounding box center [29, 193] width 24 height 8
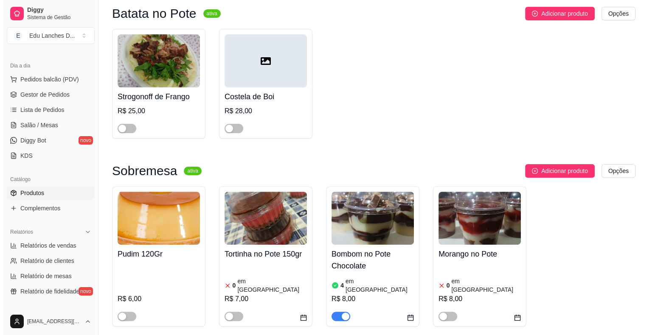
scroll to position [255, 0]
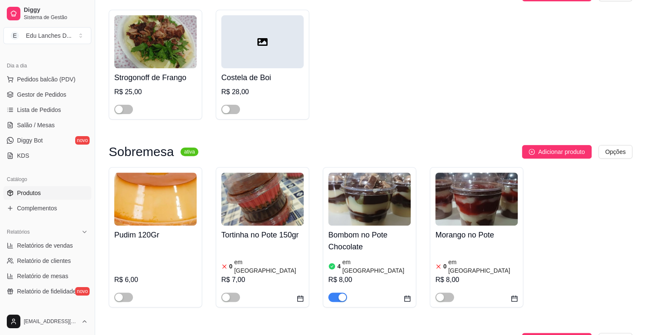
click at [370, 206] on img at bounding box center [369, 199] width 82 height 53
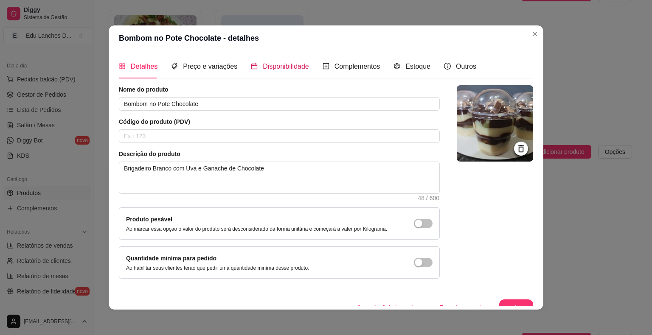
click at [275, 67] on span "Disponibilidade" at bounding box center [286, 66] width 46 height 7
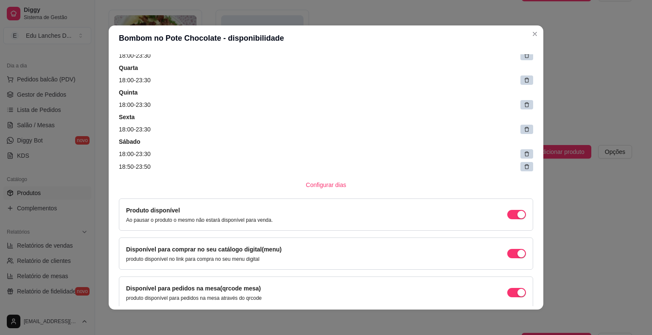
scroll to position [127, 0]
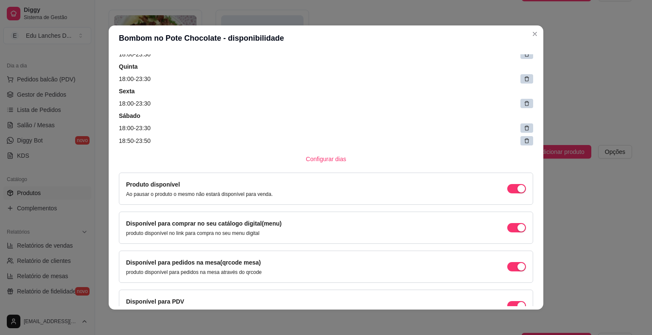
click at [524, 140] on icon at bounding box center [527, 141] width 6 height 6
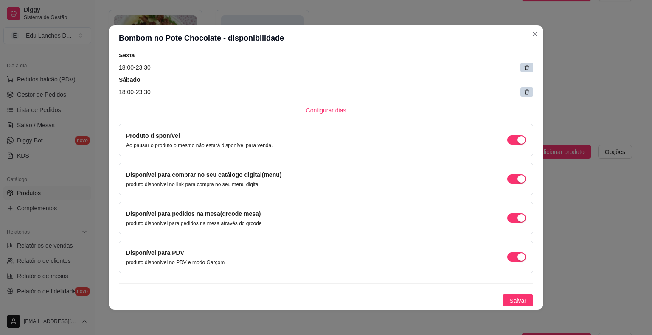
scroll to position [2, 0]
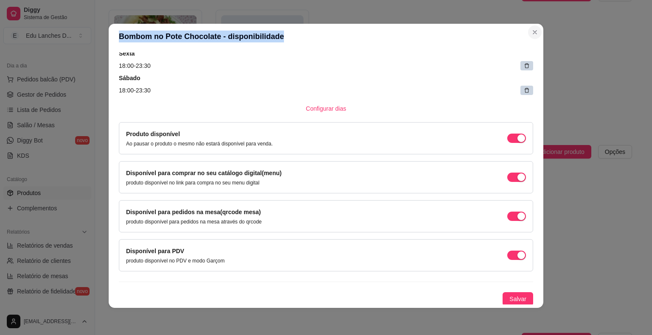
drag, startPoint x: 444, startPoint y: 38, endPoint x: 533, endPoint y: 34, distance: 89.7
click at [533, 34] on section "Bombom no Pote Chocolate - disponibilidade Detalhes Preço e variações Disponibi…" at bounding box center [326, 166] width 435 height 284
click at [509, 295] on span "Salvar" at bounding box center [517, 299] width 17 height 9
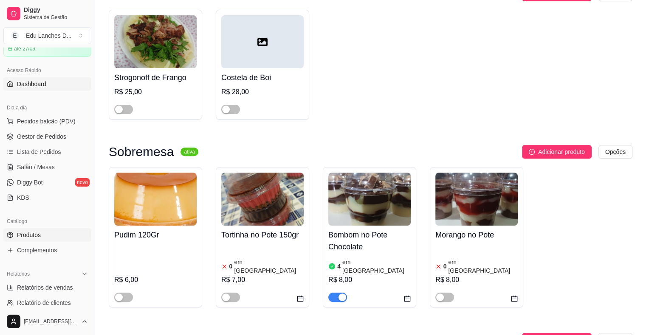
scroll to position [0, 0]
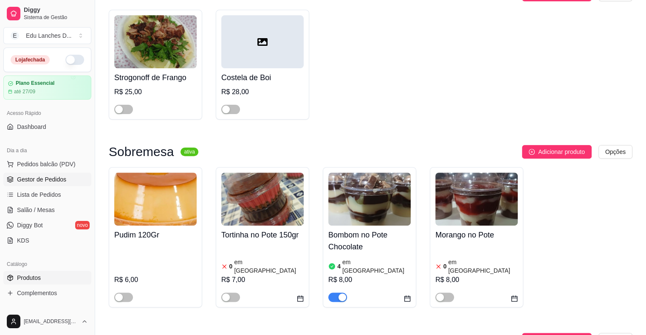
click at [41, 179] on span "Gestor de Pedidos" at bounding box center [41, 179] width 49 height 8
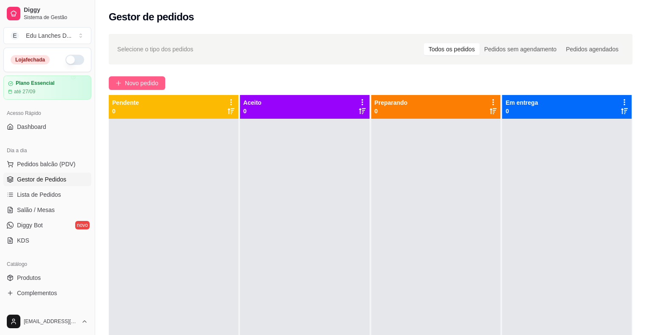
click at [157, 84] on span "Novo pedido" at bounding box center [142, 83] width 34 height 9
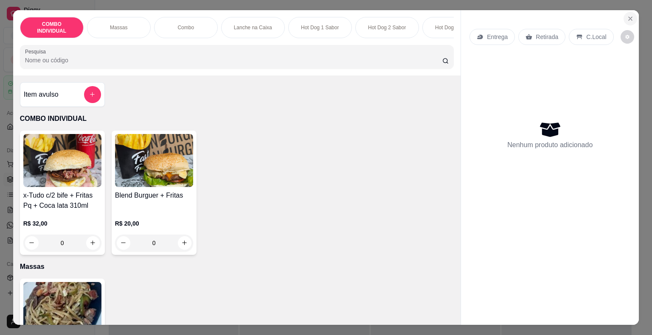
click at [628, 15] on icon "Close" at bounding box center [630, 18] width 7 height 7
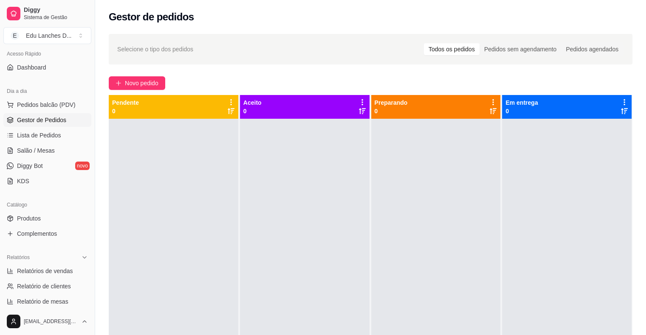
scroll to position [170, 0]
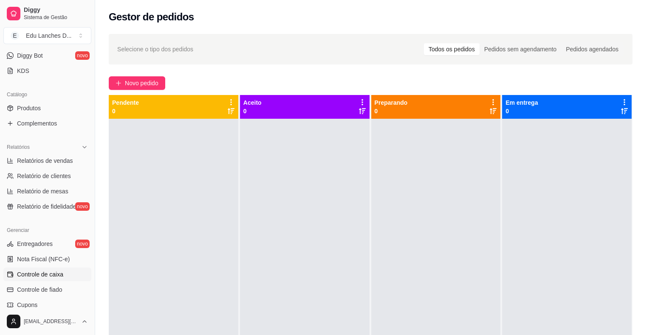
click at [46, 274] on span "Controle de caixa" at bounding box center [40, 274] width 46 height 8
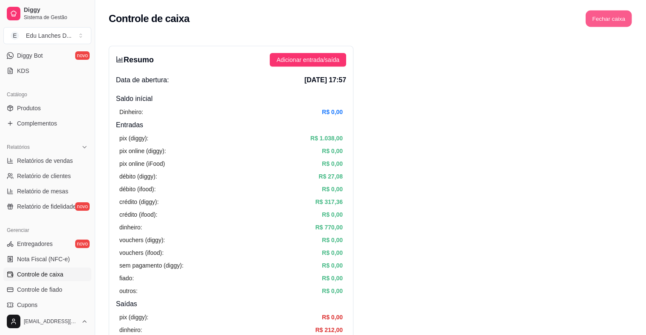
click at [606, 20] on button "Fechar caixa" at bounding box center [608, 19] width 46 height 17
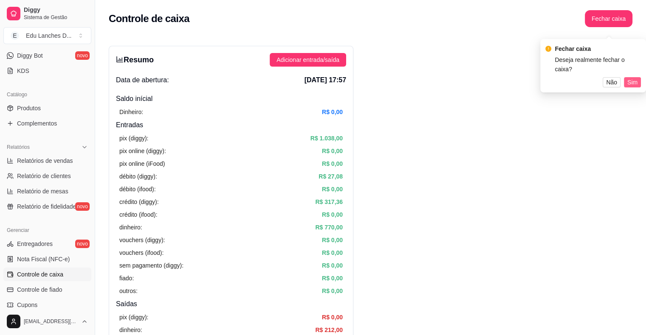
click at [631, 78] on span "Sim" at bounding box center [632, 82] width 10 height 9
